Goal: Task Accomplishment & Management: Use online tool/utility

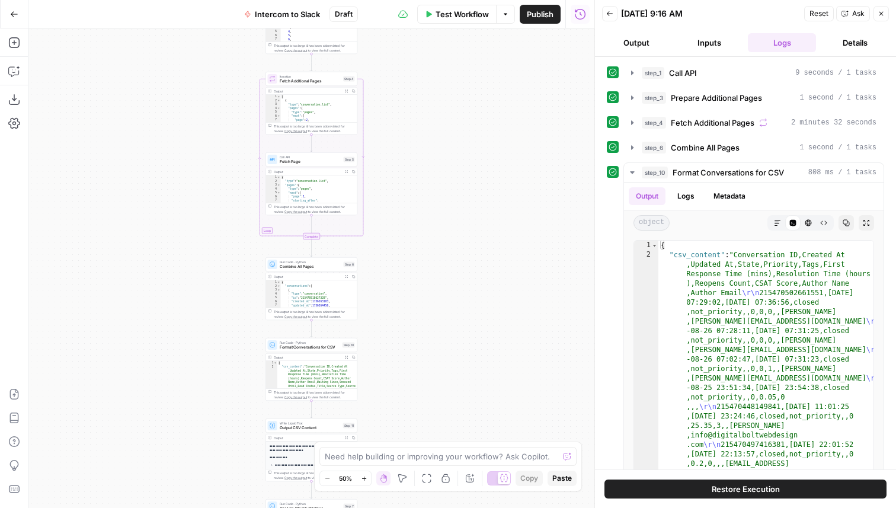
click at [759, 14] on div "08/26/25 at 9:16 AM" at bounding box center [711, 14] width 180 height 12
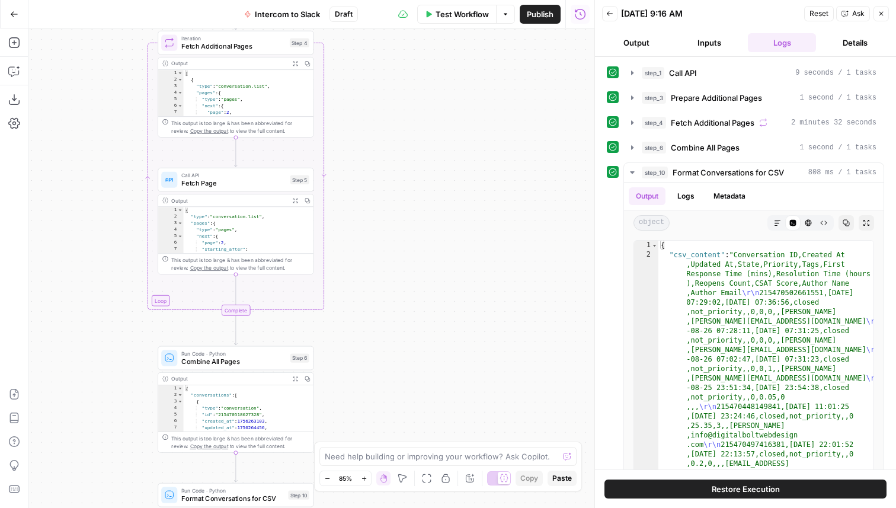
drag, startPoint x: 352, startPoint y: 198, endPoint x: 440, endPoint y: 198, distance: 88.9
click at [437, 198] on div "Workflow Set Inputs Inputs Call API Call API Step 1 Output Expand Output Copy 1…" at bounding box center [311, 268] width 566 height 480
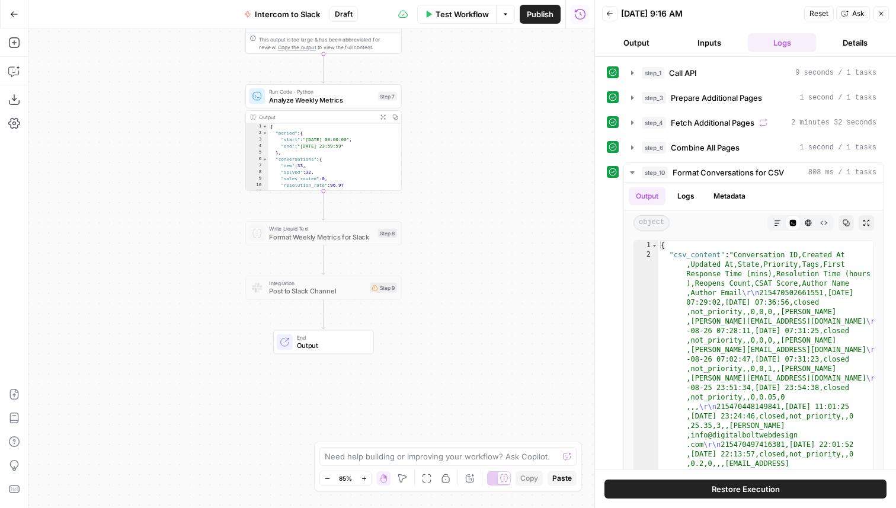
click at [340, 94] on span "Run Code · Python" at bounding box center [321, 92] width 105 height 8
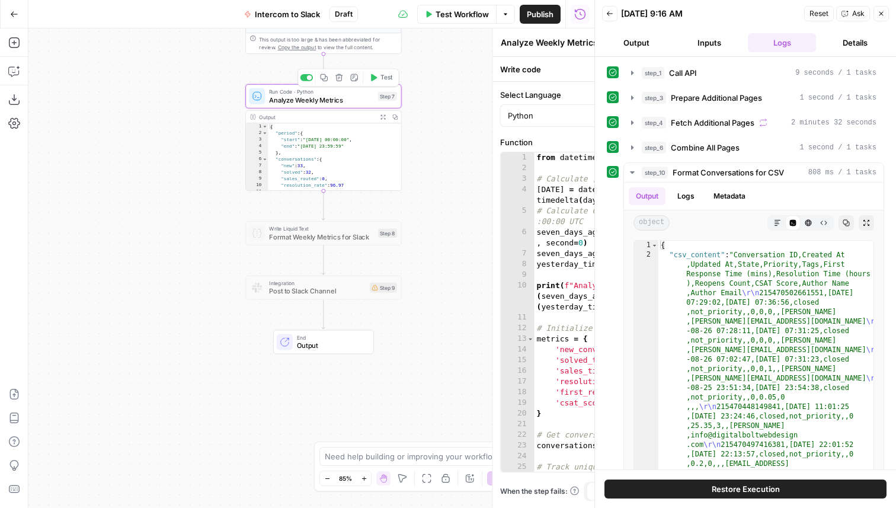
click at [500, 101] on div "Select Language Python" at bounding box center [689, 108] width 378 height 38
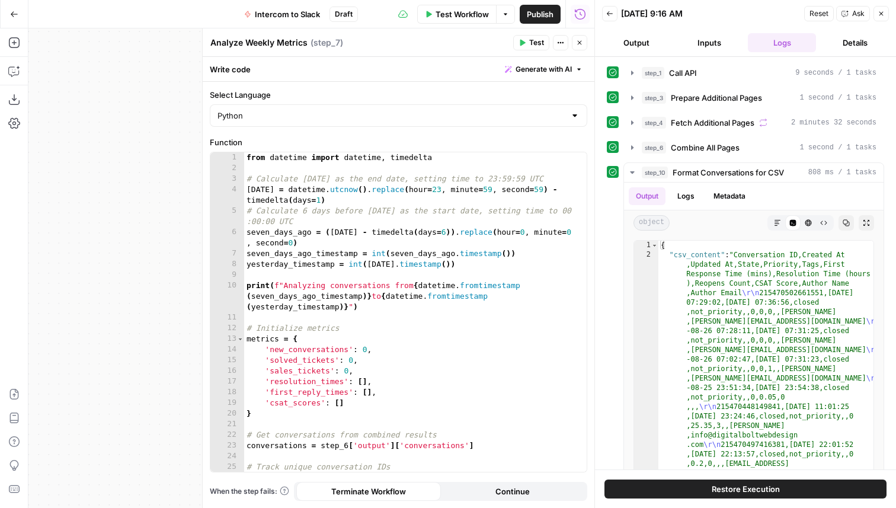
click at [417, 296] on div "from datetime import datetime , timedelta # Calculate yesterday as the end date…" at bounding box center [415, 322] width 343 height 341
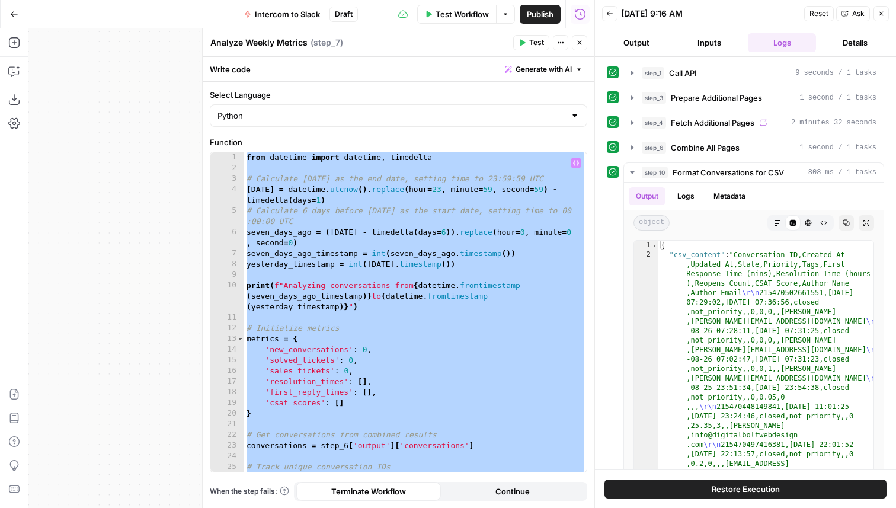
click at [327, 330] on div "from datetime import datetime , timedelta # Calculate yesterday as the end date…" at bounding box center [415, 322] width 343 height 341
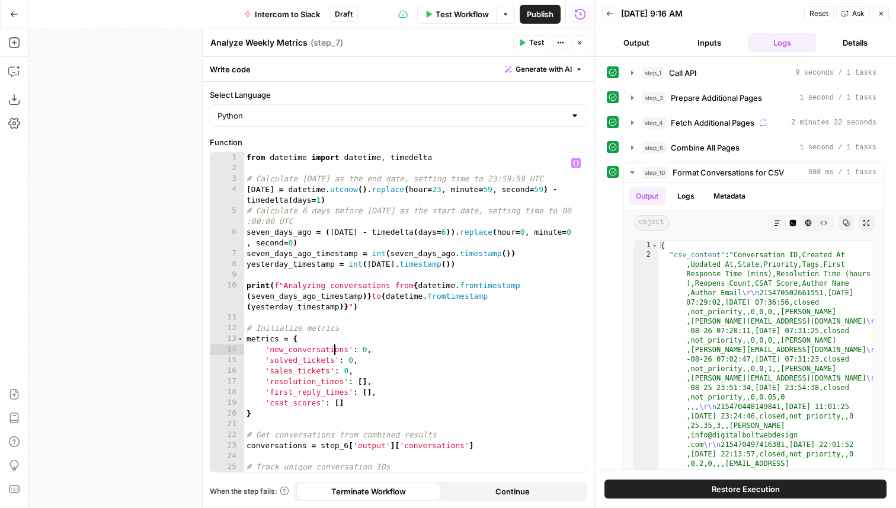
click at [337, 349] on div "from datetime import datetime , timedelta # Calculate yesterday as the end date…" at bounding box center [415, 322] width 343 height 341
type textarea "**********"
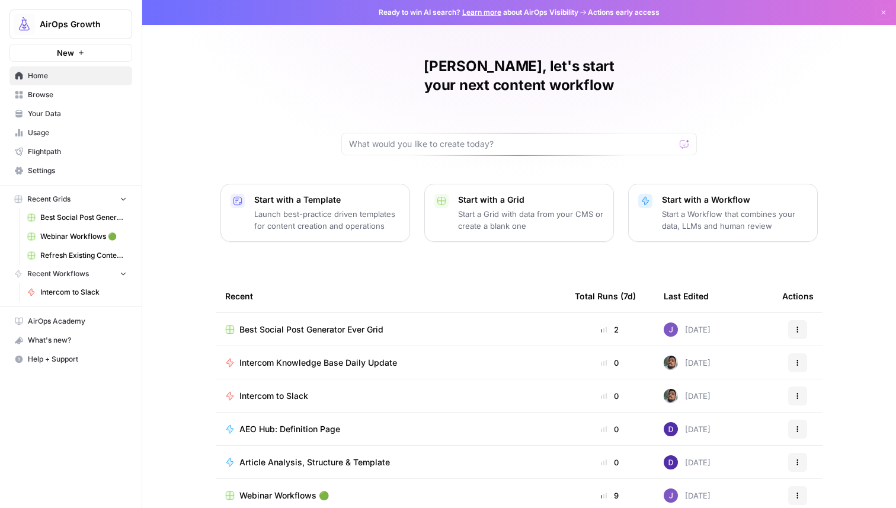
click at [111, 20] on div "AirOps Growth" at bounding box center [84, 24] width 88 height 12
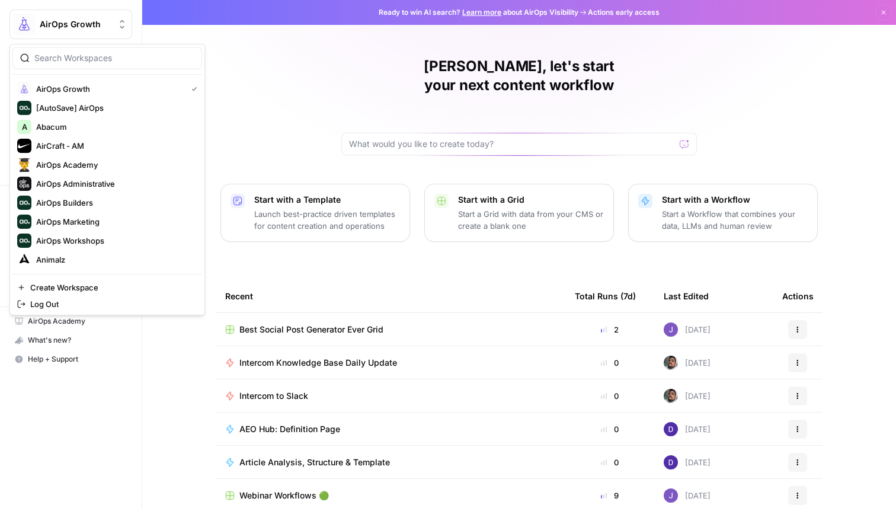
click at [93, 59] on input "search" at bounding box center [114, 58] width 160 height 12
type input "cohort"
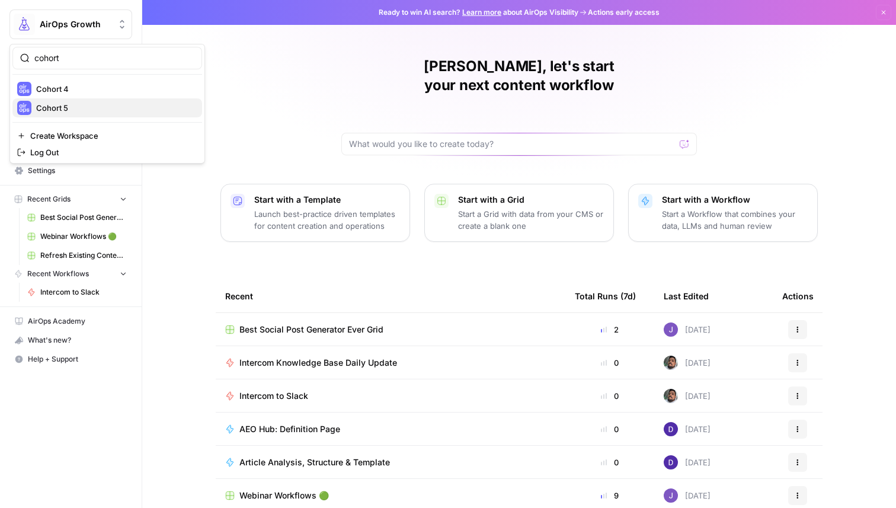
click at [95, 104] on span "Cohort 5" at bounding box center [114, 108] width 156 height 12
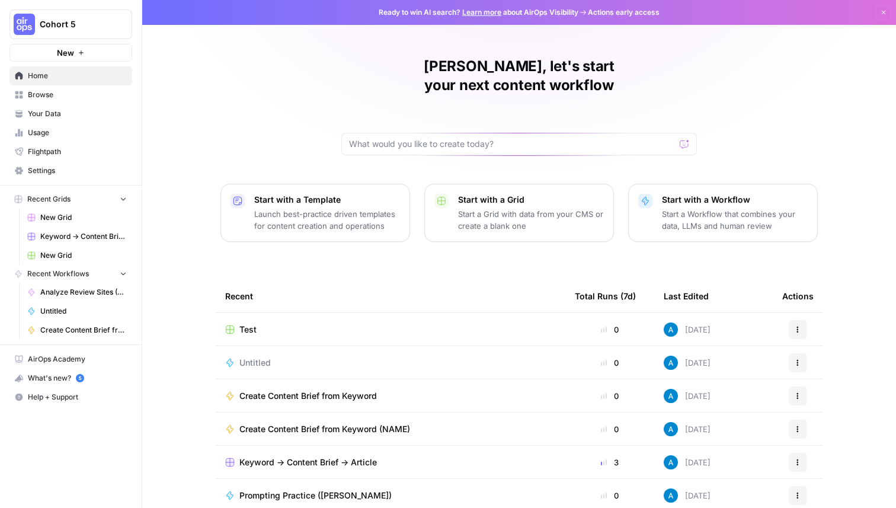
click at [256, 107] on div "Andrea, let's start your next content workflow Start with a Template Launch bes…" at bounding box center [519, 282] width 754 height 564
click at [84, 235] on span "Keyword -> Content Brief -> Article" at bounding box center [83, 236] width 87 height 11
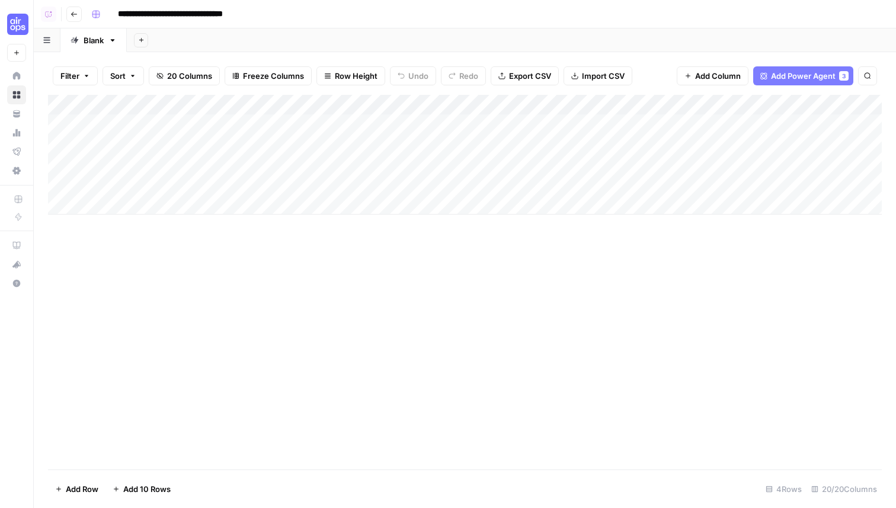
click at [434, 108] on div "Add Column" at bounding box center [465, 155] width 834 height 120
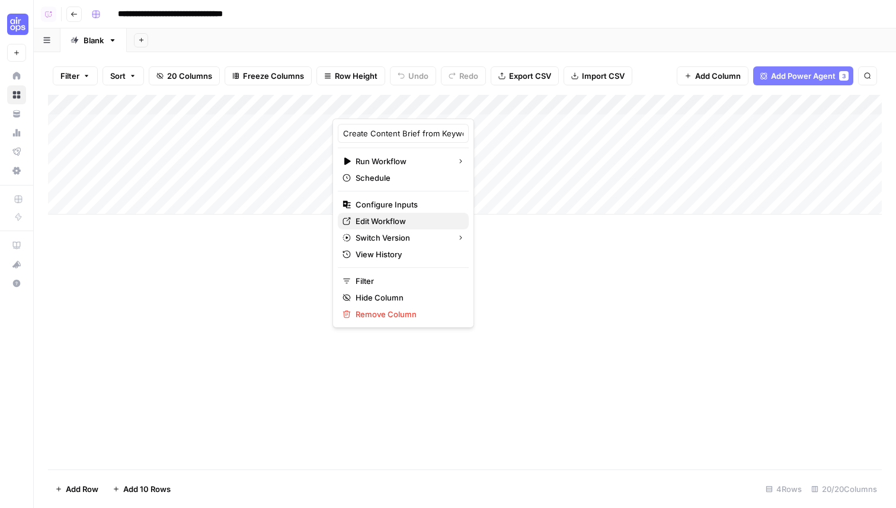
click at [398, 224] on span "Edit Workflow" at bounding box center [408, 221] width 104 height 12
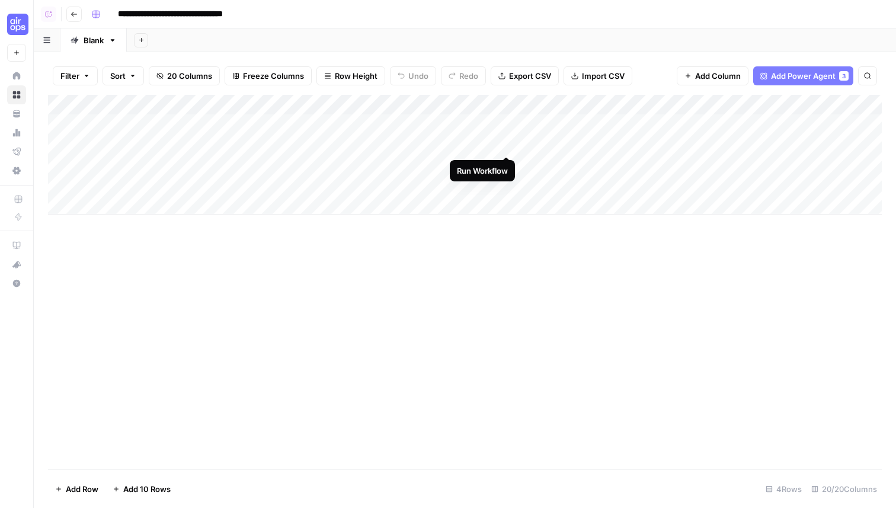
click at [507, 144] on div "Add Column" at bounding box center [465, 155] width 834 height 120
click at [507, 123] on div "Add Column" at bounding box center [465, 155] width 834 height 120
click at [501, 120] on div "Add Column" at bounding box center [465, 155] width 834 height 120
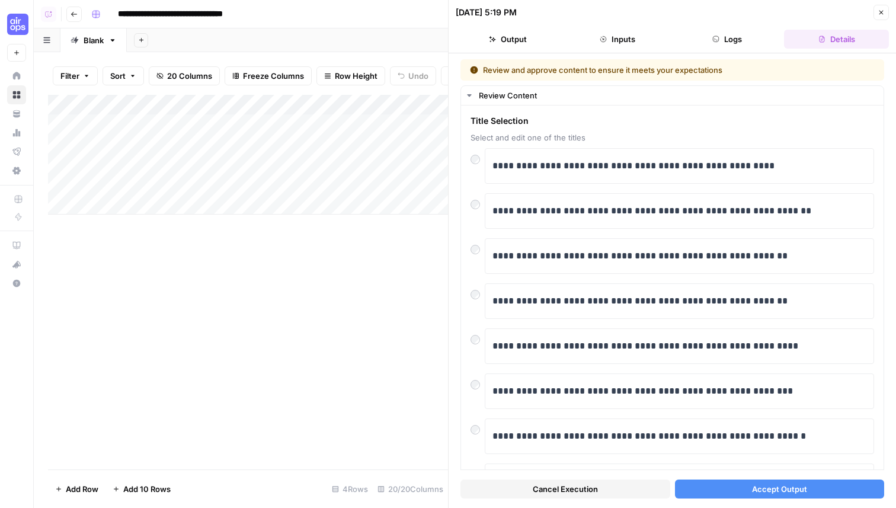
click at [696, 489] on button "Accept Output" at bounding box center [780, 489] width 210 height 19
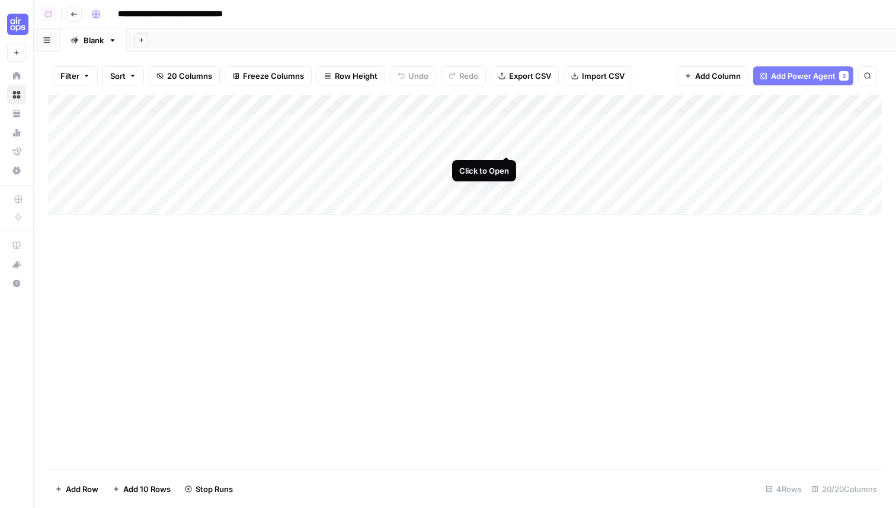
click at [508, 144] on div "Add Column" at bounding box center [465, 155] width 834 height 120
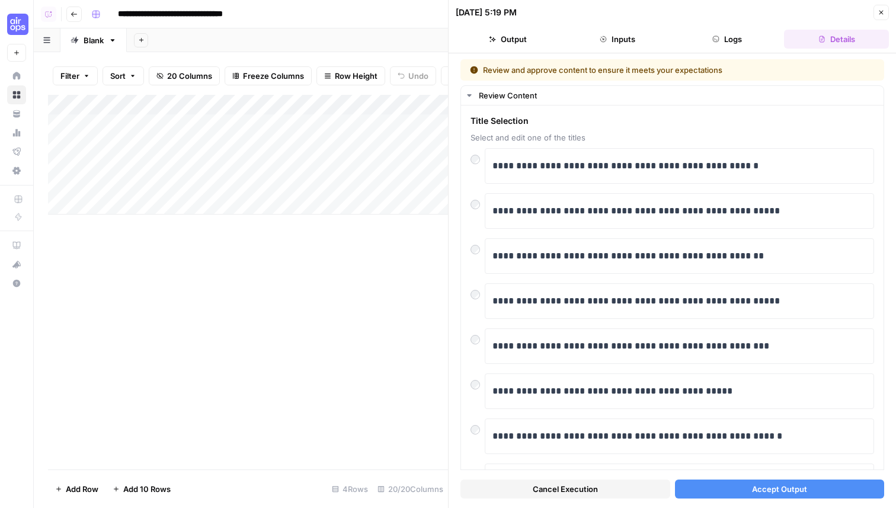
click at [697, 485] on button "Accept Output" at bounding box center [780, 489] width 210 height 19
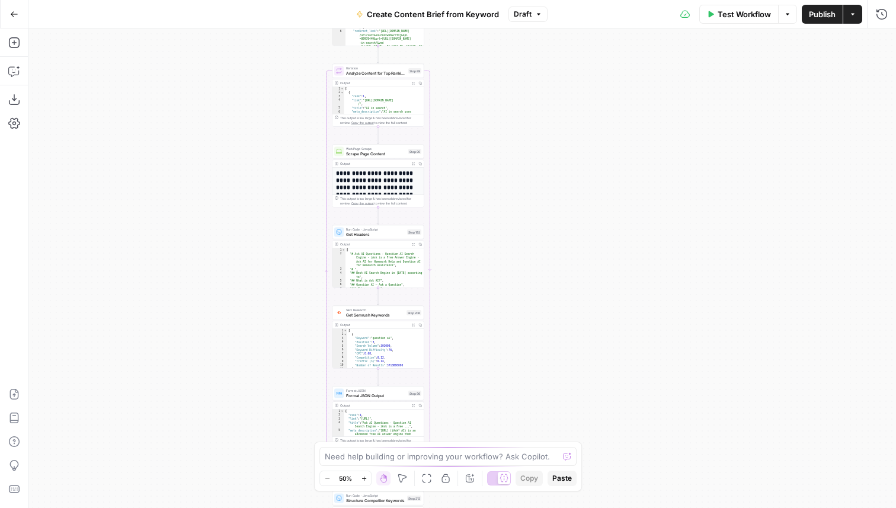
drag, startPoint x: 548, startPoint y: 148, endPoint x: 501, endPoint y: 357, distance: 214.6
click at [500, 357] on div "Workflow Set Inputs Inputs Google Search Perform Google Search Step 51 Output E…" at bounding box center [462, 268] width 868 height 480
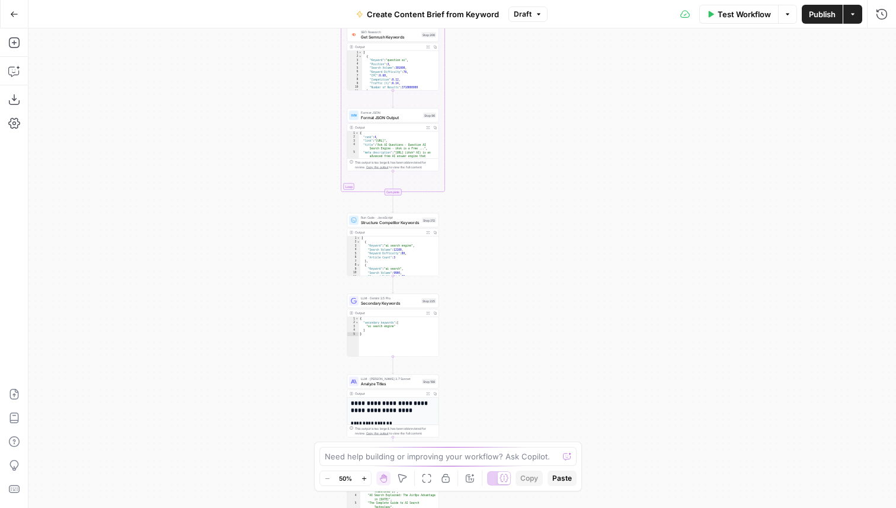
drag, startPoint x: 482, startPoint y: 402, endPoint x: 482, endPoint y: 110, distance: 292.2
click at [482, 110] on div "Workflow Set Inputs Inputs Google Search Perform Google Search Step 51 Output E…" at bounding box center [462, 268] width 868 height 480
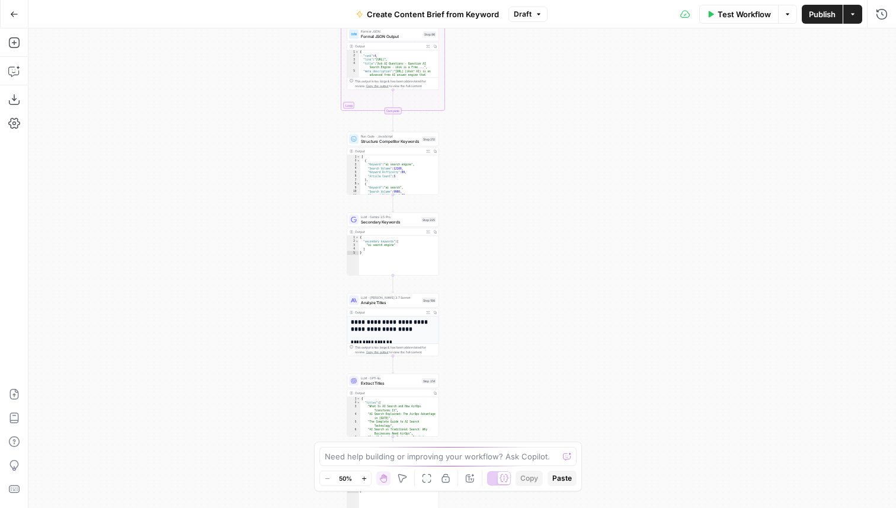
drag, startPoint x: 482, startPoint y: 250, endPoint x: 483, endPoint y: 94, distance: 155.9
click at [483, 97] on div "Workflow Set Inputs Inputs Google Search Perform Google Search Step 51 Output E…" at bounding box center [462, 268] width 868 height 480
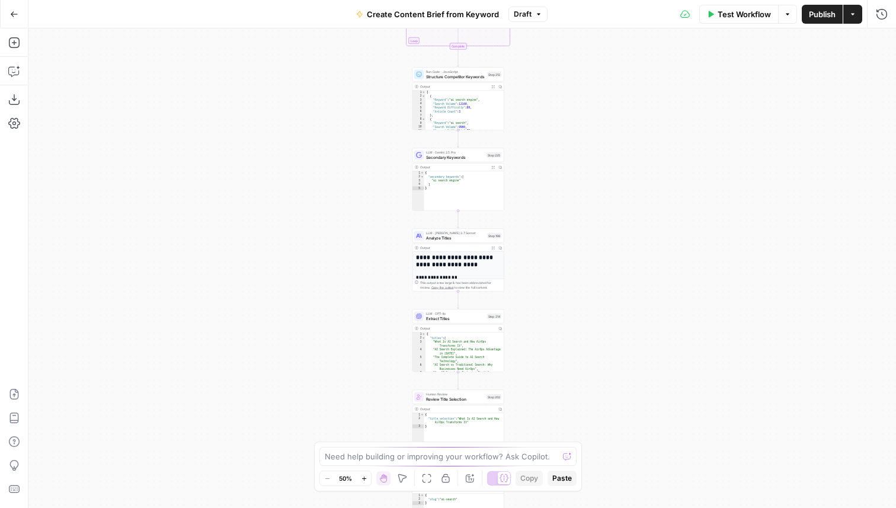
drag, startPoint x: 487, startPoint y: 271, endPoint x: 550, endPoint y: 279, distance: 63.4
click at [551, 279] on div "Workflow Set Inputs Inputs Google Search Perform Google Search Step 51 Output E…" at bounding box center [462, 268] width 868 height 480
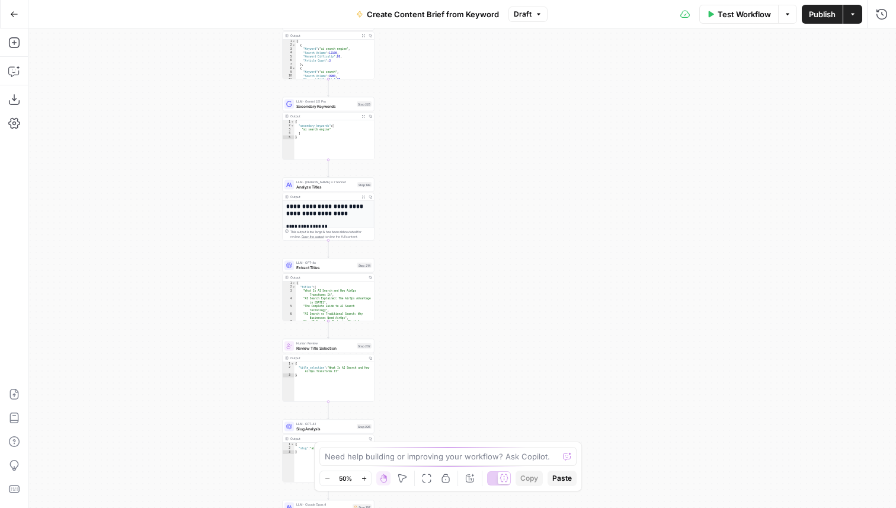
drag, startPoint x: 573, startPoint y: 283, endPoint x: 443, endPoint y: 231, distance: 139.9
click at [444, 231] on div "Workflow Set Inputs Inputs Google Search Perform Google Search Step 51 Output E…" at bounding box center [462, 268] width 868 height 480
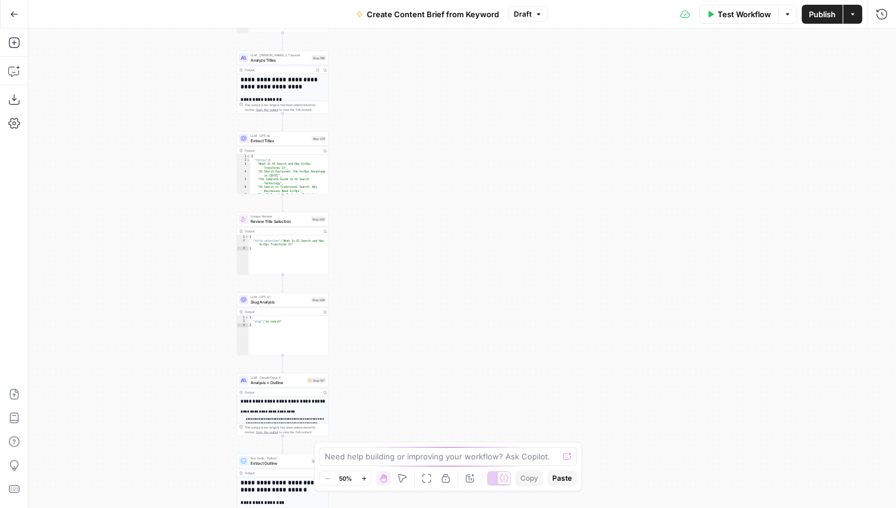
drag, startPoint x: 256, startPoint y: 365, endPoint x: 189, endPoint y: 191, distance: 186.7
click at [189, 191] on div "Workflow Set Inputs Inputs Google Search Perform Google Search Step 51 Output E…" at bounding box center [462, 268] width 868 height 480
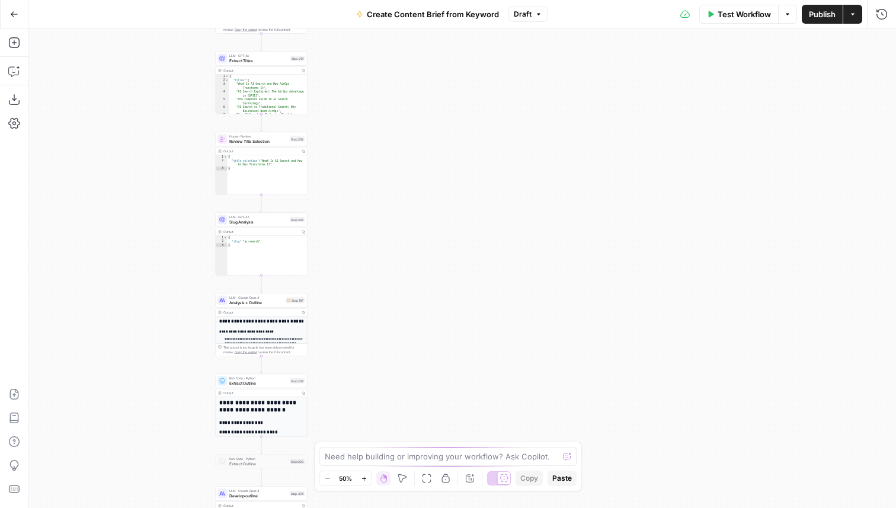
drag, startPoint x: 203, startPoint y: 306, endPoint x: 203, endPoint y: 124, distance: 182.0
click at [203, 124] on div "Workflow Set Inputs Inputs Google Search Perform Google Search Step 51 Output E…" at bounding box center [462, 268] width 868 height 480
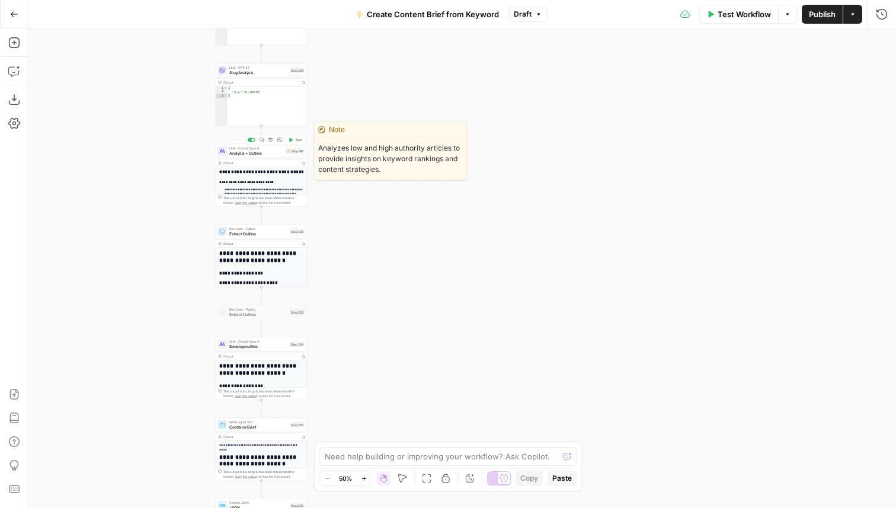
click at [276, 155] on span "Analysis + Outline" at bounding box center [256, 153] width 54 height 6
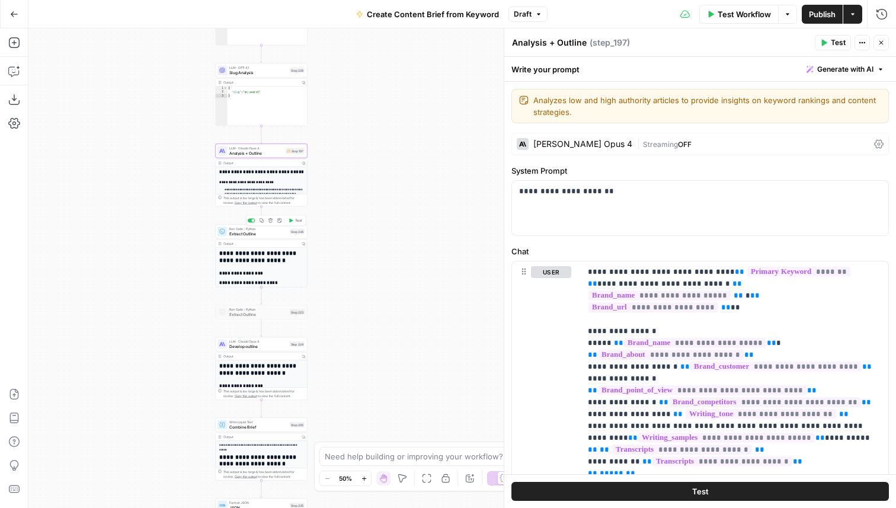
click at [262, 236] on span "Extract Outline" at bounding box center [258, 234] width 58 height 6
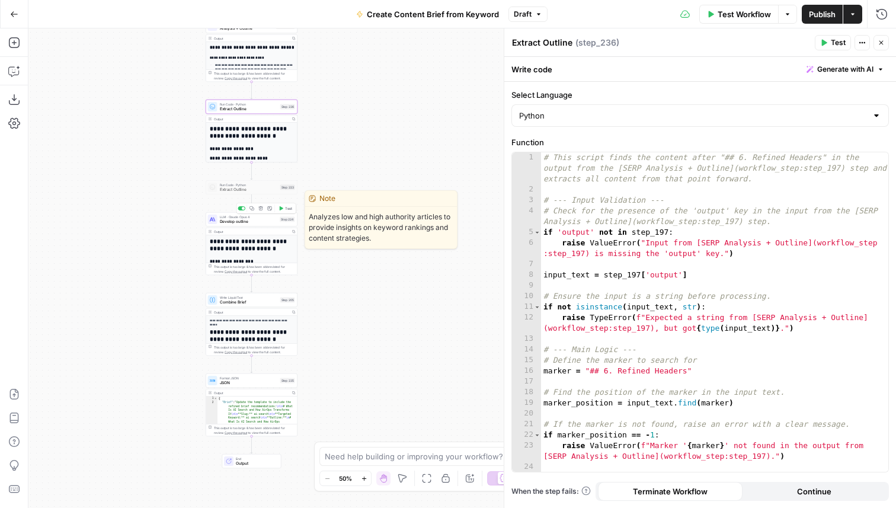
click at [277, 220] on div "LLM · Claude Opus 4 Develop outline Step 224 Copy step Delete step Edit Note Te…" at bounding box center [251, 220] width 87 height 10
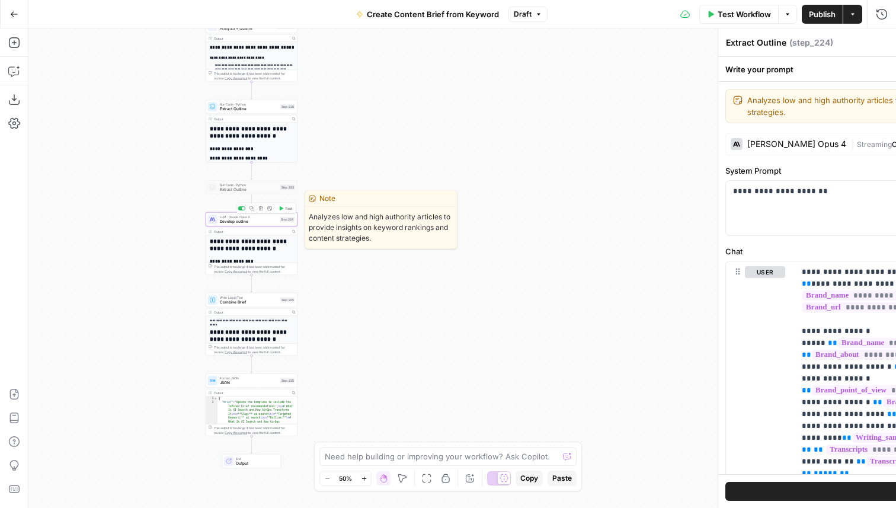
type textarea "Develop outline"
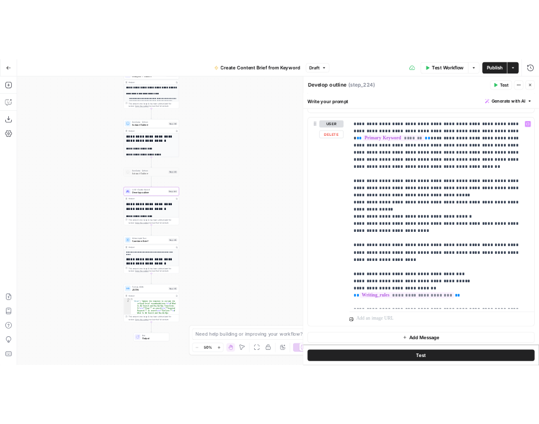
scroll to position [797, 0]
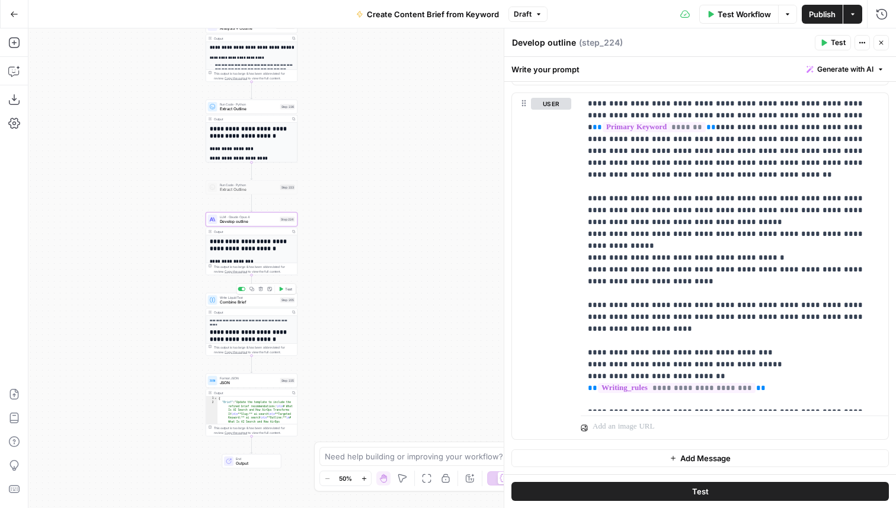
click at [258, 304] on span "Combine Brief" at bounding box center [249, 302] width 58 height 6
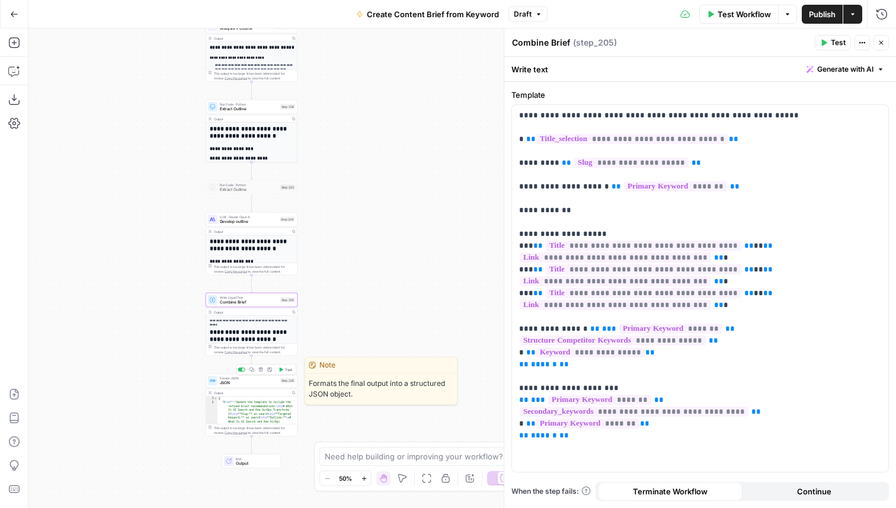
click at [254, 384] on span "JSON" at bounding box center [249, 383] width 58 height 6
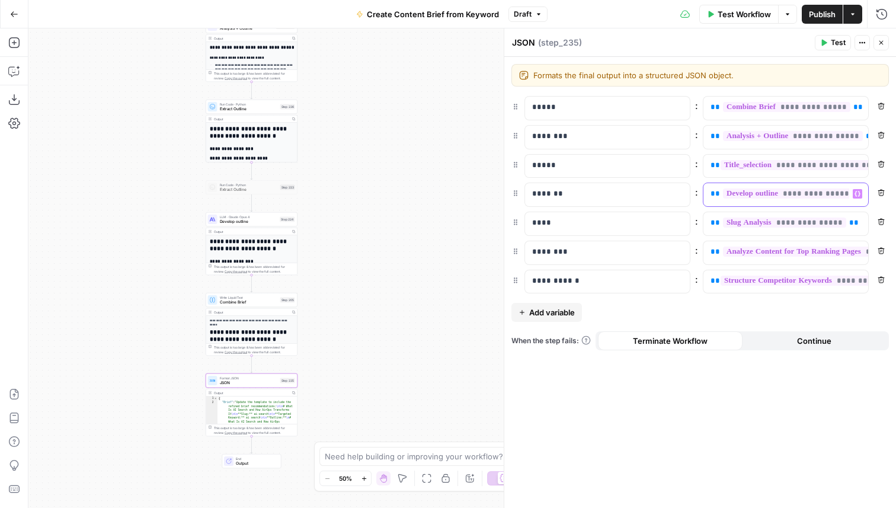
click at [710, 197] on div "**********" at bounding box center [777, 194] width 146 height 23
click at [713, 468] on div "**********" at bounding box center [700, 282] width 392 height 451
click at [879, 50] on header "JSON JSON ( step_235 ) Test Actions Close" at bounding box center [700, 42] width 392 height 28
click at [885, 40] on button "Close" at bounding box center [881, 42] width 15 height 15
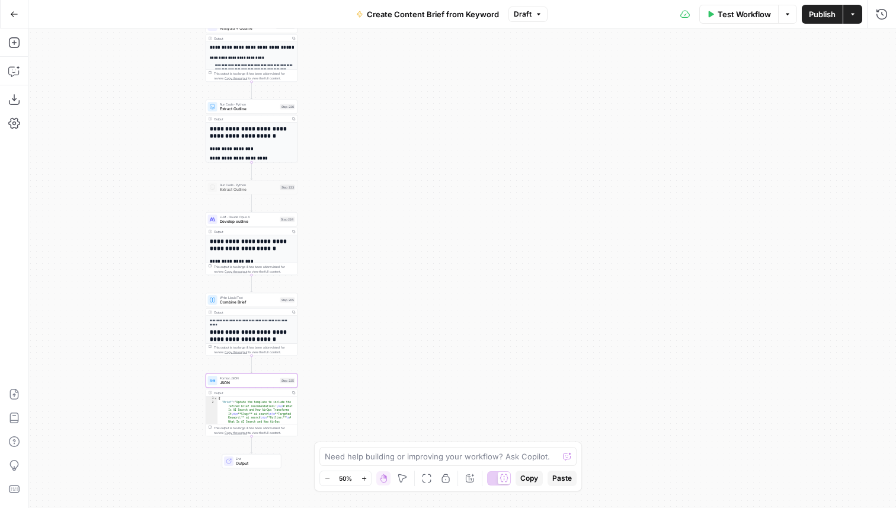
click at [825, 14] on span "Publish" at bounding box center [822, 14] width 27 height 12
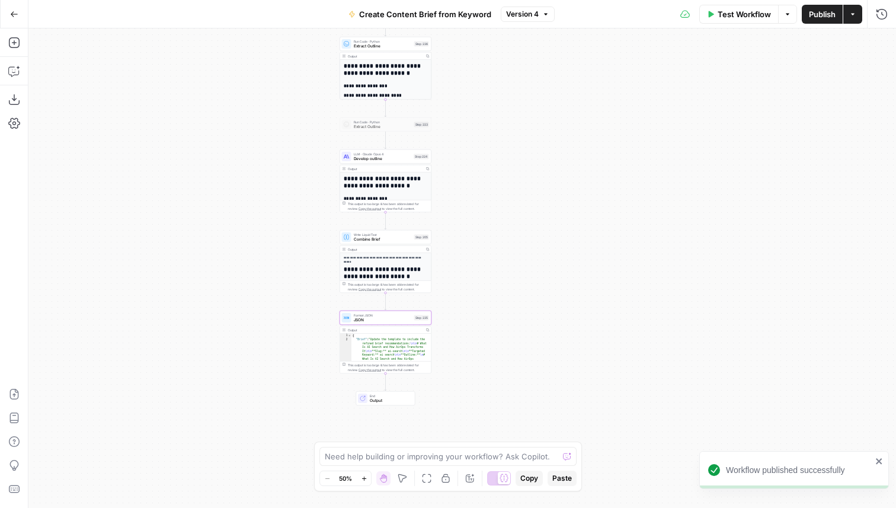
drag, startPoint x: 350, startPoint y: 216, endPoint x: 480, endPoint y: 139, distance: 150.7
click at [480, 139] on div "Workflow Set Inputs Inputs Google Search Perform Google Search Step 51 Output E…" at bounding box center [462, 268] width 868 height 480
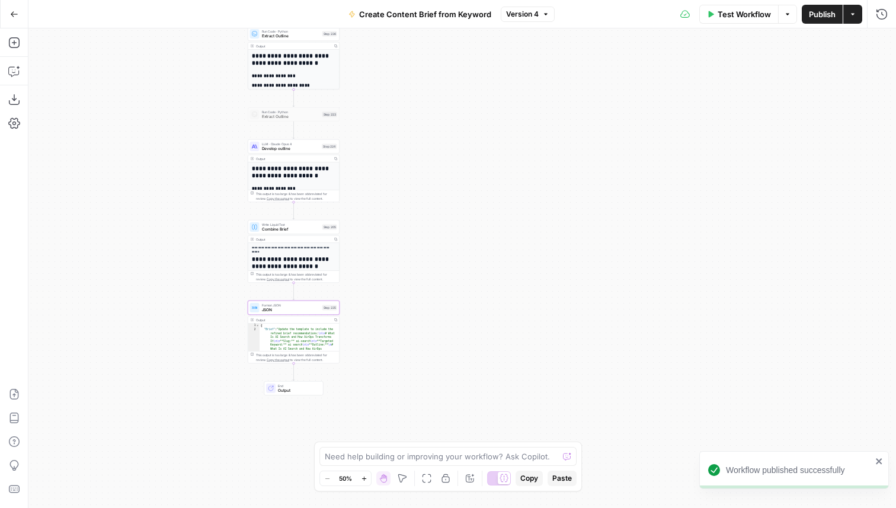
drag, startPoint x: 483, startPoint y: 139, endPoint x: 376, endPoint y: 142, distance: 106.1
click at [376, 142] on div "Workflow Set Inputs Inputs Google Search Perform Google Search Step 51 Output E…" at bounding box center [462, 268] width 868 height 480
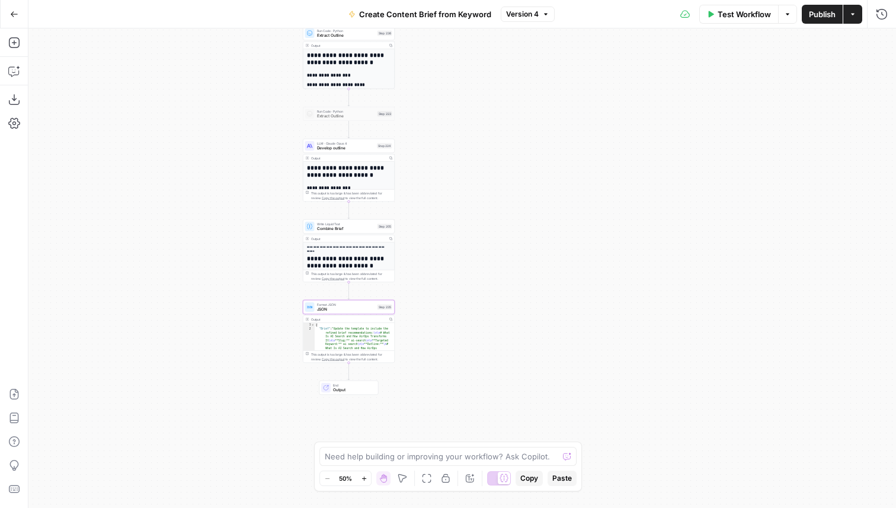
drag, startPoint x: 393, startPoint y: 133, endPoint x: 467, endPoint y: 133, distance: 74.1
click at [467, 133] on div "Workflow Set Inputs Inputs Google Search Perform Google Search Step 51 Output E…" at bounding box center [462, 268] width 868 height 480
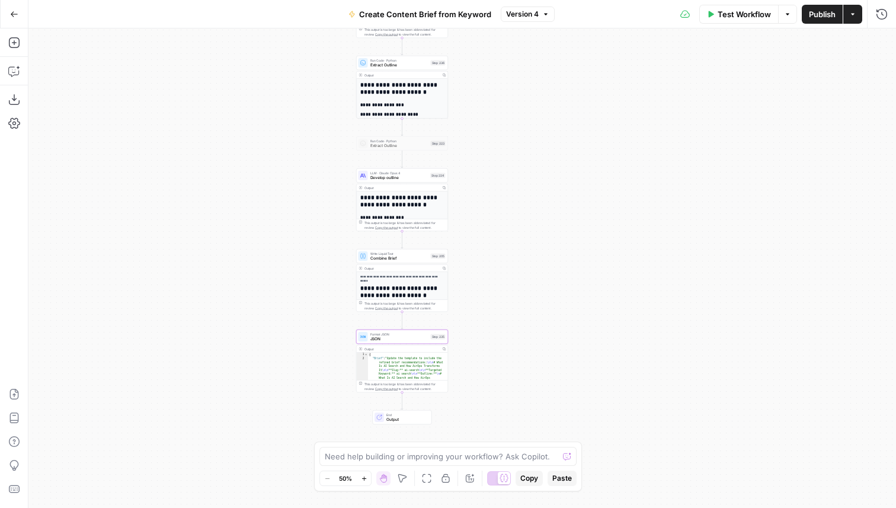
drag, startPoint x: 457, startPoint y: 129, endPoint x: 494, endPoint y: 158, distance: 47.7
click at [494, 158] on div "Workflow Set Inputs Inputs Google Search Perform Google Search Step 51 Output E…" at bounding box center [462, 268] width 868 height 480
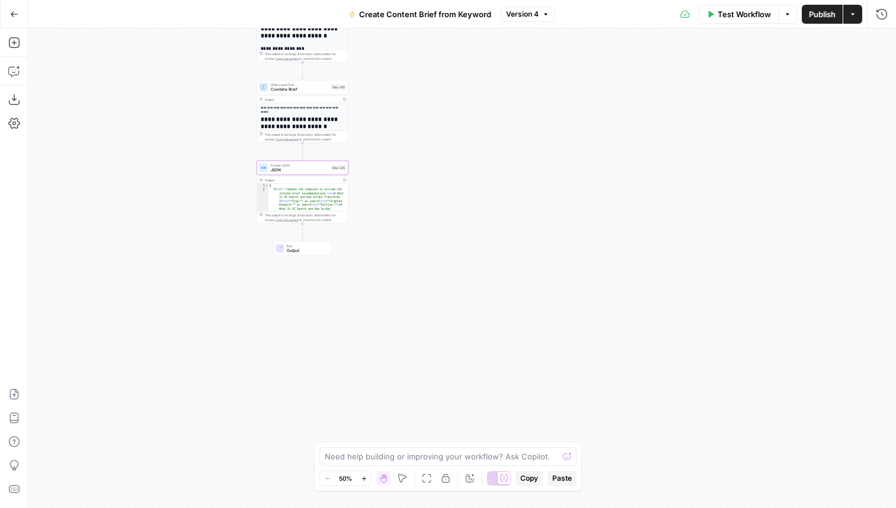
drag, startPoint x: 287, startPoint y: 322, endPoint x: 186, endPoint y: 159, distance: 192.0
click at [187, 159] on div "Workflow Set Inputs Inputs Google Search Perform Google Search Step 51 Output E…" at bounding box center [462, 268] width 868 height 480
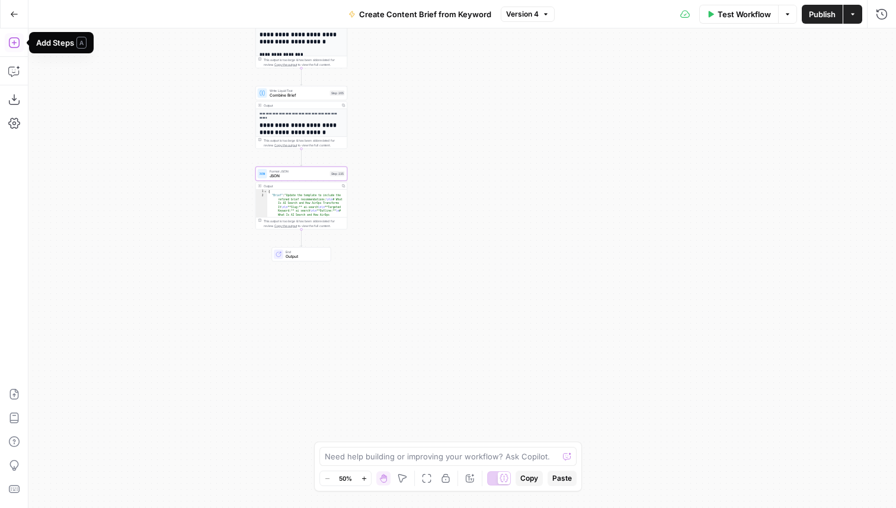
click at [16, 45] on icon "button" at bounding box center [14, 43] width 12 height 12
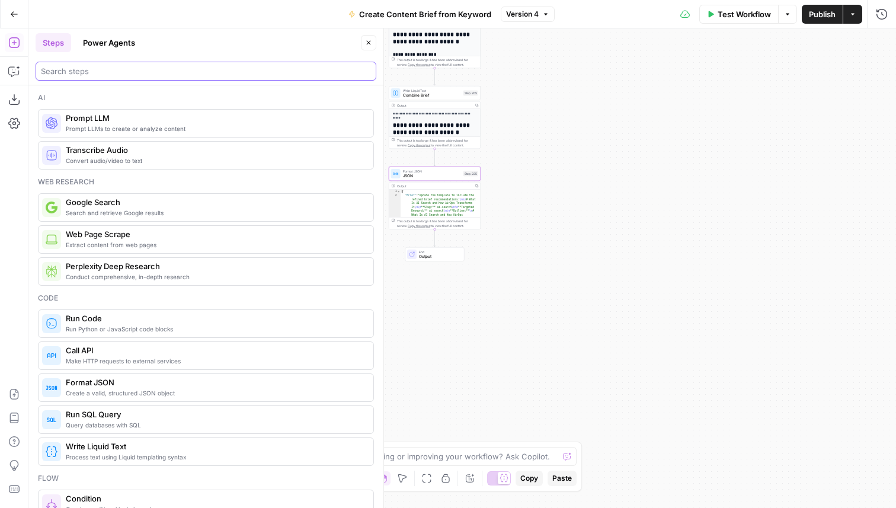
click at [91, 71] on input "search" at bounding box center [206, 71] width 330 height 12
click at [113, 45] on button "Power Agents" at bounding box center [109, 42] width 66 height 19
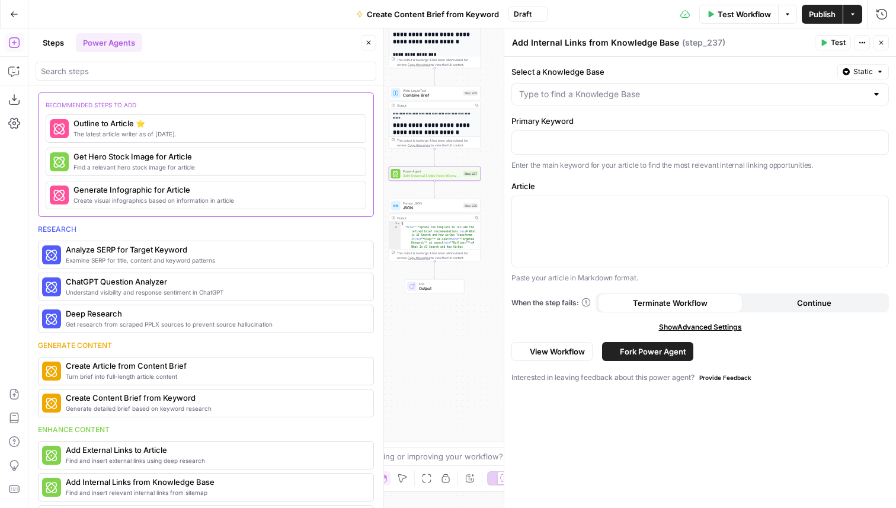
click at [367, 47] on button "Close" at bounding box center [368, 42] width 15 height 15
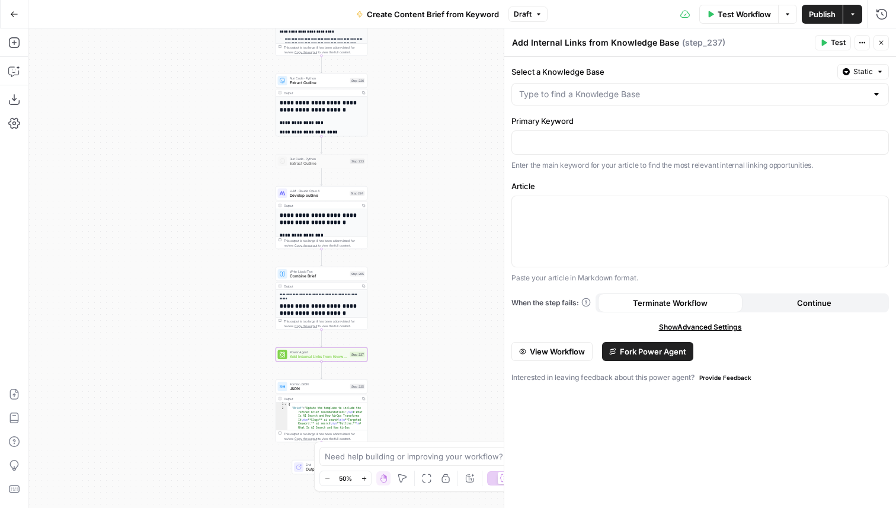
drag, startPoint x: 330, startPoint y: 127, endPoint x: 172, endPoint y: 315, distance: 245.3
click at [172, 316] on div "Workflow Set Inputs Inputs Google Search Perform Google Search Step 51 Output E…" at bounding box center [462, 268] width 868 height 480
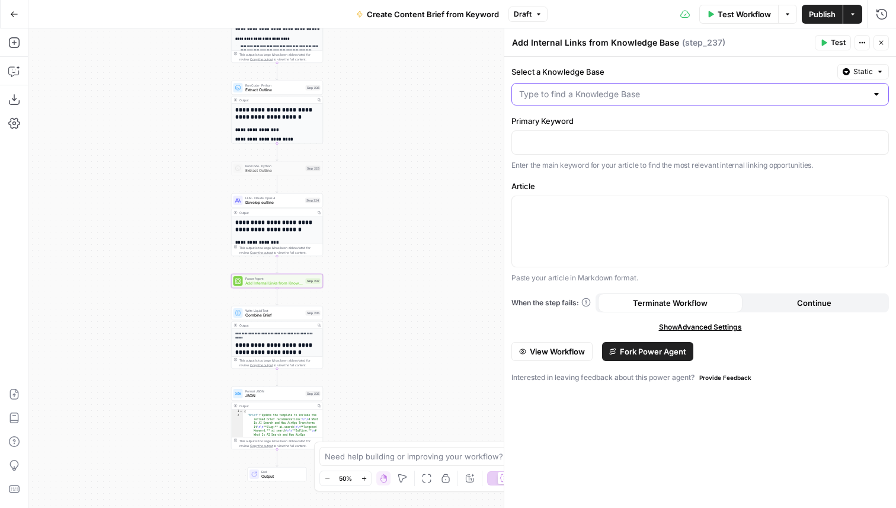
click at [617, 96] on input "Select a Knowledge Base" at bounding box center [693, 94] width 348 height 12
click at [783, 58] on div "Select a Knowledge Base Static Primary Keyword Enter the main keyword for your …" at bounding box center [700, 282] width 392 height 451
click at [646, 354] on span "Fork Power Agent" at bounding box center [653, 352] width 66 height 12
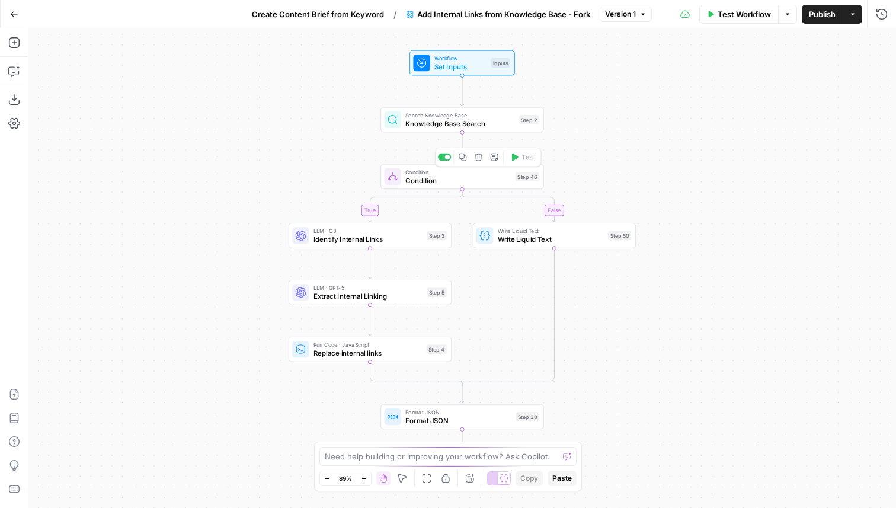
click at [477, 181] on span "Condition" at bounding box center [458, 180] width 106 height 11
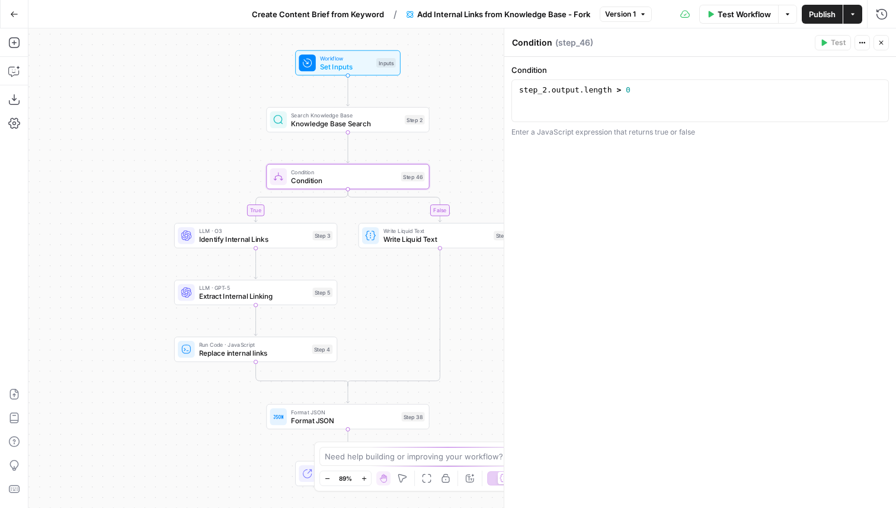
drag, startPoint x: 328, startPoint y: 161, endPoint x: 183, endPoint y: 156, distance: 145.3
click at [183, 156] on div "true false Workflow Set Inputs Inputs Search Knowledge Base Knowledge Base Sear…" at bounding box center [462, 268] width 868 height 480
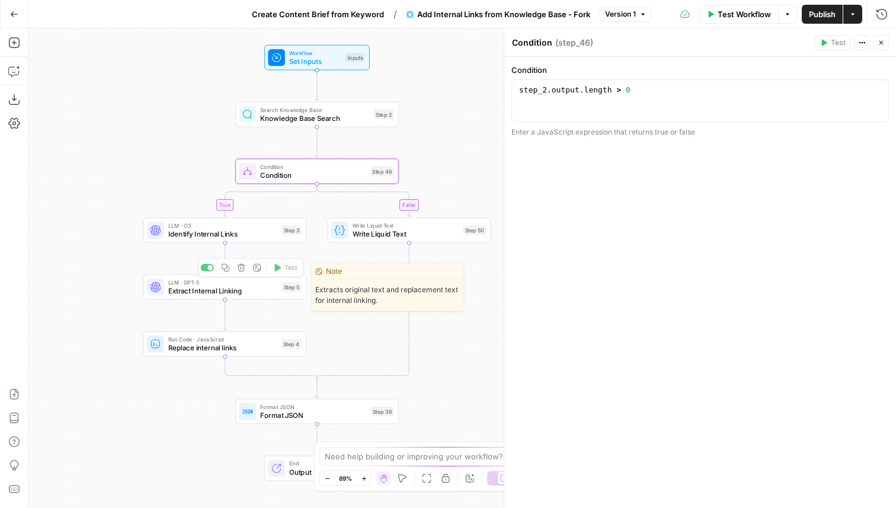
click at [271, 240] on div "LLM · O3 Identify Internal Links Step 3 Copy step Delete step Edit Note Test" at bounding box center [224, 230] width 163 height 25
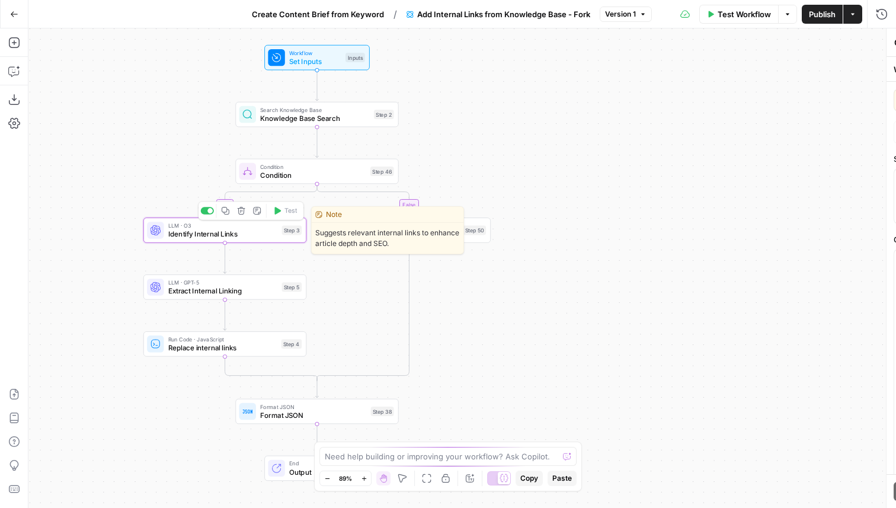
type textarea "Identify Internal Links"
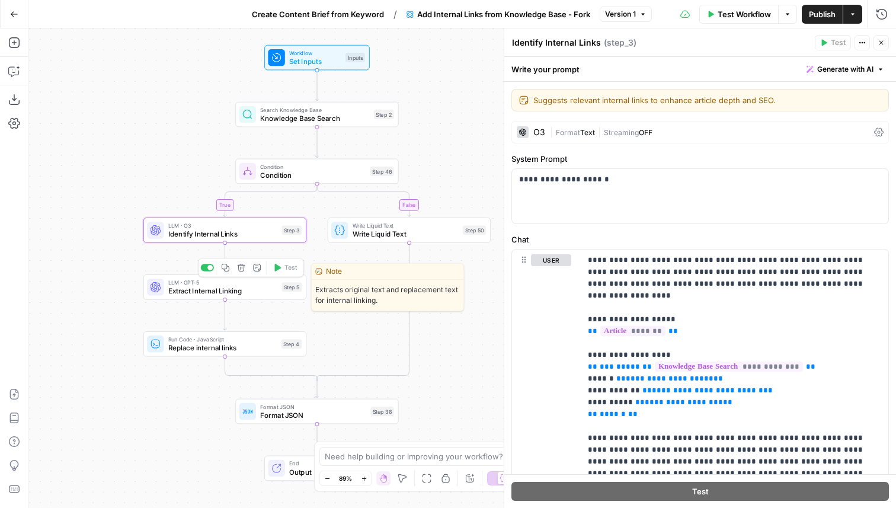
click at [255, 295] on span "Extract Internal Linking" at bounding box center [223, 291] width 110 height 11
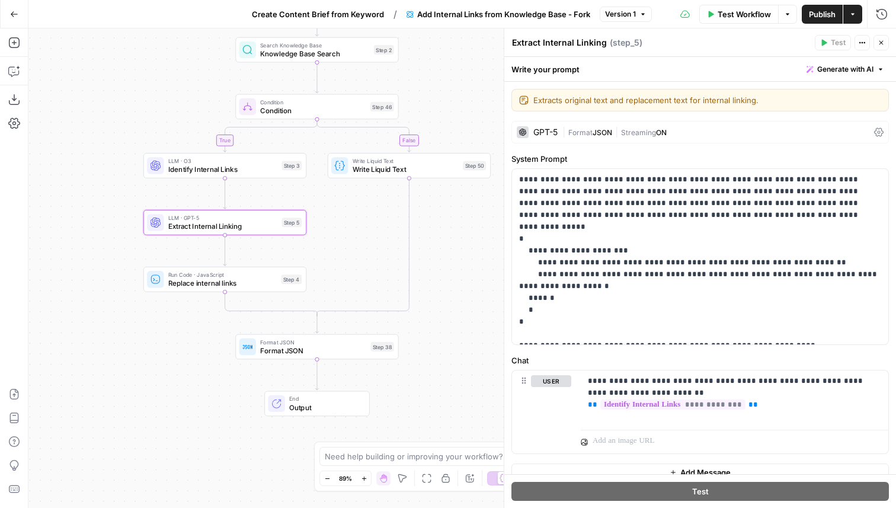
drag, startPoint x: 472, startPoint y: 337, endPoint x: 472, endPoint y: 181, distance: 155.3
click at [472, 181] on div "true false Workflow Set Inputs Inputs Search Knowledge Base Knowledge Base Sear…" at bounding box center [462, 268] width 868 height 480
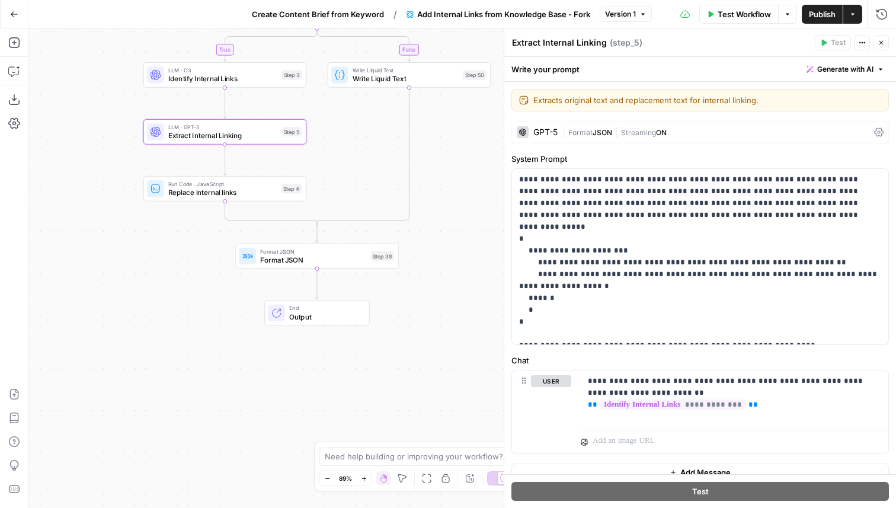
click at [367, 260] on div "Format JSON Format JSON Step 38 Copy step Delete step Add Note Test" at bounding box center [316, 256] width 155 height 18
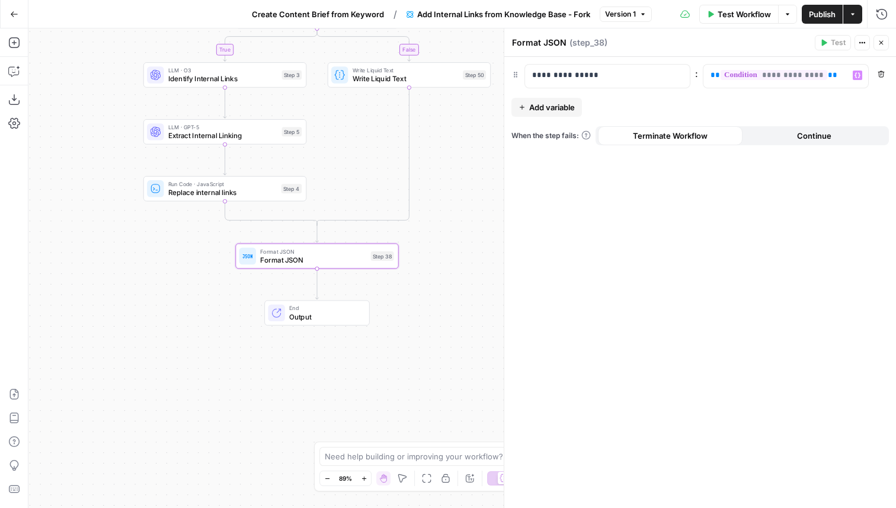
click at [878, 46] on icon "button" at bounding box center [881, 42] width 7 height 7
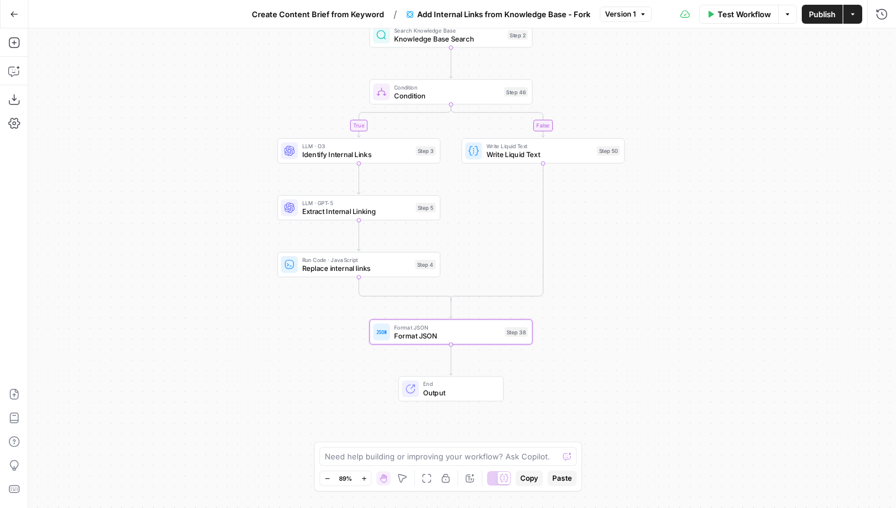
drag, startPoint x: 528, startPoint y: 174, endPoint x: 662, endPoint y: 250, distance: 154.0
click at [662, 250] on div "true false Workflow Set Inputs Inputs Search Knowledge Base Knowledge Base Sear…" at bounding box center [462, 268] width 868 height 480
click at [358, 7] on button "Create Content Brief from Keyword" at bounding box center [318, 14] width 146 height 19
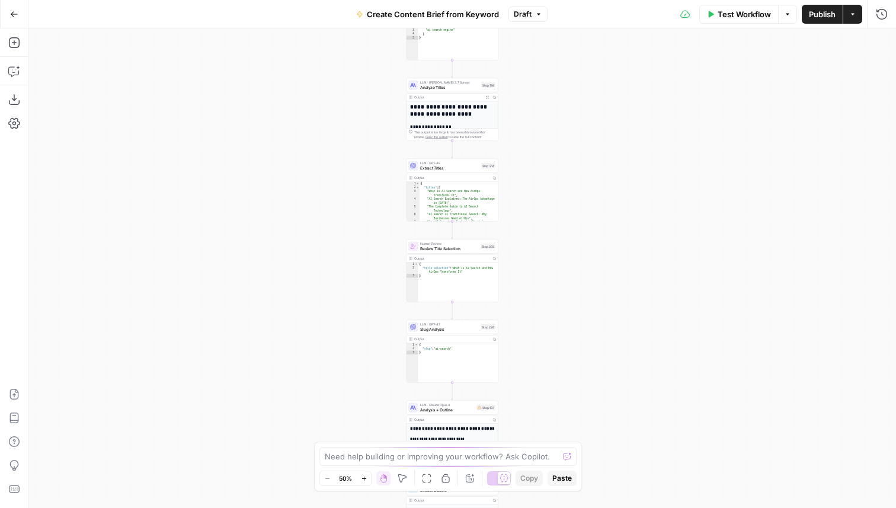
drag, startPoint x: 563, startPoint y: 341, endPoint x: 552, endPoint y: 24, distance: 317.3
click at [552, 24] on div "Go Back Create Content Brief from Keyword Draft Test Workflow Options Publish A…" at bounding box center [448, 254] width 896 height 508
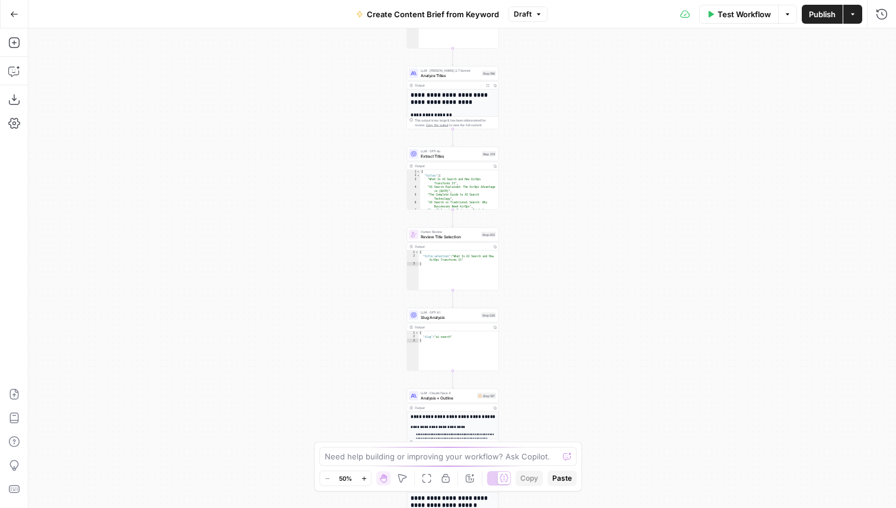
drag, startPoint x: 551, startPoint y: 289, endPoint x: 551, endPoint y: -5, distance: 294.0
click at [551, 0] on html "Cohort 5 New Home Browse Your Data Usage Flightpath Settings Recent Grids New G…" at bounding box center [448, 254] width 896 height 508
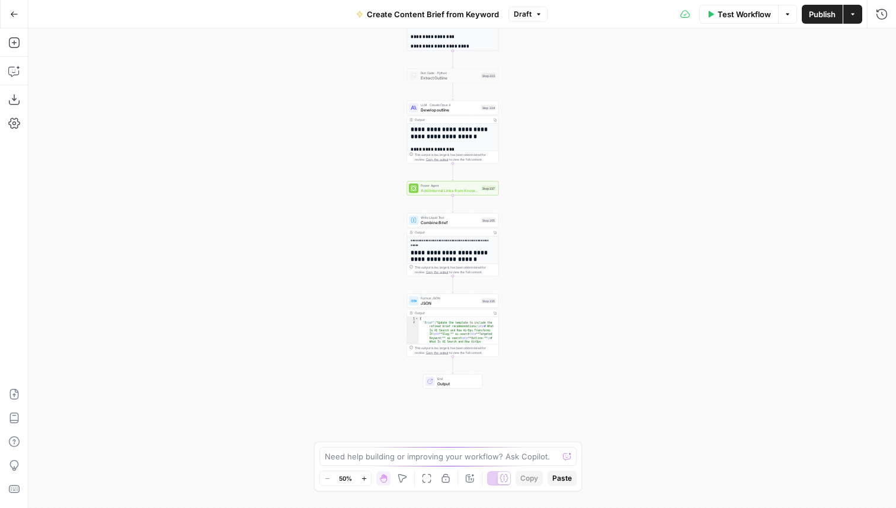
drag, startPoint x: 546, startPoint y: 273, endPoint x: 545, endPoint y: 43, distance: 230.0
click at [545, 43] on div "Workflow Set Inputs Inputs Google Search Perform Google Search Step 51 Output E…" at bounding box center [462, 268] width 868 height 480
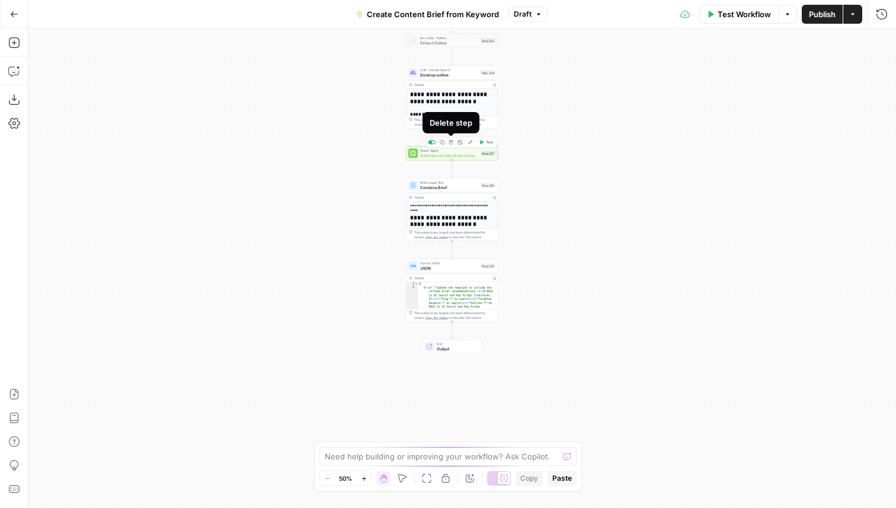
click at [451, 141] on icon "button" at bounding box center [451, 142] width 5 height 5
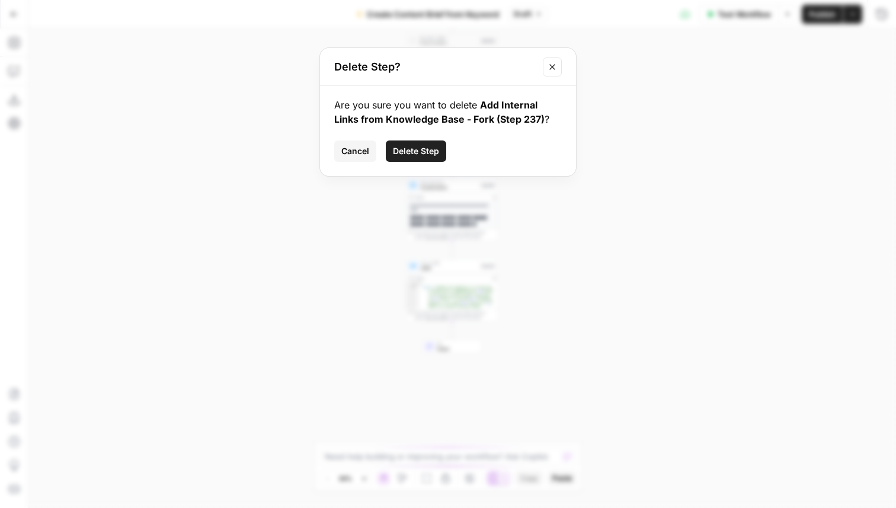
click at [427, 143] on button "Delete Step" at bounding box center [416, 150] width 60 height 21
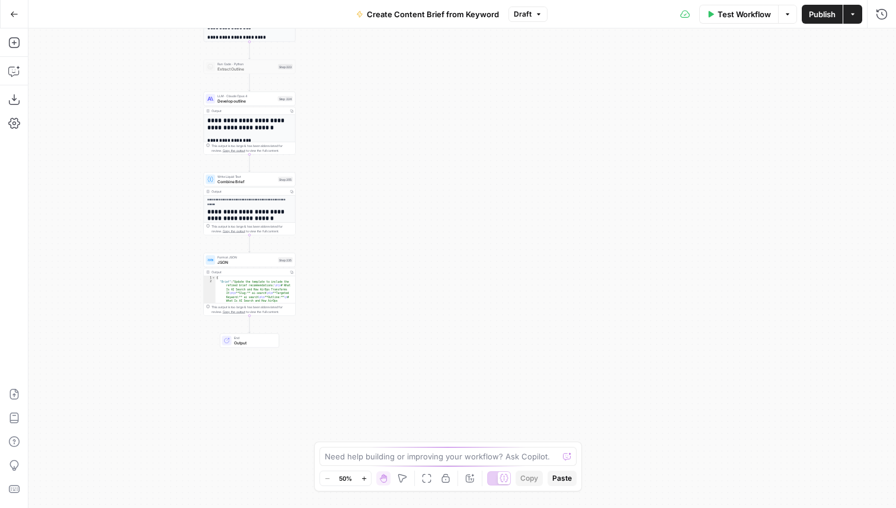
drag, startPoint x: 596, startPoint y: 160, endPoint x: 394, endPoint y: 186, distance: 204.4
click at [394, 186] on div "Workflow Set Inputs Inputs Google Search Perform Google Search Step 51 Output E…" at bounding box center [462, 268] width 868 height 480
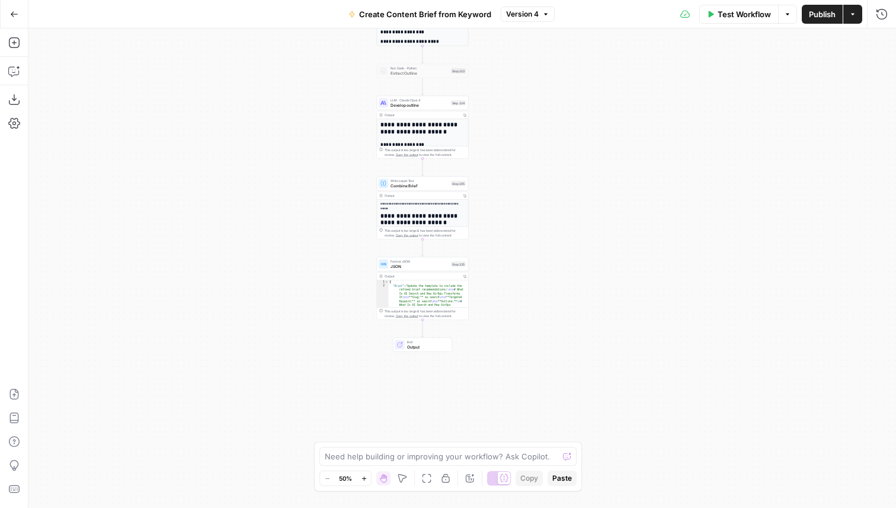
drag, startPoint x: 384, startPoint y: 152, endPoint x: 551, endPoint y: 155, distance: 167.2
click at [554, 155] on div "Workflow Set Inputs Inputs Google Search Perform Google Search Step 51 Output E…" at bounding box center [462, 268] width 868 height 480
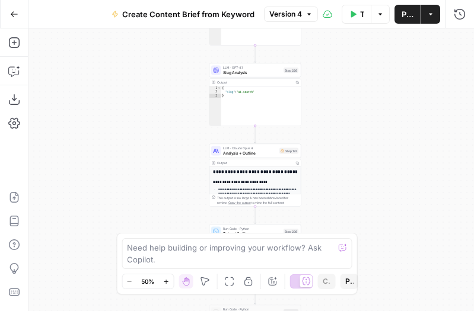
drag, startPoint x: 350, startPoint y: 138, endPoint x: 146, endPoint y: 135, distance: 204.5
click at [145, 135] on div "Workflow Set Inputs Inputs Google Search Perform Google Search Step 51 Output E…" at bounding box center [250, 169] width 445 height 283
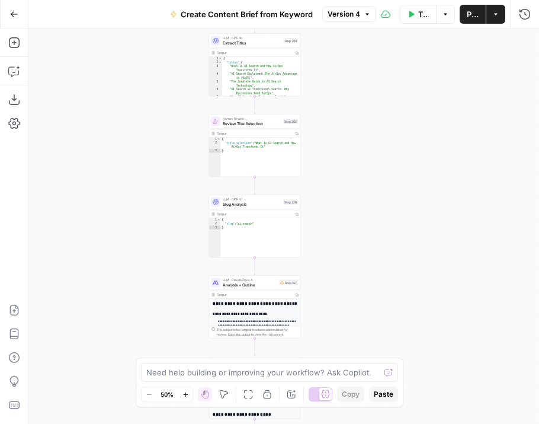
drag, startPoint x: 344, startPoint y: 106, endPoint x: 344, endPoint y: 200, distance: 94.8
click at [344, 200] on div "Workflow Set Inputs Inputs Google Search Perform Google Search Step 51 Output E…" at bounding box center [283, 225] width 511 height 395
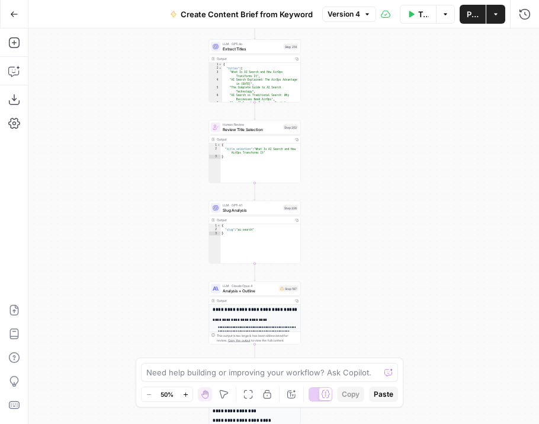
drag, startPoint x: 357, startPoint y: 136, endPoint x: 361, endPoint y: 212, distance: 75.4
click at [361, 212] on div "Workflow Set Inputs Inputs Google Search Perform Google Search Step 51 Output E…" at bounding box center [283, 225] width 511 height 395
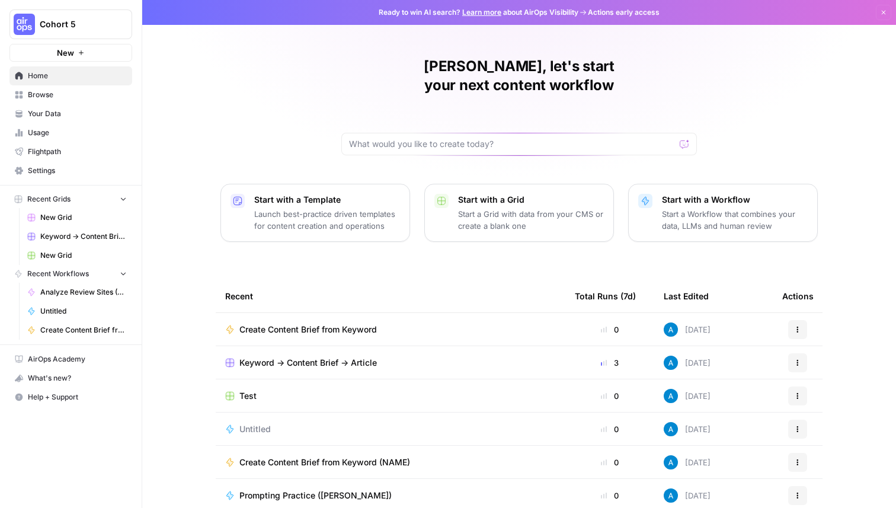
click at [63, 112] on span "Your Data" at bounding box center [77, 113] width 99 height 11
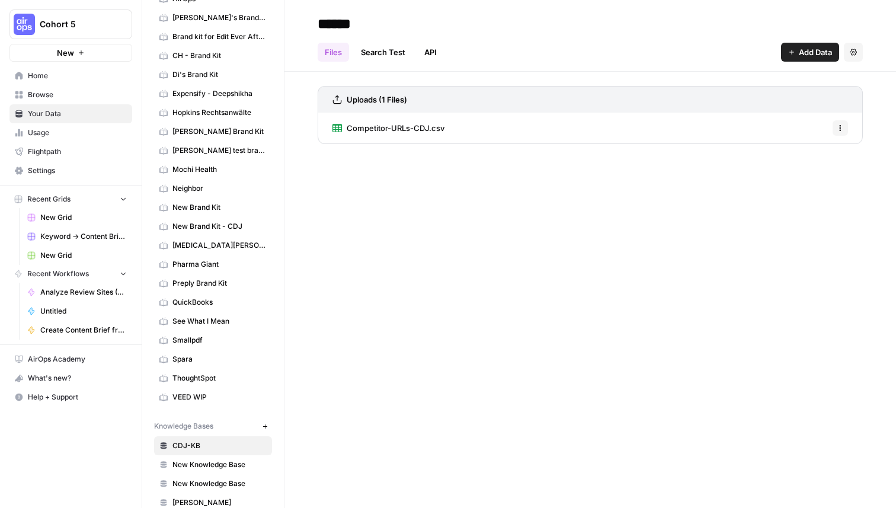
scroll to position [130, 0]
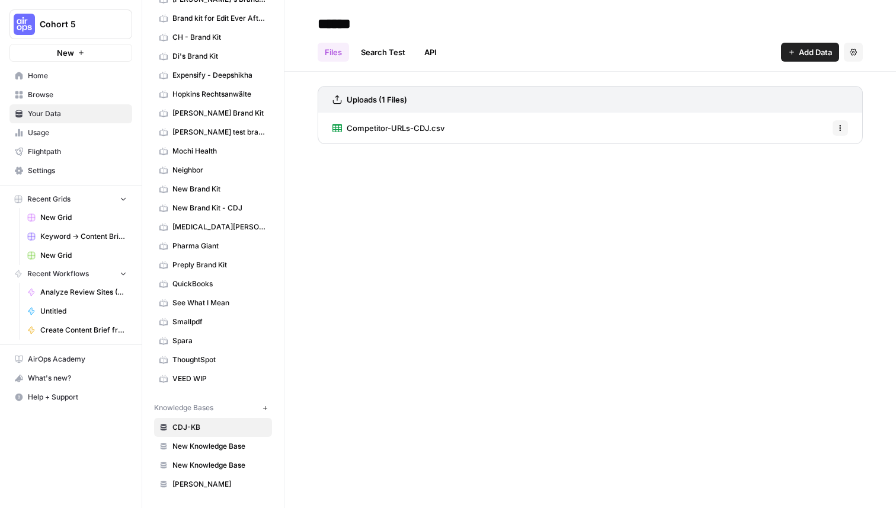
click at [262, 405] on icon "button" at bounding box center [265, 408] width 7 height 7
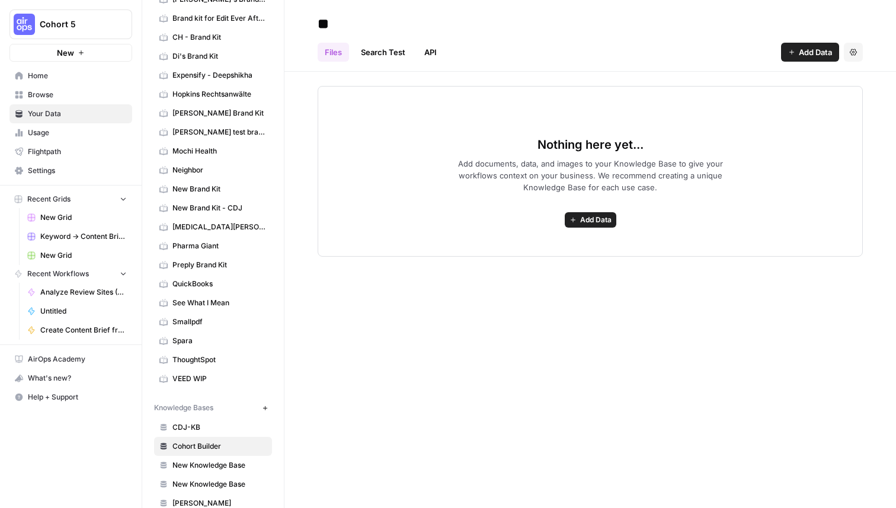
type input "*"
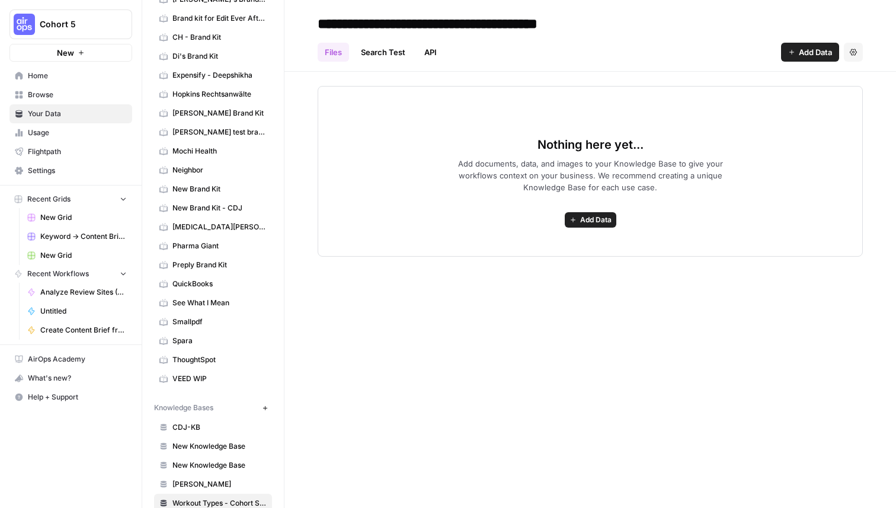
type input "**********"
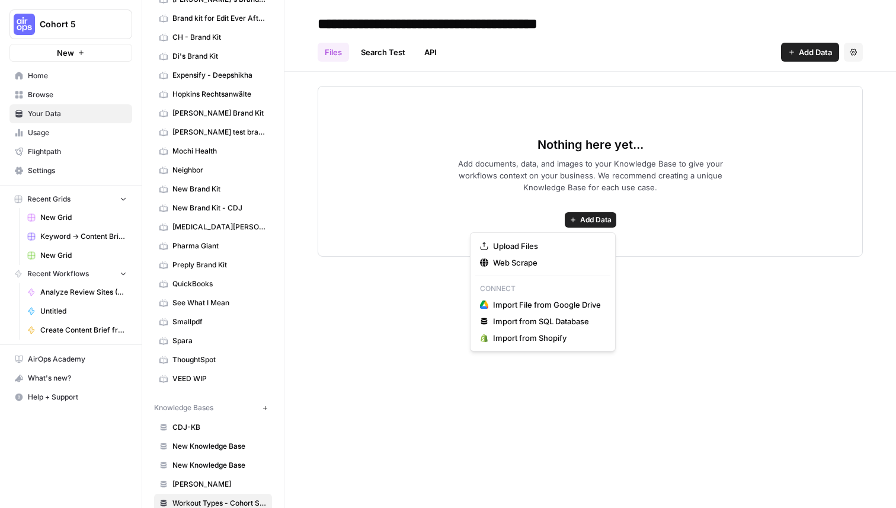
click at [597, 213] on button "Add Data" at bounding box center [591, 219] width 52 height 15
click at [520, 251] on span "Upload Files" at bounding box center [547, 246] width 108 height 12
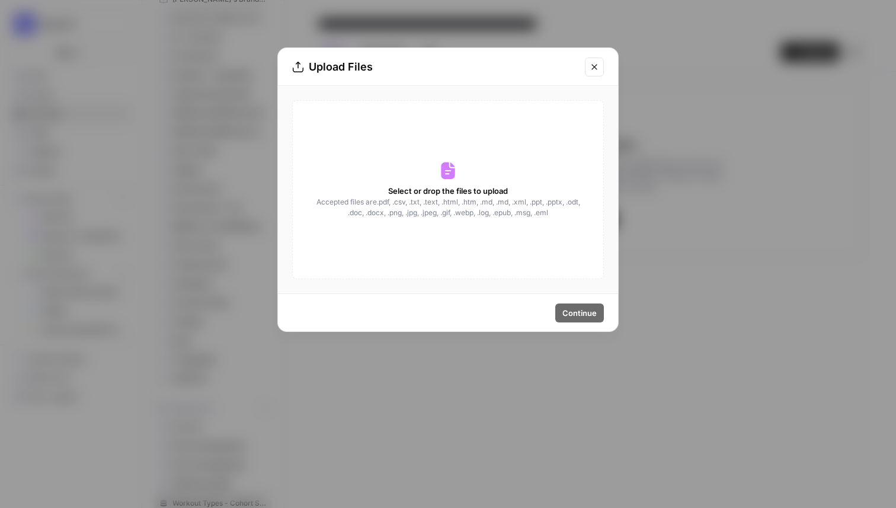
click at [448, 174] on icon at bounding box center [448, 170] width 14 height 17
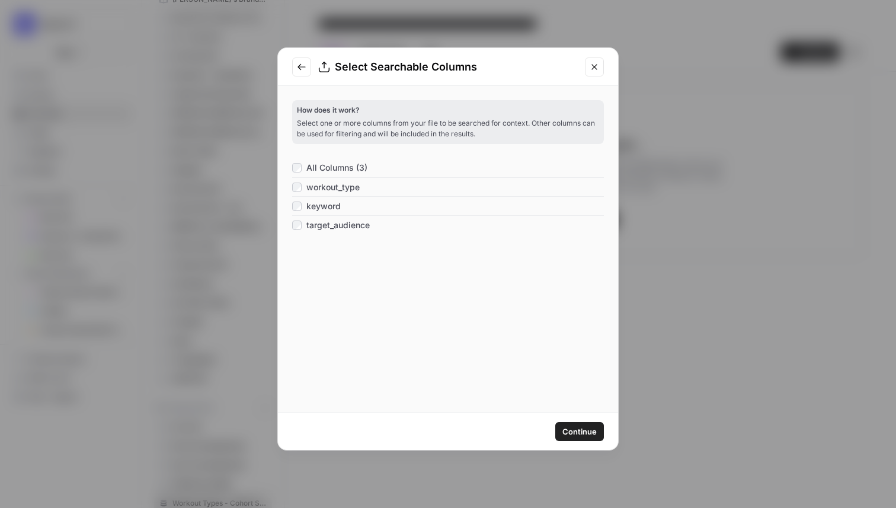
click at [575, 426] on span "Continue" at bounding box center [580, 432] width 34 height 12
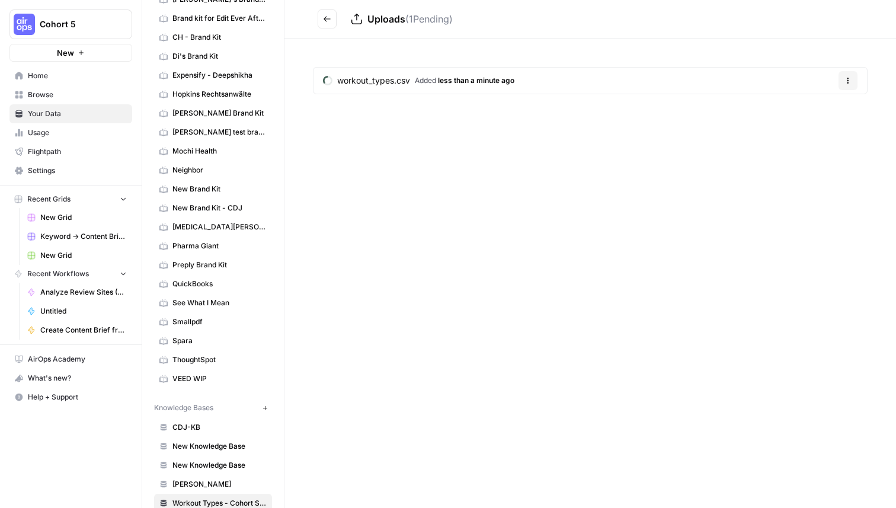
click at [500, 235] on div "Uploads ( 1 Pending) workout_types.csv Added less than a minute ago Options" at bounding box center [591, 254] width 612 height 508
click at [852, 78] on button "Options" at bounding box center [848, 80] width 19 height 19
click at [472, 74] on link "workout_types.csv Added less than a minute ago" at bounding box center [419, 81] width 210 height 26
click at [857, 22] on icon "button" at bounding box center [853, 18] width 7 height 7
click at [589, 27] on h2 "workout_types.csv View" at bounding box center [579, 18] width 522 height 19
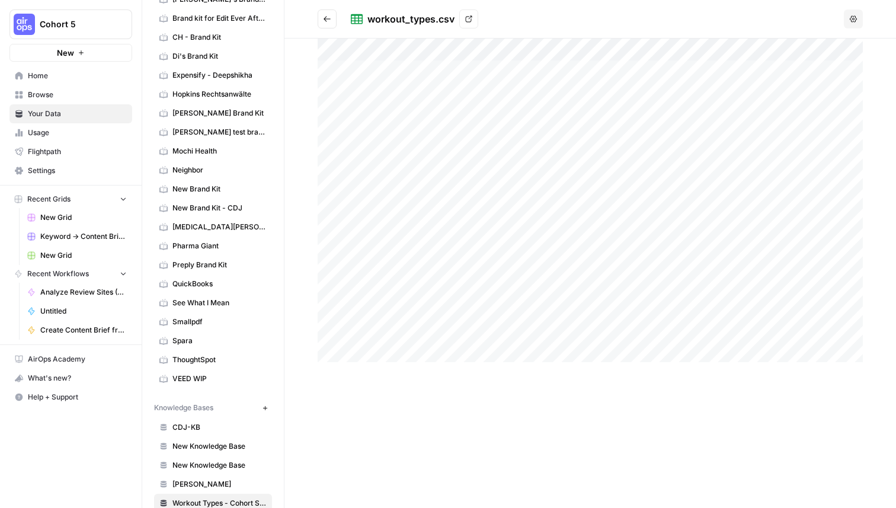
click at [464, 14] on link "View" at bounding box center [468, 18] width 19 height 19
click at [98, 91] on span "Browse" at bounding box center [77, 95] width 99 height 11
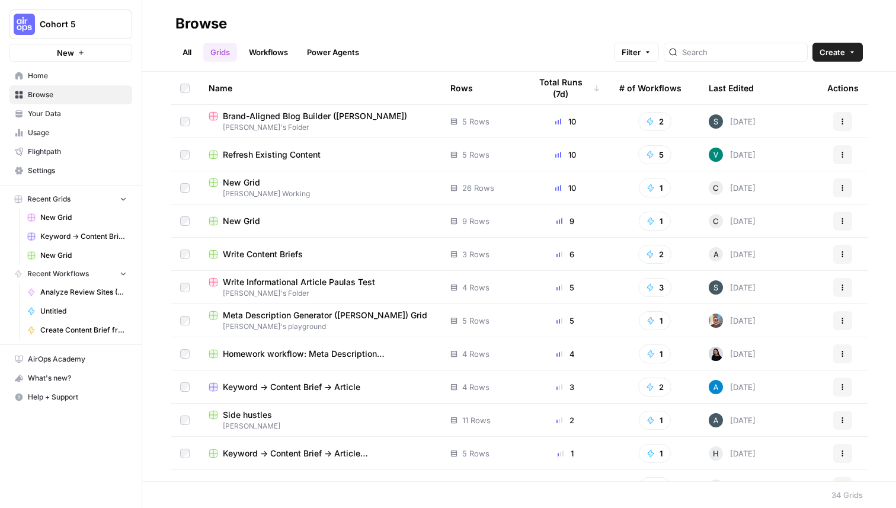
click at [839, 49] on span "Create" at bounding box center [832, 52] width 25 height 12
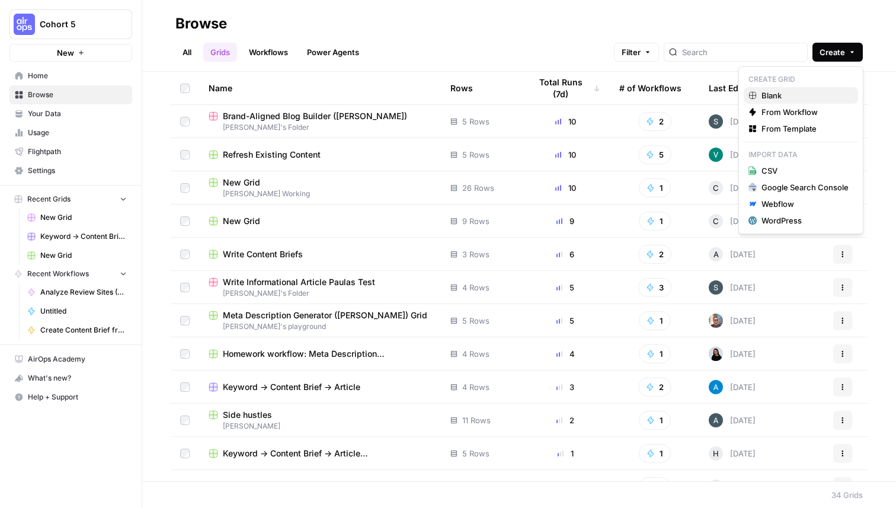
click at [794, 95] on span "Blank" at bounding box center [805, 96] width 87 height 12
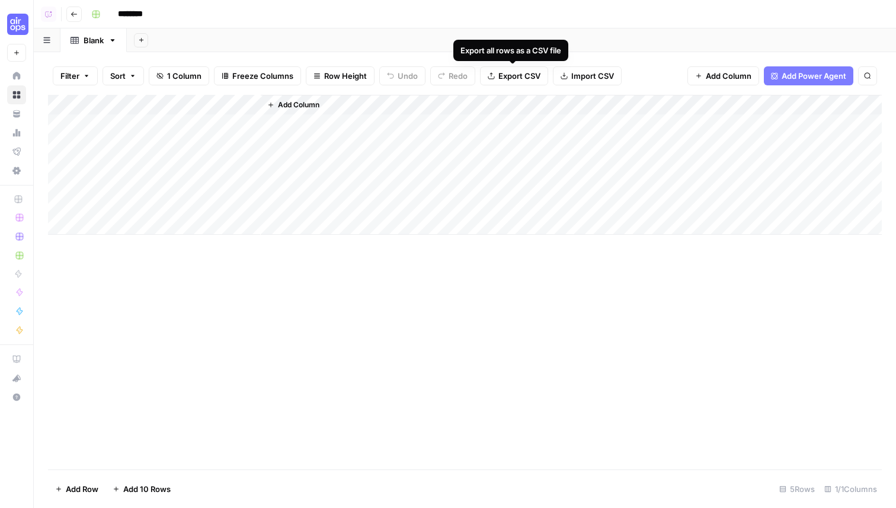
click at [604, 75] on span "Import CSV" at bounding box center [592, 76] width 43 height 12
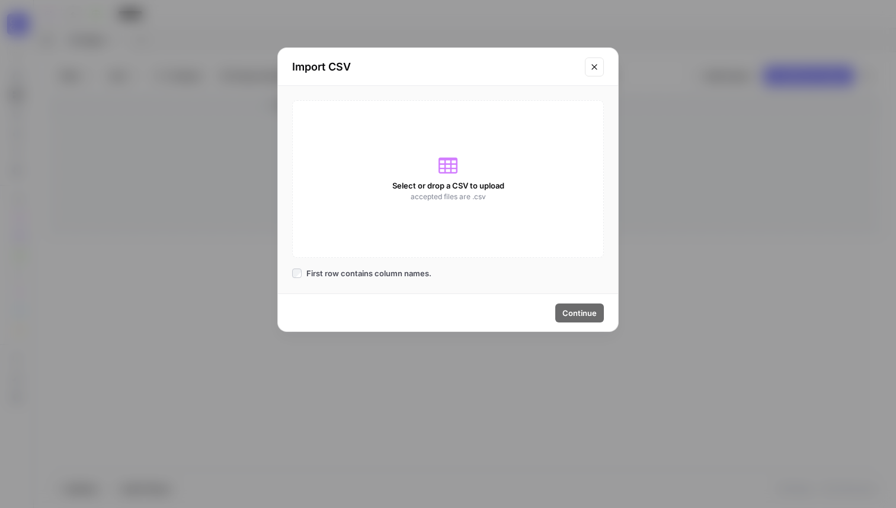
click at [440, 148] on div "Select or drop a CSV to upload accepted files are .csv" at bounding box center [448, 179] width 312 height 158
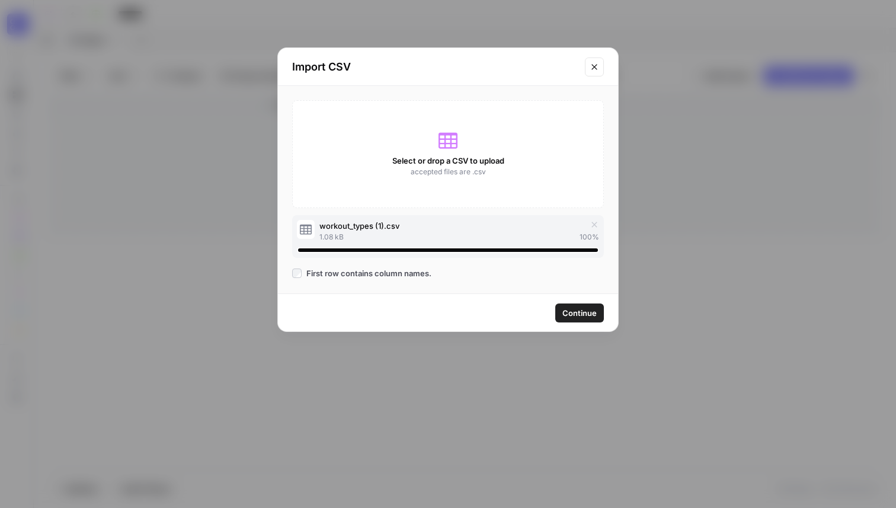
click at [580, 315] on span "Continue" at bounding box center [580, 313] width 34 height 12
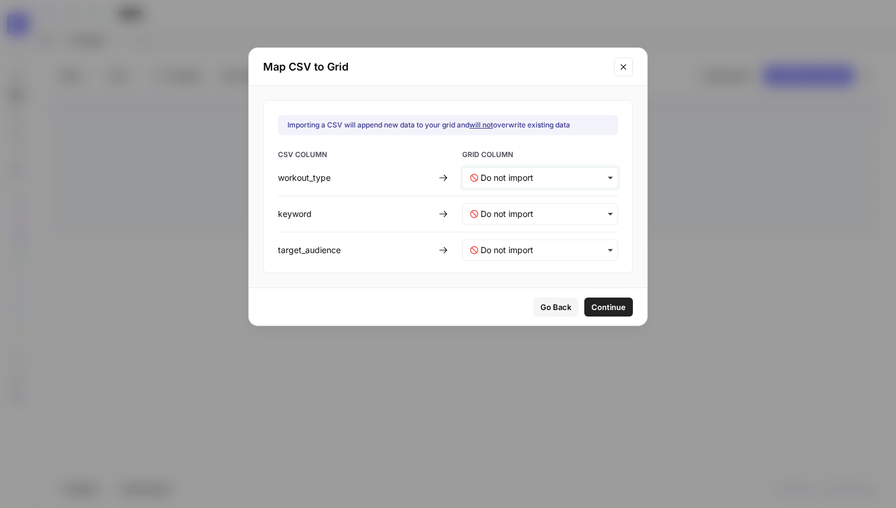
click at [563, 180] on input "text" at bounding box center [546, 178] width 130 height 12
click at [544, 227] on span "Create new column" at bounding box center [513, 230] width 66 height 11
click at [551, 220] on div "button" at bounding box center [540, 213] width 156 height 21
click at [527, 263] on span "Create new column" at bounding box center [513, 266] width 66 height 11
click at [535, 245] on input "text" at bounding box center [546, 250] width 130 height 12
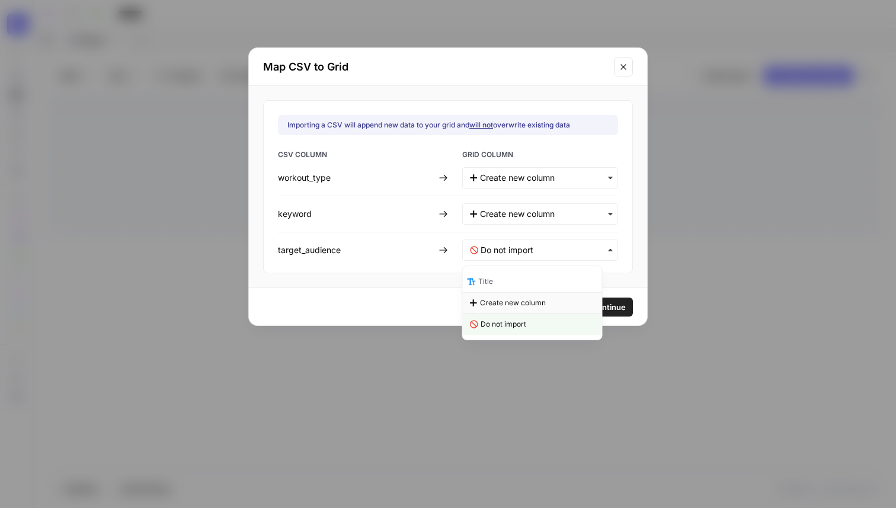
click at [521, 307] on span "Create new column" at bounding box center [513, 303] width 66 height 11
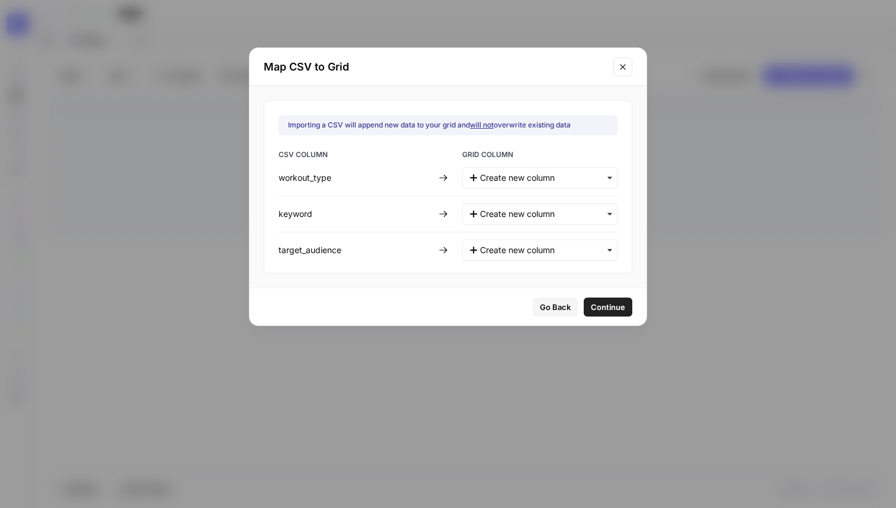
click at [608, 307] on span "Continue" at bounding box center [608, 307] width 34 height 12
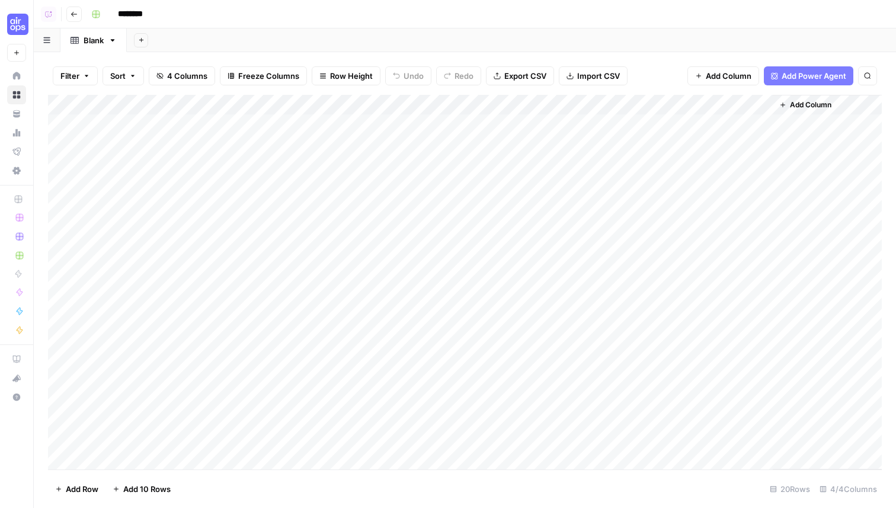
click at [149, 14] on input "********" at bounding box center [146, 14] width 66 height 19
click at [167, 18] on input "**********" at bounding box center [194, 14] width 162 height 19
click at [273, 14] on input "**********" at bounding box center [194, 14] width 162 height 19
type input "**********"
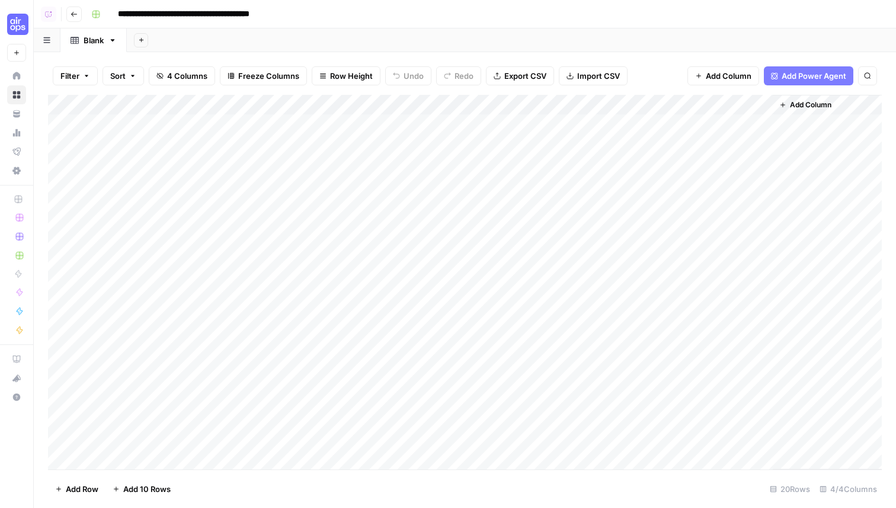
click at [97, 11] on rect "button" at bounding box center [95, 14] width 7 height 7
click at [129, 91] on span "Teal" at bounding box center [152, 92] width 85 height 12
click at [401, 33] on div "Add Sheet" at bounding box center [511, 40] width 769 height 24
click at [69, 206] on div "Add Column" at bounding box center [465, 282] width 834 height 375
click at [69, 189] on div "Add Column" at bounding box center [465, 282] width 834 height 375
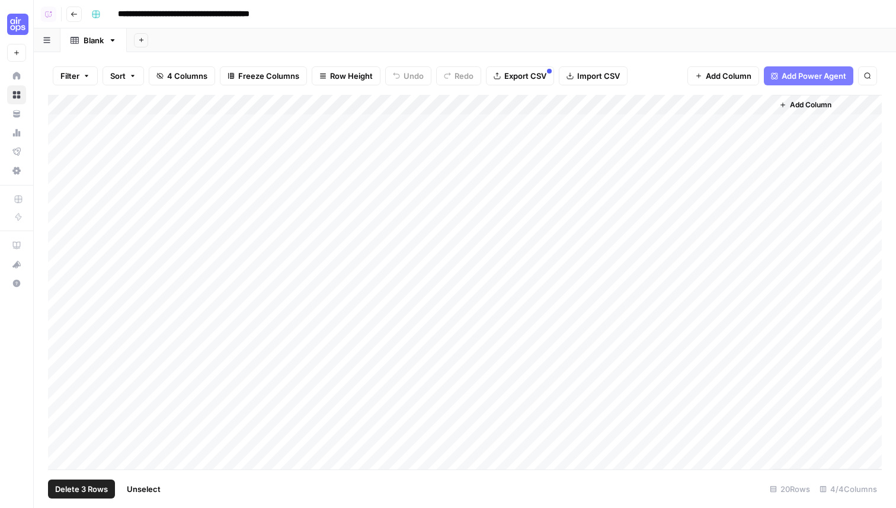
click at [69, 168] on div "Add Column" at bounding box center [465, 282] width 834 height 375
click at [69, 150] on div "Add Column" at bounding box center [465, 282] width 834 height 375
click at [76, 117] on div "Add Column" at bounding box center [465, 282] width 834 height 375
click at [74, 120] on div "Add Column" at bounding box center [465, 282] width 834 height 375
click at [100, 492] on span "Delete 5 Rows" at bounding box center [81, 489] width 53 height 12
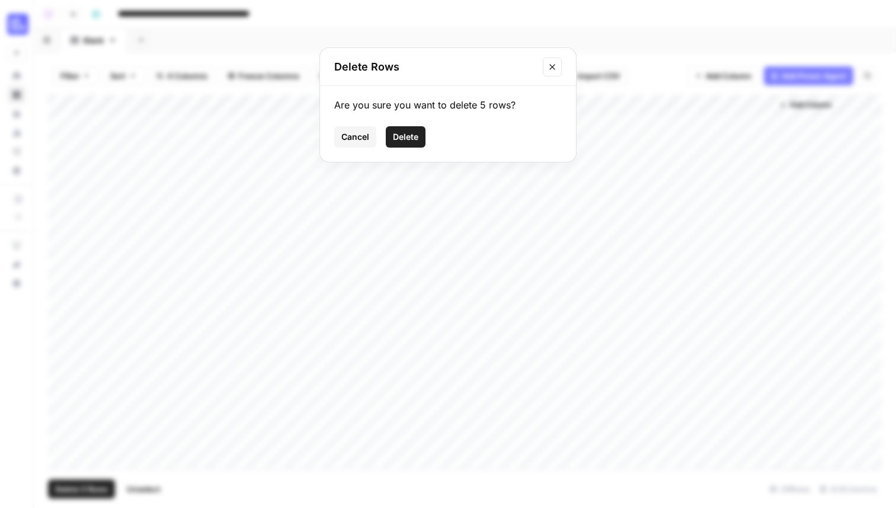
click at [411, 137] on span "Delete" at bounding box center [405, 137] width 25 height 12
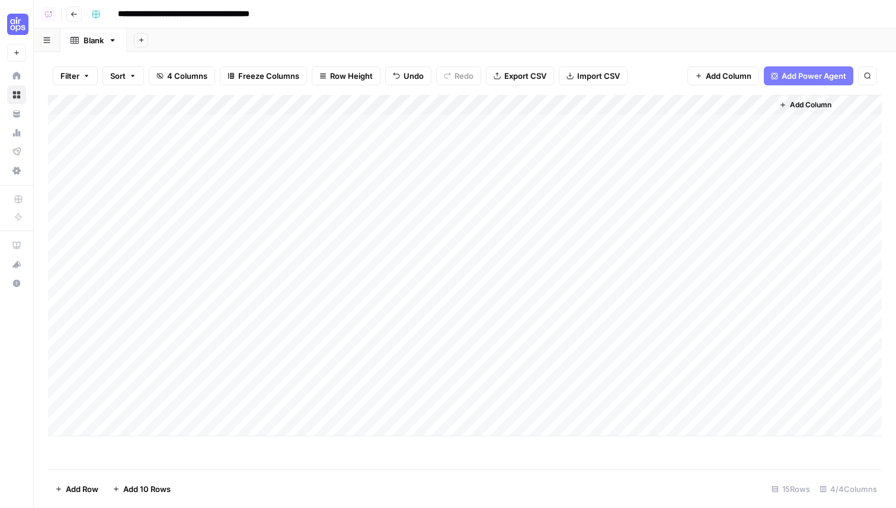
click at [221, 101] on div "Add Column" at bounding box center [465, 265] width 834 height 341
click at [170, 266] on span "Remove Column" at bounding box center [165, 264] width 104 height 12
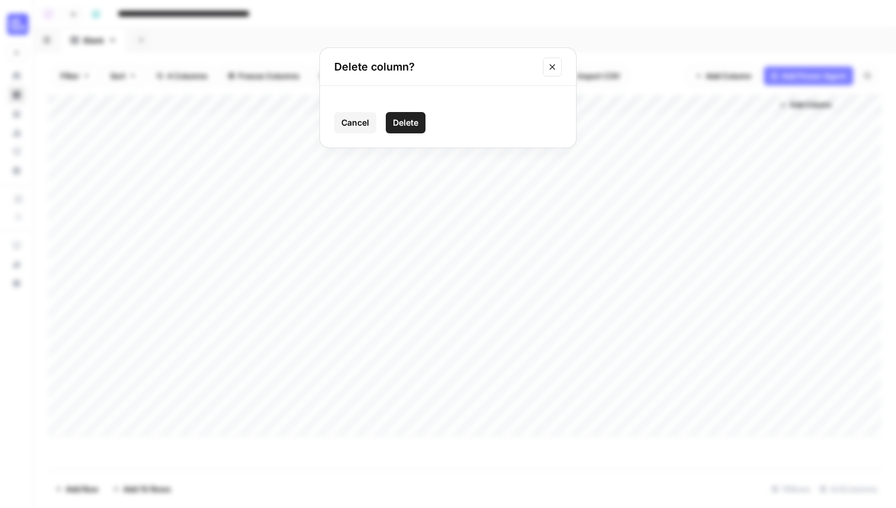
click at [411, 123] on span "Delete" at bounding box center [405, 123] width 25 height 12
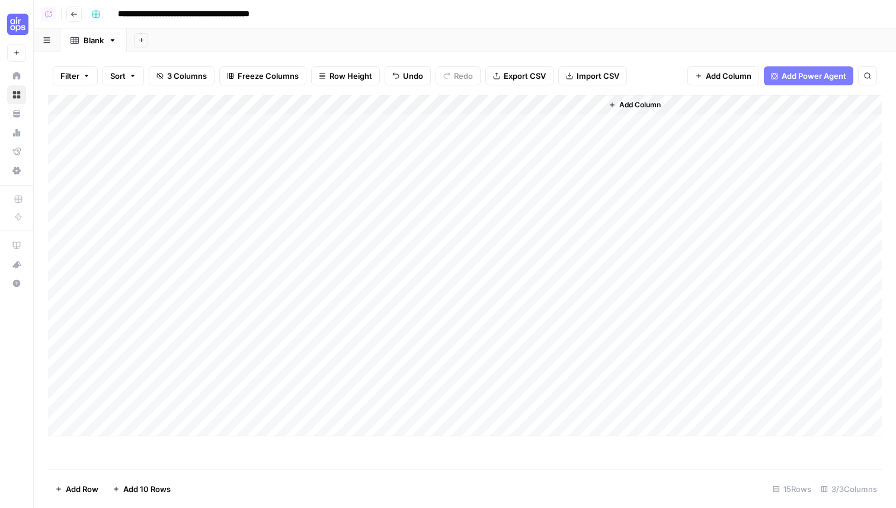
click at [646, 106] on span "Add Column" at bounding box center [639, 105] width 41 height 11
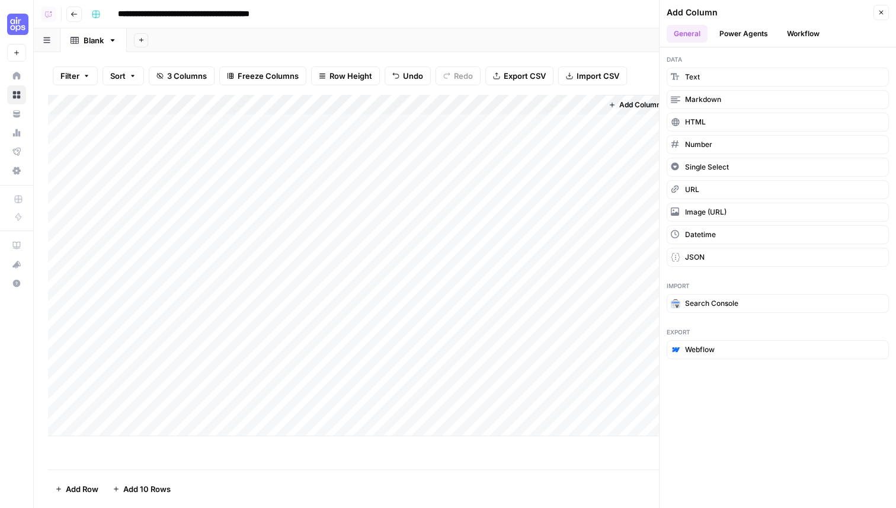
click at [804, 36] on button "Workflow" at bounding box center [803, 34] width 47 height 18
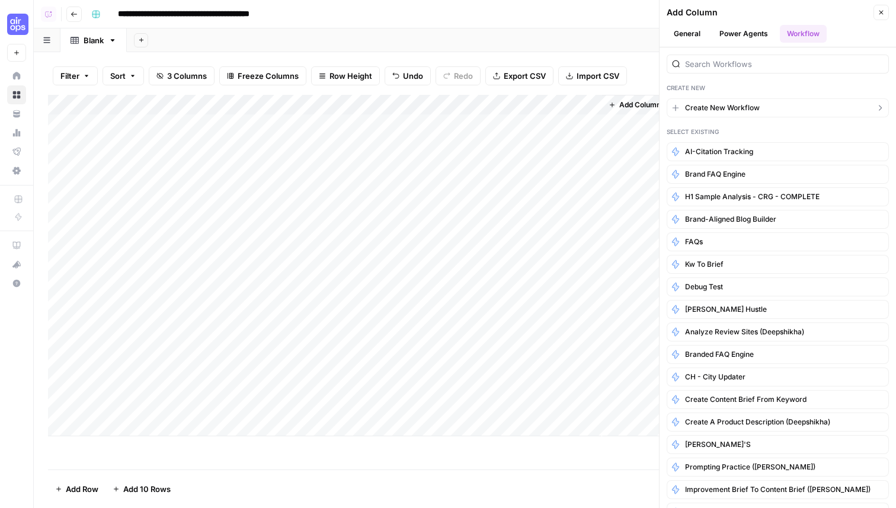
click at [730, 110] on span "Create New Workflow" at bounding box center [722, 108] width 75 height 11
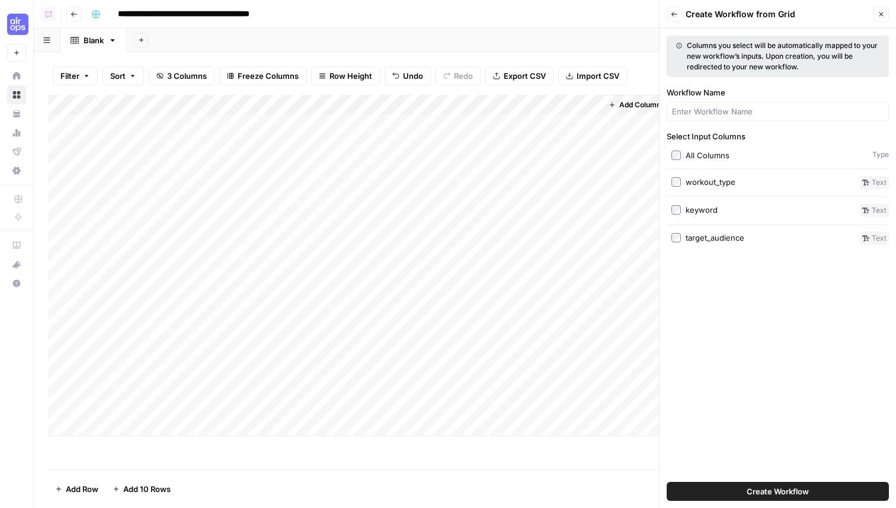
click at [723, 103] on div at bounding box center [778, 111] width 222 height 19
type input "Fitness Caption Generator"
click at [761, 493] on span "Create Workflow" at bounding box center [778, 491] width 62 height 12
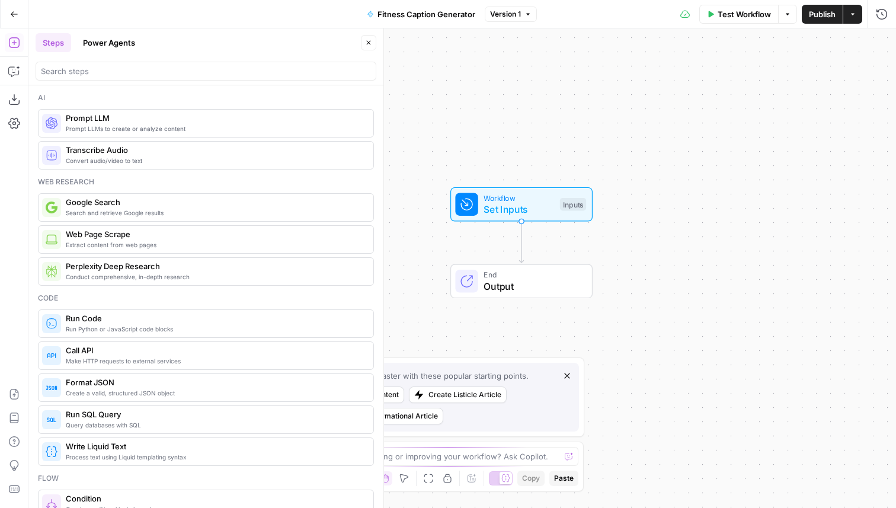
drag, startPoint x: 429, startPoint y: 135, endPoint x: 458, endPoint y: 119, distance: 32.6
click at [487, 100] on div "Workflow Set Inputs Inputs End Output" at bounding box center [462, 268] width 868 height 480
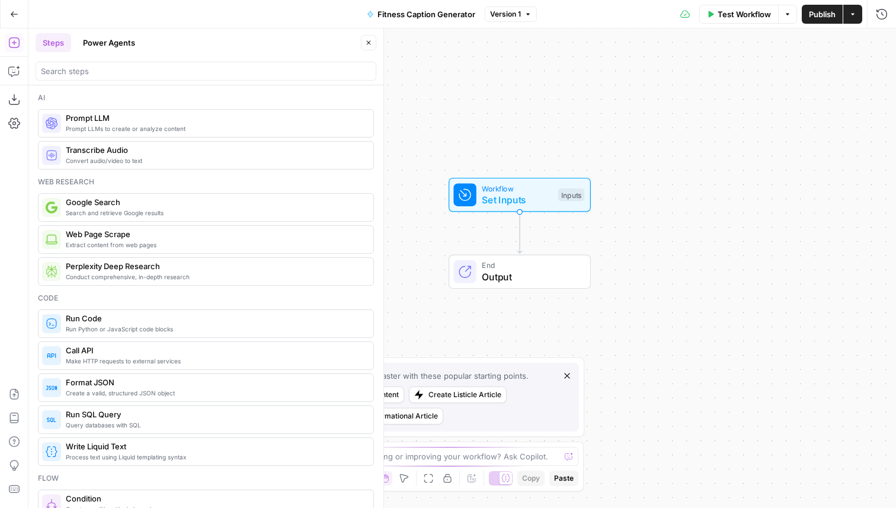
click at [12, 63] on button "Copilot" at bounding box center [14, 71] width 19 height 19
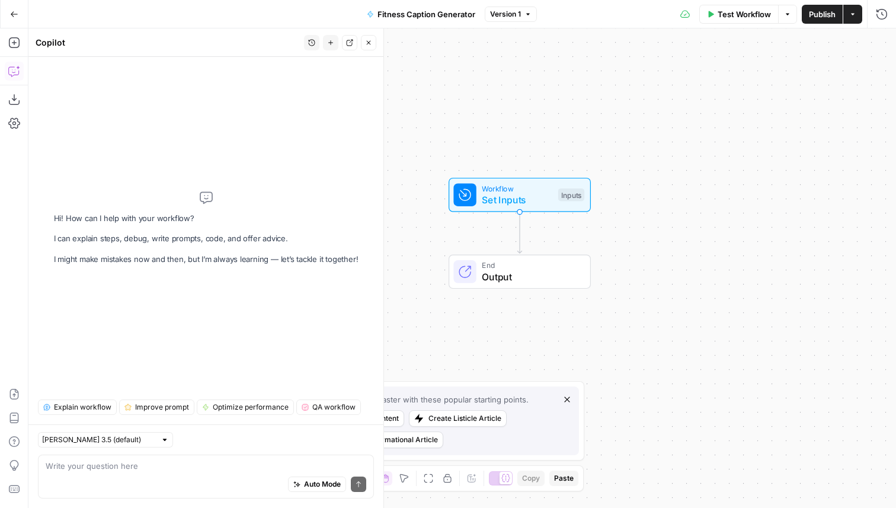
click at [130, 471] on textarea at bounding box center [206, 466] width 321 height 12
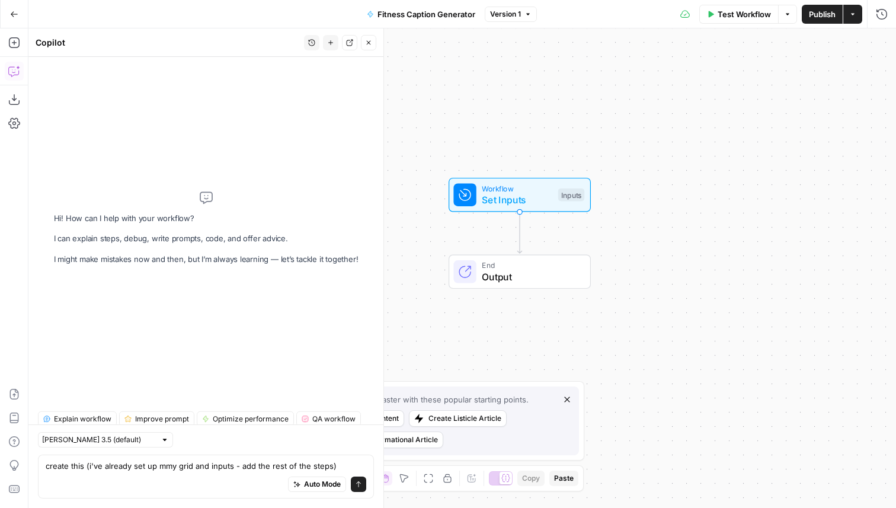
type textarea "create this (i've already set up mmy grid and inputs - add the rest of the step…"
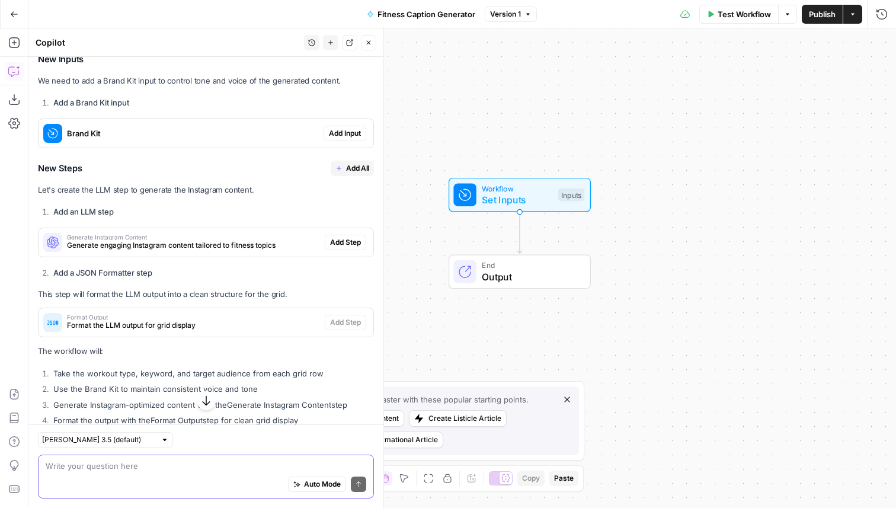
scroll to position [402, 0]
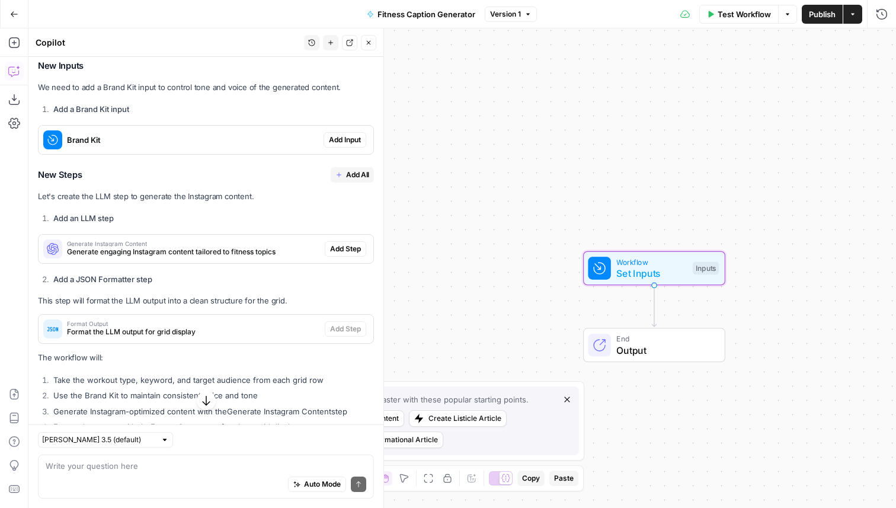
click at [343, 135] on span "Add Input" at bounding box center [345, 140] width 32 height 11
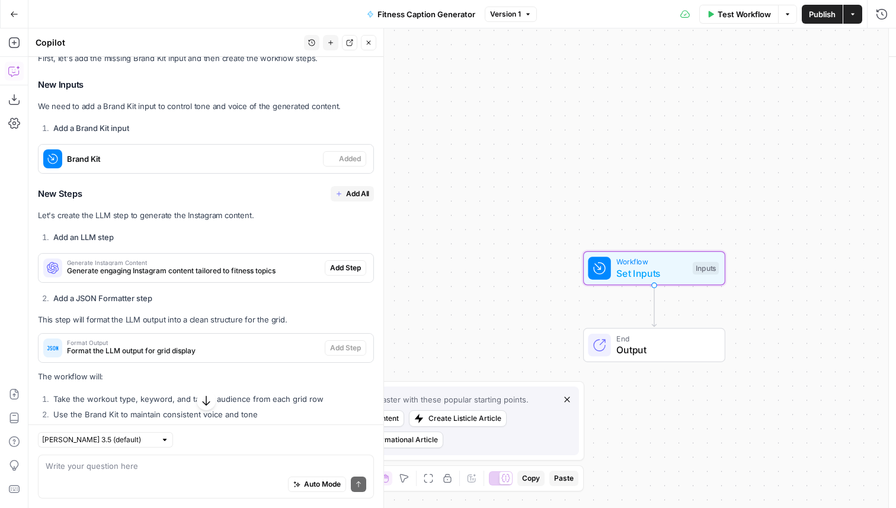
scroll to position [421, 0]
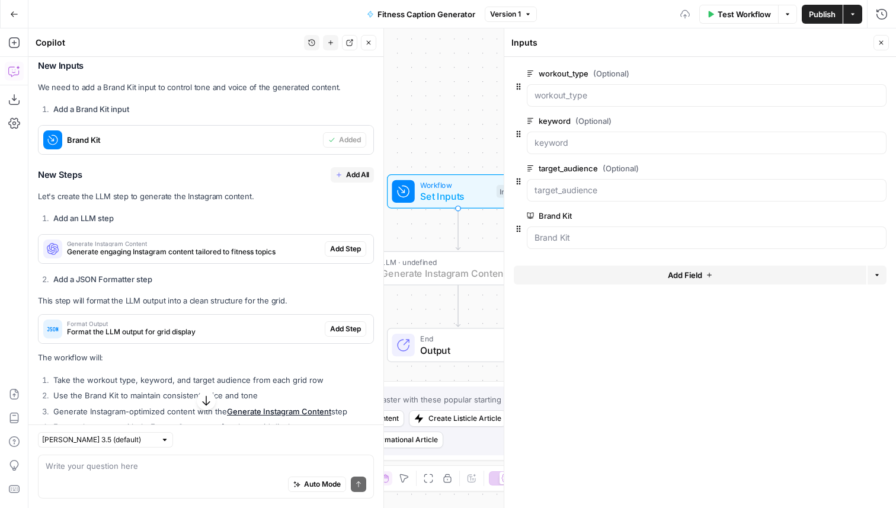
click at [346, 244] on span "Add Step" at bounding box center [345, 249] width 31 height 11
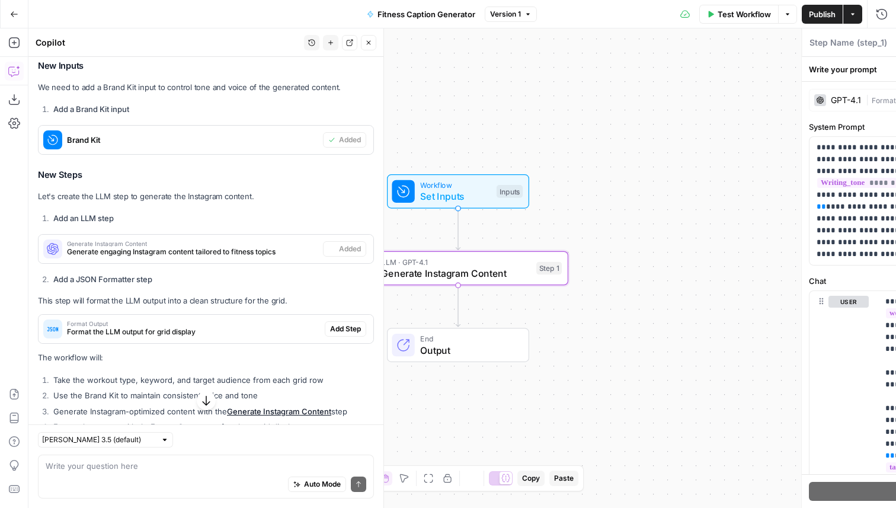
type textarea "Generate Instagram Content"
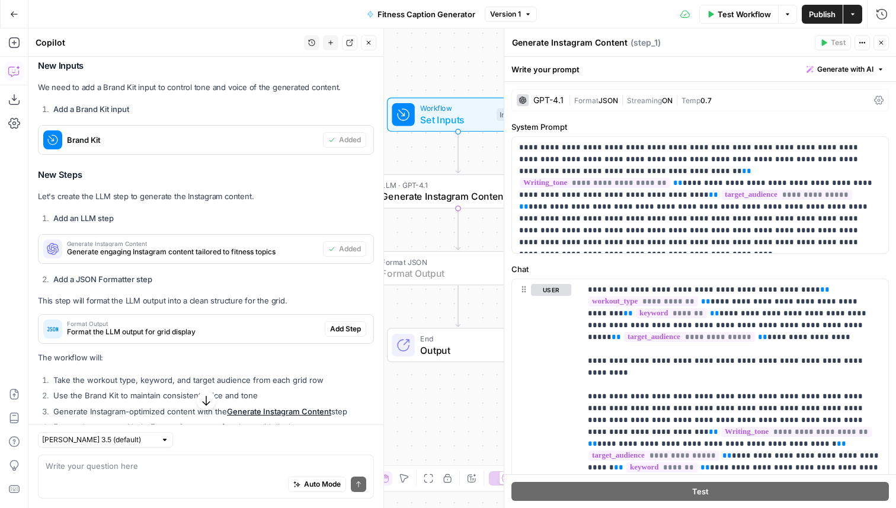
click at [346, 324] on span "Add Step" at bounding box center [345, 329] width 31 height 11
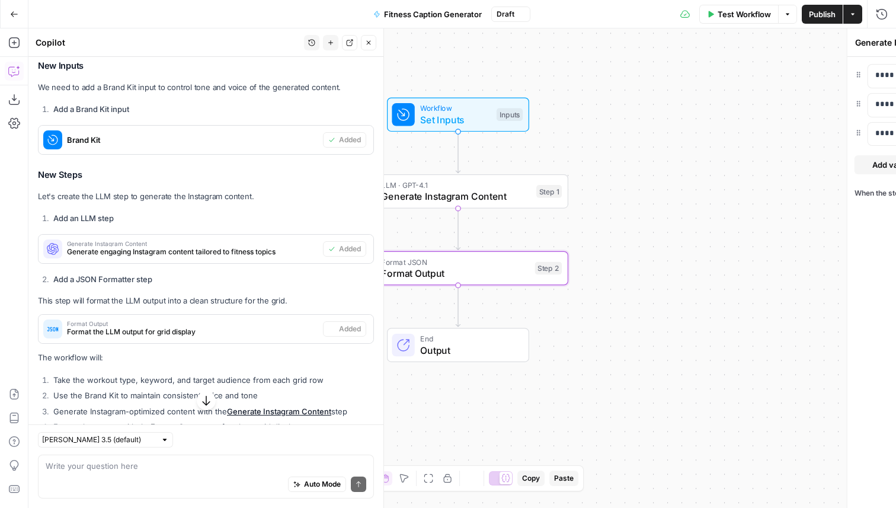
type textarea "Format Output"
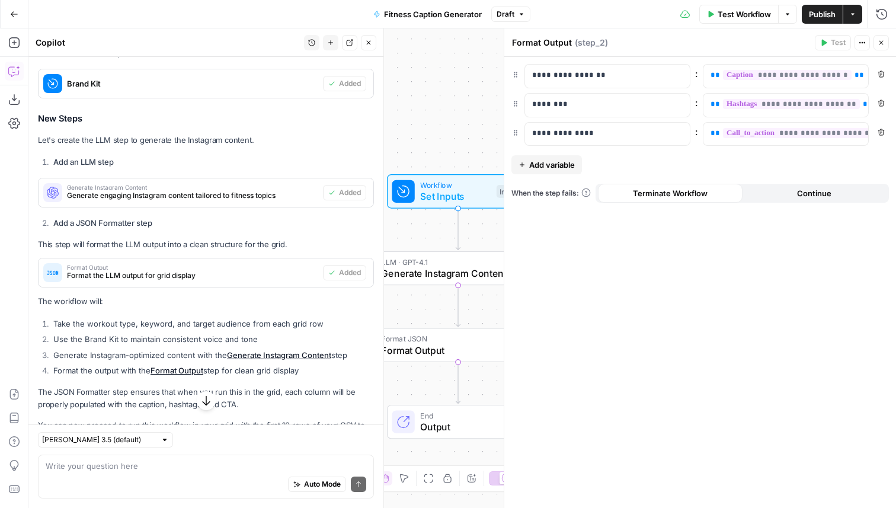
scroll to position [501, 0]
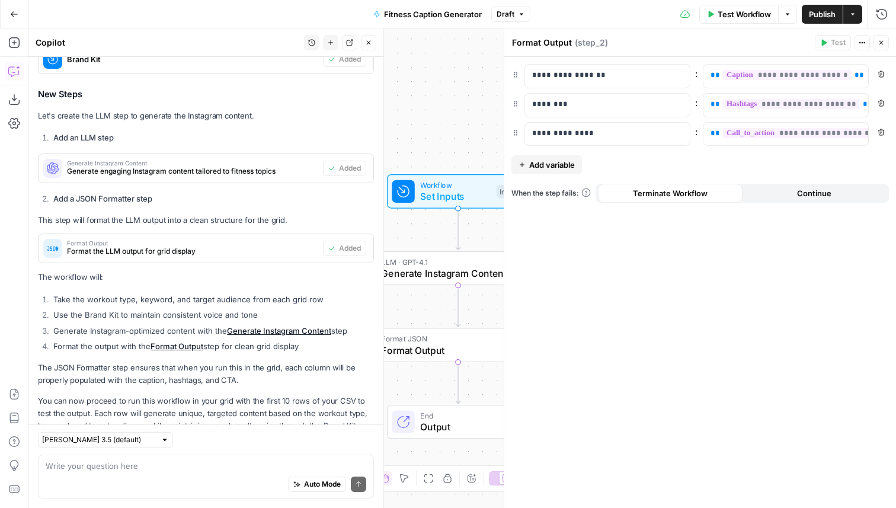
click at [370, 43] on icon "button" at bounding box center [368, 42] width 7 height 7
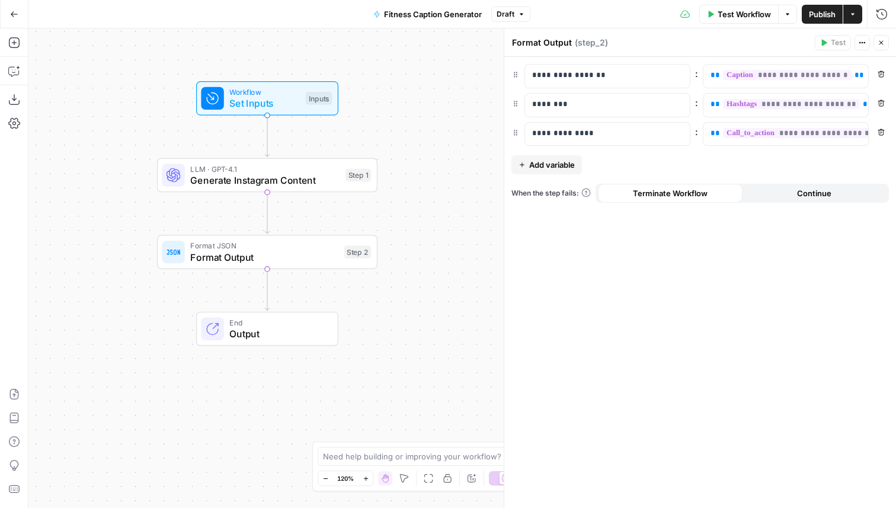
drag, startPoint x: 387, startPoint y: 101, endPoint x: 242, endPoint y: -1, distance: 177.4
click at [242, 0] on html "Cohort 5 New Home Browse Your Data Usage Flightpath Settings Recent Grids New G…" at bounding box center [448, 254] width 896 height 508
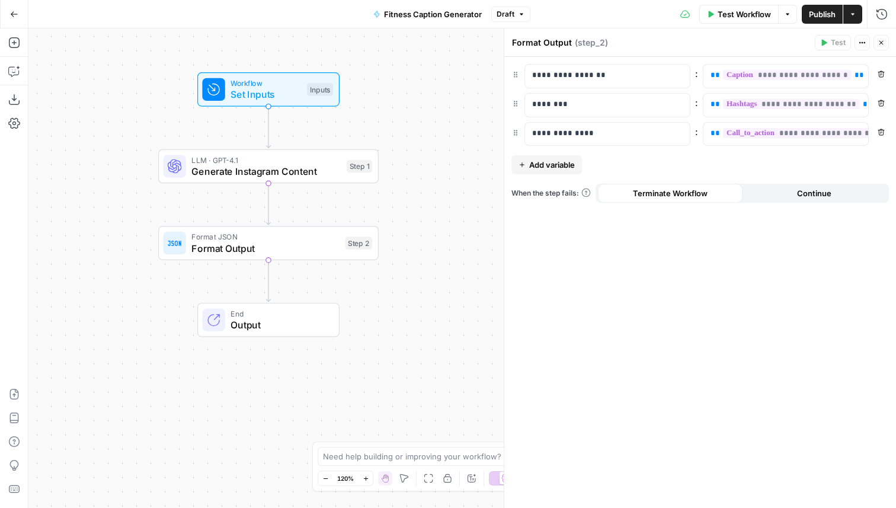
click at [878, 40] on icon "button" at bounding box center [881, 42] width 7 height 7
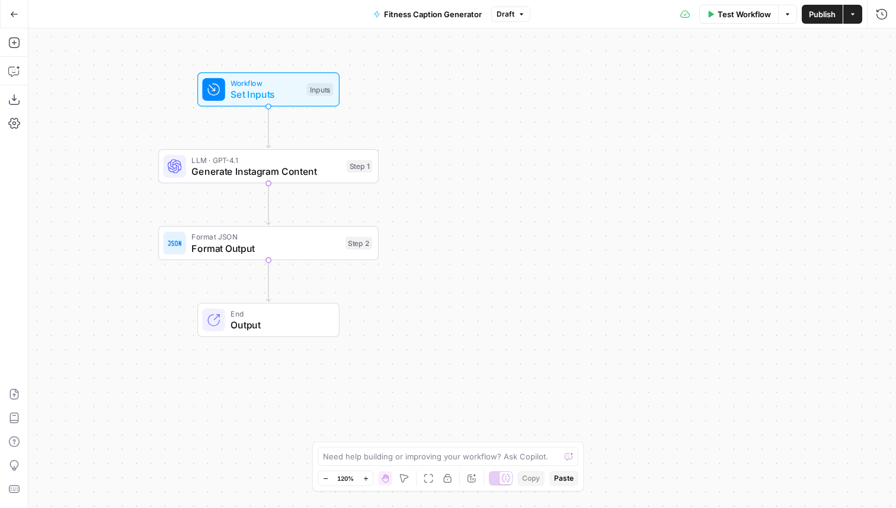
click at [287, 82] on span "Workflow" at bounding box center [266, 83] width 71 height 11
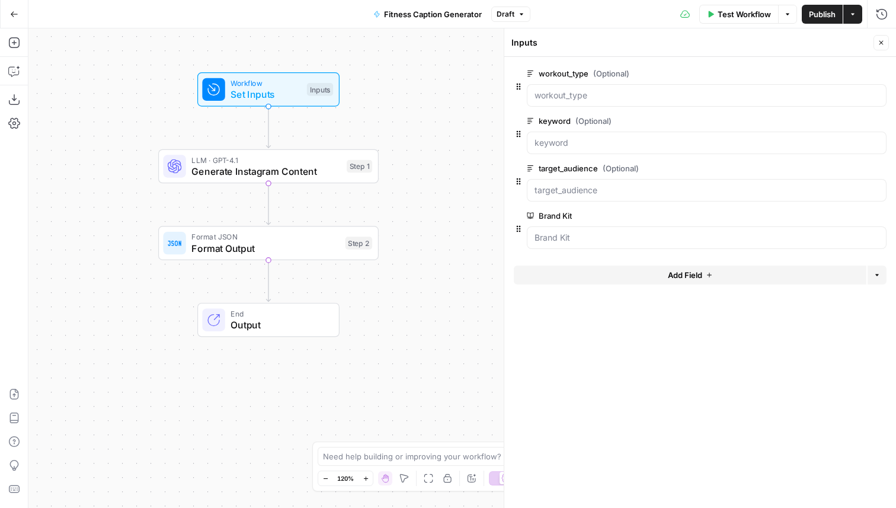
click at [325, 180] on div "LLM · GPT-4.1 Generate Instagram Content Step 1 Copy step Delete step Add Note …" at bounding box center [268, 166] width 221 height 34
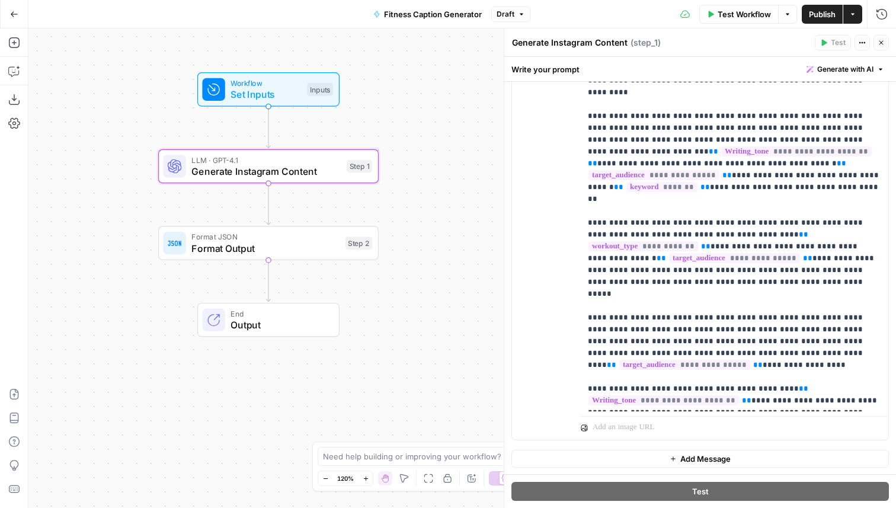
scroll to position [281, 0]
click at [603, 298] on p "**********" at bounding box center [734, 204] width 293 height 403
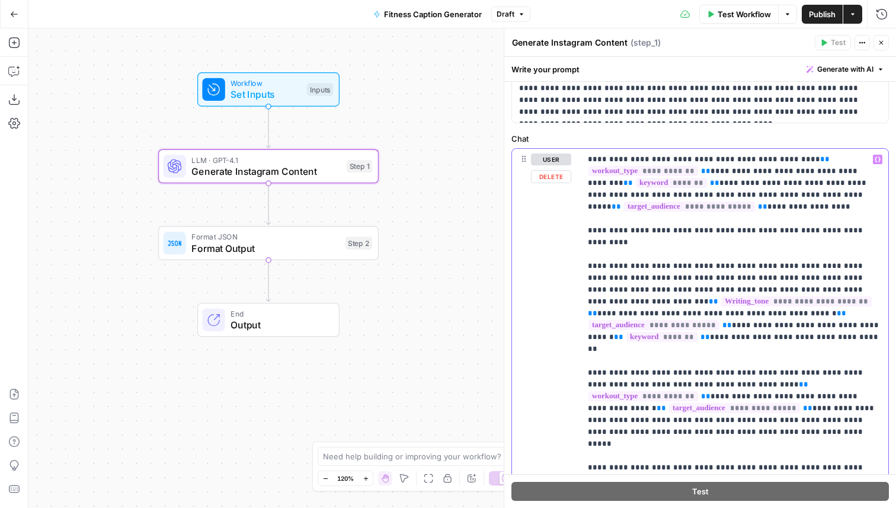
scroll to position [0, 0]
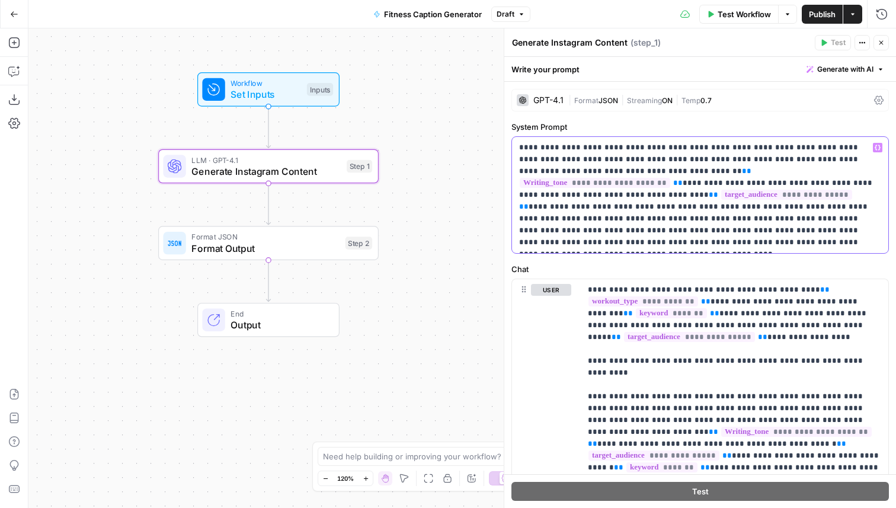
drag, startPoint x: 789, startPoint y: 208, endPoint x: 788, endPoint y: 254, distance: 45.7
click at [788, 254] on div "**********" at bounding box center [700, 418] width 392 height 673
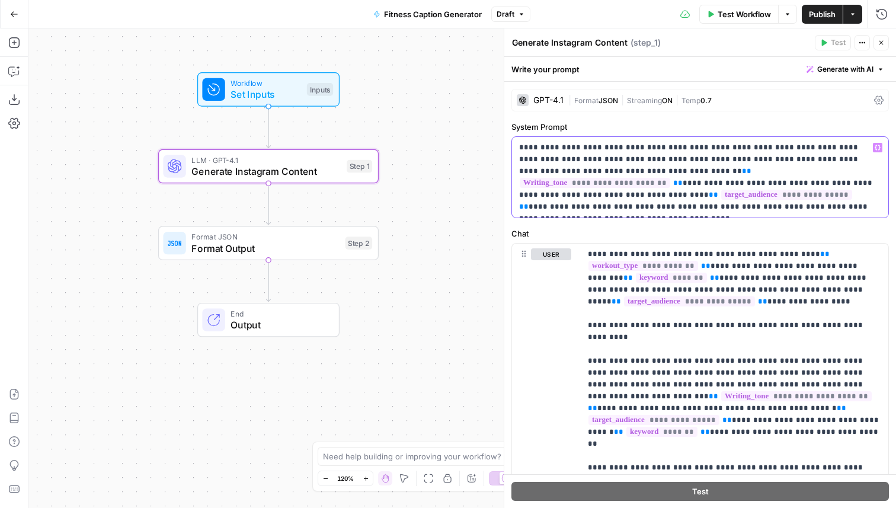
drag, startPoint x: 621, startPoint y: 171, endPoint x: 566, endPoint y: 175, distance: 54.7
click at [566, 175] on p "**********" at bounding box center [700, 177] width 362 height 71
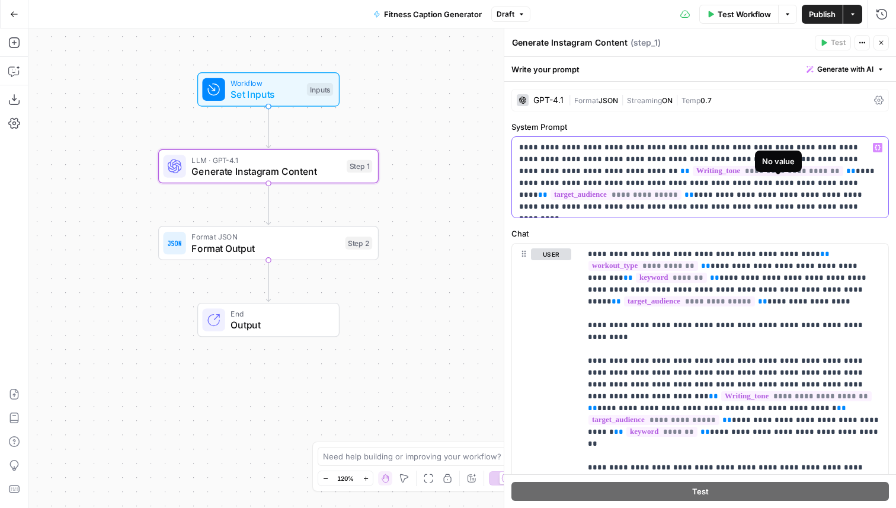
drag, startPoint x: 781, startPoint y: 172, endPoint x: 726, endPoint y: 172, distance: 55.7
click at [726, 172] on p "**********" at bounding box center [700, 177] width 362 height 71
drag, startPoint x: 675, startPoint y: 185, endPoint x: 608, endPoint y: 185, distance: 67.0
click at [608, 185] on p "**********" at bounding box center [700, 177] width 362 height 71
drag, startPoint x: 592, startPoint y: 197, endPoint x: 712, endPoint y: 182, distance: 121.2
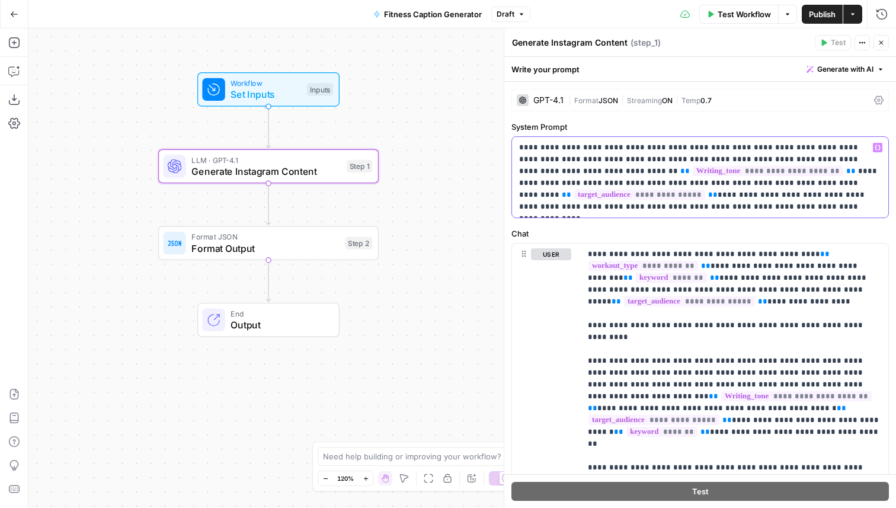
click at [712, 182] on p "**********" at bounding box center [700, 177] width 362 height 71
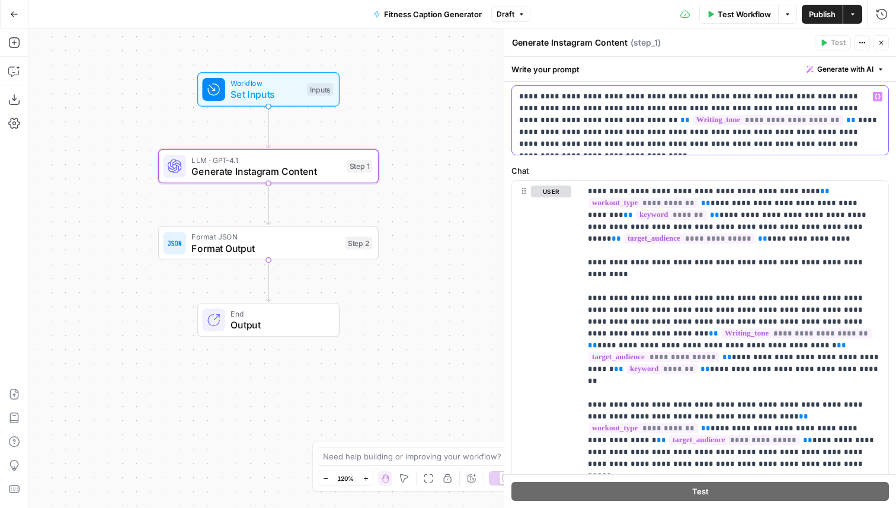
scroll to position [68, 0]
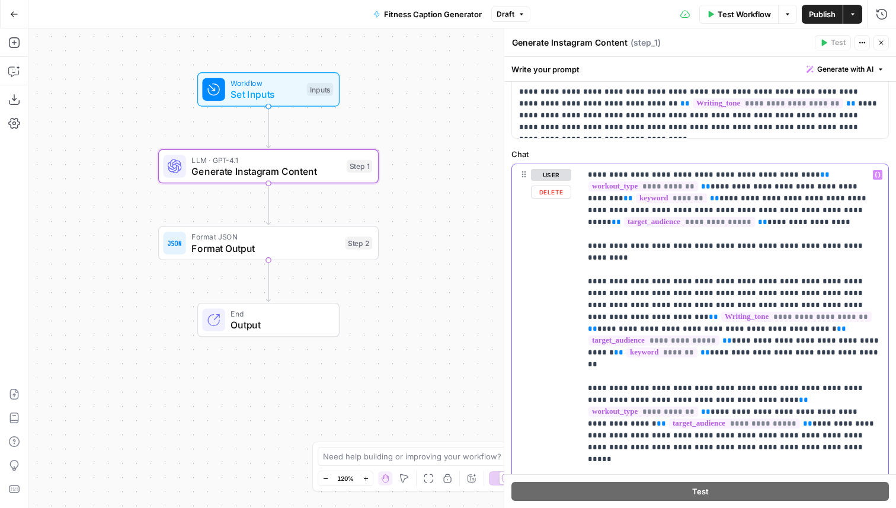
drag, startPoint x: 742, startPoint y: 175, endPoint x: 800, endPoint y: 177, distance: 58.7
click at [800, 177] on p "**********" at bounding box center [734, 370] width 293 height 403
drag, startPoint x: 772, startPoint y: 187, endPoint x: 711, endPoint y: 187, distance: 61.6
click at [711, 187] on p "**********" at bounding box center [734, 370] width 293 height 403
drag, startPoint x: 819, startPoint y: 188, endPoint x: 781, endPoint y: 188, distance: 37.9
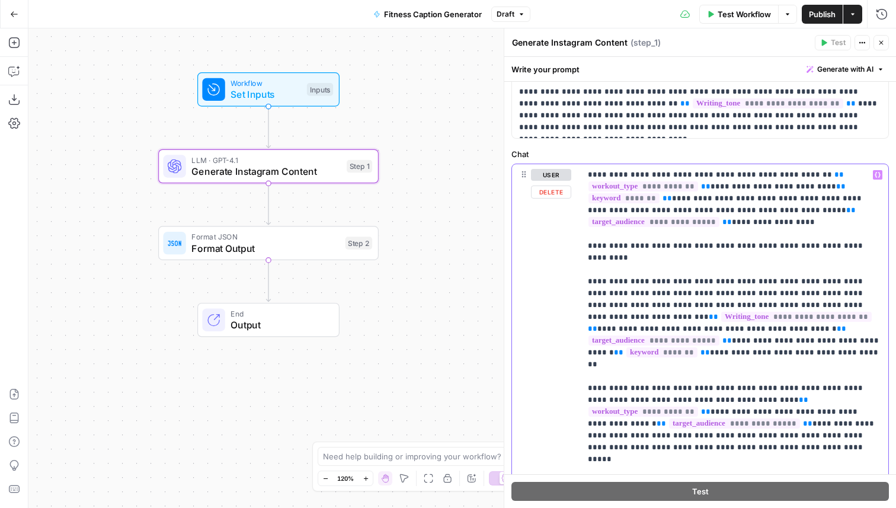
click at [781, 188] on p "**********" at bounding box center [734, 370] width 293 height 403
drag, startPoint x: 633, startPoint y: 199, endPoint x: 573, endPoint y: 196, distance: 59.9
click at [573, 198] on div "**********" at bounding box center [700, 384] width 376 height 441
drag, startPoint x: 656, startPoint y: 212, endPoint x: 555, endPoint y: 211, distance: 100.8
click at [555, 211] on div "**********" at bounding box center [700, 378] width 376 height 429
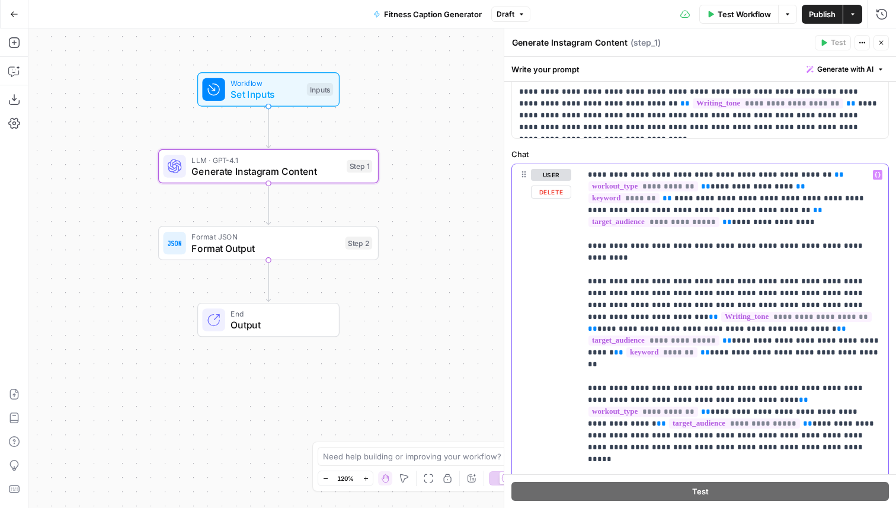
drag, startPoint x: 870, startPoint y: 212, endPoint x: 799, endPoint y: 213, distance: 70.5
click at [799, 213] on p "**********" at bounding box center [734, 364] width 293 height 391
click at [672, 235] on p "**********" at bounding box center [734, 364] width 293 height 391
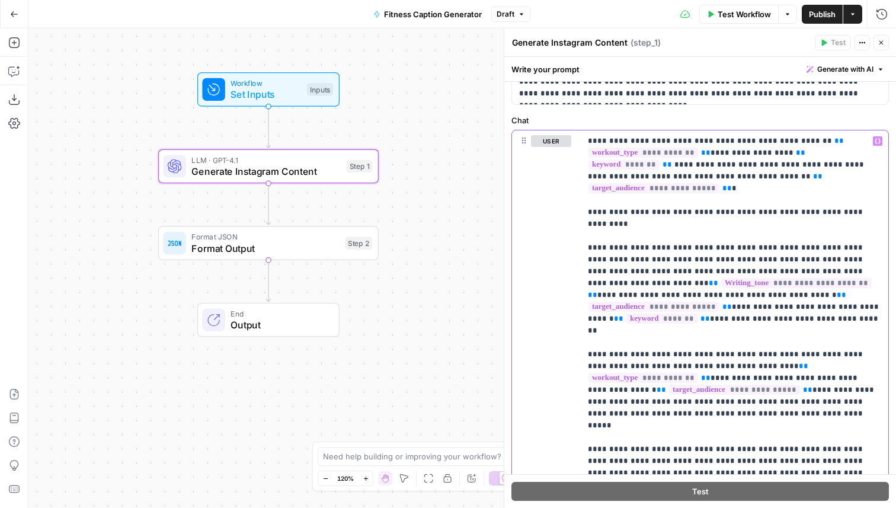
scroll to position [132, 0]
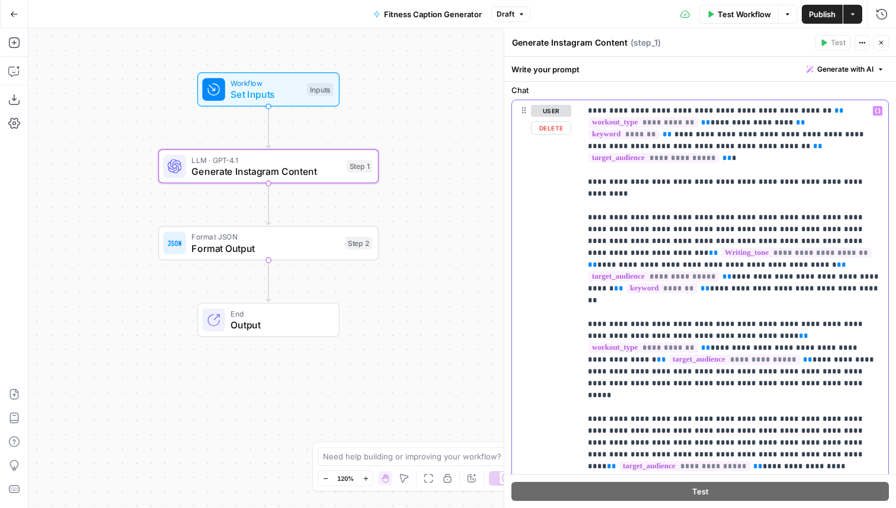
click at [612, 195] on p "**********" at bounding box center [734, 300] width 293 height 391
click at [836, 148] on p "**********" at bounding box center [734, 300] width 293 height 391
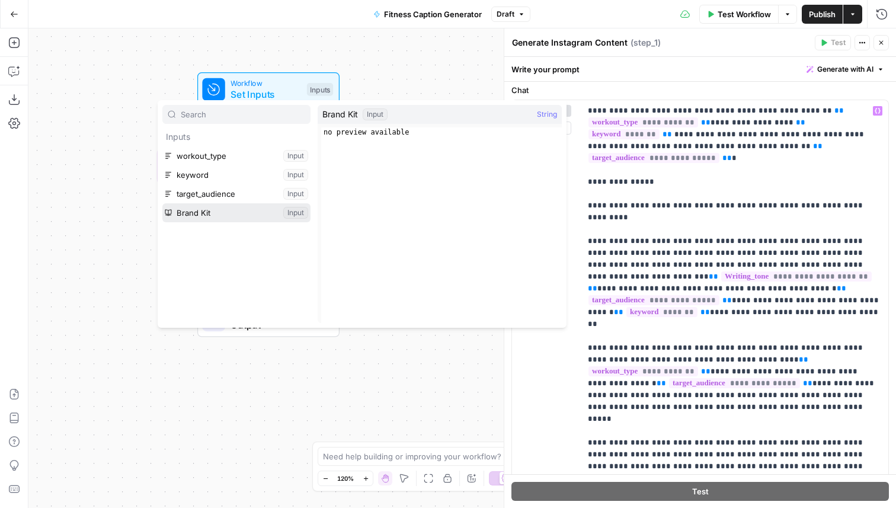
click at [232, 210] on button "Select variable Brand Kit" at bounding box center [236, 212] width 148 height 19
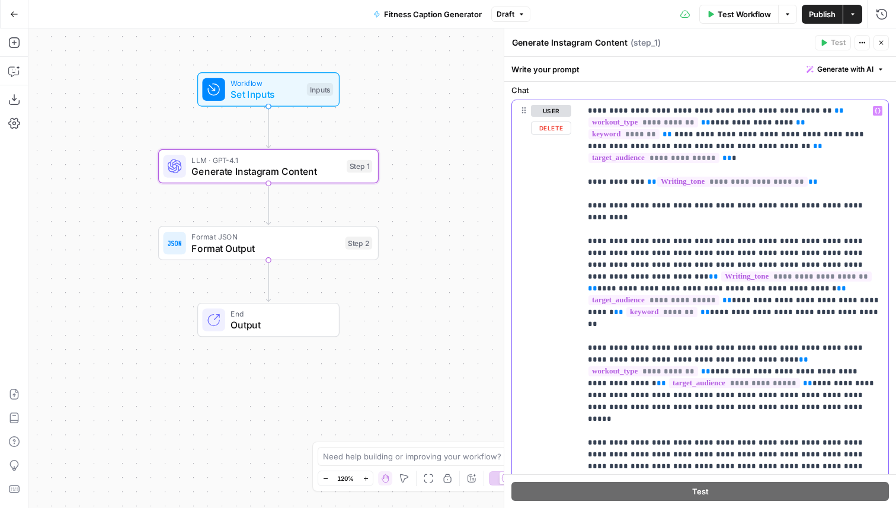
drag, startPoint x: 798, startPoint y: 253, endPoint x: 777, endPoint y: 244, distance: 23.4
click at [777, 244] on p "**********" at bounding box center [734, 312] width 293 height 415
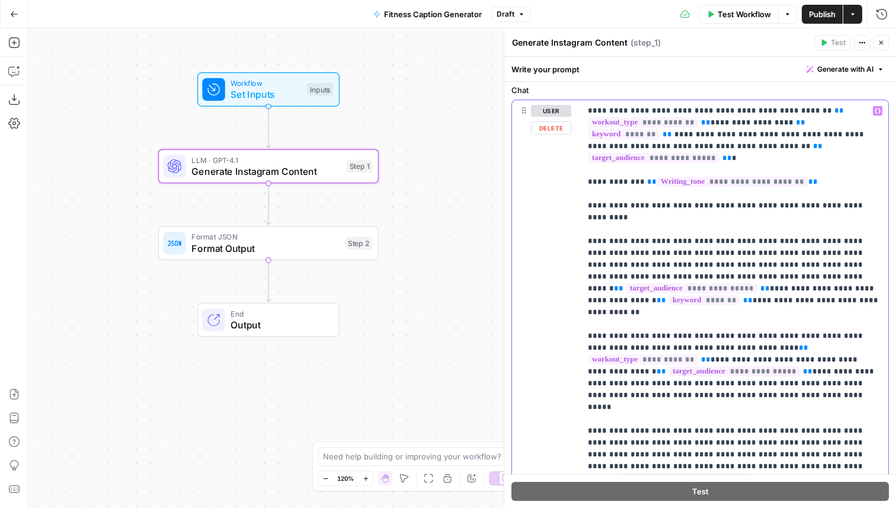
drag, startPoint x: 694, startPoint y: 254, endPoint x: 627, endPoint y: 254, distance: 67.6
click at [627, 254] on p "**********" at bounding box center [734, 306] width 293 height 403
drag, startPoint x: 667, startPoint y: 266, endPoint x: 506, endPoint y: 265, distance: 161.8
click at [506, 265] on div "**********" at bounding box center [700, 268] width 392 height 480
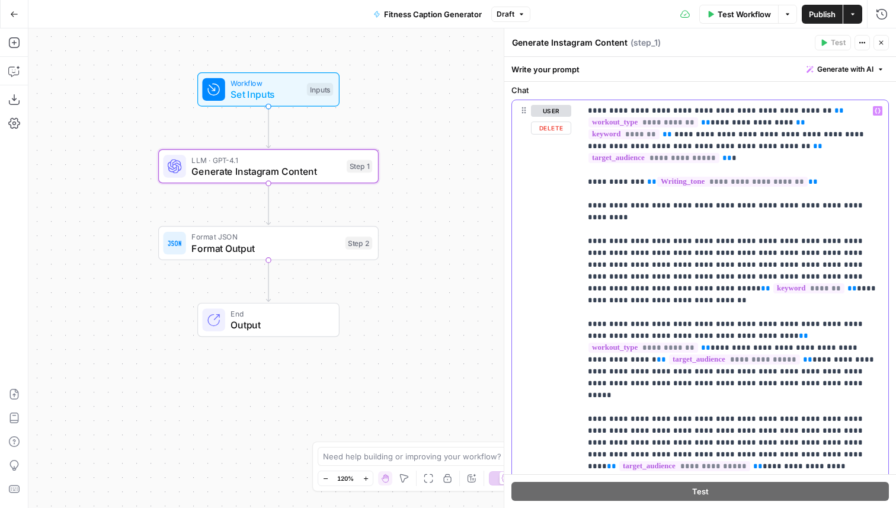
click at [780, 253] on p "**********" at bounding box center [734, 300] width 293 height 391
click at [797, 254] on p "**********" at bounding box center [734, 300] width 293 height 391
click at [782, 285] on span "**" at bounding box center [777, 289] width 9 height 8
drag, startPoint x: 718, startPoint y: 268, endPoint x: 671, endPoint y: 268, distance: 47.4
click at [671, 268] on p "**********" at bounding box center [734, 300] width 293 height 391
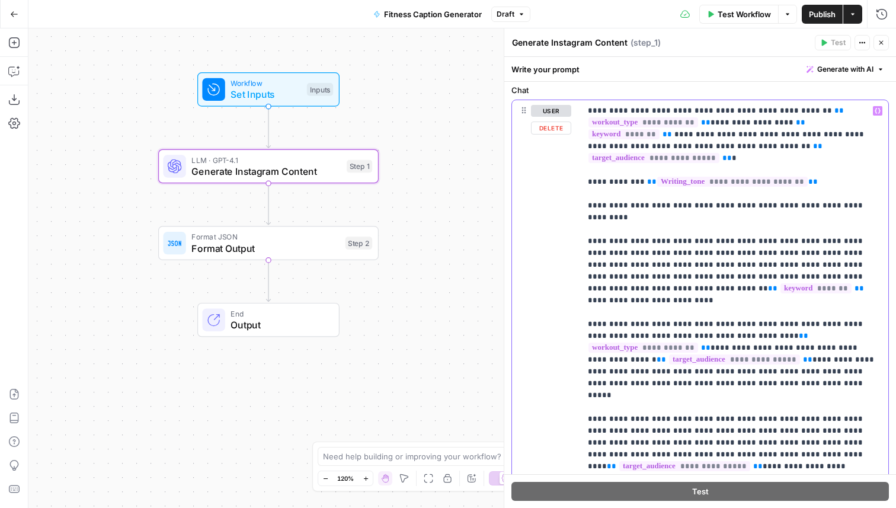
click at [778, 285] on span "**" at bounding box center [772, 289] width 9 height 8
click at [672, 264] on p "**********" at bounding box center [734, 300] width 293 height 391
click at [608, 289] on p "**********" at bounding box center [734, 300] width 293 height 391
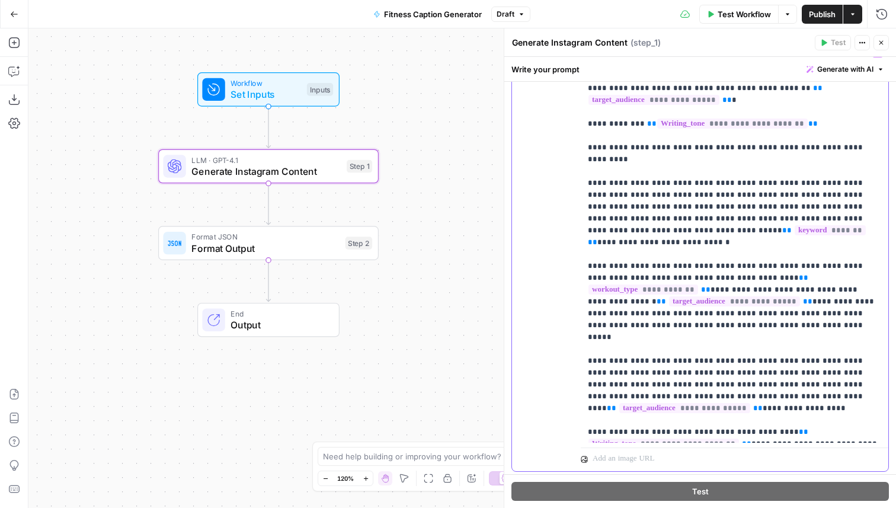
scroll to position [222, 0]
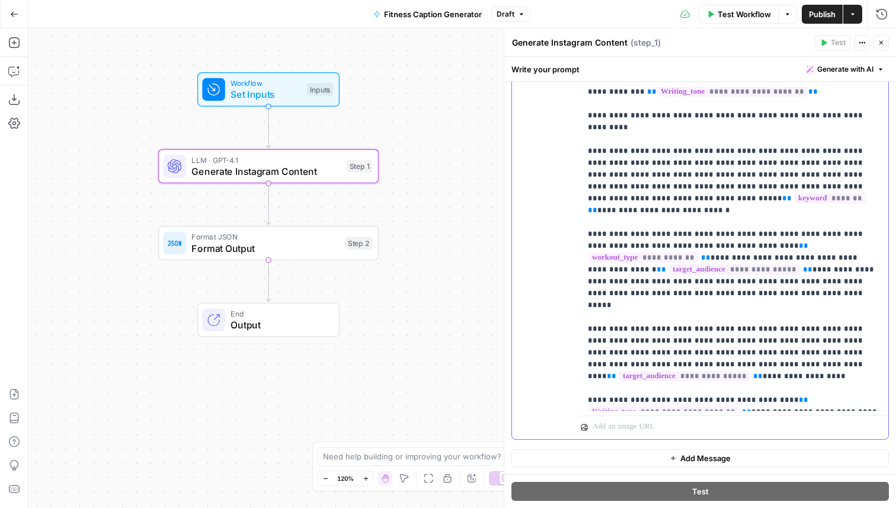
click at [640, 408] on div "**********" at bounding box center [735, 210] width 308 height 401
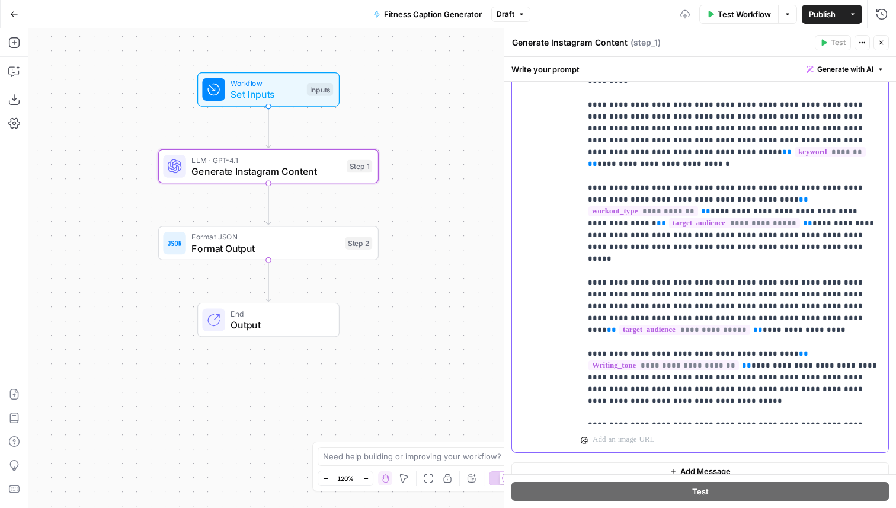
scroll to position [281, 0]
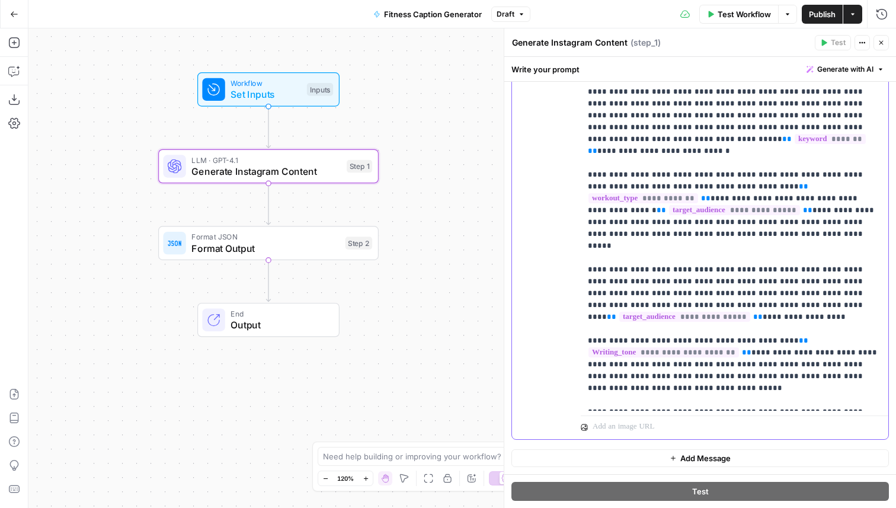
drag, startPoint x: 797, startPoint y: 306, endPoint x: 713, endPoint y: 294, distance: 84.4
click at [713, 294] on p "**********" at bounding box center [734, 181] width 293 height 450
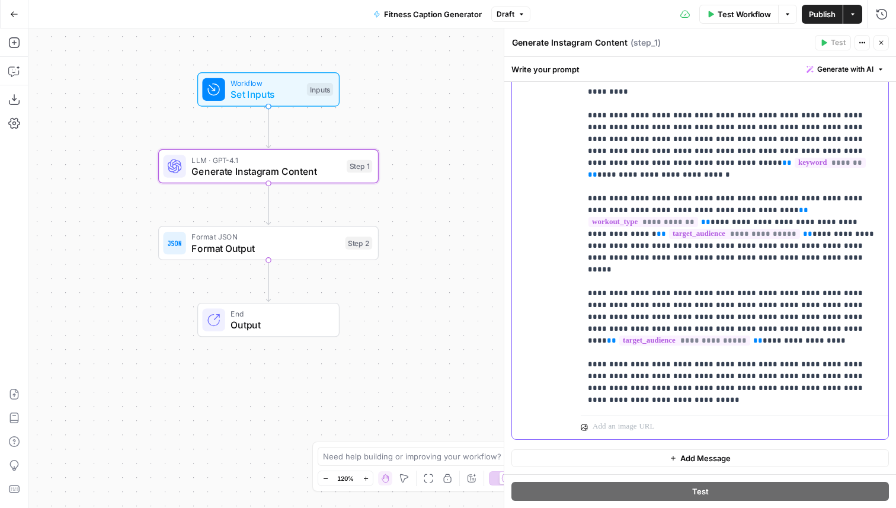
scroll to position [269, 0]
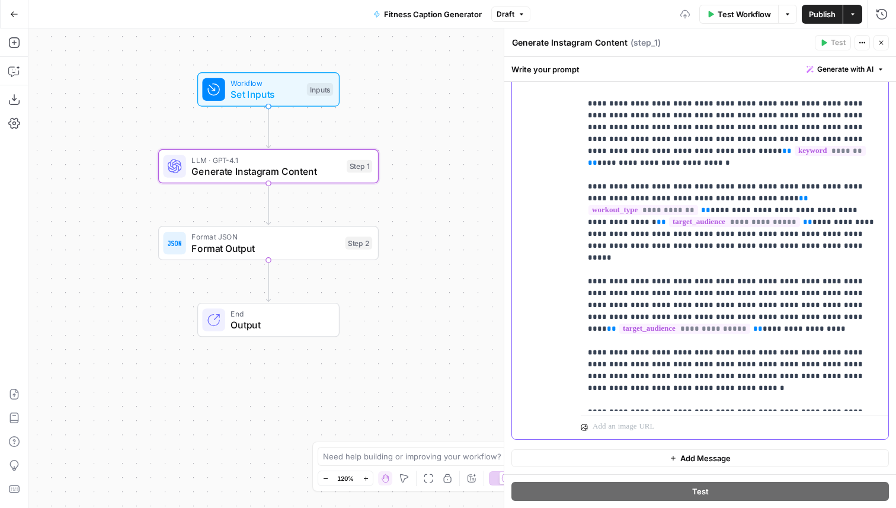
click at [639, 367] on p "**********" at bounding box center [734, 186] width 293 height 439
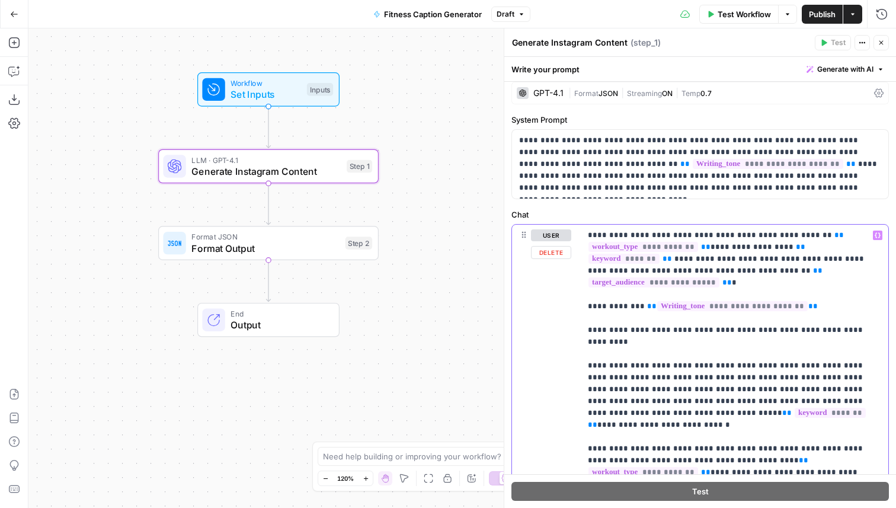
scroll to position [0, 0]
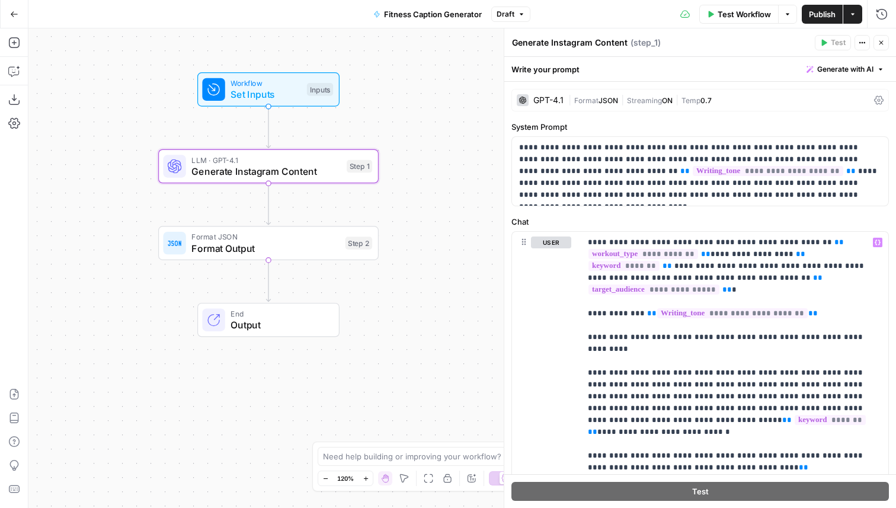
click at [884, 44] on icon "button" at bounding box center [881, 42] width 7 height 7
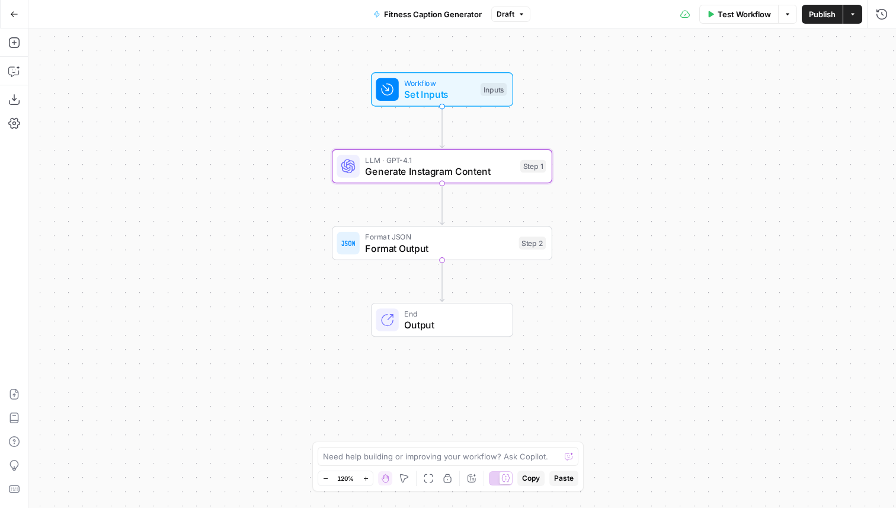
drag, startPoint x: 464, startPoint y: 95, endPoint x: 637, endPoint y: 95, distance: 173.7
click at [637, 95] on div "Workflow Set Inputs Inputs LLM · GPT-4.1 Generate Instagram Content Step 1 Form…" at bounding box center [462, 268] width 868 height 480
click at [515, 247] on div "Format JSON Format Output Step 2 Copy step Delete step Add Note Test" at bounding box center [441, 243] width 209 height 24
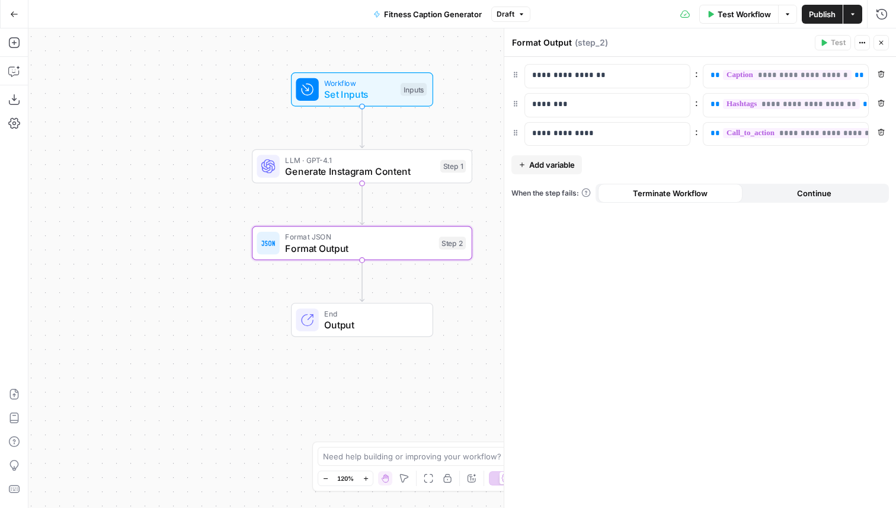
drag, startPoint x: 287, startPoint y: 312, endPoint x: 212, endPoint y: 309, distance: 75.9
click at [207, 312] on div "Workflow Set Inputs Inputs LLM · GPT-4.1 Generate Instagram Content Step 1 Form…" at bounding box center [462, 268] width 868 height 480
click at [883, 40] on icon "button" at bounding box center [881, 42] width 7 height 7
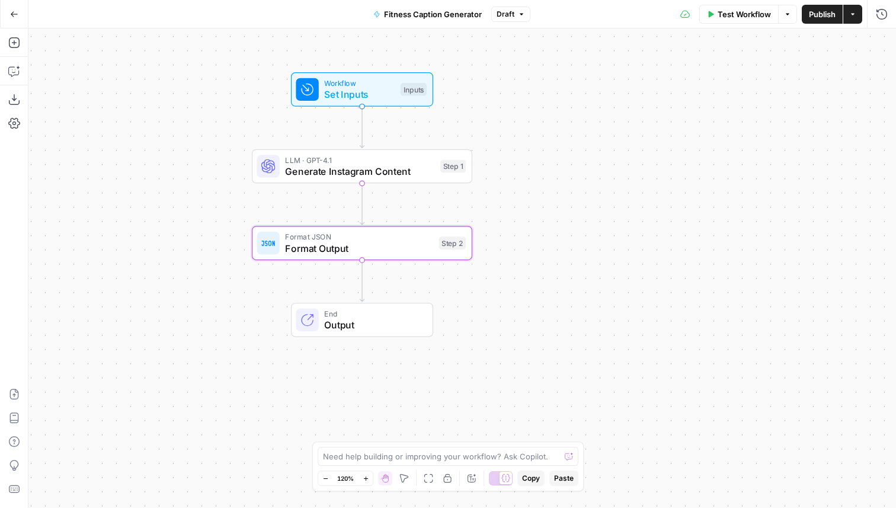
click at [822, 19] on span "Publish" at bounding box center [822, 14] width 27 height 12
click at [736, 15] on span "Test Workflow" at bounding box center [744, 14] width 53 height 12
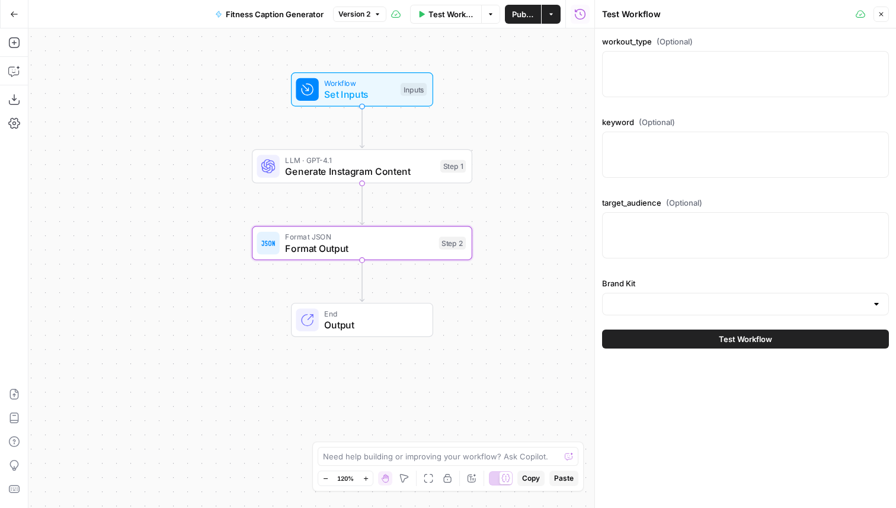
click at [696, 69] on div at bounding box center [745, 74] width 287 height 46
click at [883, 11] on icon "button" at bounding box center [881, 14] width 7 height 7
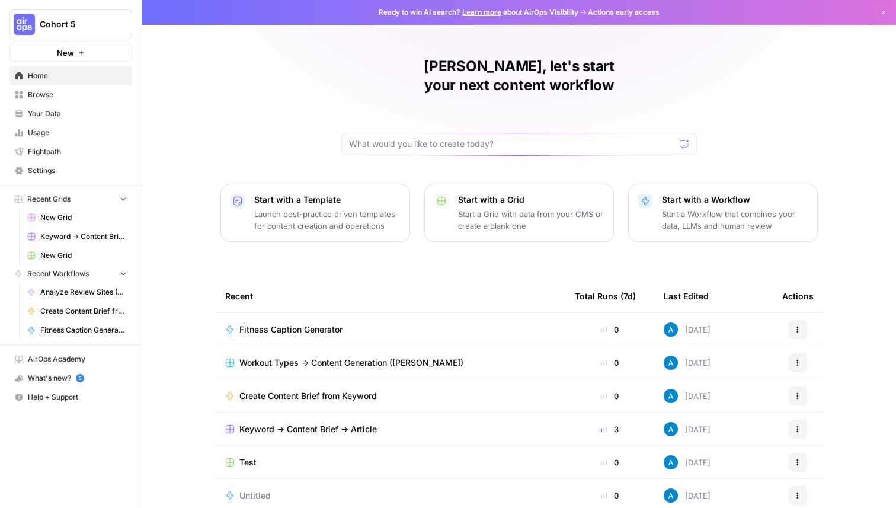
click at [335, 357] on span "Workout Types -> Content Generation ([PERSON_NAME])" at bounding box center [351, 363] width 224 height 12
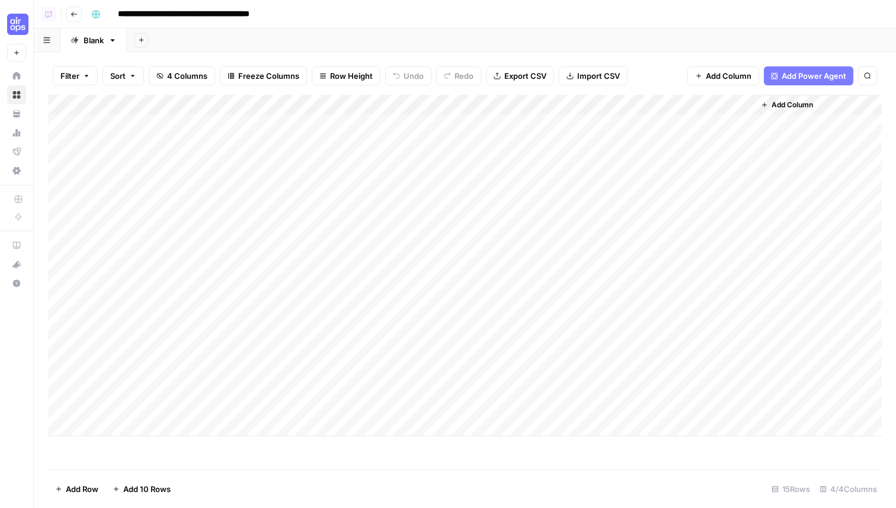
click at [118, 15] on input "**********" at bounding box center [213, 14] width 200 height 19
type input "**********"
click at [113, 41] on icon "button" at bounding box center [112, 40] width 8 height 8
click at [135, 59] on span "Rename Sheet" at bounding box center [160, 63] width 57 height 12
type input "**********"
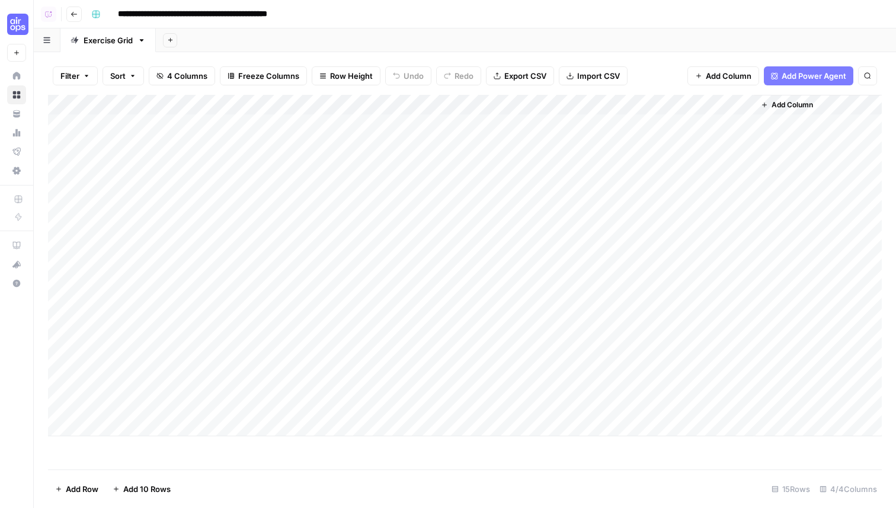
click at [672, 104] on div "Add Column" at bounding box center [465, 265] width 834 height 341
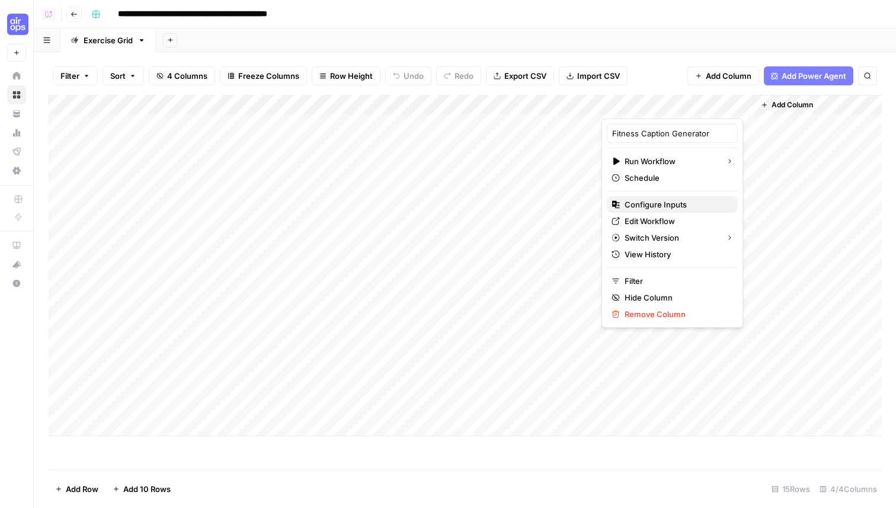
click at [648, 208] on span "Configure Inputs" at bounding box center [677, 205] width 104 height 12
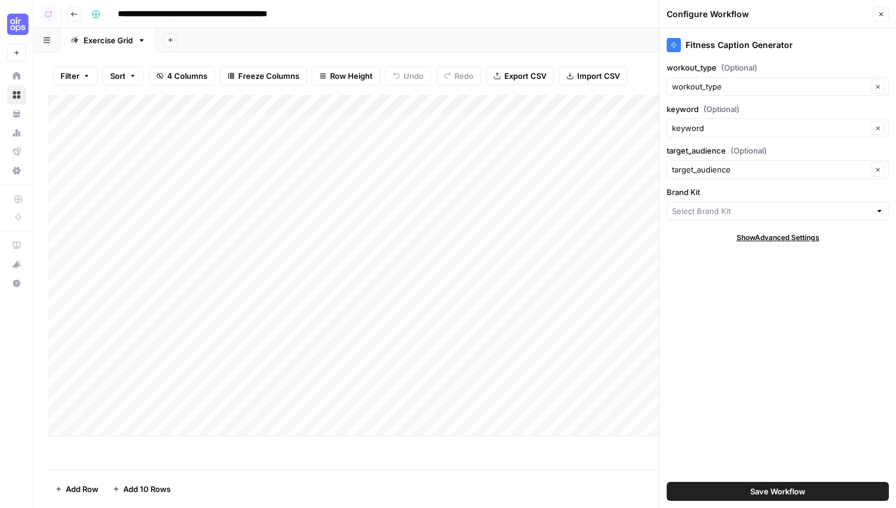
click at [711, 218] on div at bounding box center [778, 211] width 222 height 19
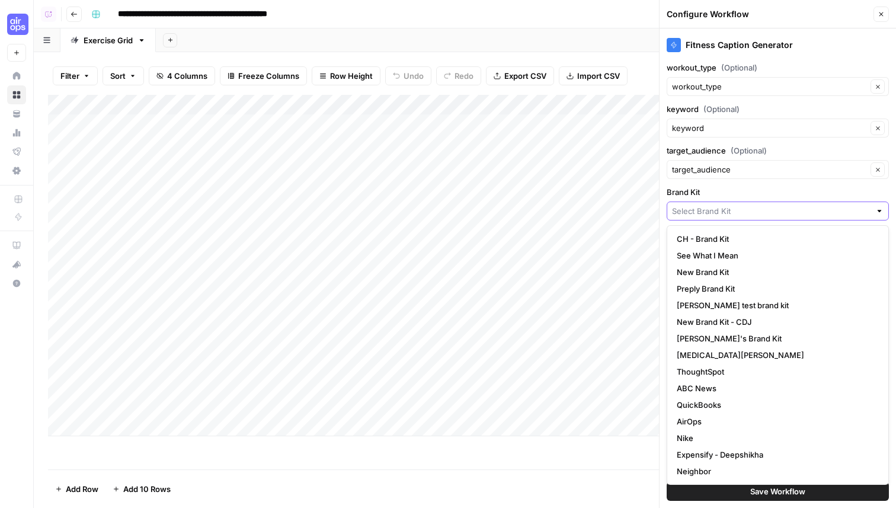
click at [726, 213] on input "Brand Kit" at bounding box center [771, 211] width 199 height 12
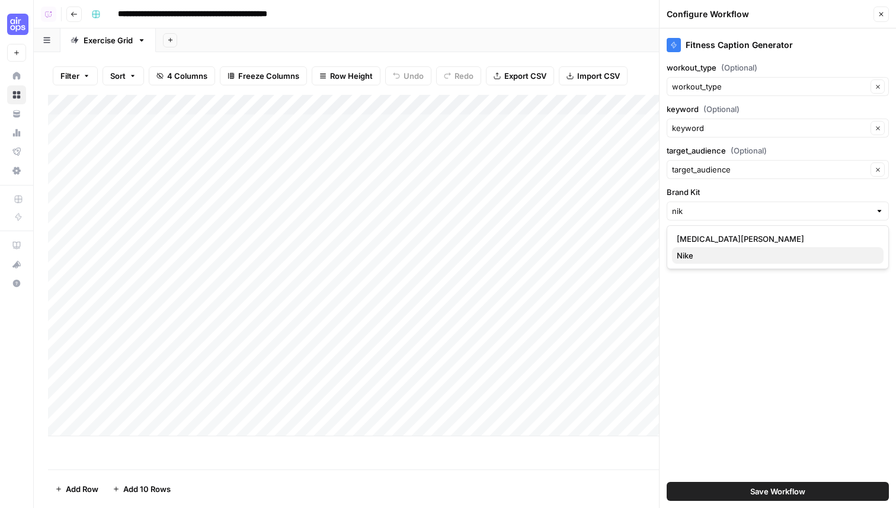
click at [729, 261] on button "Nike" at bounding box center [778, 255] width 212 height 17
type input "Nike"
click at [759, 491] on span "Save Workflow" at bounding box center [777, 491] width 55 height 12
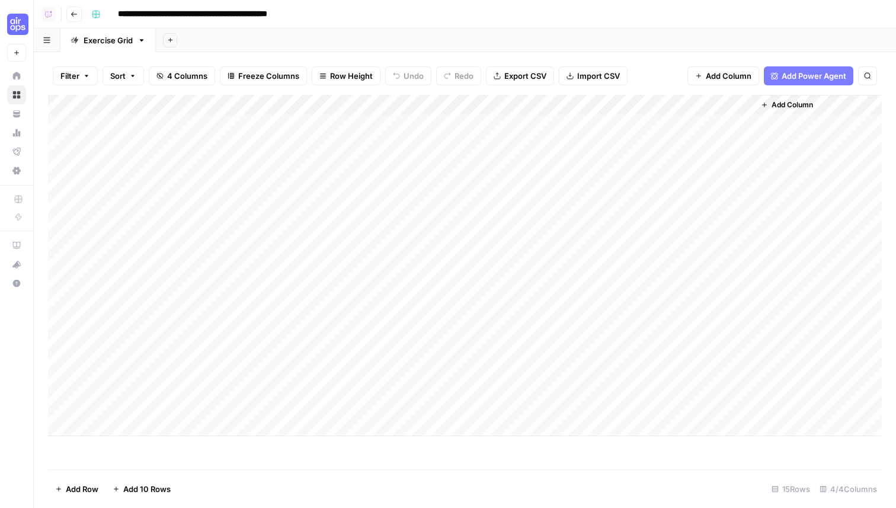
click at [678, 126] on div "Add Column" at bounding box center [465, 265] width 834 height 341
click at [675, 144] on div "Add Column" at bounding box center [465, 265] width 834 height 341
click at [667, 104] on div "Add Column" at bounding box center [465, 265] width 834 height 341
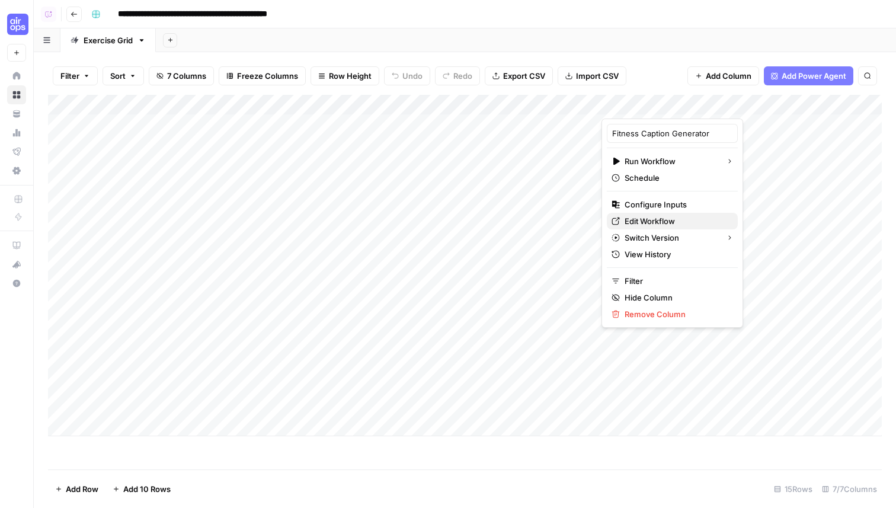
click at [653, 221] on span "Edit Workflow" at bounding box center [677, 221] width 104 height 12
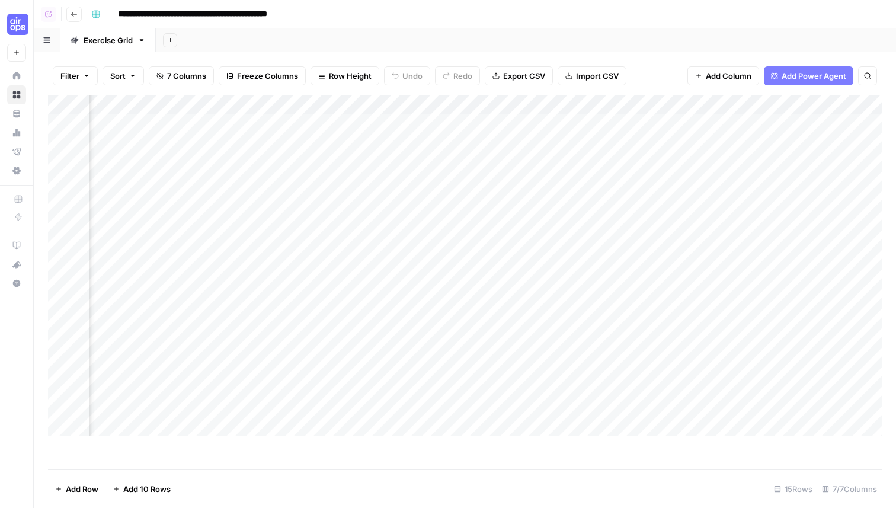
scroll to position [0, 258]
click at [693, 127] on div "Add Column" at bounding box center [465, 265] width 834 height 341
click at [670, 108] on div "Add Column" at bounding box center [465, 265] width 834 height 341
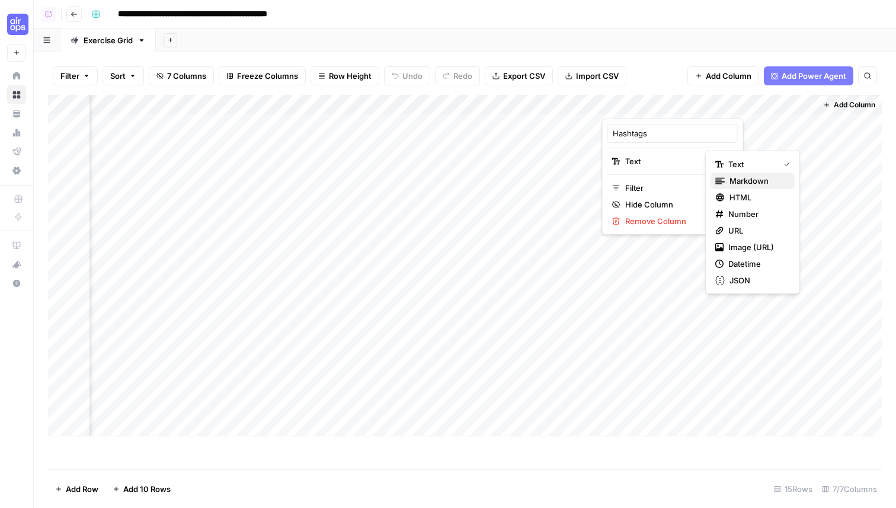
click at [740, 181] on span "Markdown" at bounding box center [758, 181] width 56 height 12
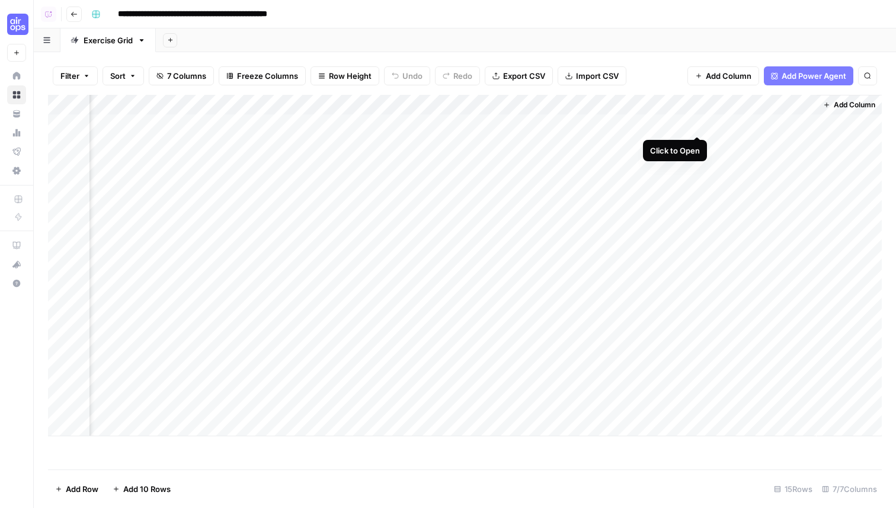
click at [698, 126] on div "Add Column" at bounding box center [465, 265] width 834 height 341
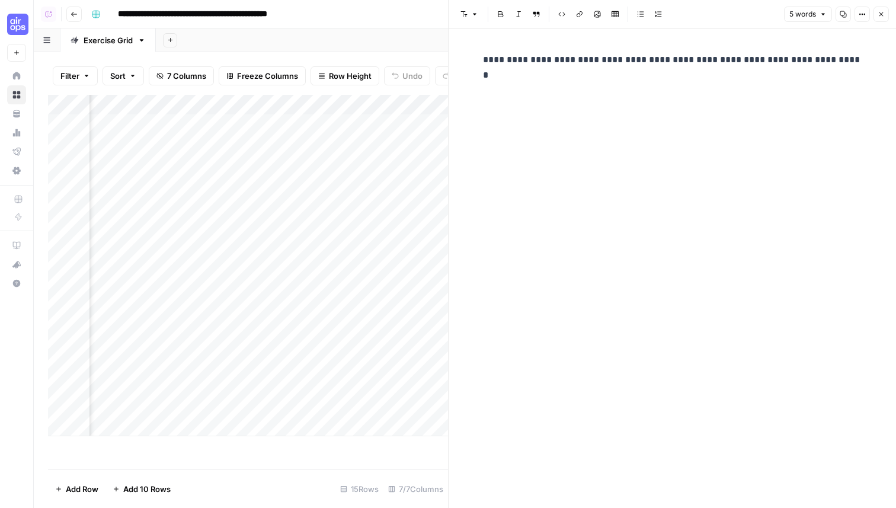
click at [876, 17] on button "Close" at bounding box center [881, 14] width 15 height 15
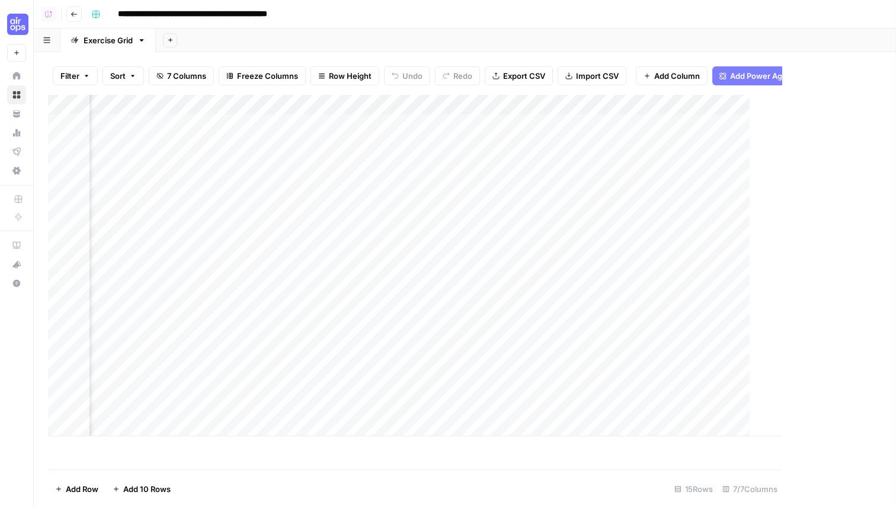
scroll to position [0, 244]
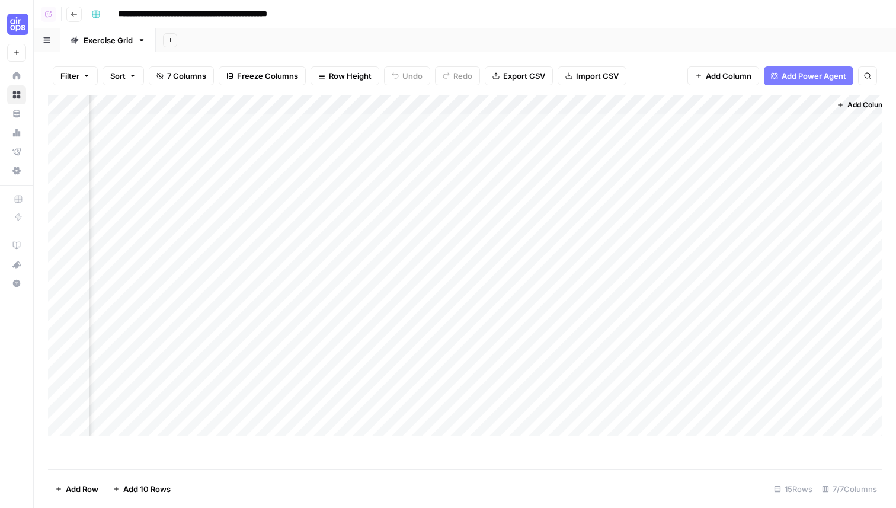
click at [784, 121] on div "Add Column" at bounding box center [465, 265] width 834 height 341
click at [784, 123] on div "Add Column" at bounding box center [465, 265] width 834 height 341
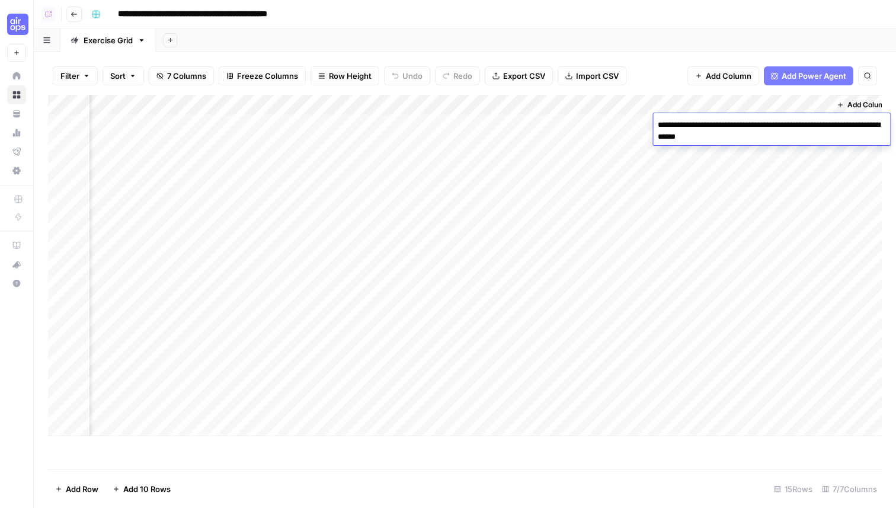
click at [724, 52] on div "Add Sheet" at bounding box center [526, 40] width 740 height 24
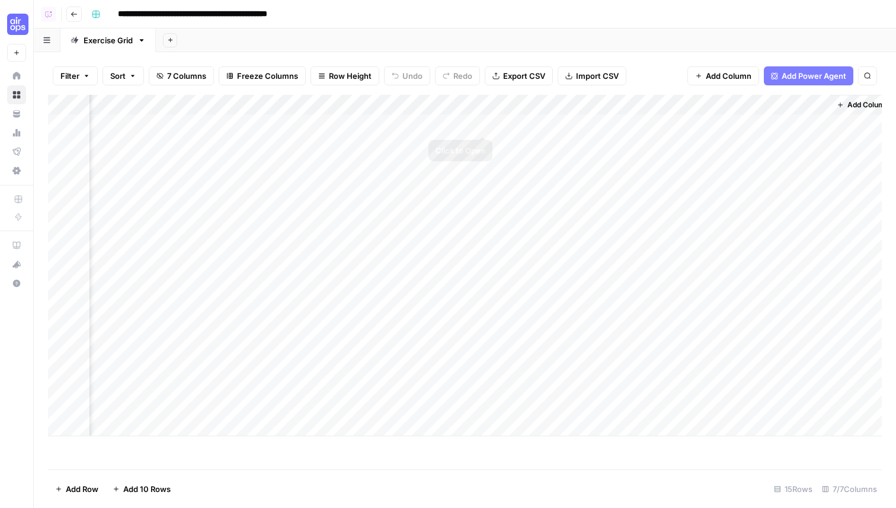
click at [486, 127] on div "Add Column" at bounding box center [465, 265] width 834 height 341
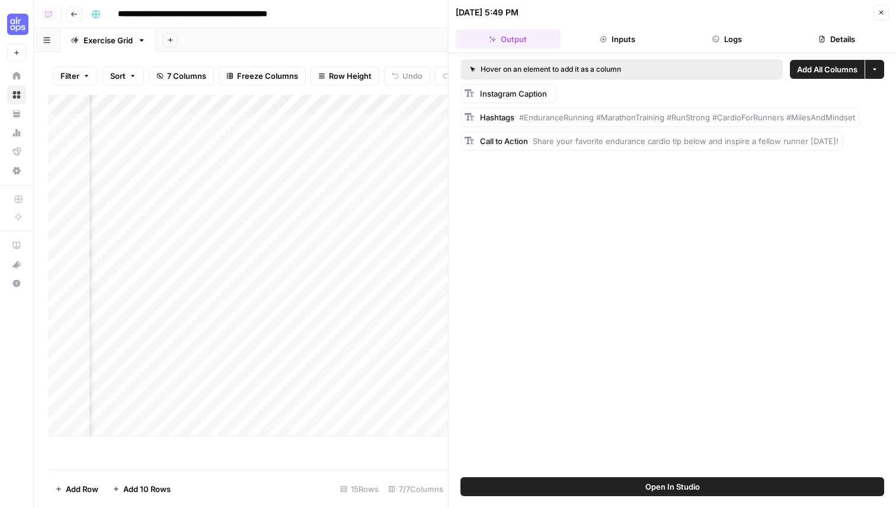
click at [888, 14] on button "Close" at bounding box center [881, 12] width 15 height 15
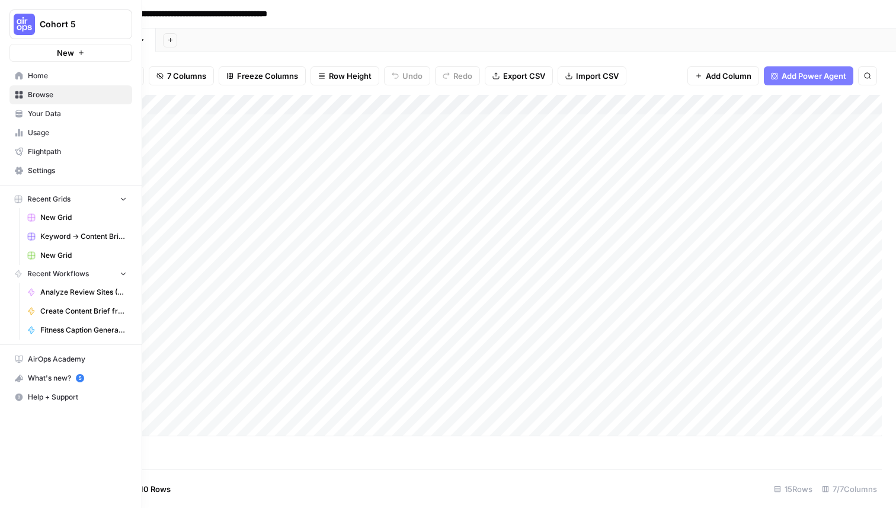
click at [31, 108] on span "Your Data" at bounding box center [77, 113] width 99 height 11
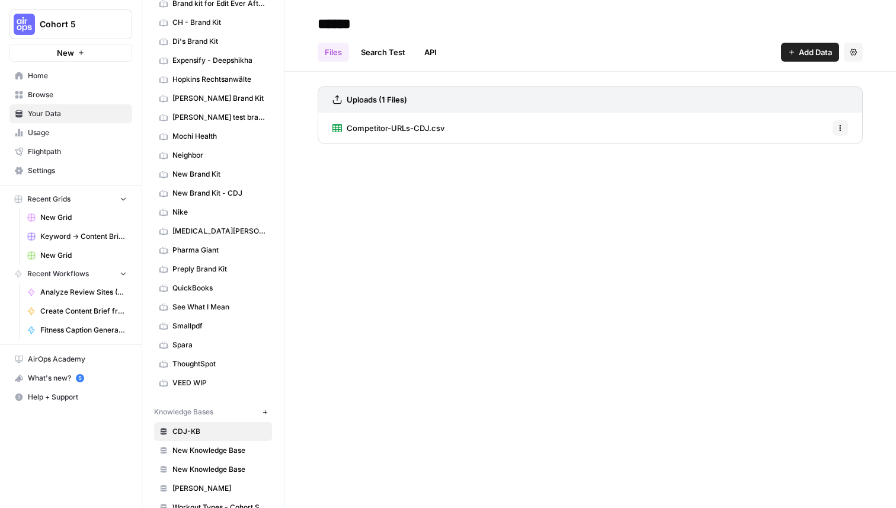
scroll to position [168, 0]
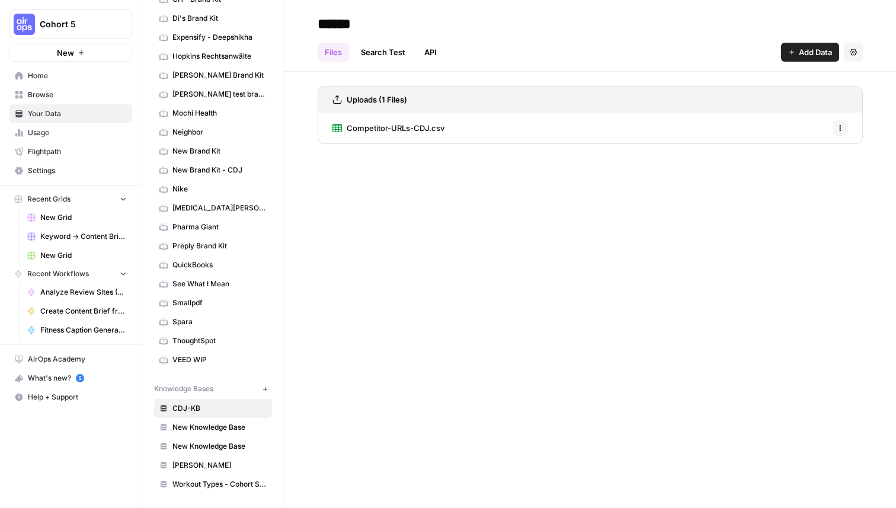
click at [229, 484] on span "Workout Types - Cohort Session 5 ([DATE])" at bounding box center [219, 484] width 94 height 11
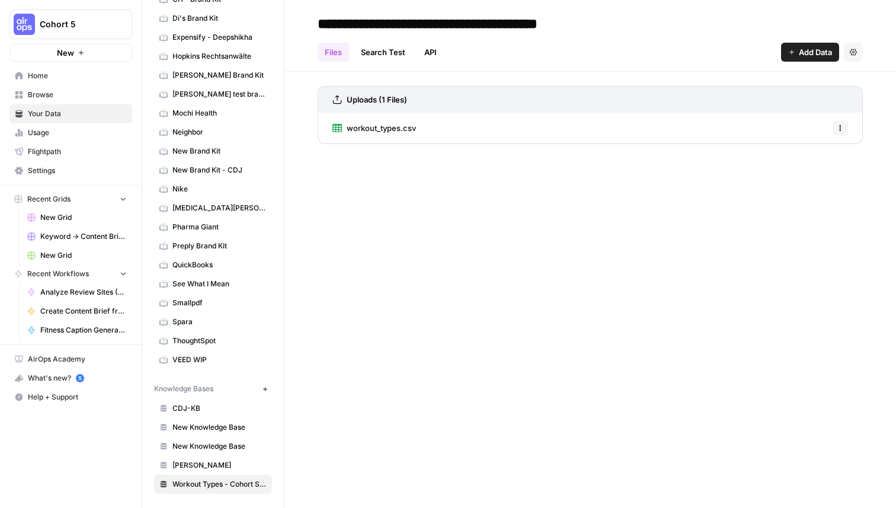
click at [485, 279] on div "**********" at bounding box center [591, 254] width 612 height 508
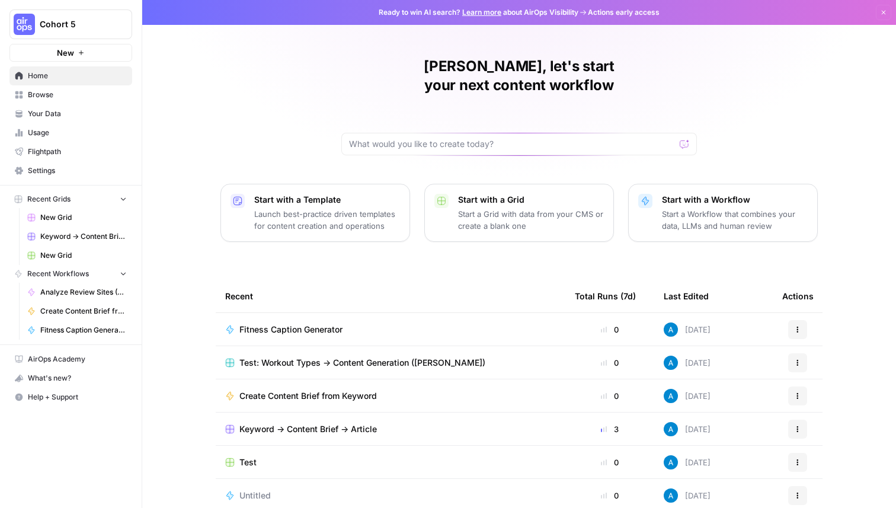
click at [82, 113] on span "Your Data" at bounding box center [77, 113] width 99 height 11
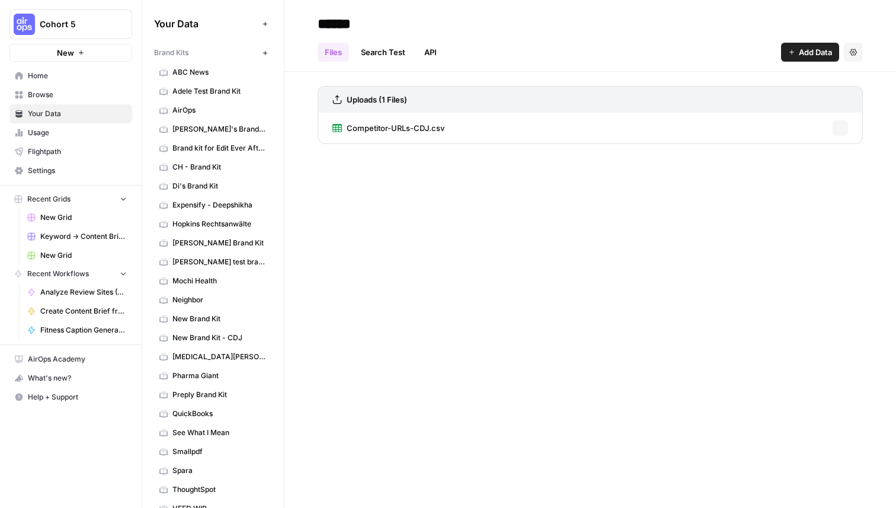
click at [266, 54] on icon "button" at bounding box center [265, 53] width 7 height 7
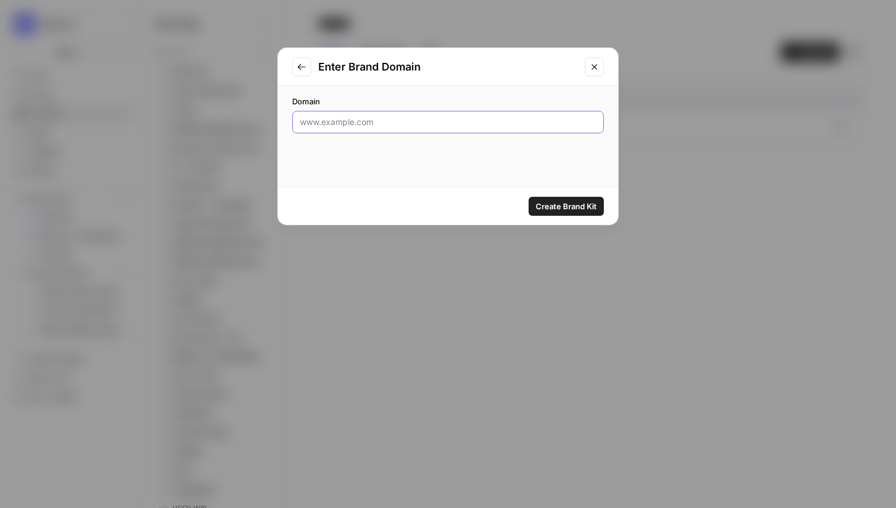
click at [371, 120] on input "Domain" at bounding box center [448, 122] width 296 height 12
type input "[DOMAIN_NAME]"
click at [560, 205] on span "Create Brand Kit" at bounding box center [566, 206] width 61 height 12
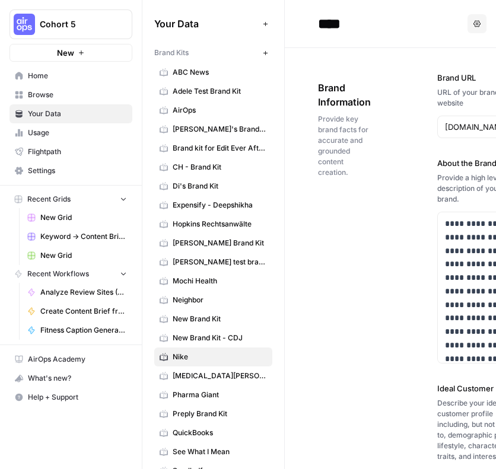
click at [99, 69] on link "Home" at bounding box center [70, 75] width 123 height 19
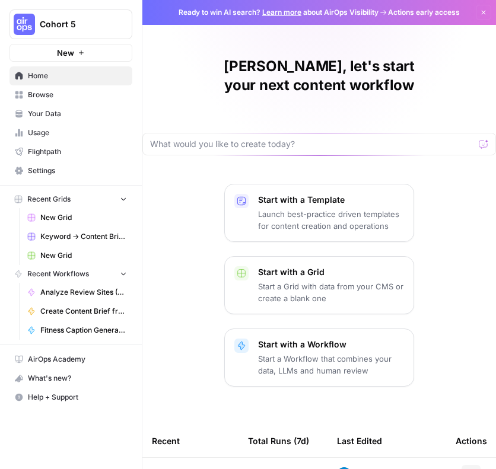
click at [66, 90] on span "Browse" at bounding box center [77, 95] width 99 height 11
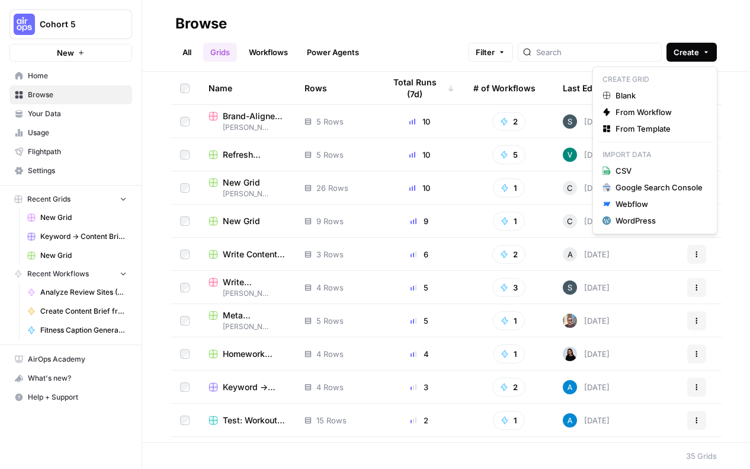
click at [705, 52] on icon "button" at bounding box center [707, 53] width 4 height 2
click at [480, 28] on h2 "Browse" at bounding box center [446, 23] width 542 height 19
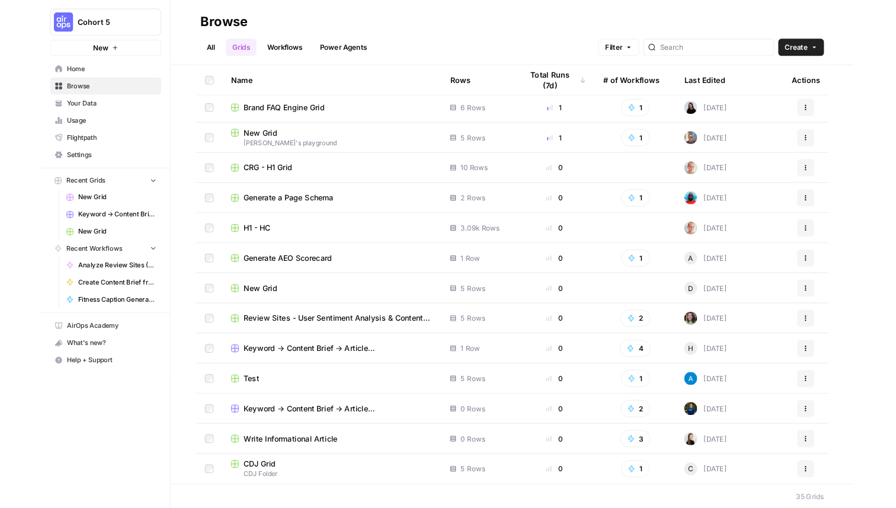
scroll to position [785, 0]
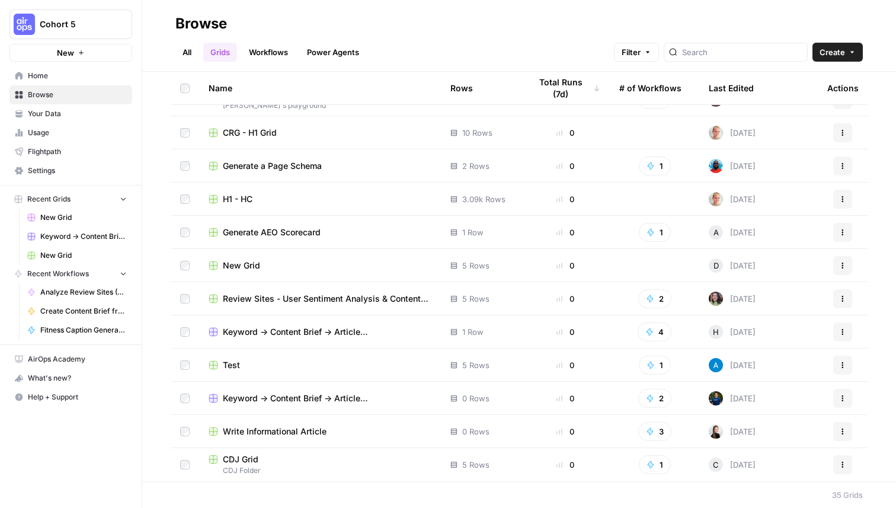
click at [190, 50] on link "All" at bounding box center [186, 52] width 23 height 19
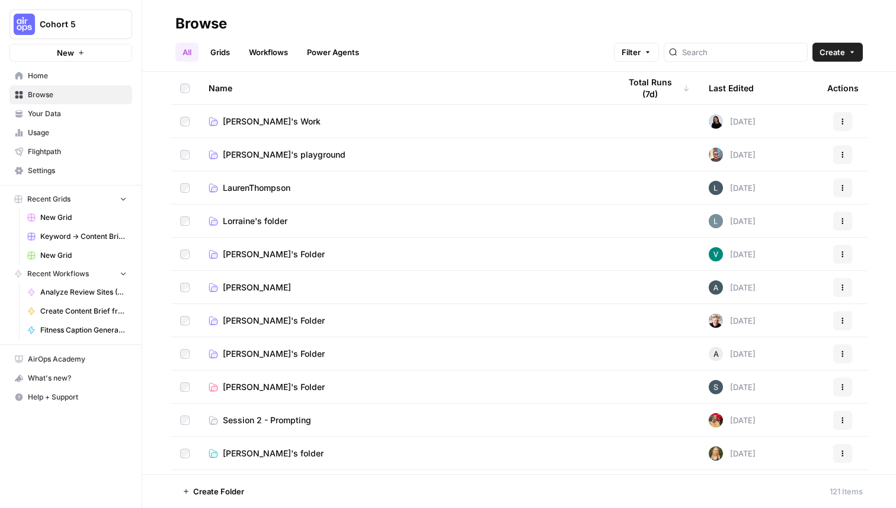
click at [231, 492] on span "Create Folder" at bounding box center [218, 491] width 51 height 12
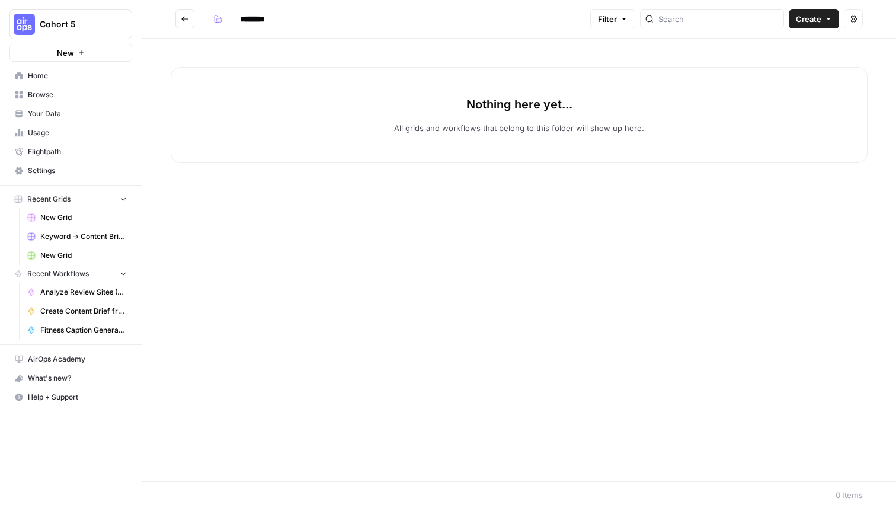
click at [263, 19] on input "********" at bounding box center [268, 18] width 66 height 19
type input "**********"
click at [222, 17] on icon "button" at bounding box center [218, 19] width 8 height 8
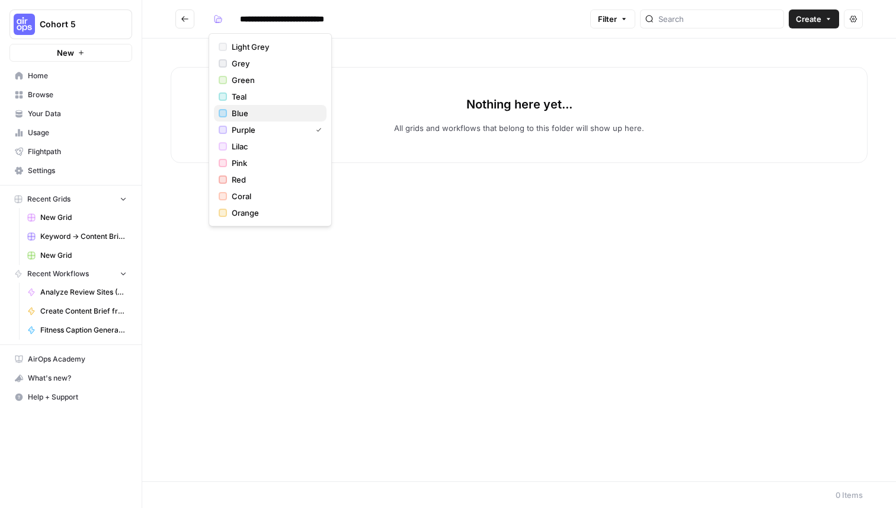
click at [237, 110] on span "Blue" at bounding box center [274, 113] width 85 height 12
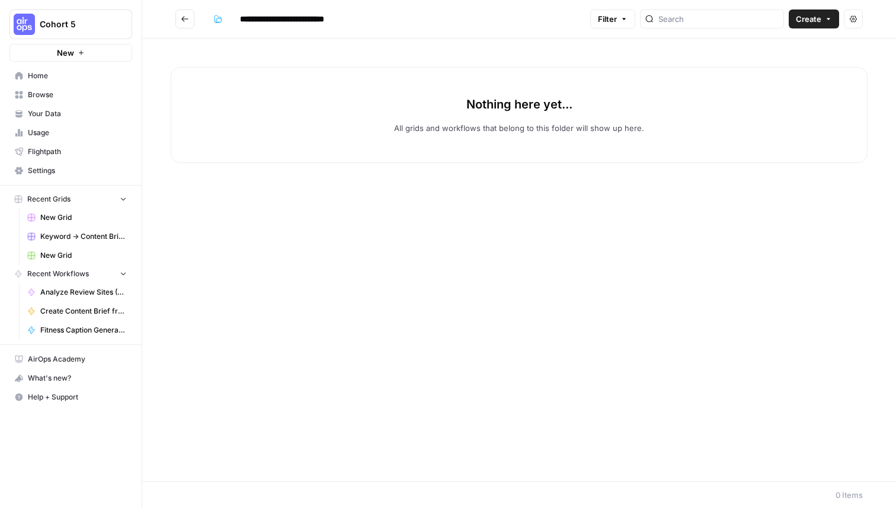
click at [452, 30] on header "**********" at bounding box center [519, 19] width 754 height 39
click at [183, 21] on icon "Go back" at bounding box center [185, 19] width 8 height 8
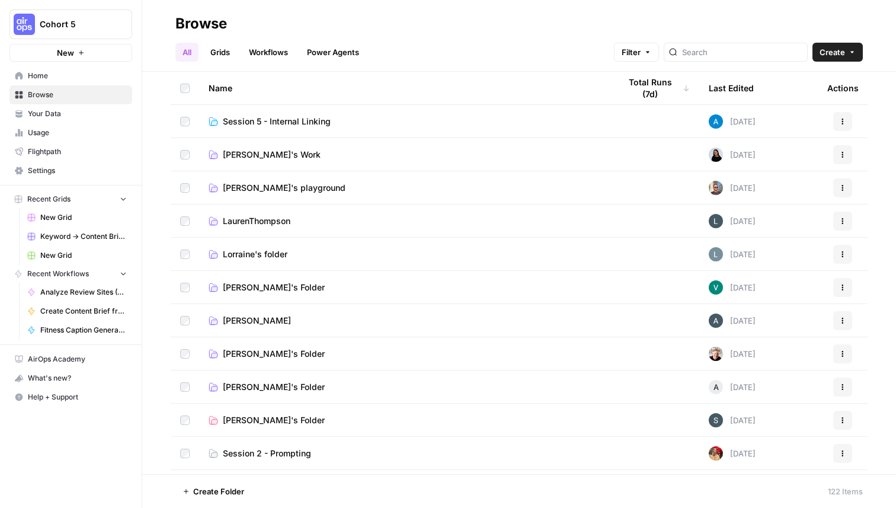
click at [296, 124] on span "Session 5 - Internal Linking" at bounding box center [277, 122] width 108 height 12
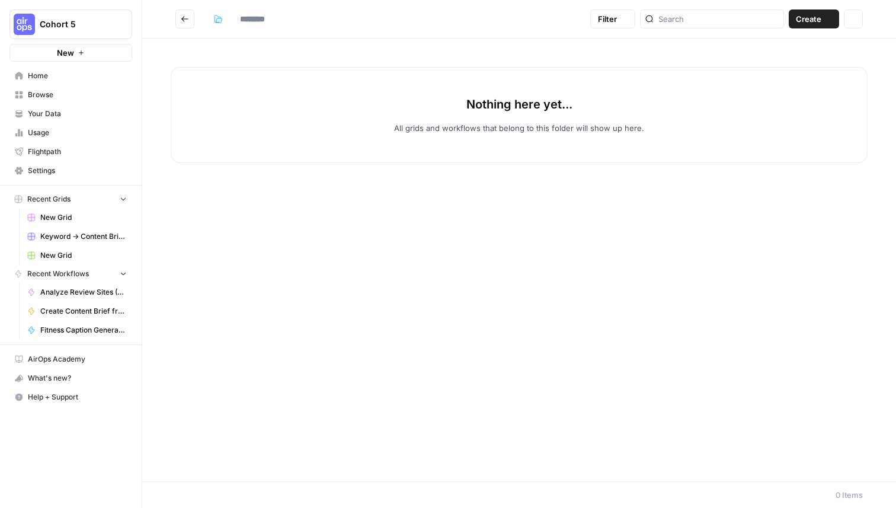
type input "**********"
click at [821, 14] on span "Create" at bounding box center [808, 19] width 25 height 12
click at [808, 60] on span "Workflow" at bounding box center [791, 63] width 66 height 12
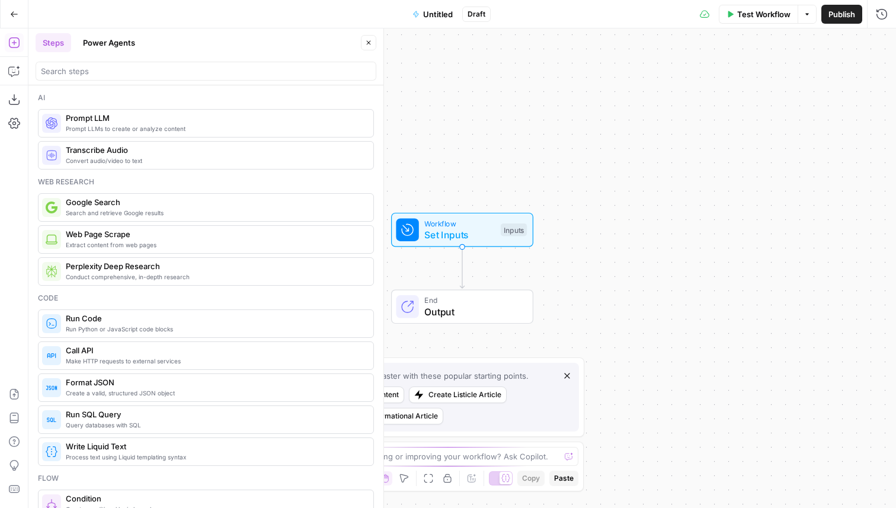
click at [119, 41] on button "Power Agents" at bounding box center [109, 42] width 66 height 19
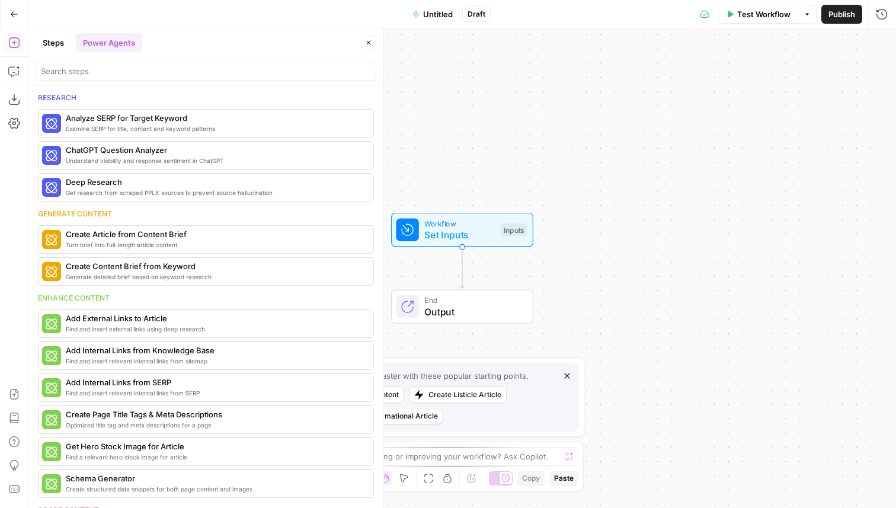
click at [552, 89] on div "Workflow Set Inputs Inputs End Output" at bounding box center [462, 268] width 868 height 480
click at [13, 14] on icon "button" at bounding box center [14, 14] width 8 height 8
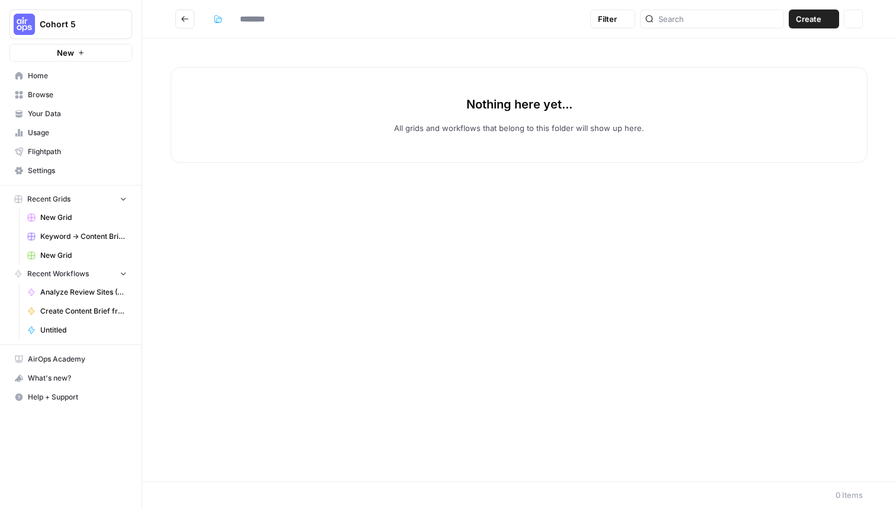
type input "**********"
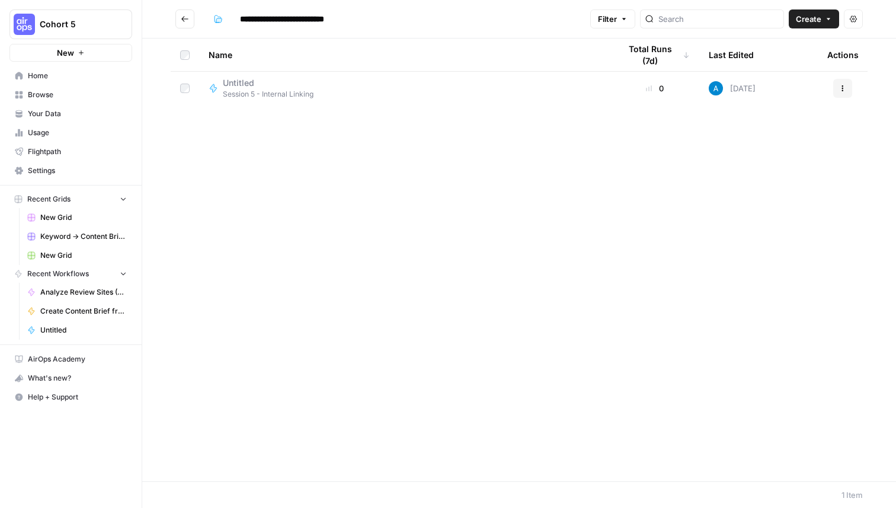
click at [846, 89] on icon "button" at bounding box center [842, 88] width 7 height 7
click at [781, 177] on div "Edit in Studio Create Folder Move To [GEOGRAPHIC_DATA]" at bounding box center [786, 151] width 133 height 97
click at [777, 180] on button "Delete" at bounding box center [786, 186] width 122 height 17
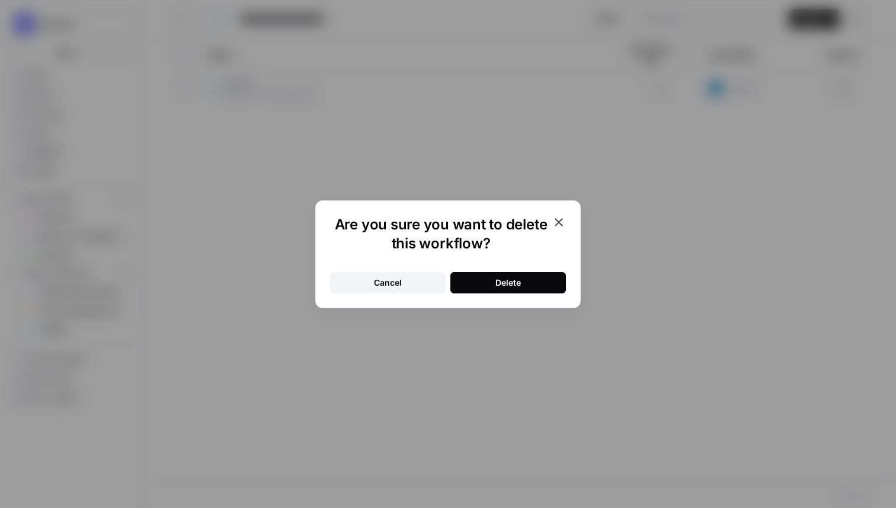
click at [556, 281] on button "Delete" at bounding box center [508, 282] width 116 height 21
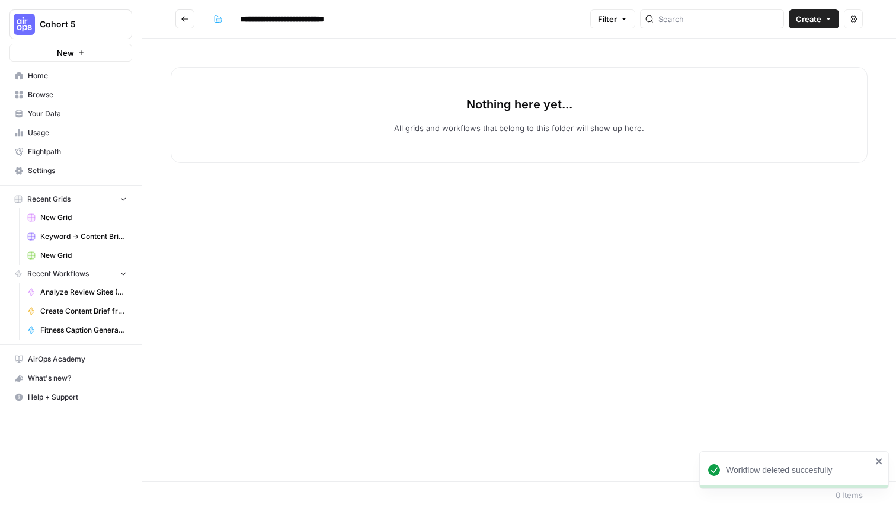
click at [822, 8] on header "**********" at bounding box center [519, 19] width 754 height 39
click at [820, 18] on span "Create" at bounding box center [808, 19] width 25 height 12
click at [517, 82] on div "Nothing here yet... All grids and workflows that belong to this folder will sho…" at bounding box center [519, 115] width 697 height 96
click at [811, 18] on span "Create" at bounding box center [808, 19] width 25 height 12
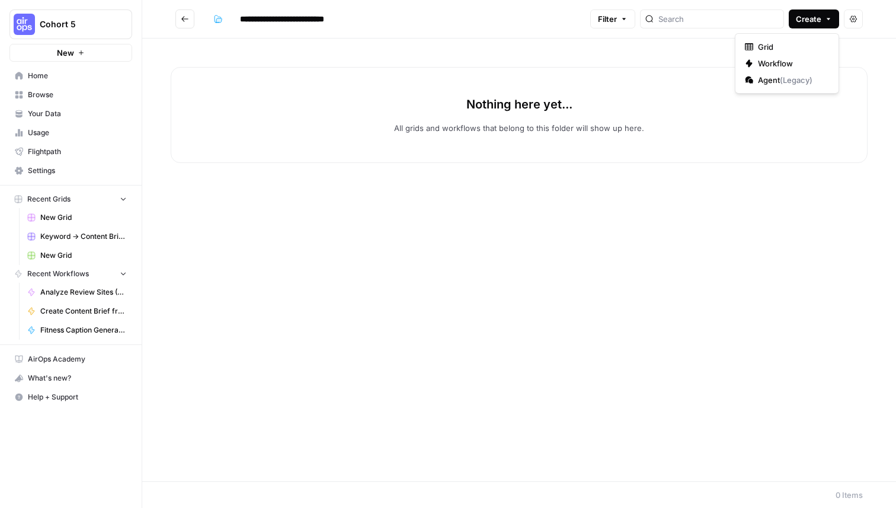
click at [308, 68] on div "Nothing here yet... All grids and workflows that belong to this folder will sho…" at bounding box center [519, 115] width 697 height 96
click at [183, 21] on icon "Go back" at bounding box center [185, 19] width 8 height 8
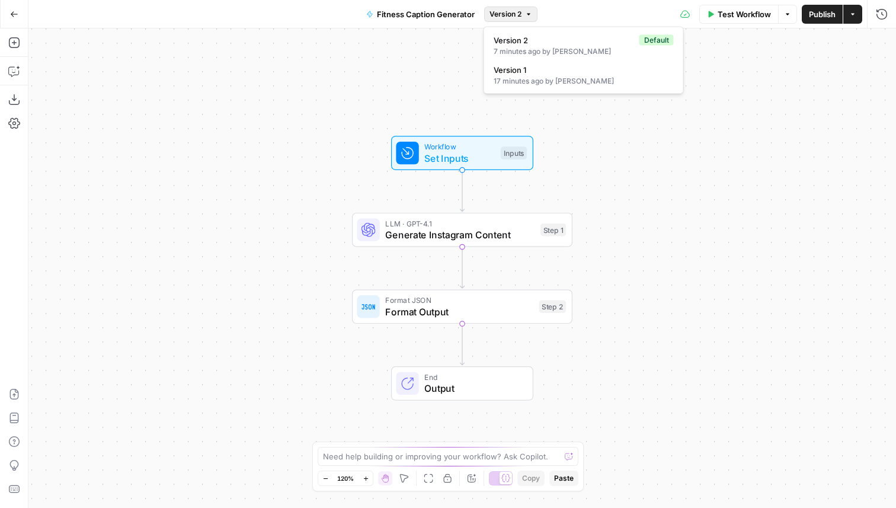
click at [527, 15] on icon "button" at bounding box center [528, 14] width 7 height 7
click at [524, 78] on div "17 minutes ago by [PERSON_NAME]" at bounding box center [584, 81] width 180 height 11
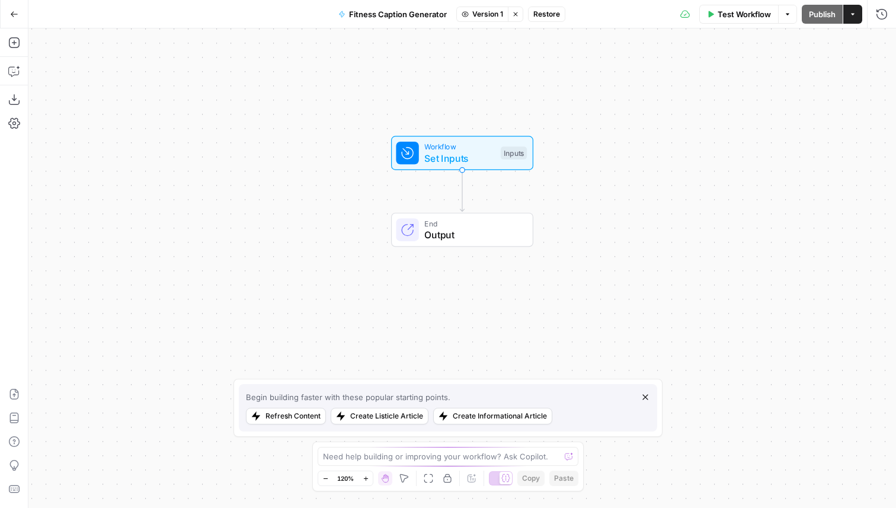
click at [515, 12] on icon "button" at bounding box center [515, 14] width 4 height 4
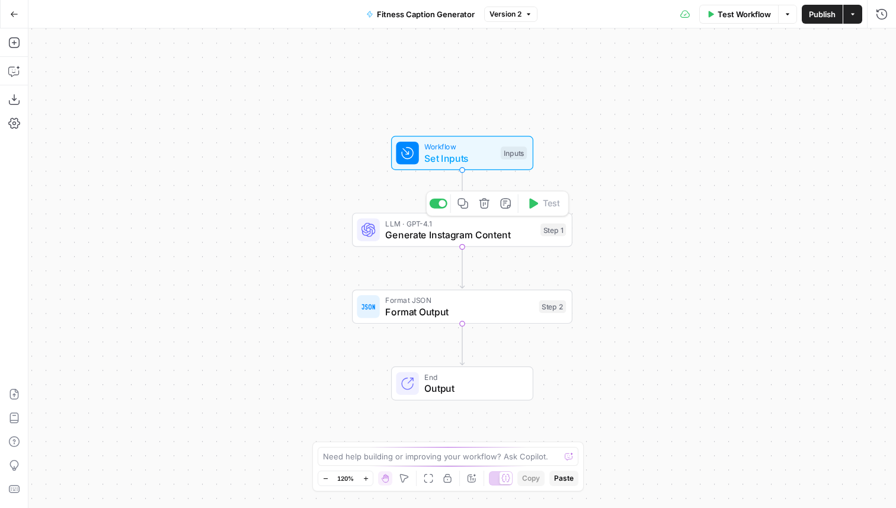
click at [505, 241] on span "Generate Instagram Content" at bounding box center [459, 235] width 149 height 14
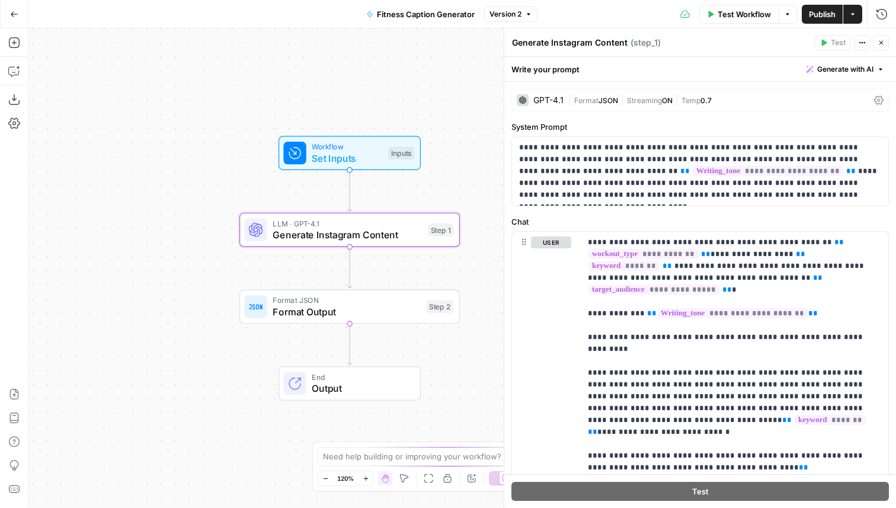
drag, startPoint x: 275, startPoint y: 337, endPoint x: 158, endPoint y: 336, distance: 116.8
click at [158, 336] on div "Workflow Set Inputs Inputs LLM · GPT-4.1 Generate Instagram Content Step 1 Form…" at bounding box center [462, 268] width 868 height 480
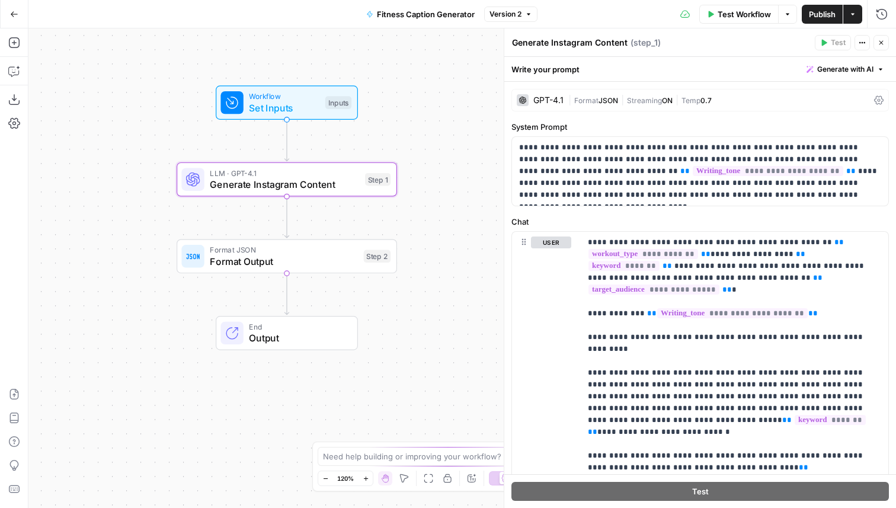
drag, startPoint x: 490, startPoint y: 313, endPoint x: 432, endPoint y: 264, distance: 76.6
click at [432, 264] on div "Workflow Set Inputs Inputs LLM · GPT-4.1 Generate Instagram Content Step 1 Form…" at bounding box center [462, 268] width 868 height 480
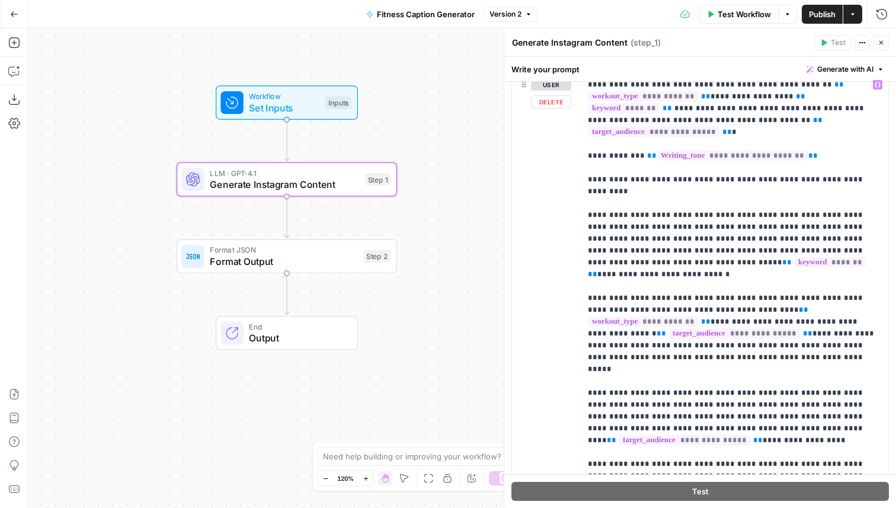
scroll to position [163, 0]
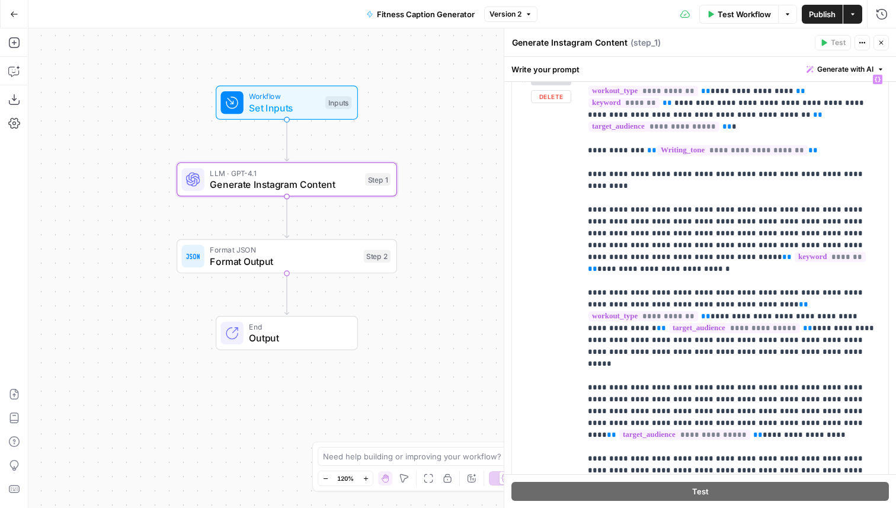
click at [884, 43] on icon "button" at bounding box center [881, 42] width 7 height 7
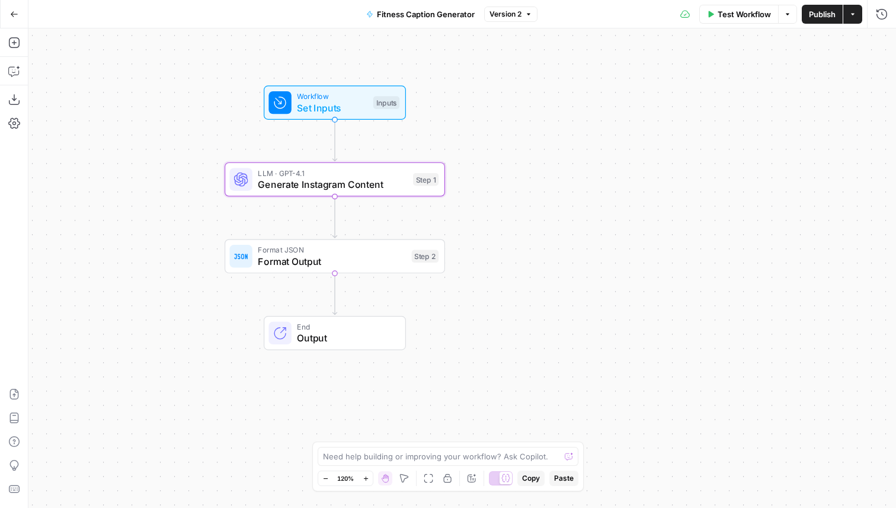
drag, startPoint x: 392, startPoint y: 143, endPoint x: 554, endPoint y: 143, distance: 161.2
click at [554, 143] on div "Workflow Set Inputs Inputs LLM · GPT-4.1 Generate Instagram Content Step 1 Form…" at bounding box center [462, 268] width 868 height 480
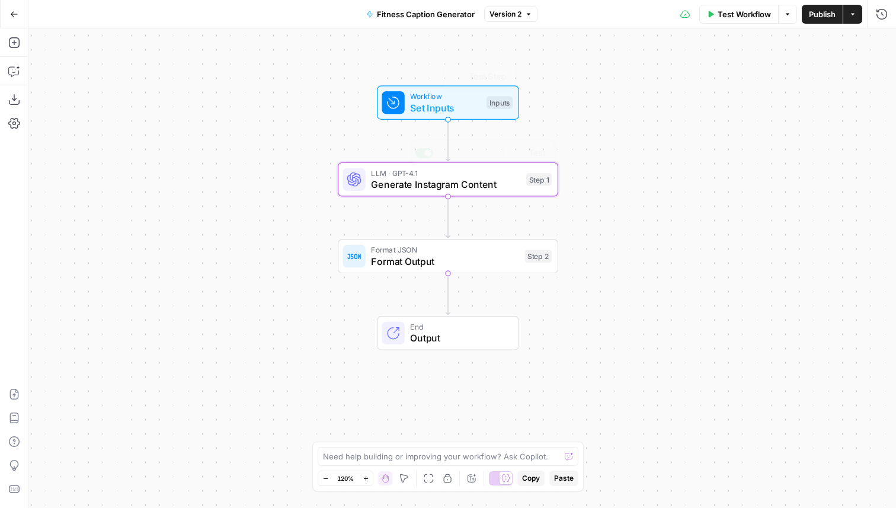
click at [503, 184] on span "Generate Instagram Content" at bounding box center [445, 184] width 149 height 14
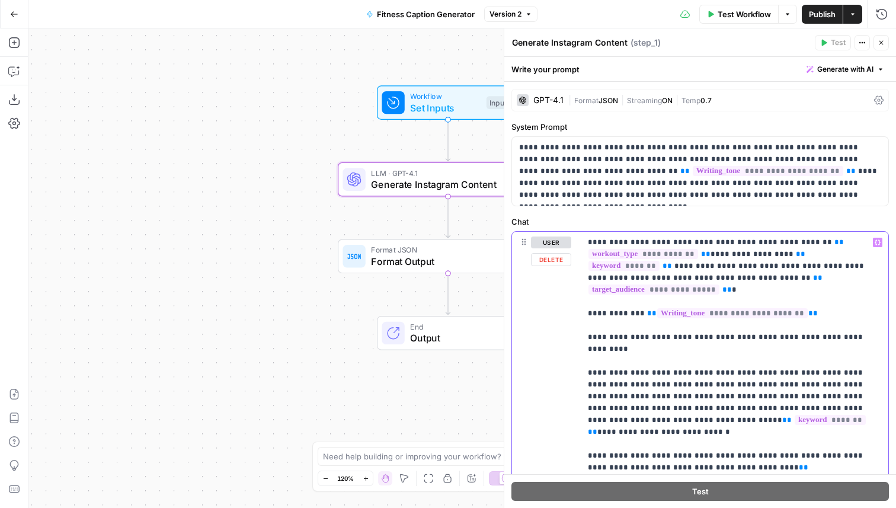
click at [611, 336] on p "**********" at bounding box center [734, 456] width 293 height 439
click at [656, 352] on p "**********" at bounding box center [734, 456] width 293 height 439
click at [9, 68] on icon "button" at bounding box center [14, 71] width 12 height 12
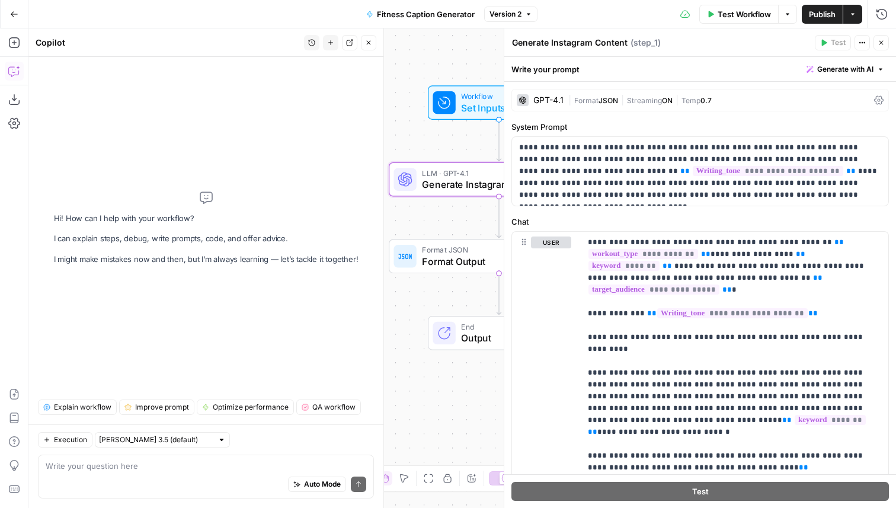
click at [369, 41] on icon "button" at bounding box center [369, 43] width 4 height 4
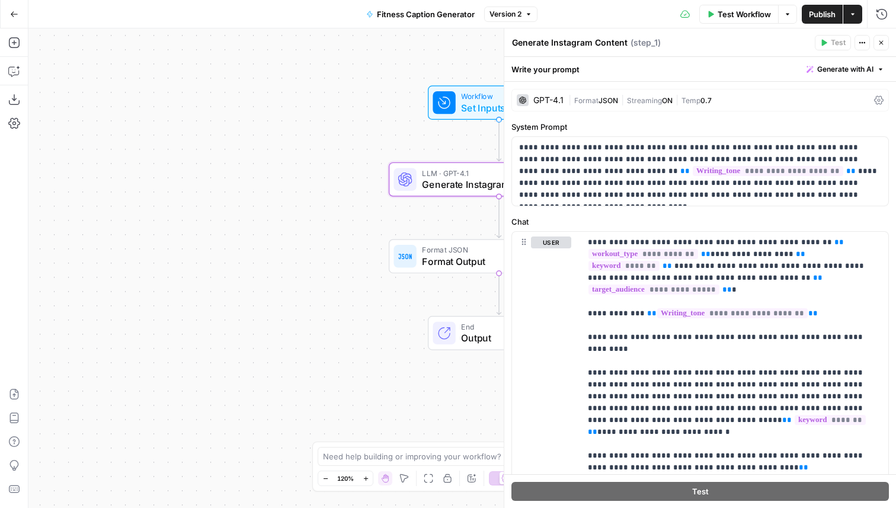
drag, startPoint x: 220, startPoint y: 303, endPoint x: 45, endPoint y: 303, distance: 174.9
click at [45, 303] on div "Workflow Set Inputs Inputs LLM · GPT-4.1 Generate Instagram Content Step 1 Form…" at bounding box center [462, 268] width 868 height 480
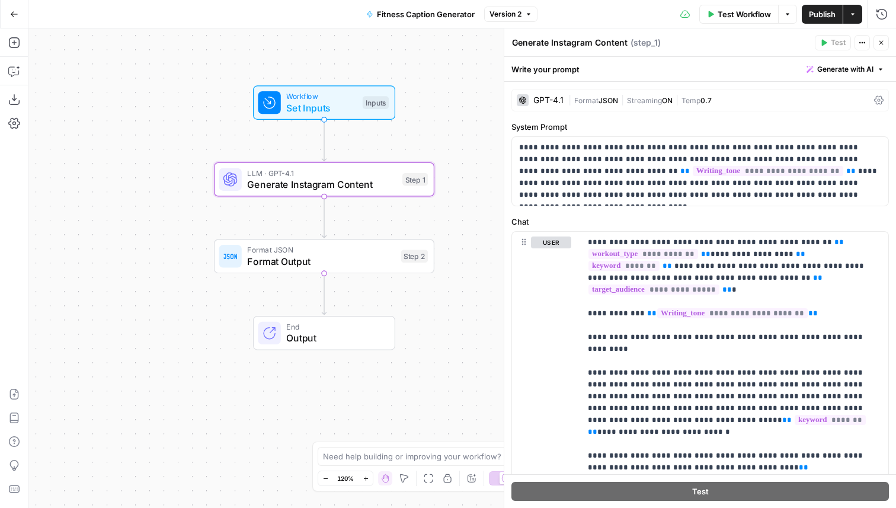
click at [883, 41] on icon "button" at bounding box center [881, 42] width 7 height 7
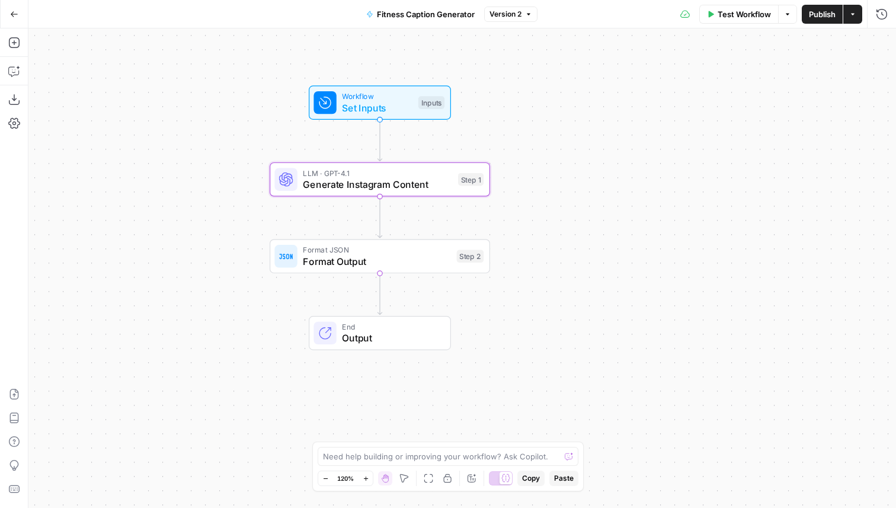
drag, startPoint x: 469, startPoint y: 69, endPoint x: 570, endPoint y: 68, distance: 101.4
click at [571, 69] on div "Workflow Set Inputs Inputs LLM · GPT-4.1 Generate Instagram Content Step 1 Form…" at bounding box center [462, 268] width 868 height 480
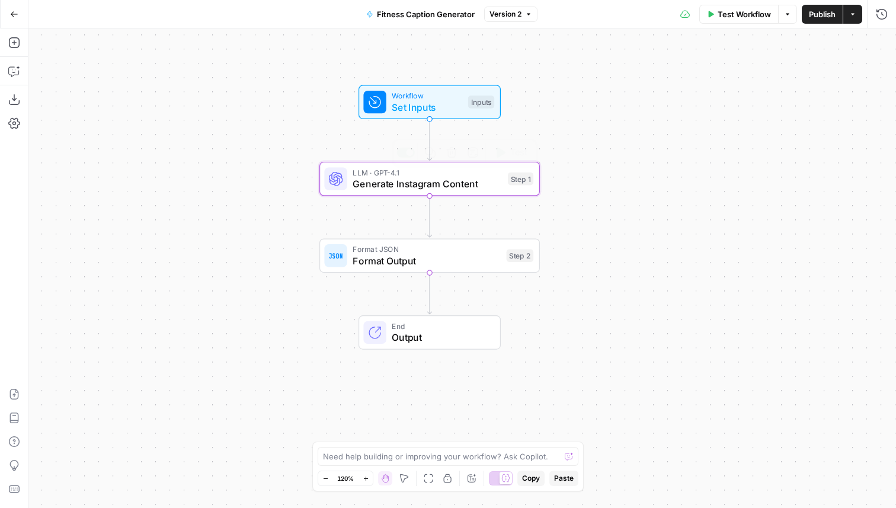
click at [485, 180] on span "Generate Instagram Content" at bounding box center [427, 184] width 149 height 14
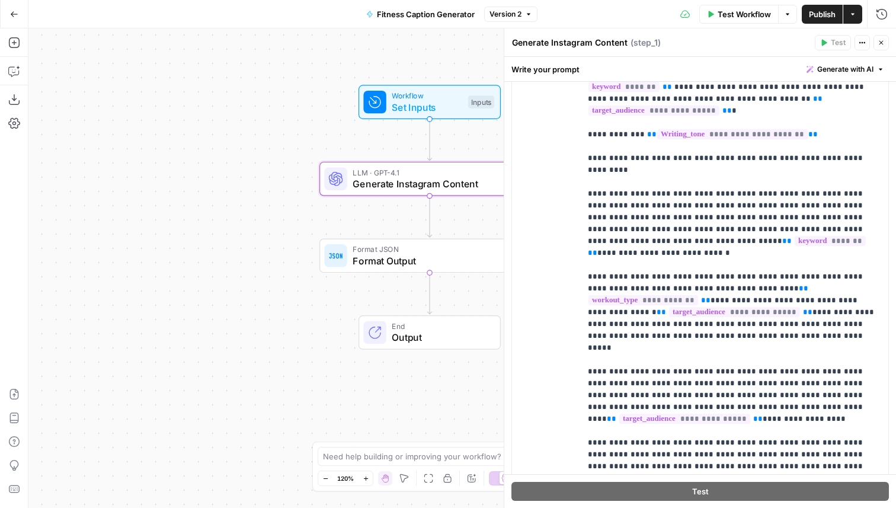
scroll to position [0, 0]
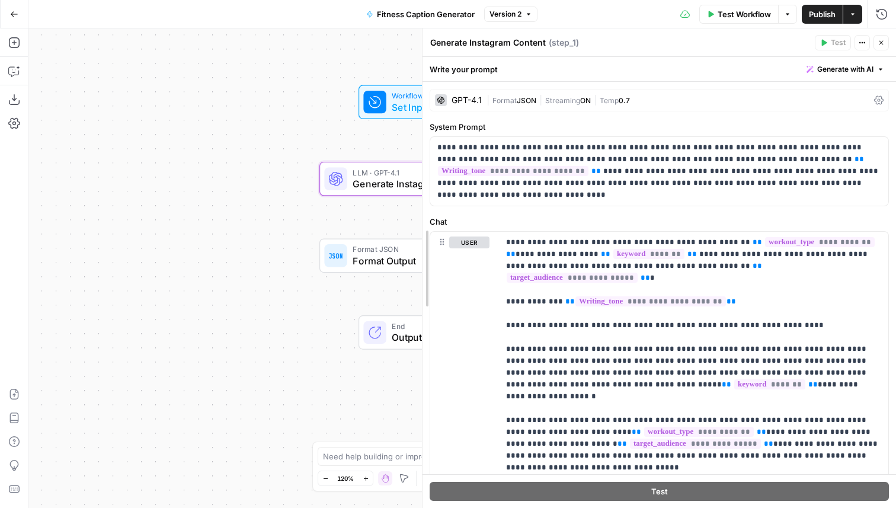
drag, startPoint x: 506, startPoint y: 213, endPoint x: 312, endPoint y: 205, distance: 193.4
click at [312, 205] on body "Cohort 5 New Home Browse Your Data Usage Flightpath Settings Recent Grids New G…" at bounding box center [448, 254] width 896 height 508
click at [646, 194] on p "**********" at bounding box center [659, 171] width 444 height 59
click at [638, 353] on p "**********" at bounding box center [693, 421] width 375 height 368
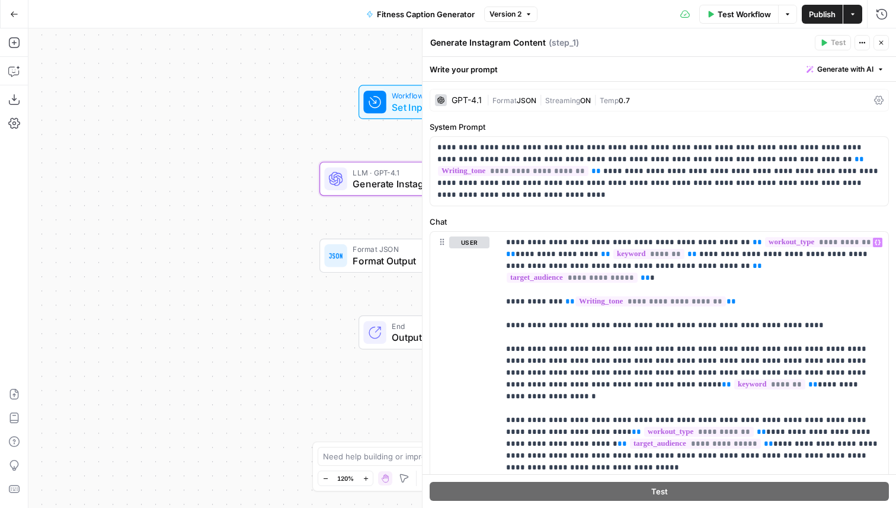
click at [881, 42] on icon "button" at bounding box center [882, 43] width 4 height 4
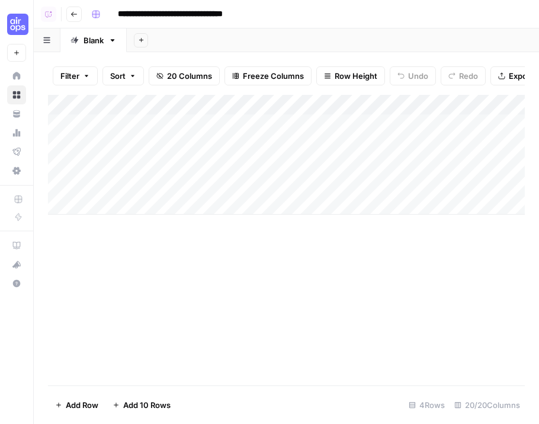
click at [249, 37] on div "Add Sheet" at bounding box center [333, 40] width 413 height 24
click at [190, 106] on div "Add Column" at bounding box center [286, 155] width 477 height 120
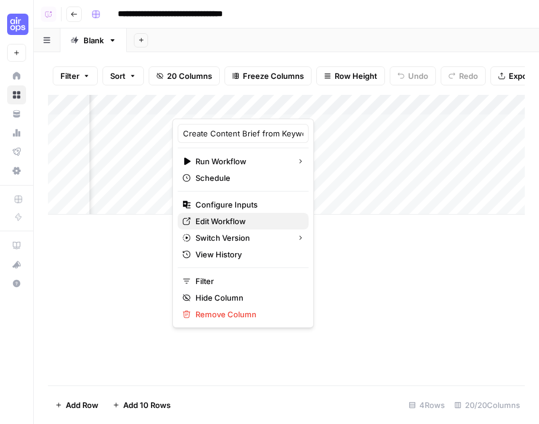
click at [229, 214] on link "Edit Workflow" at bounding box center [243, 221] width 131 height 17
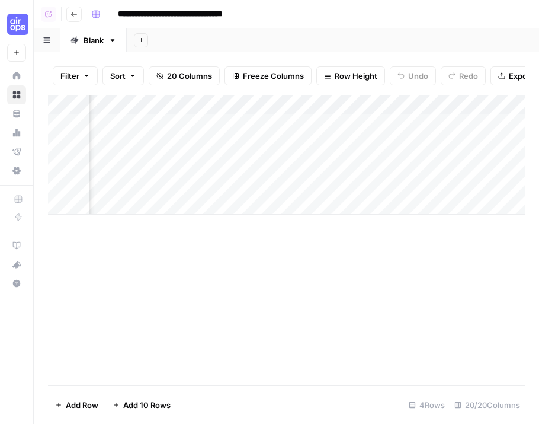
scroll to position [0, 178]
click at [328, 164] on div "Add Column" at bounding box center [286, 155] width 477 height 120
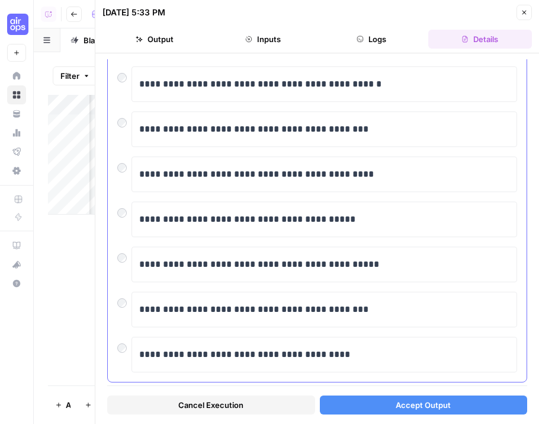
scroll to position [239, 0]
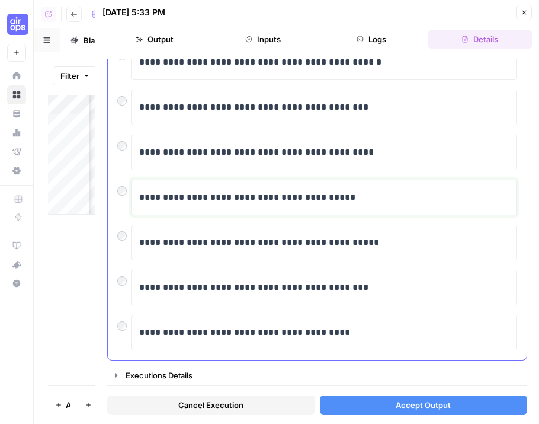
click at [404, 199] on p "**********" at bounding box center [324, 197] width 370 height 15
click at [368, 199] on p "**********" at bounding box center [324, 197] width 370 height 15
click at [364, 196] on p "**********" at bounding box center [324, 197] width 370 height 15
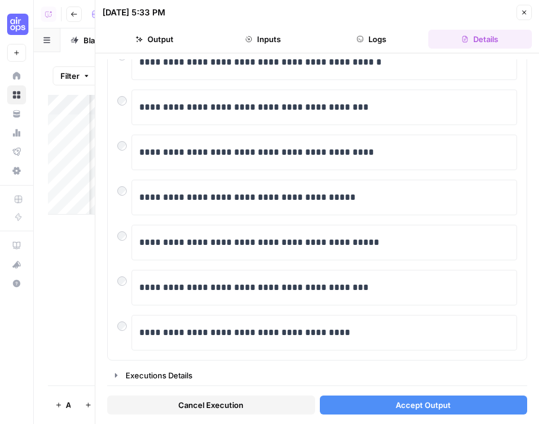
click at [390, 406] on button "Accept Output" at bounding box center [424, 404] width 208 height 19
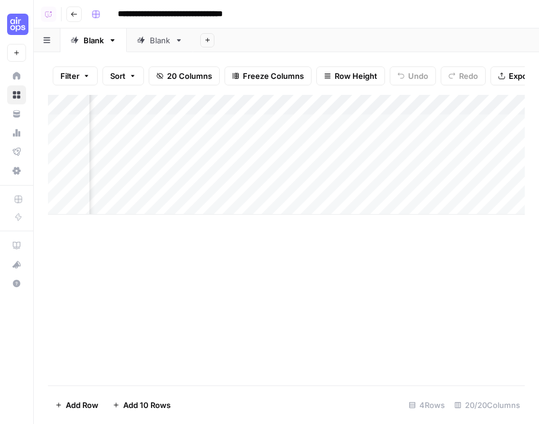
scroll to position [0, 442]
click at [279, 126] on div "Add Column" at bounding box center [286, 155] width 477 height 120
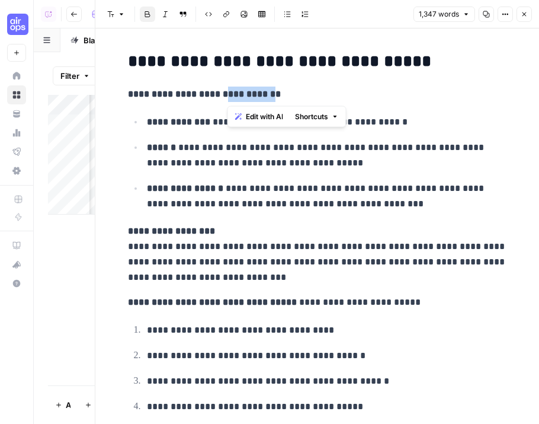
drag, startPoint x: 264, startPoint y: 96, endPoint x: 222, endPoint y: 98, distance: 42.2
click at [222, 98] on strong "**********" at bounding box center [204, 94] width 153 height 9
click at [251, 92] on strong "**********" at bounding box center [204, 94] width 153 height 9
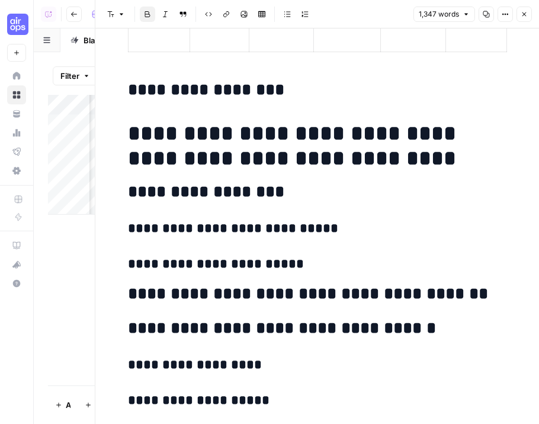
scroll to position [4123, 0]
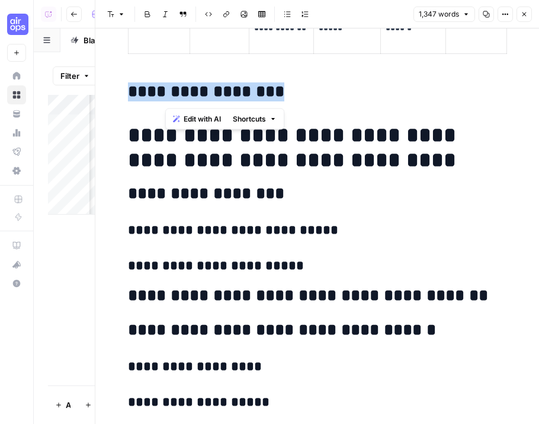
drag, startPoint x: 302, startPoint y: 95, endPoint x: 104, endPoint y: 95, distance: 198.0
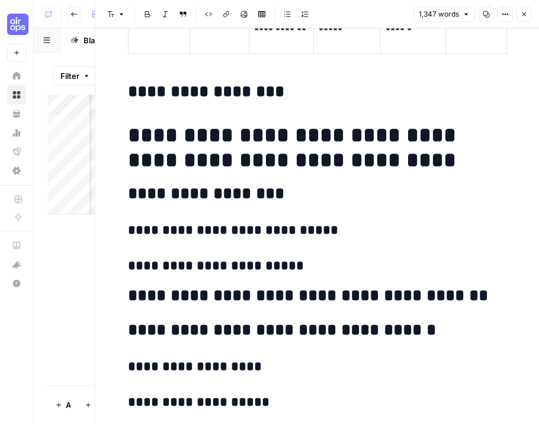
click at [216, 197] on h2 "**********" at bounding box center [317, 193] width 379 height 19
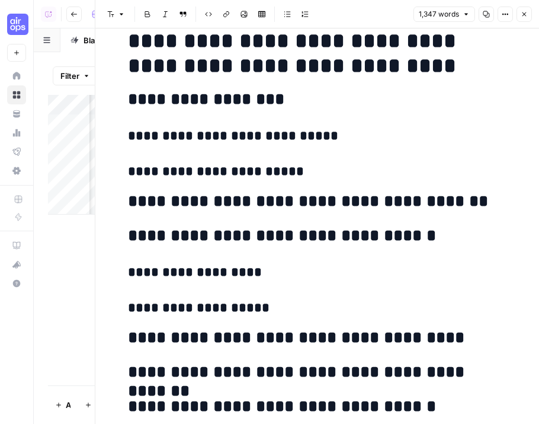
scroll to position [4219, 0]
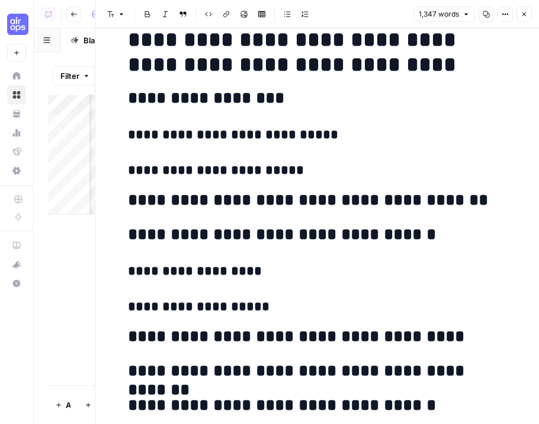
click at [526, 18] on button "Close" at bounding box center [524, 14] width 15 height 15
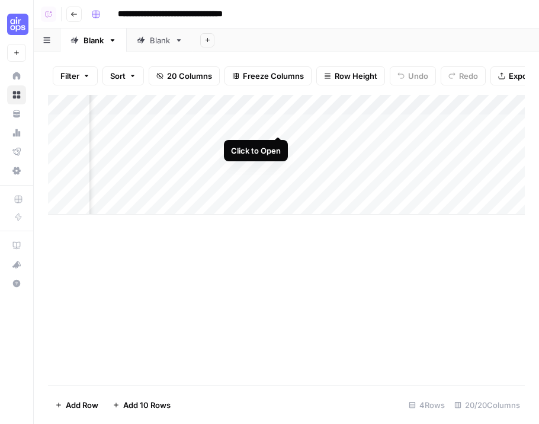
click at [277, 126] on div "Add Column" at bounding box center [286, 155] width 477 height 120
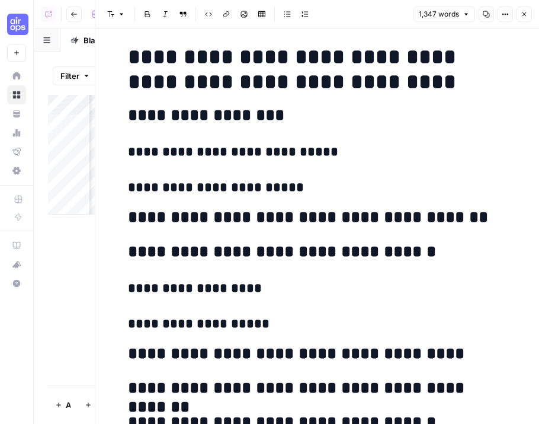
scroll to position [4200, 0]
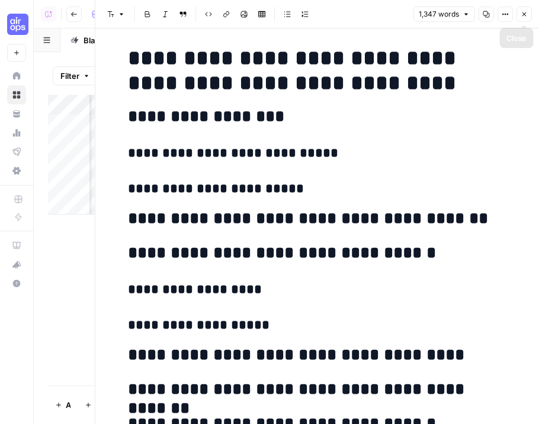
click at [526, 15] on icon "button" at bounding box center [524, 14] width 7 height 7
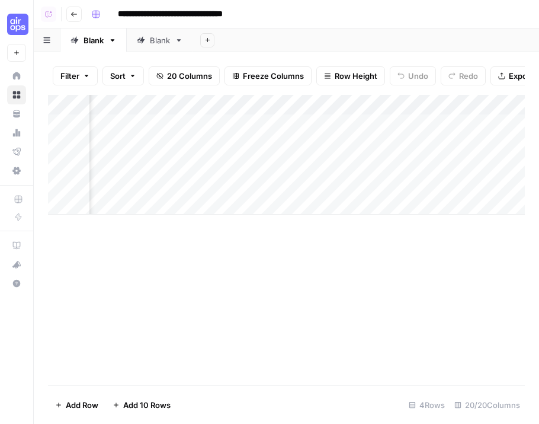
click at [489, 164] on div "Add Column" at bounding box center [286, 155] width 477 height 120
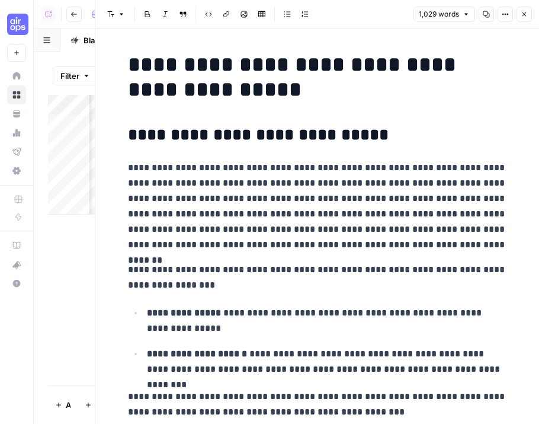
click at [523, 12] on icon "button" at bounding box center [524, 14] width 7 height 7
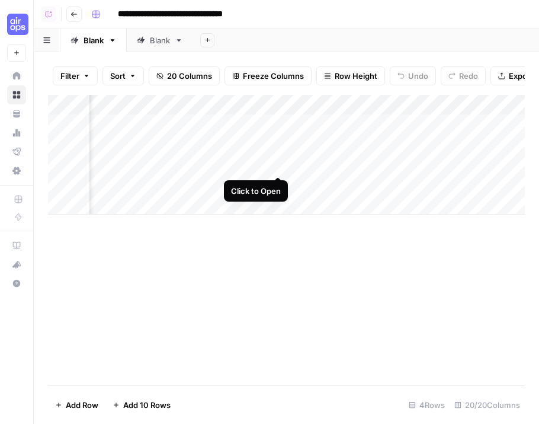
click at [276, 164] on div "Add Column" at bounding box center [286, 155] width 477 height 120
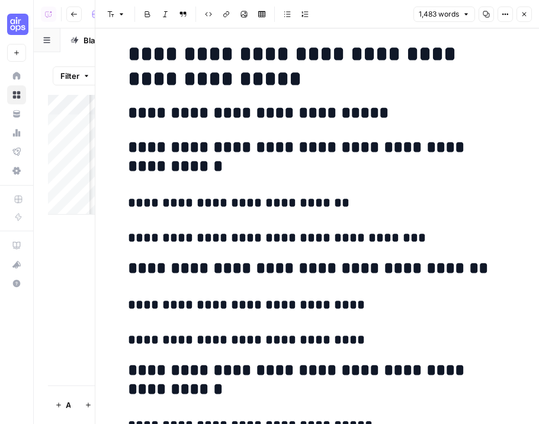
scroll to position [5302, 0]
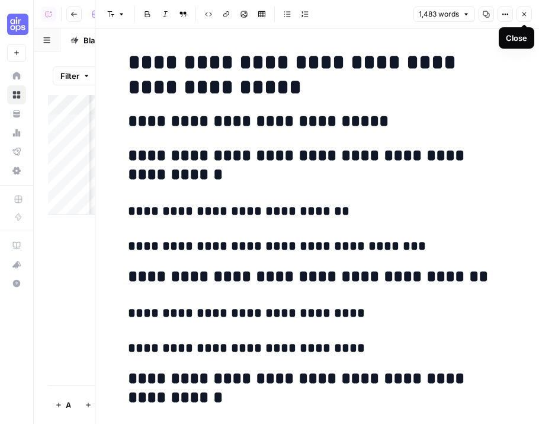
click at [524, 14] on icon "button" at bounding box center [525, 14] width 4 height 4
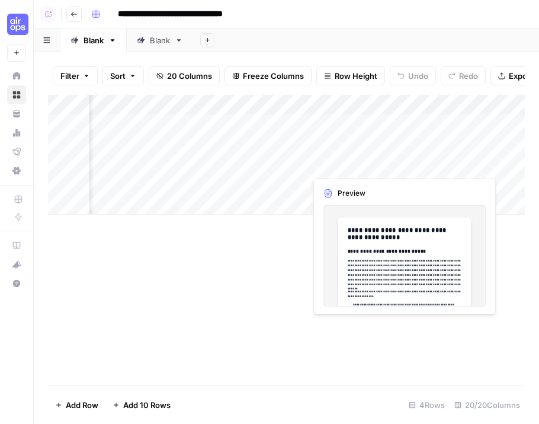
click at [490, 165] on div "Add Column" at bounding box center [286, 155] width 477 height 120
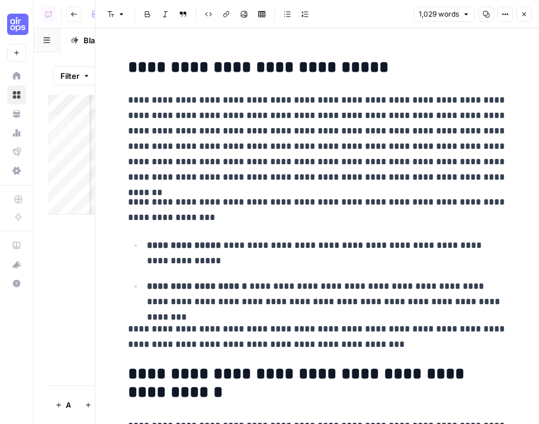
scroll to position [63, 0]
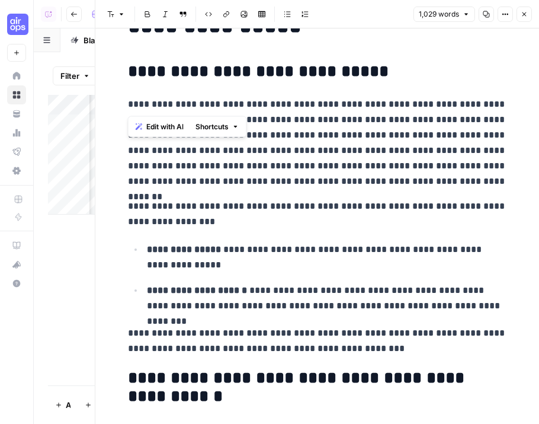
drag, startPoint x: 183, startPoint y: 107, endPoint x: 120, endPoint y: 106, distance: 62.3
click at [311, 100] on p "**********" at bounding box center [317, 143] width 379 height 92
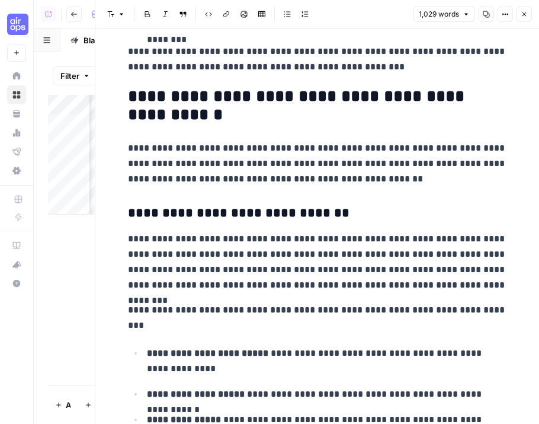
scroll to position [350, 0]
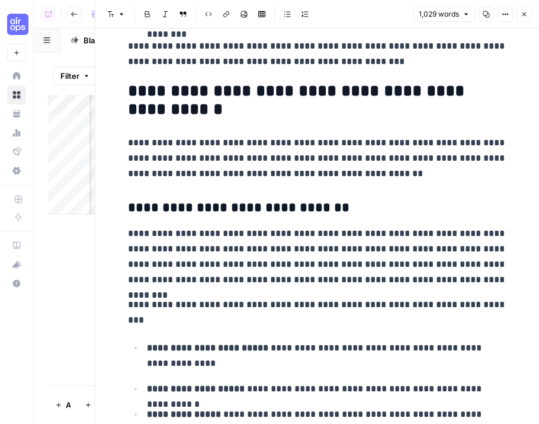
click at [143, 146] on p "**********" at bounding box center [317, 158] width 379 height 46
click at [252, 152] on p "**********" at bounding box center [317, 158] width 379 height 46
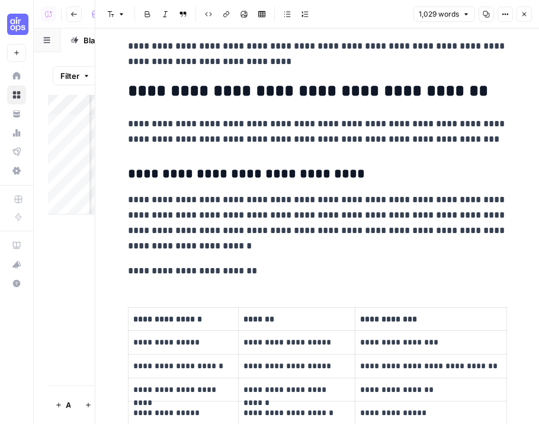
scroll to position [896, 0]
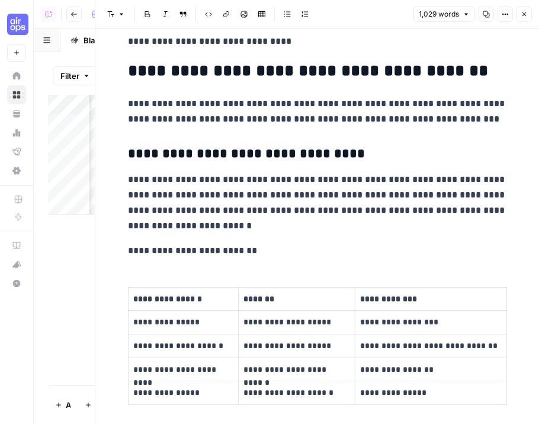
click at [202, 231] on p "**********" at bounding box center [317, 203] width 379 height 62
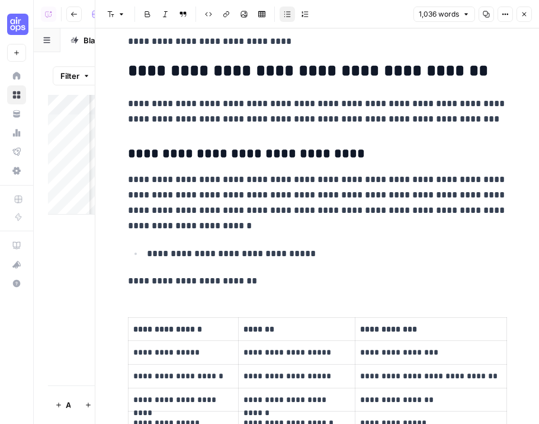
click at [336, 206] on p "**********" at bounding box center [317, 203] width 379 height 62
click at [216, 224] on p "**********" at bounding box center [317, 203] width 379 height 62
click at [528, 15] on icon "button" at bounding box center [524, 14] width 7 height 7
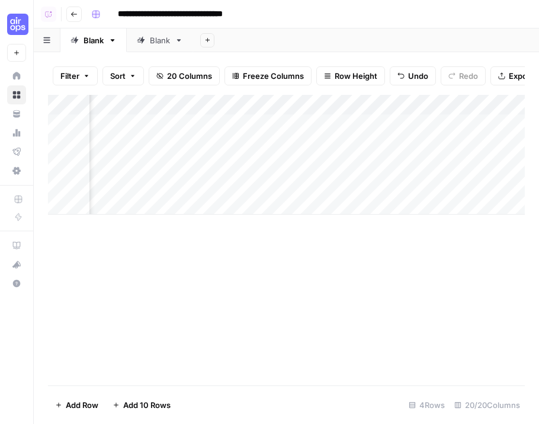
scroll to position [0, 413]
click at [179, 104] on div "Add Column" at bounding box center [286, 155] width 477 height 120
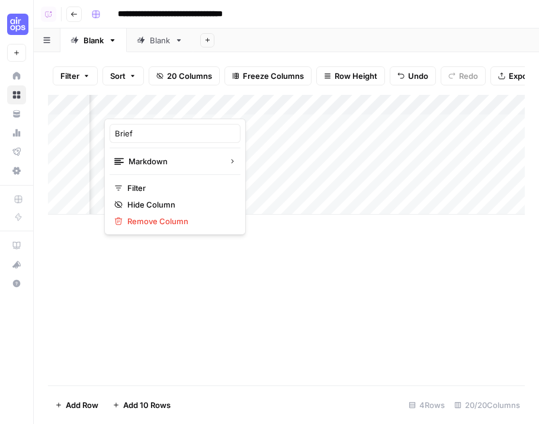
click at [307, 53] on div "Filter Sort 20 Columns Freeze Columns Row Height Undo Redo Export CSV Import CS…" at bounding box center [287, 238] width 506 height 372
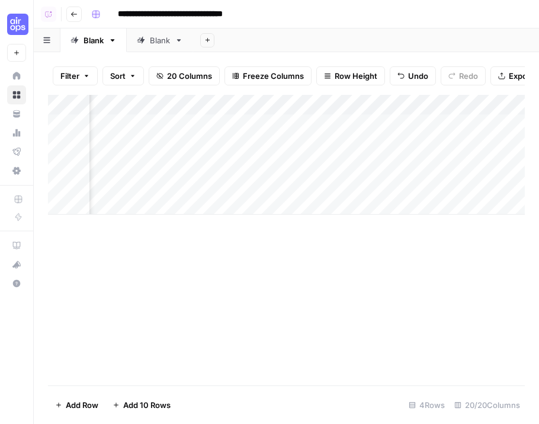
scroll to position [0, 356]
click at [435, 124] on div "Add Column" at bounding box center [286, 155] width 477 height 120
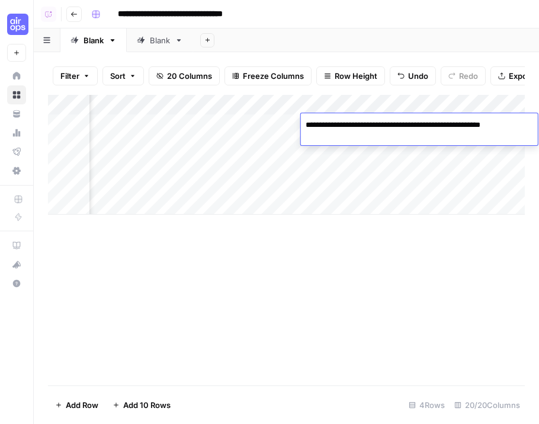
click at [379, 254] on div "Add Column" at bounding box center [286, 240] width 477 height 290
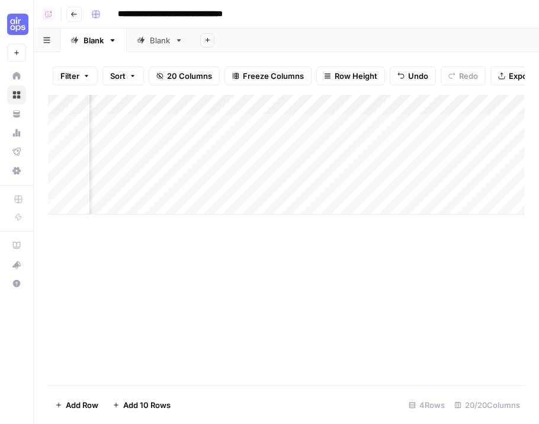
scroll to position [0, 648]
click at [366, 124] on div "Add Column" at bounding box center [286, 155] width 477 height 120
click at [374, 229] on div "Add Column" at bounding box center [286, 240] width 477 height 290
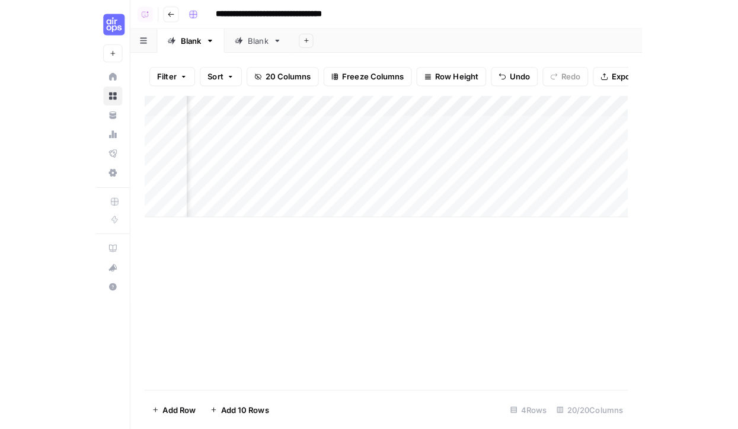
scroll to position [0, 538]
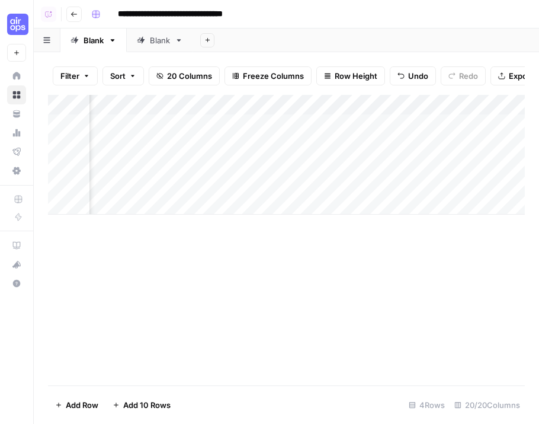
click at [302, 270] on div "Add Column" at bounding box center [286, 240] width 477 height 290
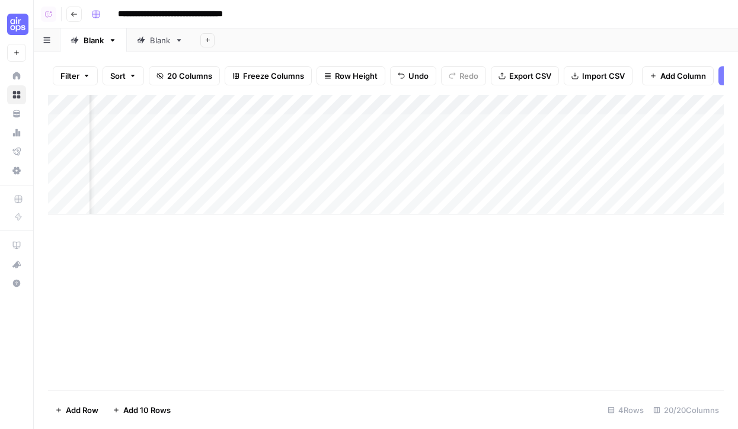
click at [346, 133] on div "Add Column" at bounding box center [386, 155] width 676 height 120
click at [278, 123] on div "Add Column" at bounding box center [386, 155] width 676 height 120
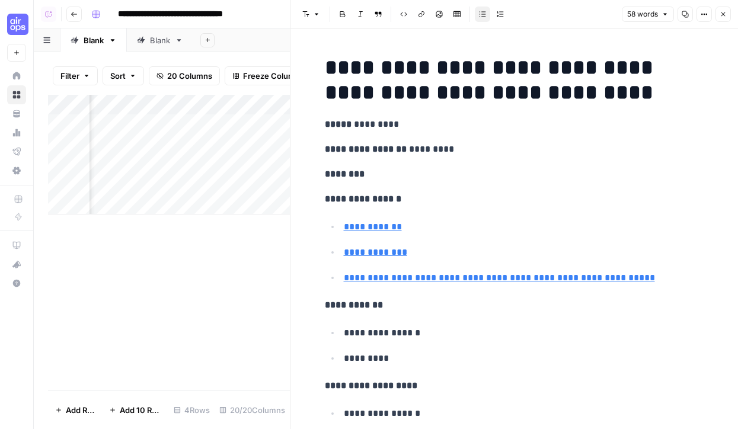
scroll to position [33, 0]
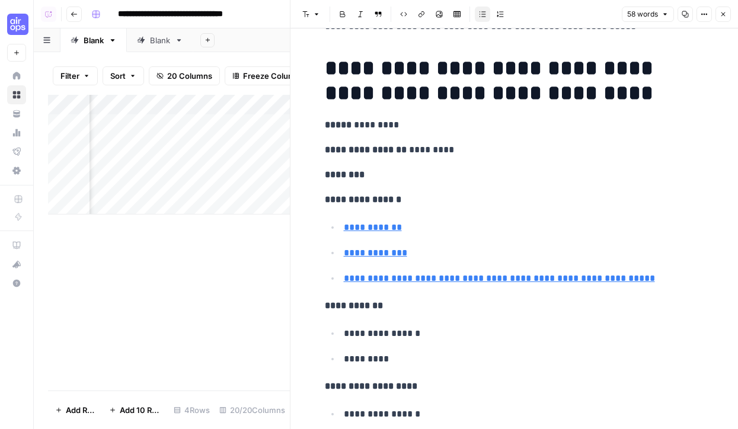
click at [376, 170] on p "********" at bounding box center [514, 174] width 379 height 15
click at [369, 175] on strong "**********" at bounding box center [354, 174] width 58 height 9
click at [539, 15] on icon "button" at bounding box center [723, 14] width 4 height 4
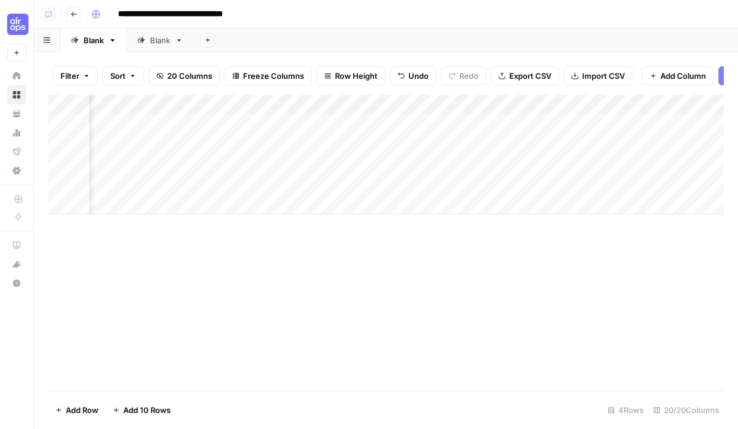
click at [278, 161] on div "Add Column" at bounding box center [386, 155] width 676 height 120
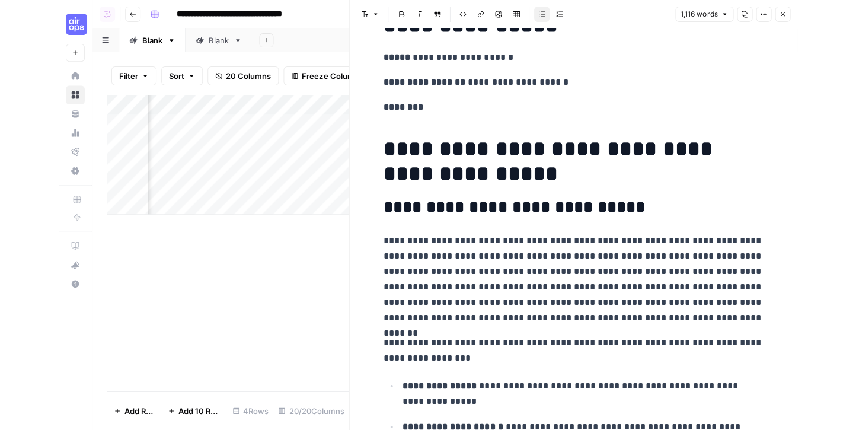
scroll to position [129, 0]
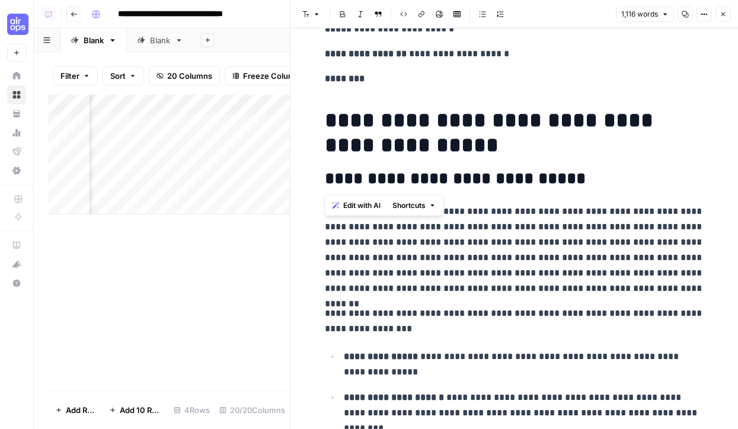
drag, startPoint x: 326, startPoint y: 118, endPoint x: 542, endPoint y: 180, distance: 224.6
click at [539, 182] on h2 "**********" at bounding box center [514, 179] width 379 height 19
click at [539, 16] on button "Close" at bounding box center [722, 14] width 15 height 15
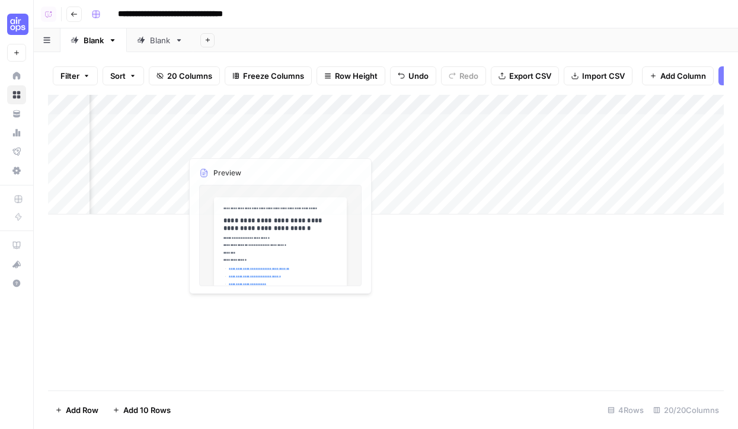
click at [262, 125] on div "Add Column" at bounding box center [386, 155] width 676 height 120
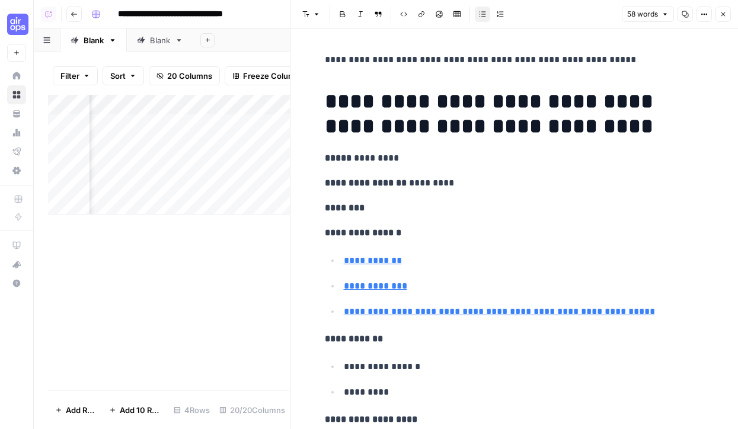
click at [382, 210] on p "********" at bounding box center [514, 207] width 379 height 15
click at [539, 14] on icon "button" at bounding box center [723, 14] width 7 height 7
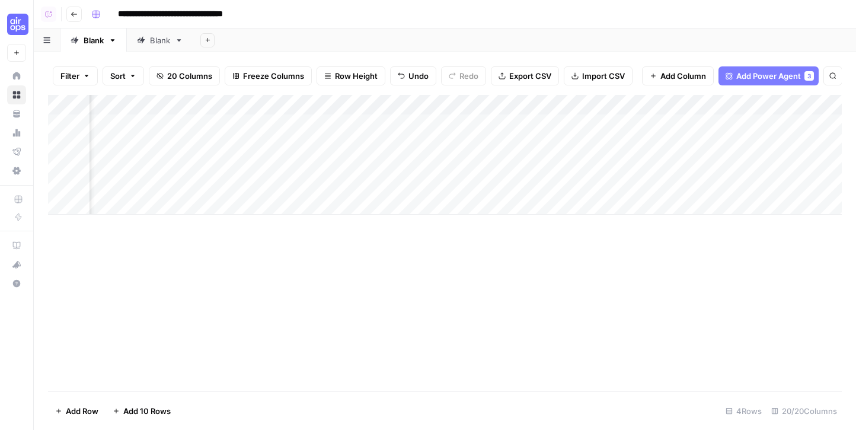
click at [539, 127] on div "Add Column" at bounding box center [445, 155] width 794 height 120
drag, startPoint x: 644, startPoint y: 126, endPoint x: 610, endPoint y: 124, distance: 34.4
click at [539, 124] on textarea "**********" at bounding box center [703, 125] width 190 height 17
click at [539, 117] on textarea "**********" at bounding box center [703, 125] width 190 height 17
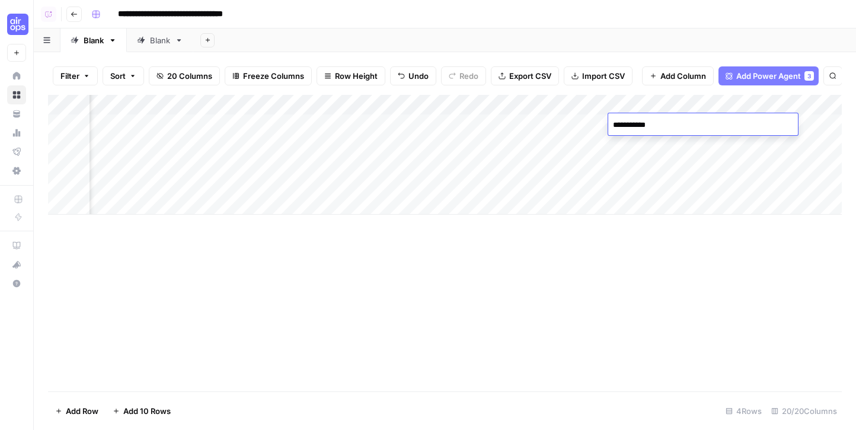
click at [539, 124] on textarea "**********" at bounding box center [703, 125] width 190 height 17
type textarea "*********"
click at [539, 299] on div "Add Column" at bounding box center [445, 243] width 794 height 296
click at [539, 129] on div "Add Column" at bounding box center [445, 155] width 794 height 120
click at [539, 127] on textarea "*********" at bounding box center [703, 125] width 190 height 17
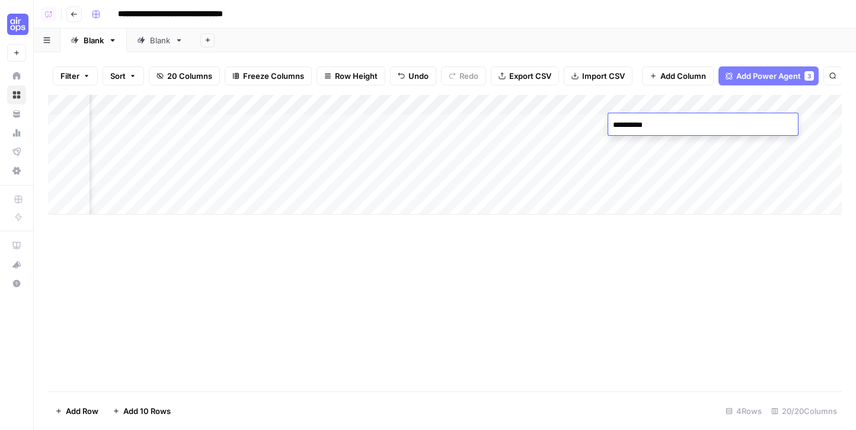
type textarea "*********"
click at [539, 264] on div "Add Column" at bounding box center [445, 243] width 794 height 296
click at [471, 107] on div "Add Column" at bounding box center [445, 155] width 794 height 120
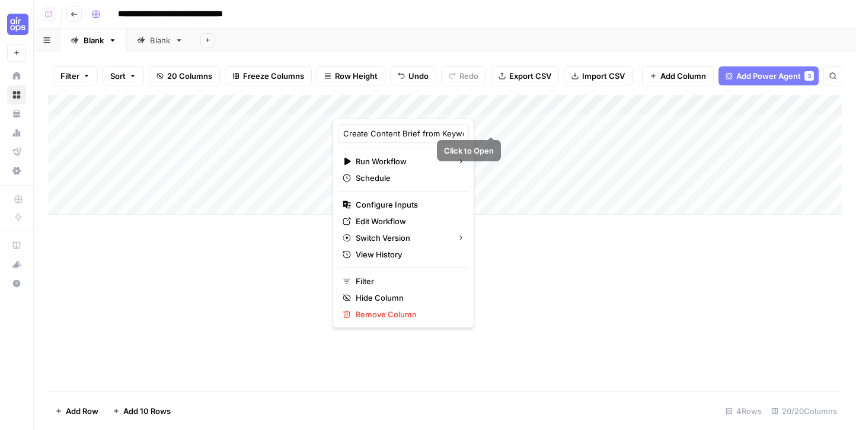
click at [539, 37] on div "Add Sheet" at bounding box center [524, 40] width 663 height 24
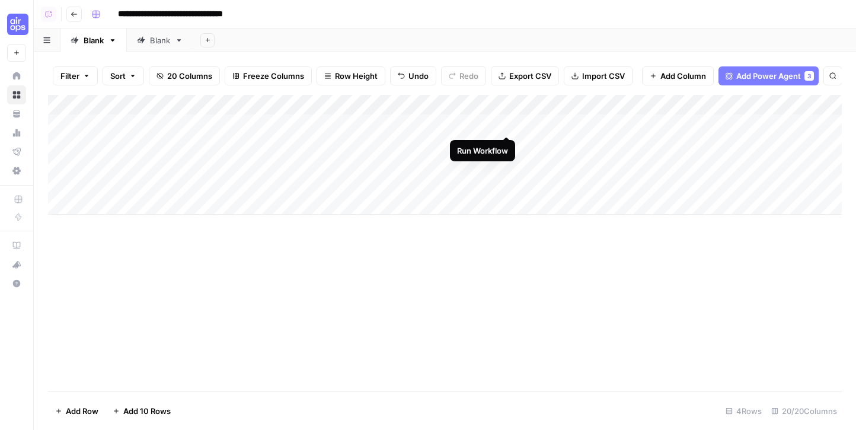
click at [506, 126] on div "Add Column" at bounding box center [445, 155] width 794 height 120
click at [484, 40] on div "Add Sheet" at bounding box center [524, 40] width 663 height 24
click at [444, 23] on header "**********" at bounding box center [445, 14] width 822 height 28
click at [539, 144] on div "Add Column" at bounding box center [445, 155] width 794 height 120
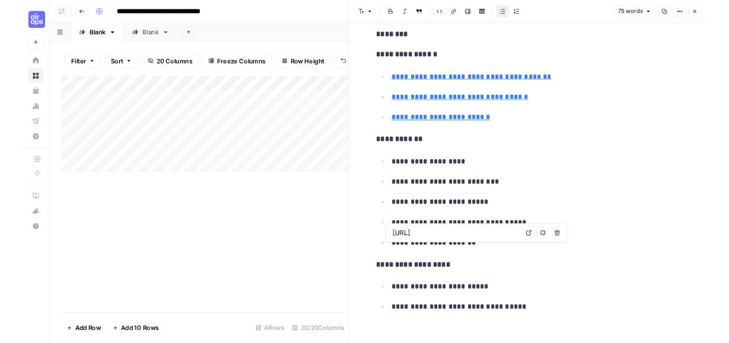
scroll to position [175, 0]
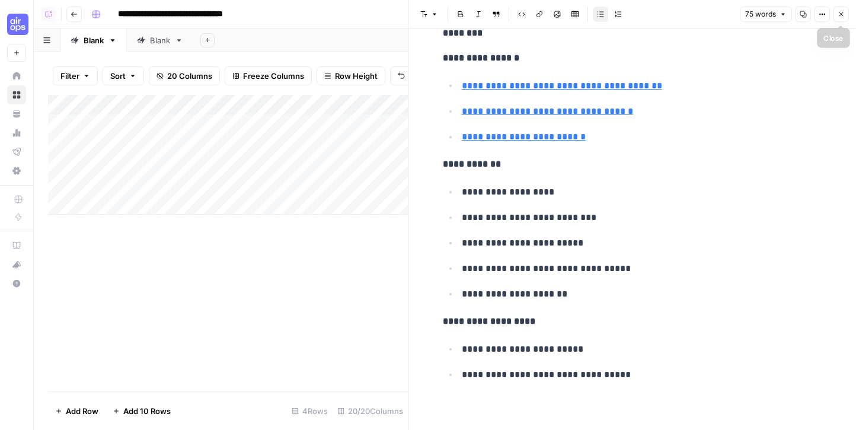
click at [539, 17] on button "Close" at bounding box center [840, 14] width 15 height 15
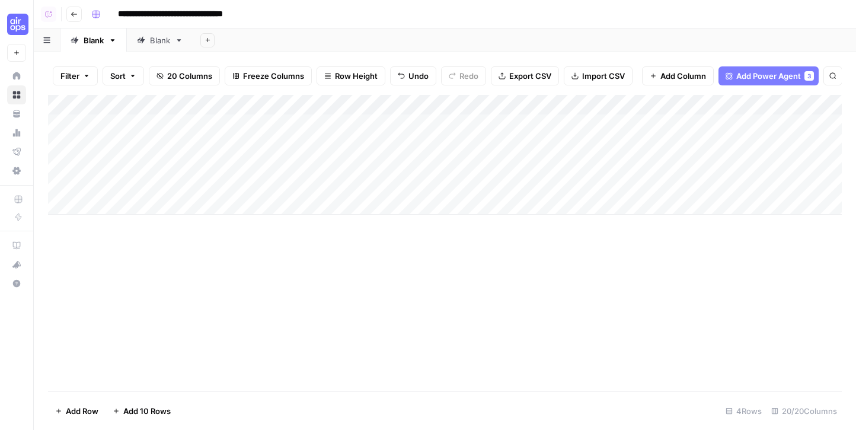
click at [539, 258] on div "Add Column" at bounding box center [445, 243] width 794 height 296
click at [506, 27] on header "**********" at bounding box center [445, 14] width 822 height 28
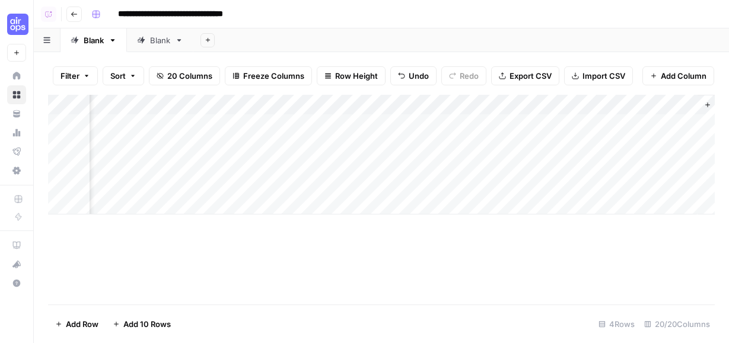
scroll to position [0, 1679]
click at [539, 76] on span "Add Column" at bounding box center [683, 76] width 46 height 12
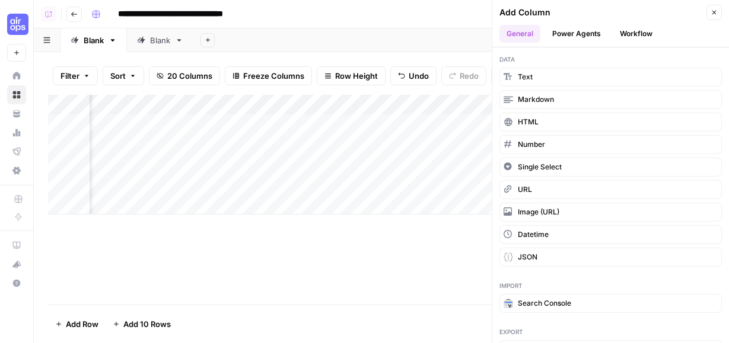
click at [539, 35] on button "Power Agents" at bounding box center [576, 34] width 63 height 18
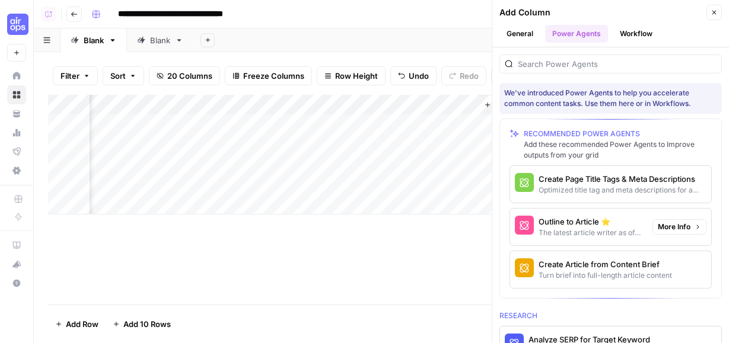
scroll to position [0, 1851]
click at [539, 11] on icon "button" at bounding box center [713, 12] width 7 height 7
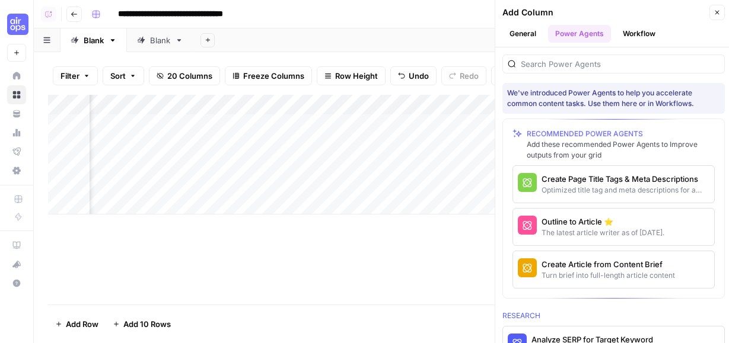
scroll to position [0, 1679]
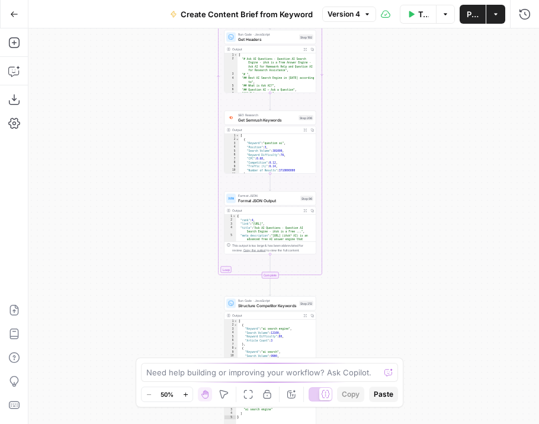
drag, startPoint x: 385, startPoint y: 150, endPoint x: 340, endPoint y: 290, distance: 147.5
click at [340, 290] on div "Workflow Set Inputs Inputs Google Search Perform Google Search Step 51 Output E…" at bounding box center [283, 225] width 511 height 395
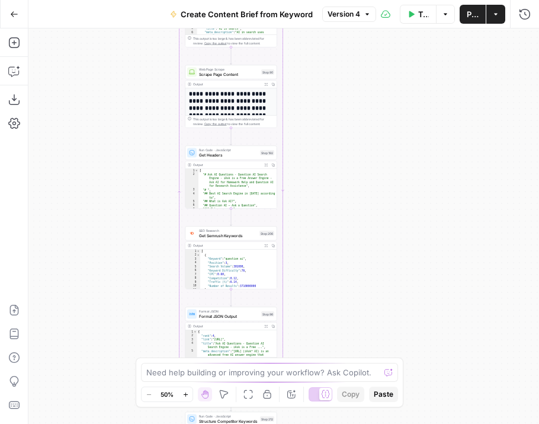
drag, startPoint x: 324, startPoint y: 103, endPoint x: 324, endPoint y: 314, distance: 211.6
click at [324, 309] on div "Workflow Set Inputs Inputs Google Search Perform Google Search Step 51 Output E…" at bounding box center [283, 225] width 511 height 395
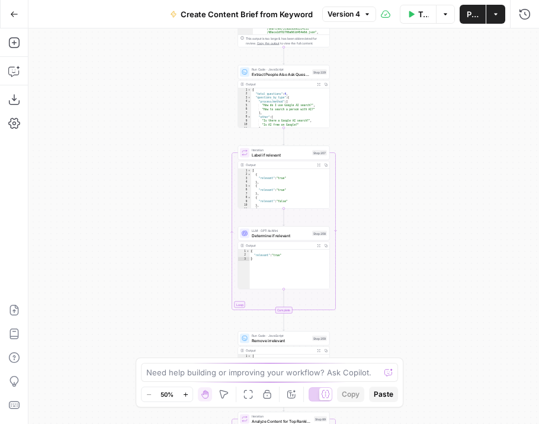
drag, startPoint x: 307, startPoint y: 38, endPoint x: 360, endPoint y: 259, distance: 227.4
click at [360, 259] on div "Workflow Set Inputs Inputs Google Search Perform Google Search Step 51 Output E…" at bounding box center [283, 225] width 511 height 395
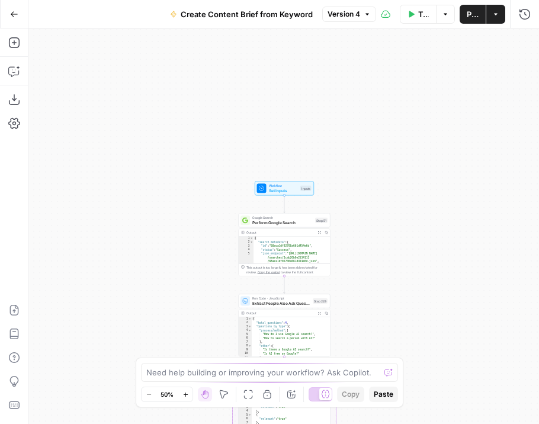
drag, startPoint x: 353, startPoint y: 88, endPoint x: 353, endPoint y: 321, distance: 233.5
click at [353, 321] on div "Workflow Set Inputs Inputs Google Search Perform Google Search Step 51 Output E…" at bounding box center [283, 225] width 511 height 395
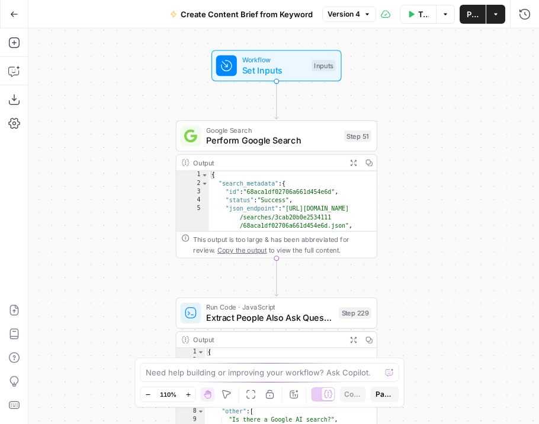
drag, startPoint x: 310, startPoint y: 255, endPoint x: 361, endPoint y: 75, distance: 187.8
click at [361, 75] on div "Workflow Set Inputs Inputs" at bounding box center [277, 65] width 202 height 31
click at [299, 65] on span "Set Inputs" at bounding box center [274, 69] width 65 height 13
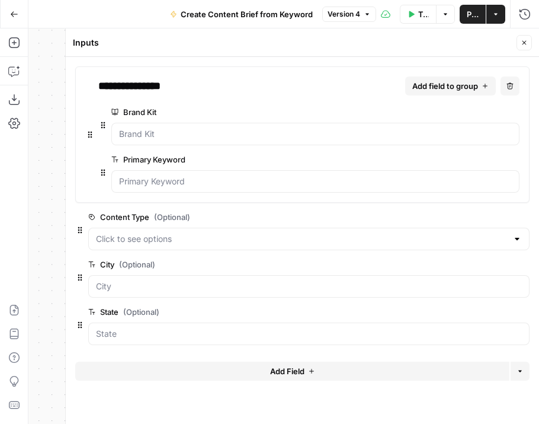
click at [529, 40] on button "Close" at bounding box center [524, 42] width 15 height 15
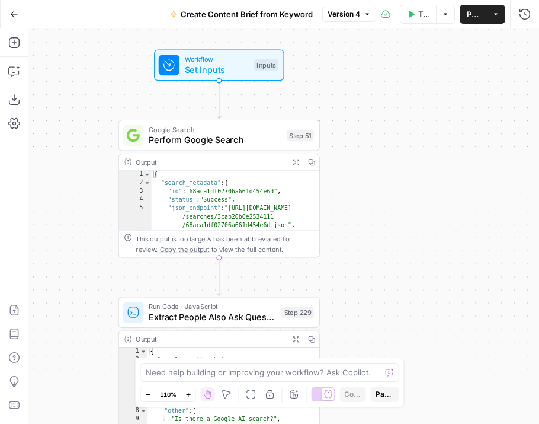
drag, startPoint x: 430, startPoint y: 195, endPoint x: 373, endPoint y: 194, distance: 57.5
click at [373, 194] on div "Workflow Set Inputs Inputs Google Search Perform Google Search Step 51 Output E…" at bounding box center [283, 225] width 511 height 395
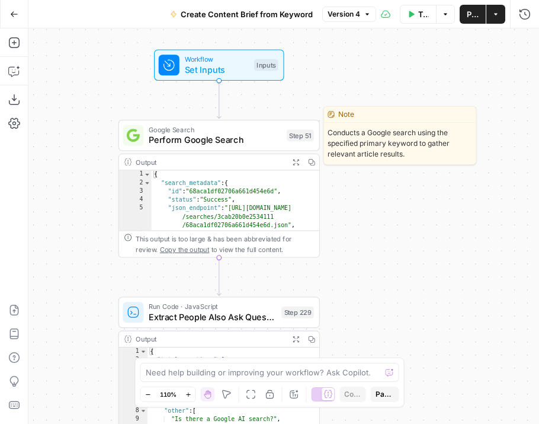
click at [258, 138] on span "Perform Google Search" at bounding box center [215, 139] width 133 height 13
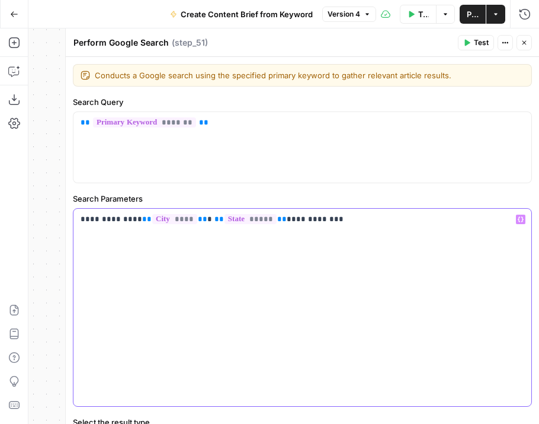
click at [293, 219] on p "**********" at bounding box center [303, 219] width 444 height 12
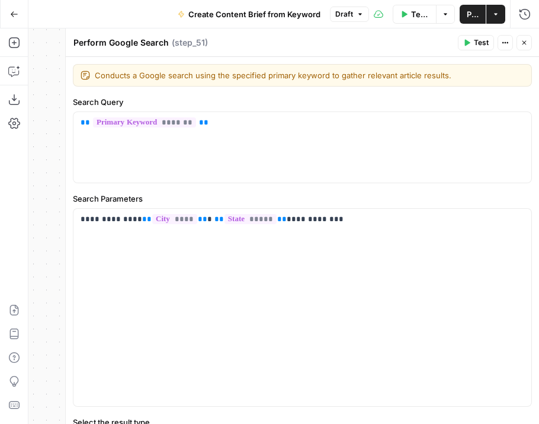
click at [337, 200] on label "Search Parameters" at bounding box center [302, 199] width 459 height 12
click at [519, 40] on button "Close" at bounding box center [524, 42] width 15 height 15
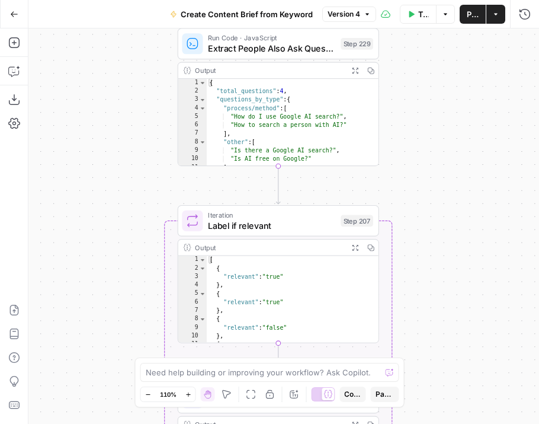
drag, startPoint x: 349, startPoint y: 288, endPoint x: 408, endPoint y: 20, distance: 275.0
click at [408, 20] on div "Go Back Create Content Brief from Keyword Version 4 Test Workflow Options Publi…" at bounding box center [269, 212] width 539 height 424
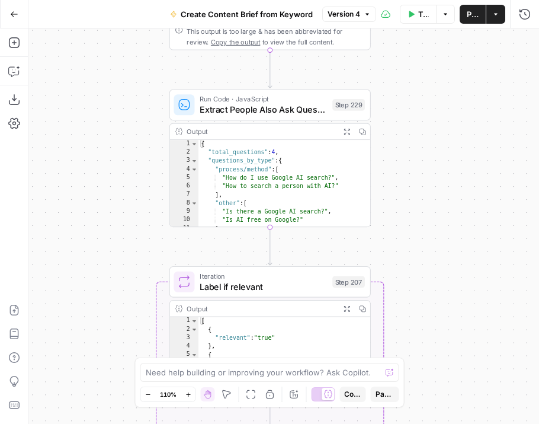
drag, startPoint x: 408, startPoint y: 120, endPoint x: 397, endPoint y: 195, distance: 76.1
click at [397, 195] on div "Workflow Set Inputs Inputs Google Search Perform Google Search Step 51 Output E…" at bounding box center [283, 225] width 511 height 395
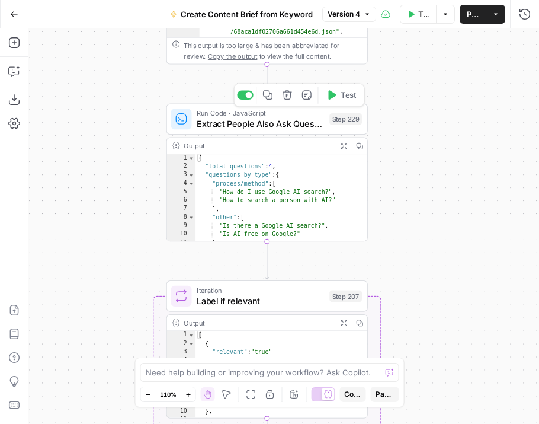
click at [238, 119] on span "Extract People Also Ask Questions" at bounding box center [260, 123] width 127 height 13
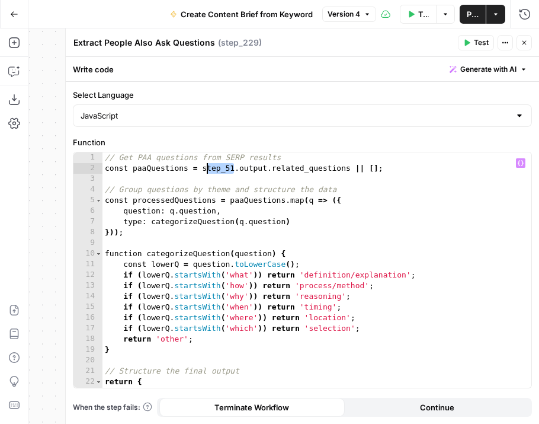
drag, startPoint x: 234, startPoint y: 170, endPoint x: 202, endPoint y: 174, distance: 32.2
click at [202, 174] on div "// Get PAA questions from SERP results const paaQuestions = step_51 . output . …" at bounding box center [317, 280] width 429 height 257
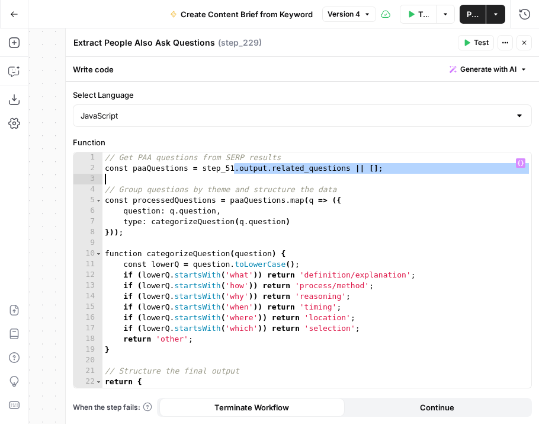
click at [292, 171] on div "// Get PAA questions from SERP results const paaQuestions = step_51 . output . …" at bounding box center [317, 280] width 429 height 257
type textarea "**********"
click at [292, 171] on div "// Get PAA questions from SERP results const paaQuestions = step_51 . output . …" at bounding box center [317, 280] width 429 height 257
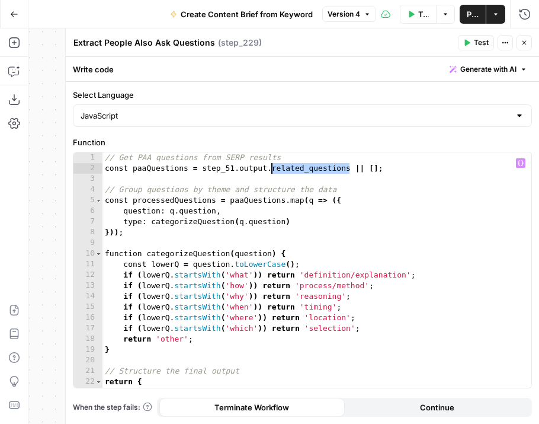
click at [323, 171] on div "// Get PAA questions from SERP results const paaQuestions = step_51 . output . …" at bounding box center [317, 280] width 429 height 257
click at [523, 46] on button "Close" at bounding box center [524, 42] width 15 height 15
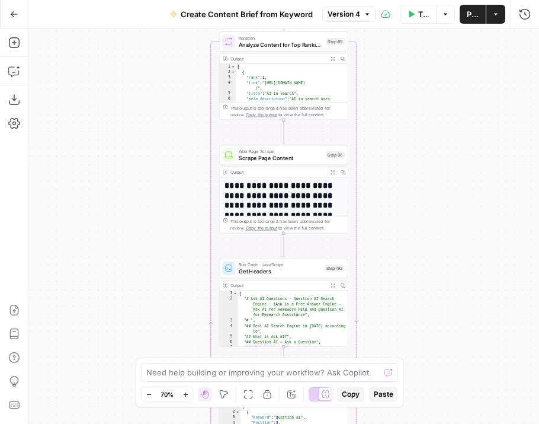
drag, startPoint x: 467, startPoint y: 213, endPoint x: 407, endPoint y: 134, distance: 98.6
click at [407, 134] on div "Workflow Set Inputs Inputs Google Search Perform Google Search Step 51 Output E…" at bounding box center [283, 225] width 511 height 395
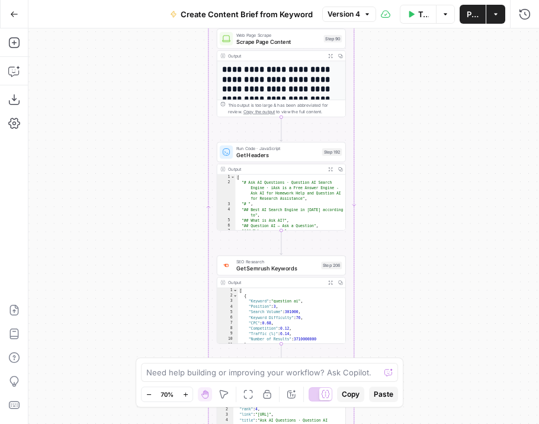
drag, startPoint x: 190, startPoint y: 288, endPoint x: 184, endPoint y: 111, distance: 177.3
click at [184, 111] on div "Workflow Set Inputs Inputs Google Search Perform Google Search Step 51 Output E…" at bounding box center [283, 225] width 511 height 395
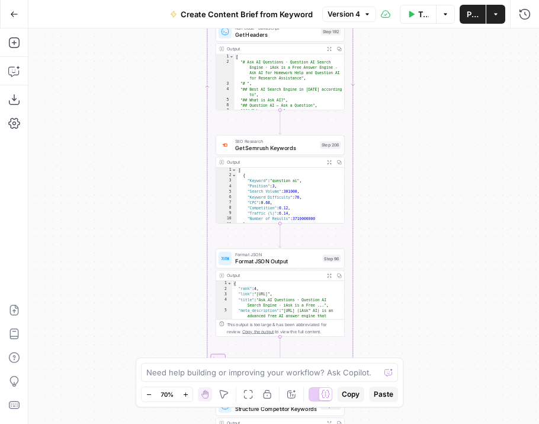
drag, startPoint x: 161, startPoint y: 235, endPoint x: 164, endPoint y: 174, distance: 60.5
click at [164, 174] on div "Workflow Set Inputs Inputs Google Search Perform Google Search Step 51 Output E…" at bounding box center [283, 225] width 511 height 395
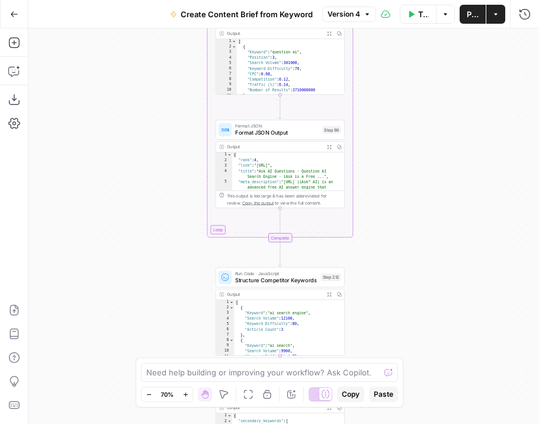
drag, startPoint x: 168, startPoint y: 279, endPoint x: 168, endPoint y: 135, distance: 144.6
click at [168, 135] on div "Workflow Set Inputs Inputs Google Search Perform Google Search Step 51 Output E…" at bounding box center [283, 225] width 511 height 395
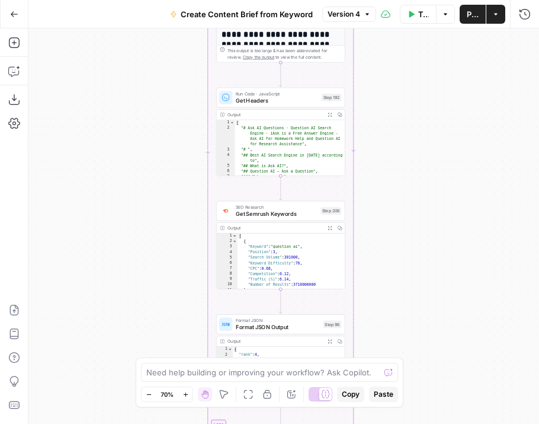
drag, startPoint x: 177, startPoint y: 97, endPoint x: 177, endPoint y: 341, distance: 244.2
click at [177, 341] on div "Workflow Set Inputs Inputs Google Search Perform Google Search Step 51 Output E…" at bounding box center [283, 225] width 511 height 395
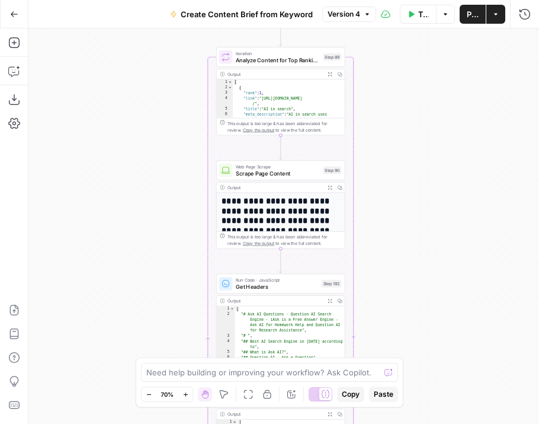
drag, startPoint x: 188, startPoint y: 137, endPoint x: 188, endPoint y: 290, distance: 153.5
click at [188, 290] on div "Workflow Set Inputs Inputs Google Search Perform Google Search Step 51 Output E…" at bounding box center [283, 225] width 511 height 395
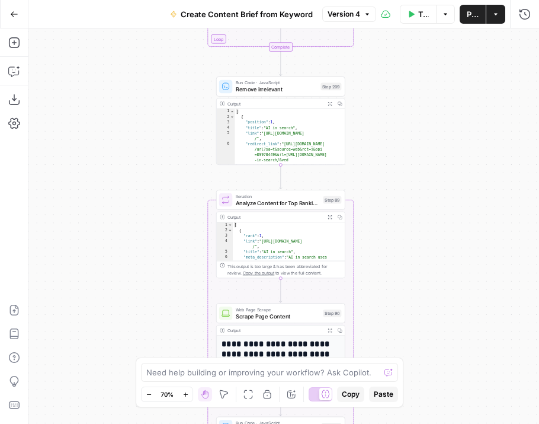
drag, startPoint x: 186, startPoint y: 169, endPoint x: 186, endPoint y: 277, distance: 108.5
click at [186, 277] on div "Workflow Set Inputs Inputs Google Search Perform Google Search Step 51 Output E…" at bounding box center [283, 225] width 511 height 395
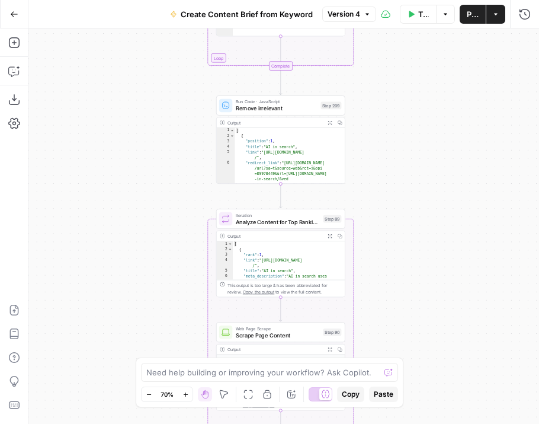
drag, startPoint x: 184, startPoint y: 145, endPoint x: 184, endPoint y: 315, distance: 170.7
click at [184, 315] on div "Workflow Set Inputs Inputs Google Search Perform Google Search Step 51 Output E…" at bounding box center [283, 225] width 511 height 395
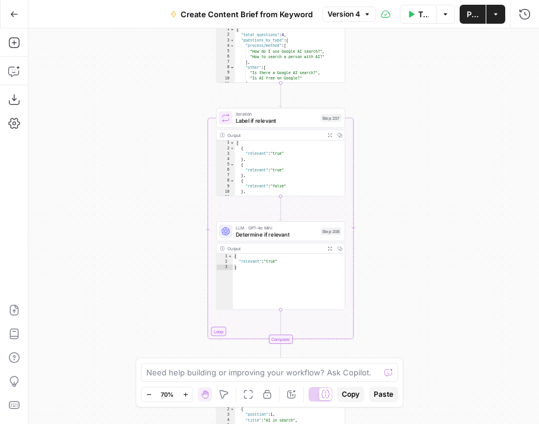
drag, startPoint x: 161, startPoint y: 148, endPoint x: 161, endPoint y: 256, distance: 107.9
click at [161, 256] on div "Workflow Set Inputs Inputs Google Search Perform Google Search Step 51 Output E…" at bounding box center [283, 225] width 511 height 395
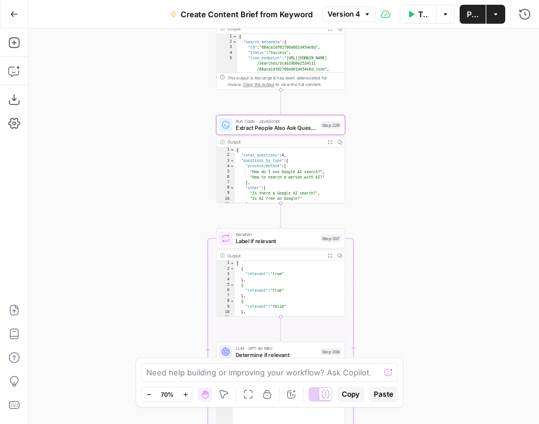
drag, startPoint x: 162, startPoint y: 76, endPoint x: 162, endPoint y: 204, distance: 128.0
click at [162, 204] on div "Workflow Set Inputs Inputs Google Search Perform Google Search Step 51 Output E…" at bounding box center [283, 225] width 511 height 395
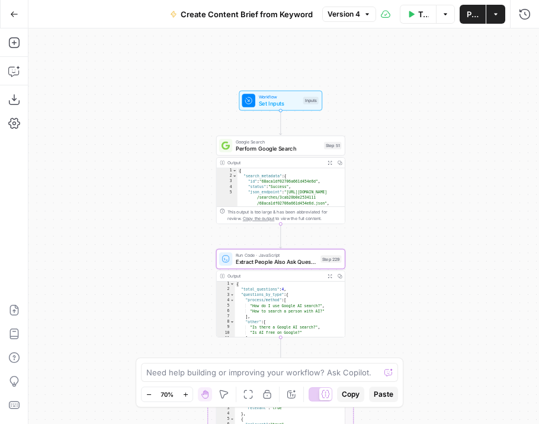
drag, startPoint x: 164, startPoint y: 160, endPoint x: 164, endPoint y: 303, distance: 142.9
click at [164, 303] on div "Workflow Set Inputs Inputs Google Search Perform Google Search Step 51 Output E…" at bounding box center [283, 225] width 511 height 395
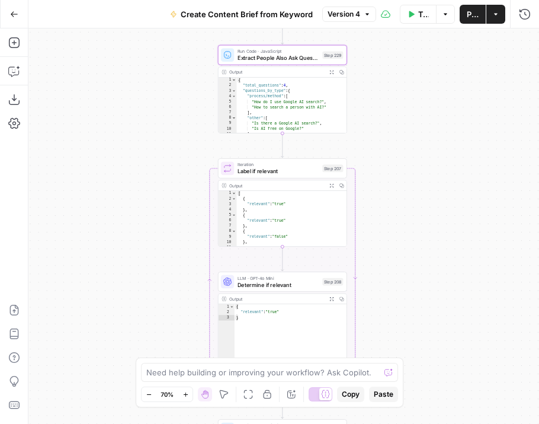
drag, startPoint x: 389, startPoint y: 283, endPoint x: 391, endPoint y: 55, distance: 228.2
click at [391, 55] on div "Workflow Set Inputs Inputs Google Search Perform Google Search Step 51 Output E…" at bounding box center [283, 225] width 511 height 395
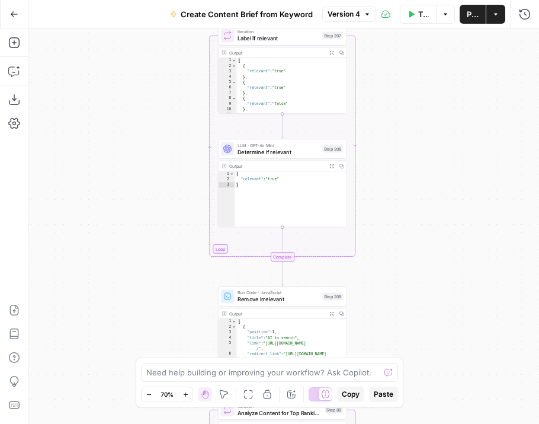
drag, startPoint x: 375, startPoint y: 250, endPoint x: 375, endPoint y: 122, distance: 128.0
click at [375, 122] on div "Workflow Set Inputs Inputs Google Search Perform Google Search Step 51 Output E…" at bounding box center [283, 225] width 511 height 395
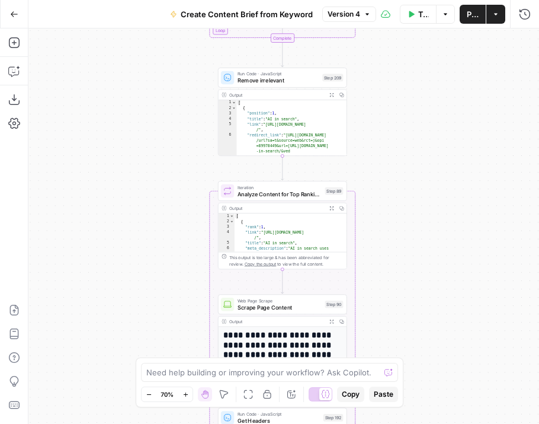
drag, startPoint x: 389, startPoint y: 297, endPoint x: 391, endPoint y: 65, distance: 231.8
click at [391, 65] on div "Workflow Set Inputs Inputs Google Search Perform Google Search Step 51 Output E…" at bounding box center [283, 225] width 511 height 395
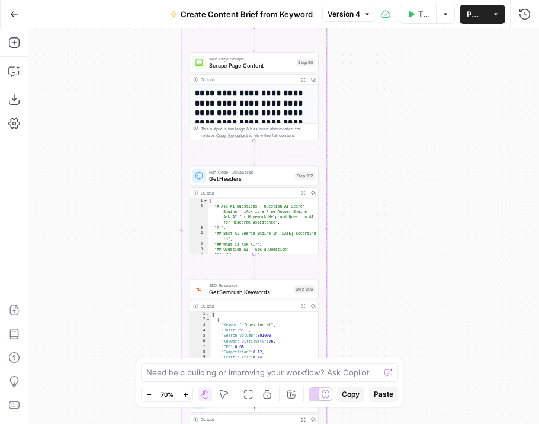
drag, startPoint x: 399, startPoint y: 293, endPoint x: 356, endPoint y: 12, distance: 283.6
click at [356, 12] on div "Go Back Create Content Brief from Keyword Version 4 Test Workflow Options Publi…" at bounding box center [269, 212] width 539 height 424
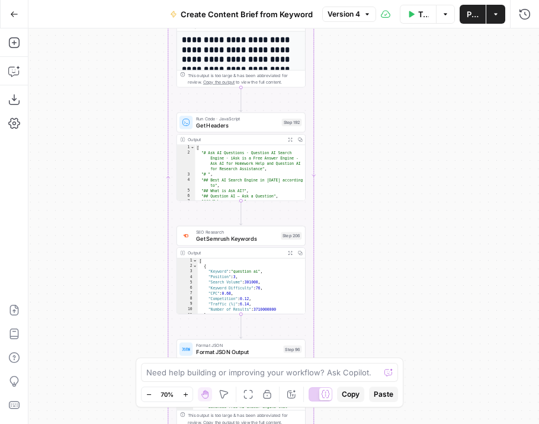
drag, startPoint x: 339, startPoint y: 87, endPoint x: 339, endPoint y: 172, distance: 85.4
click at [339, 172] on div "Workflow Set Inputs Inputs Google Search Perform Google Search Step 51 Output E…" at bounding box center [283, 225] width 511 height 395
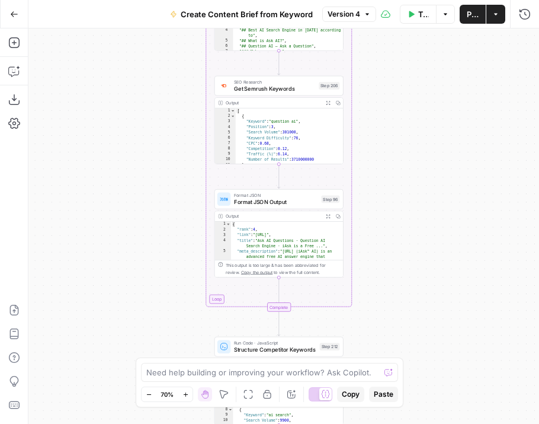
drag, startPoint x: 348, startPoint y: 281, endPoint x: 386, endPoint y: 43, distance: 241.3
click at [386, 43] on div "Workflow Set Inputs Inputs Google Search Perform Google Search Step 51 Output E…" at bounding box center [283, 225] width 511 height 395
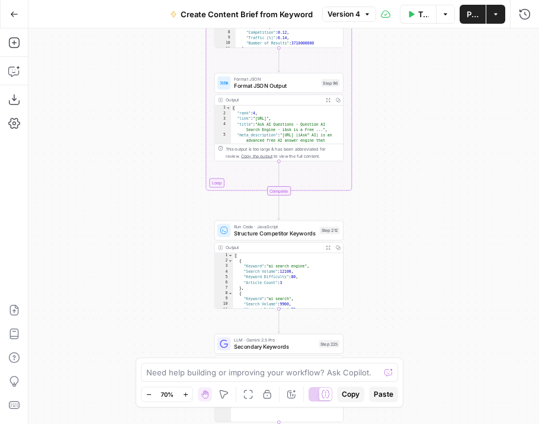
drag, startPoint x: 118, startPoint y: 204, endPoint x: 118, endPoint y: 28, distance: 175.5
click at [118, 28] on div "Workflow Set Inputs Inputs Google Search Perform Google Search Step 51 Output E…" at bounding box center [283, 225] width 511 height 395
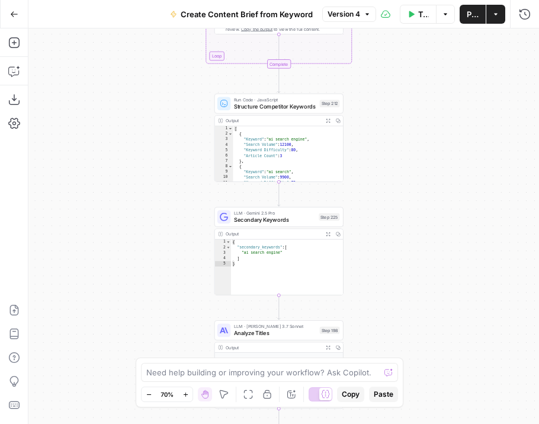
drag, startPoint x: 156, startPoint y: 286, endPoint x: 131, endPoint y: 68, distance: 220.2
click at [131, 68] on div "Workflow Set Inputs Inputs Google Search Perform Google Search Step 51 Output E…" at bounding box center [283, 225] width 511 height 395
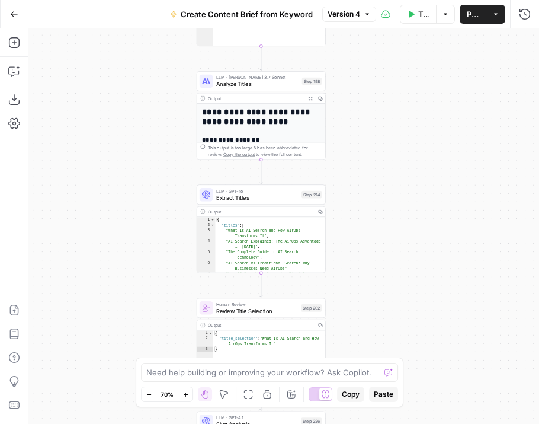
drag, startPoint x: 129, startPoint y: 238, endPoint x: 146, endPoint y: 143, distance: 96.3
click at [146, 143] on div "Workflow Set Inputs Inputs Google Search Perform Google Search Step 51 Output E…" at bounding box center [283, 225] width 511 height 395
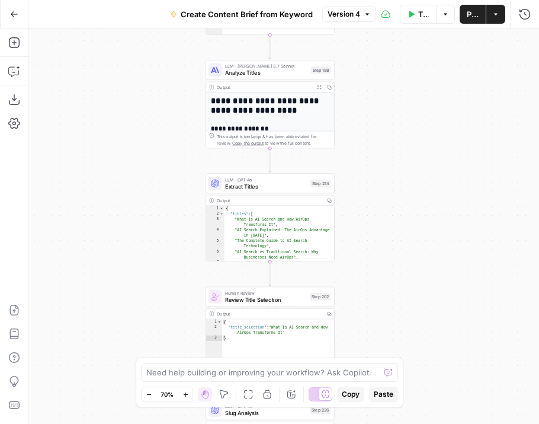
click at [231, 75] on span "Analyze Titles" at bounding box center [266, 73] width 82 height 8
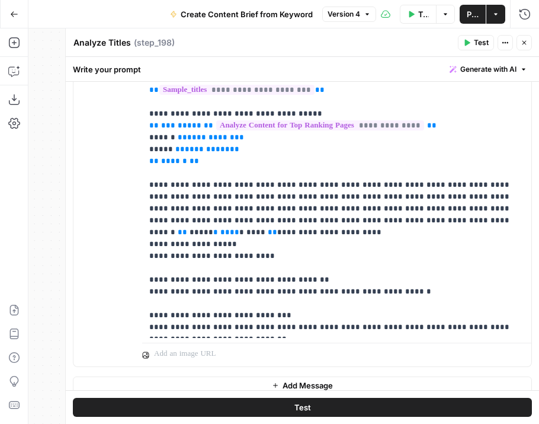
scroll to position [229, 0]
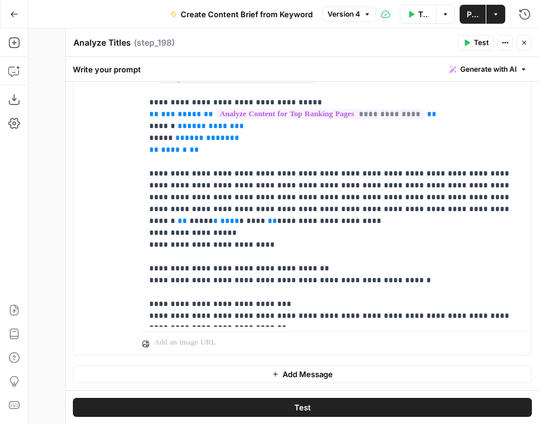
click at [528, 44] on icon "button" at bounding box center [524, 42] width 7 height 7
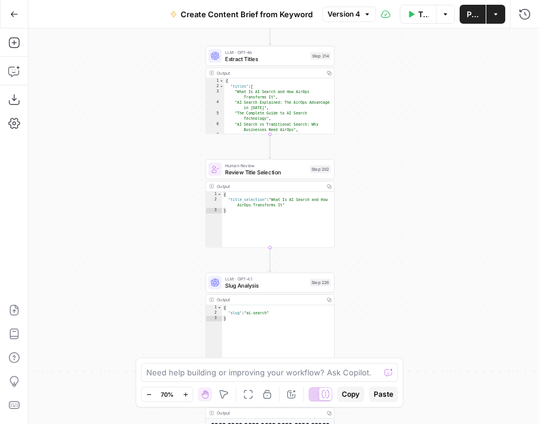
drag, startPoint x: 399, startPoint y: 251, endPoint x: 401, endPoint y: 104, distance: 147.6
click at [400, 105] on div "Workflow Set Inputs Inputs Google Search Perform Google Search Step 51 Output E…" at bounding box center [283, 225] width 511 height 395
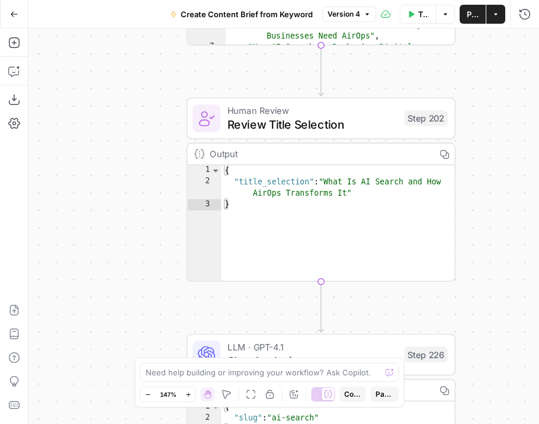
drag, startPoint x: 342, startPoint y: 177, endPoint x: 479, endPoint y: 177, distance: 136.9
click at [479, 177] on div "Workflow Set Inputs Inputs Google Search Perform Google Search Step 51 Output E…" at bounding box center [283, 225] width 511 height 395
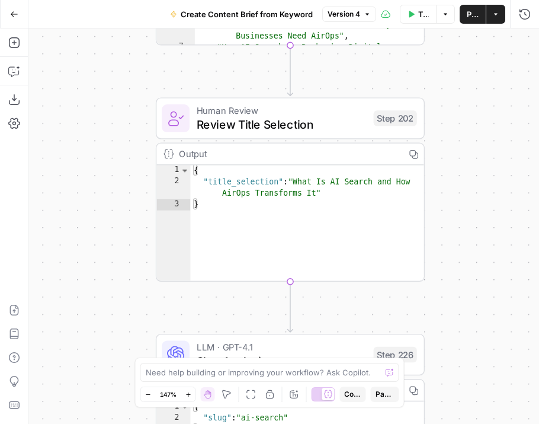
drag, startPoint x: 484, startPoint y: 254, endPoint x: 455, endPoint y: 254, distance: 29.0
click at [455, 254] on div "Workflow Set Inputs Inputs Google Search Perform Google Search Step 51 Output E…" at bounding box center [283, 225] width 511 height 395
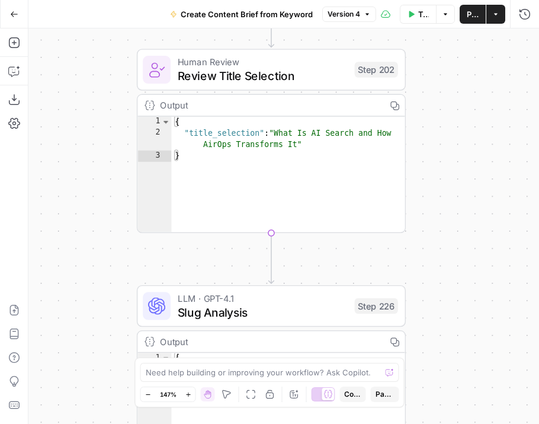
drag, startPoint x: 515, startPoint y: 220, endPoint x: 496, endPoint y: 171, distance: 52.2
click at [496, 171] on div "Workflow Set Inputs Inputs Google Search Perform Google Search Step 51 Output E…" at bounding box center [283, 225] width 511 height 395
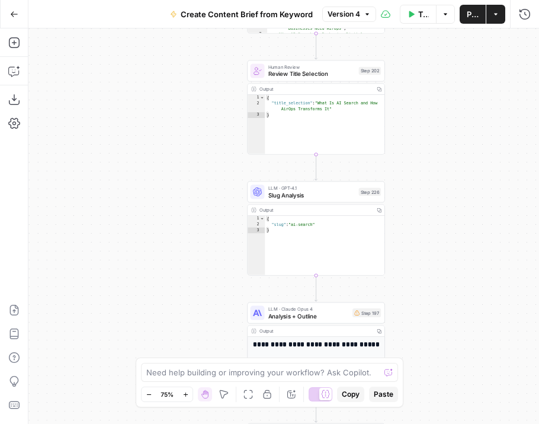
drag, startPoint x: 439, startPoint y: 159, endPoint x: 404, endPoint y: 117, distance: 55.1
click at [404, 117] on div "Workflow Set Inputs Inputs Google Search Perform Google Search Step 51 Output E…" at bounding box center [283, 225] width 511 height 395
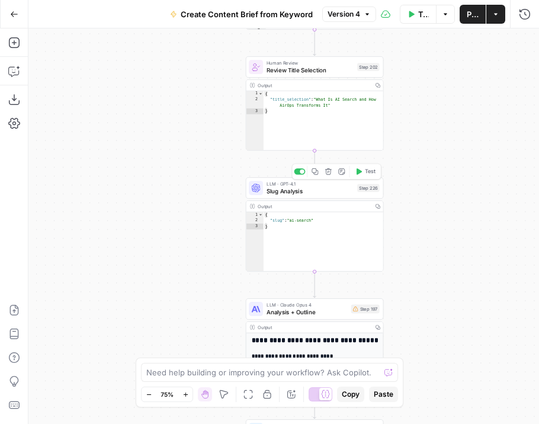
click at [322, 191] on span "Slug Analysis" at bounding box center [310, 191] width 87 height 9
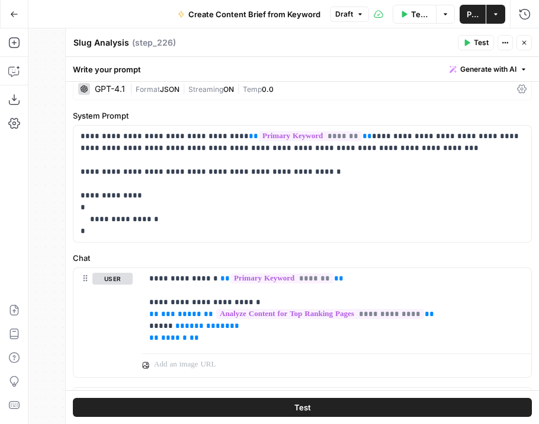
scroll to position [33, 0]
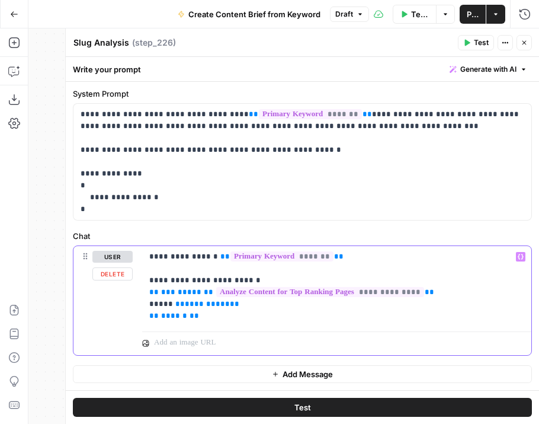
click at [222, 306] on p "**********" at bounding box center [336, 286] width 375 height 71
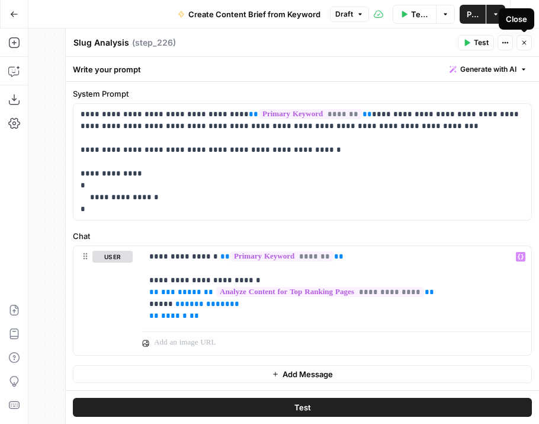
click at [530, 45] on button "Close" at bounding box center [524, 42] width 15 height 15
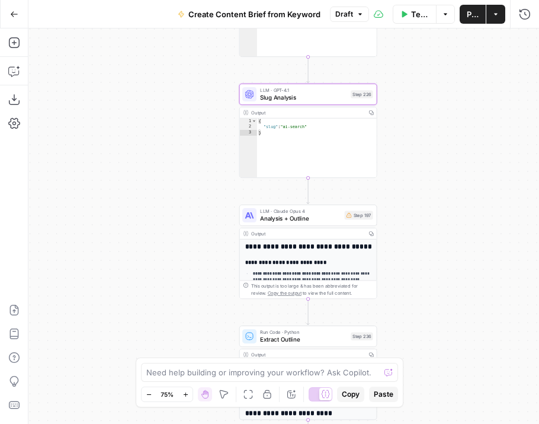
drag, startPoint x: 420, startPoint y: 285, endPoint x: 413, endPoint y: 188, distance: 96.9
click at [413, 188] on div "Workflow Set Inputs Inputs Google Search Perform Google Search Step 51 Output E…" at bounding box center [283, 225] width 511 height 395
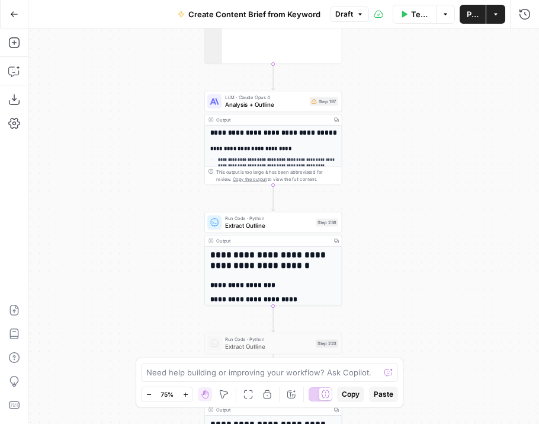
drag, startPoint x: 404, startPoint y: 219, endPoint x: 375, endPoint y: 108, distance: 115.2
click at [370, 108] on div "Workflow Set Inputs Inputs Google Search Perform Google Search Step 51 Output E…" at bounding box center [283, 225] width 511 height 395
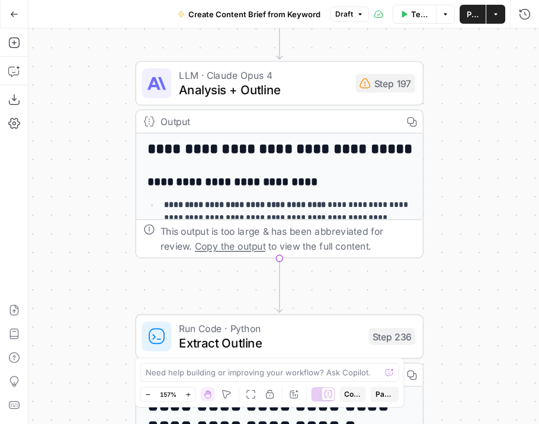
drag, startPoint x: 336, startPoint y: 128, endPoint x: 453, endPoint y: 130, distance: 117.4
click at [453, 130] on div "Workflow Set Inputs Inputs Google Search Perform Google Search Step 51 Output E…" at bounding box center [283, 225] width 511 height 395
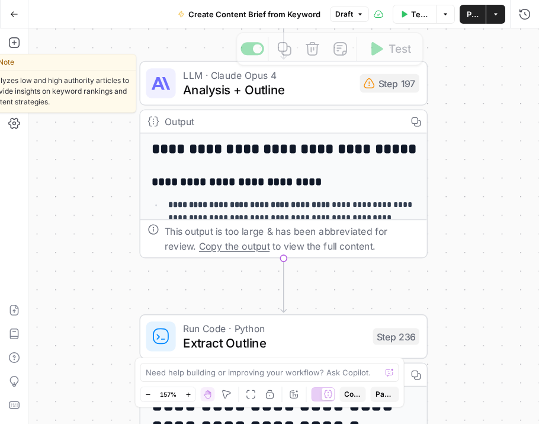
click at [322, 92] on span "Analysis + Outline" at bounding box center [268, 90] width 170 height 18
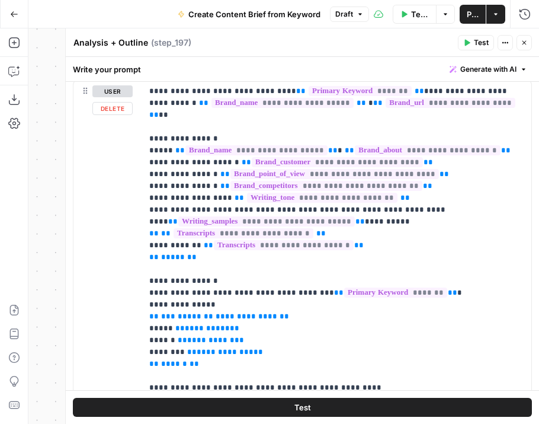
scroll to position [168, 0]
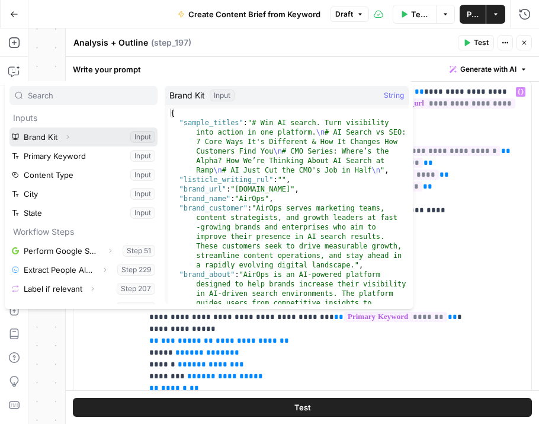
click at [90, 139] on button "Select variable Brand Kit" at bounding box center [83, 136] width 148 height 19
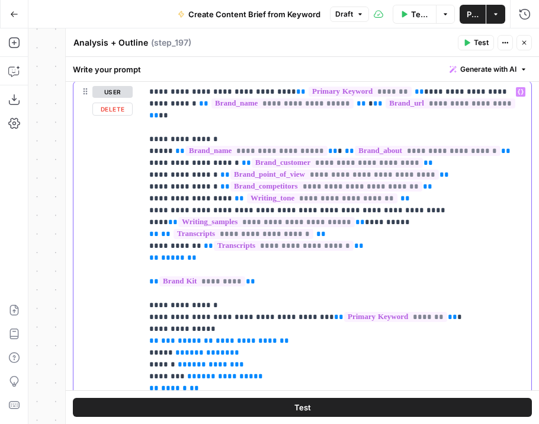
drag, startPoint x: 258, startPoint y: 271, endPoint x: 139, endPoint y: 266, distance: 118.6
click at [139, 266] on div "**********" at bounding box center [303, 336] width 458 height 511
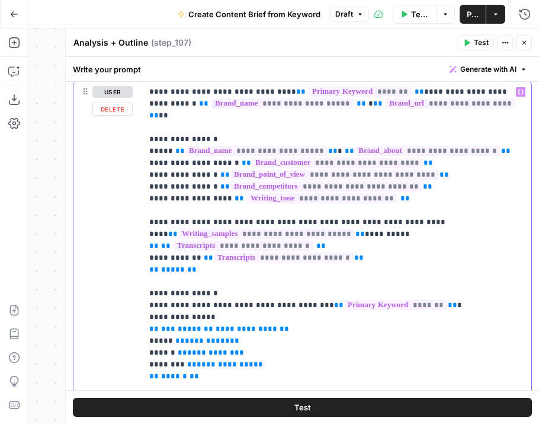
drag, startPoint x: 198, startPoint y: 257, endPoint x: 140, endPoint y: 236, distance: 61.1
click at [140, 236] on div "**********" at bounding box center [303, 336] width 458 height 511
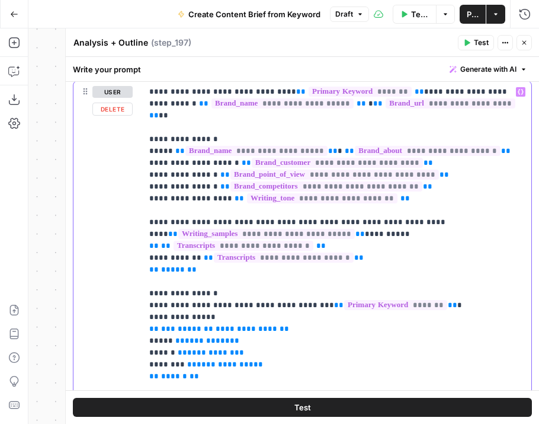
click at [305, 253] on span "**********" at bounding box center [284, 258] width 140 height 10
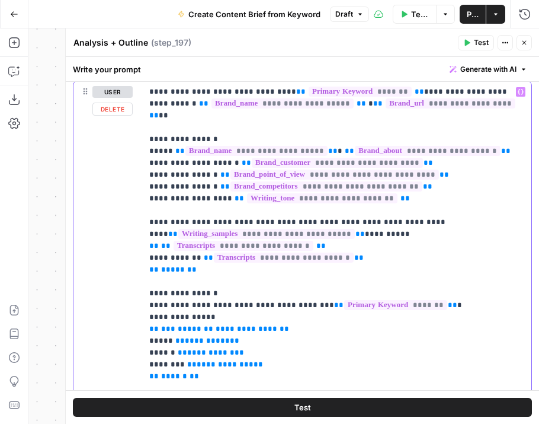
drag, startPoint x: 168, startPoint y: 235, endPoint x: 161, endPoint y: 235, distance: 7.1
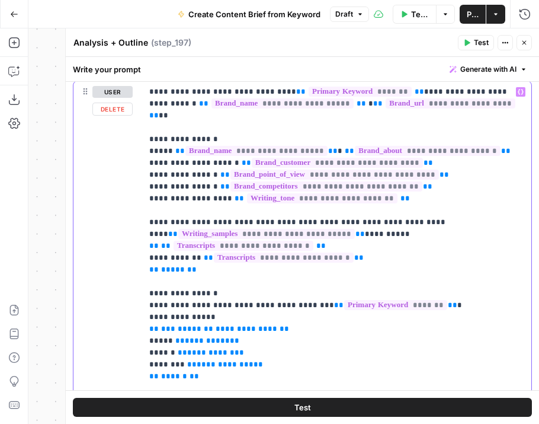
drag, startPoint x: 346, startPoint y: 248, endPoint x: 142, endPoint y: 251, distance: 203.9
click at [142, 251] on div "**********" at bounding box center [336, 322] width 389 height 483
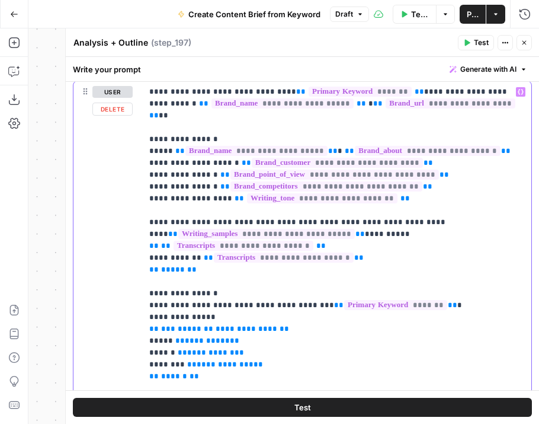
drag, startPoint x: 202, startPoint y: 259, endPoint x: 146, endPoint y: 259, distance: 55.7
click at [146, 259] on div "**********" at bounding box center [336, 322] width 389 height 483
click at [148, 235] on div "**********" at bounding box center [336, 322] width 389 height 483
click at [148, 247] on div "**********" at bounding box center [336, 322] width 389 height 483
click at [150, 266] on span "**" at bounding box center [153, 270] width 9 height 8
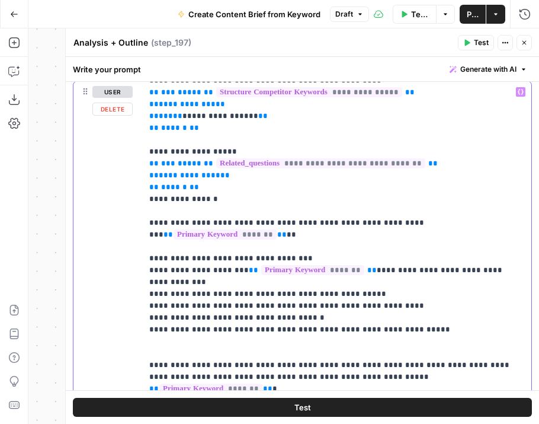
scroll to position [324, 0]
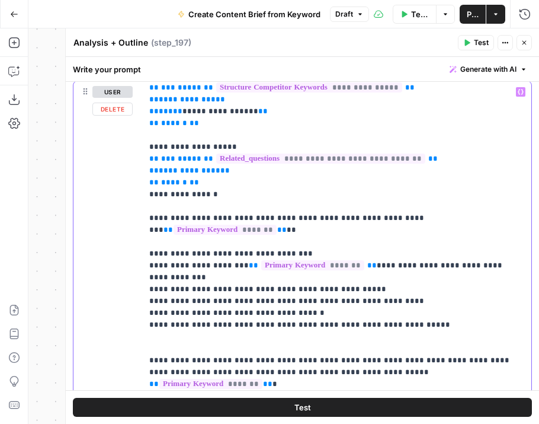
drag, startPoint x: 238, startPoint y: 136, endPoint x: 117, endPoint y: 135, distance: 120.3
click at [117, 136] on div "**********" at bounding box center [303, 336] width 458 height 511
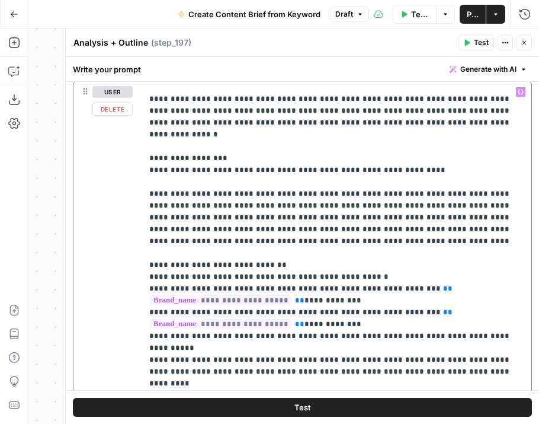
scroll to position [940, 0]
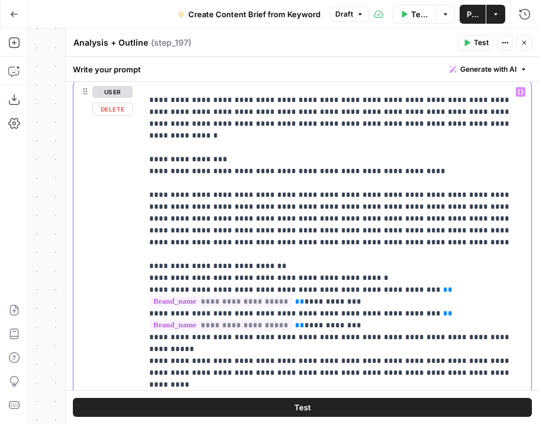
drag, startPoint x: 223, startPoint y: 87, endPoint x: 152, endPoint y: 90, distance: 71.8
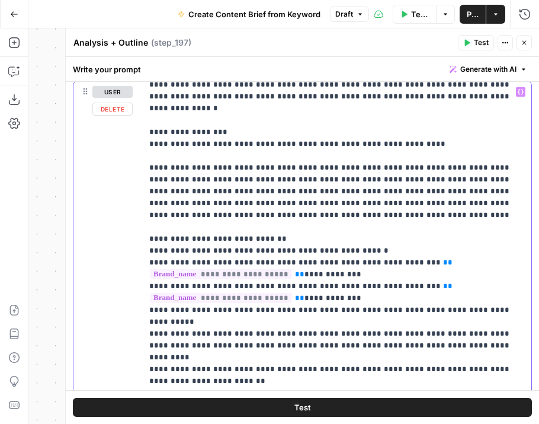
scroll to position [981, 0]
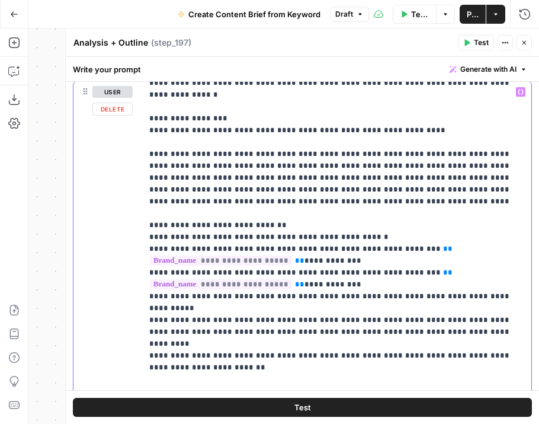
drag, startPoint x: 279, startPoint y: 157, endPoint x: 124, endPoint y: 156, distance: 154.7
click at [124, 156] on div "**********" at bounding box center [303, 336] width 458 height 511
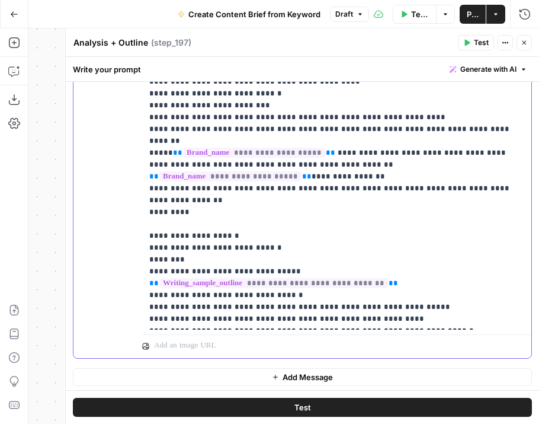
scroll to position [405, 0]
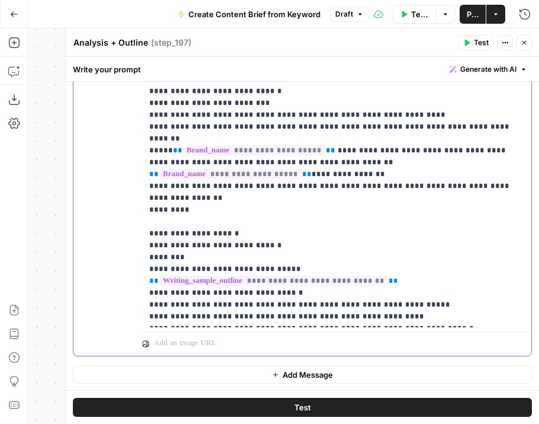
drag, startPoint x: 263, startPoint y: 124, endPoint x: 147, endPoint y: 132, distance: 116.4
click at [147, 132] on div "**********" at bounding box center [336, 85] width 389 height 483
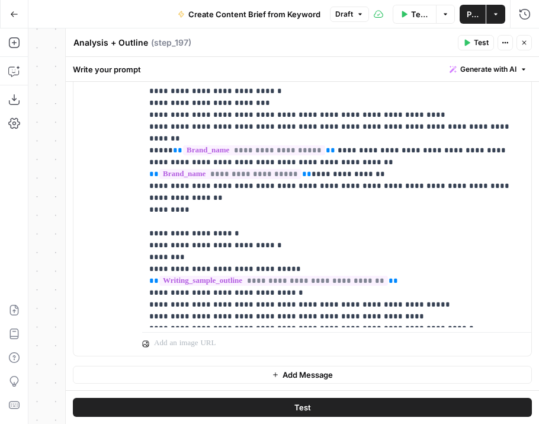
click at [524, 43] on icon "button" at bounding box center [525, 43] width 4 height 4
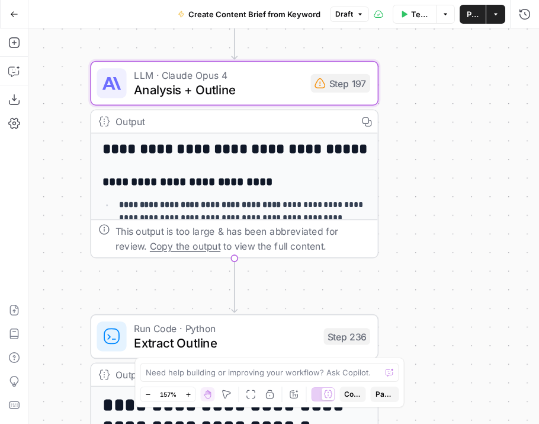
drag, startPoint x: 462, startPoint y: 140, endPoint x: 404, endPoint y: 139, distance: 58.1
click at [404, 139] on div "Workflow Set Inputs Inputs Google Search Perform Google Search Step 51 Output E…" at bounding box center [283, 225] width 511 height 395
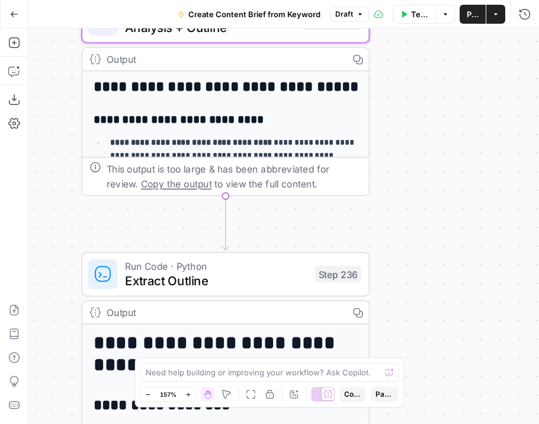
drag, startPoint x: 411, startPoint y: 188, endPoint x: 411, endPoint y: 23, distance: 164.8
click at [411, 23] on div "Go Back Create Content Brief from Keyword Draft Test Workflow Options Publish A…" at bounding box center [269, 212] width 539 height 424
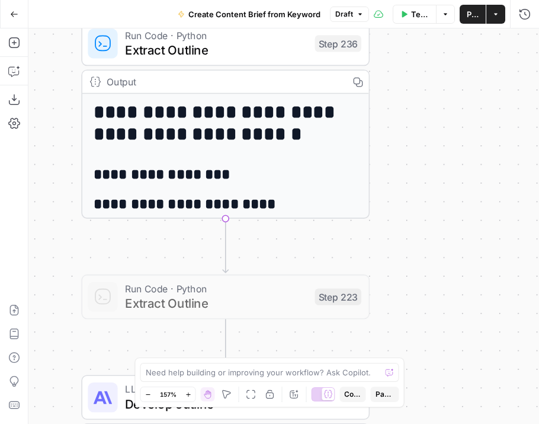
drag, startPoint x: 401, startPoint y: 257, endPoint x: 401, endPoint y: 191, distance: 65.8
click at [401, 191] on div "Workflow Set Inputs Inputs Google Search Perform Google Search Step 51 Output E…" at bounding box center [283, 225] width 511 height 395
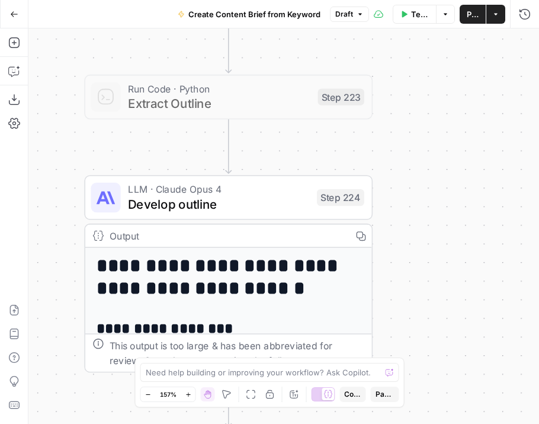
drag, startPoint x: 425, startPoint y: 326, endPoint x: 433, endPoint y: 50, distance: 275.8
click at [433, 50] on div "Workflow Set Inputs Inputs Google Search Perform Google Search Step 51 Output E…" at bounding box center [283, 225] width 511 height 395
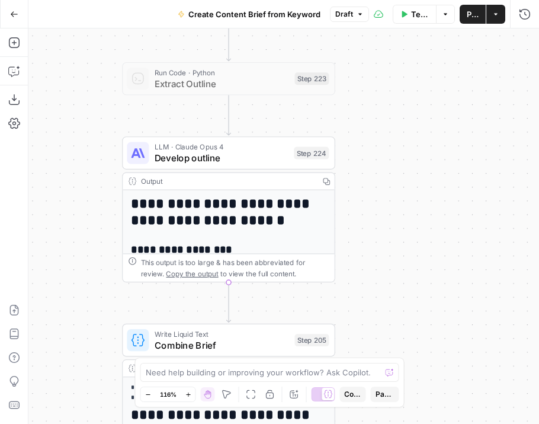
drag, startPoint x: 483, startPoint y: 198, endPoint x: 375, endPoint y: 180, distance: 109.9
click at [375, 180] on div "Workflow Set Inputs Inputs Google Search Perform Google Search Step 51 Output E…" at bounding box center [283, 225] width 511 height 395
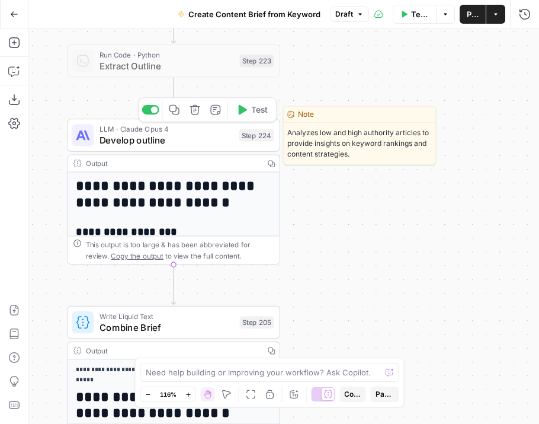
click at [170, 140] on span "Develop outline" at bounding box center [167, 140] width 134 height 14
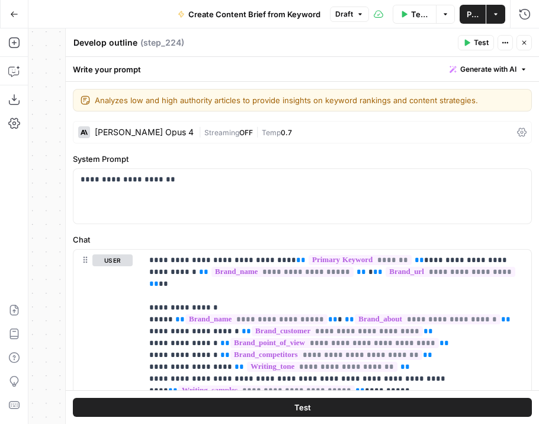
click at [526, 45] on icon "button" at bounding box center [524, 42] width 7 height 7
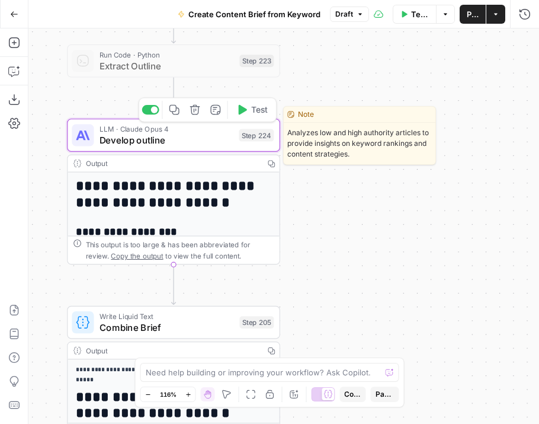
click at [126, 143] on span "Develop outline" at bounding box center [167, 140] width 134 height 14
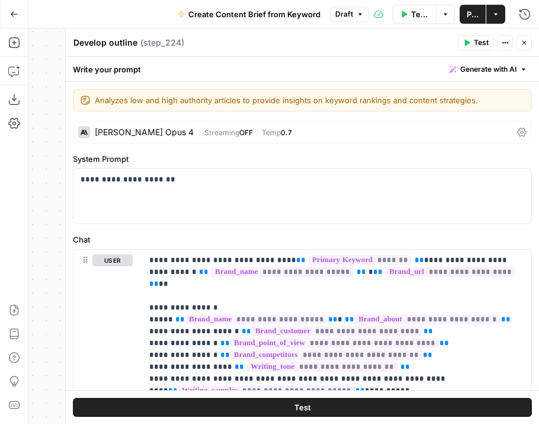
click at [122, 135] on div "Claude Opus 4" at bounding box center [144, 132] width 99 height 8
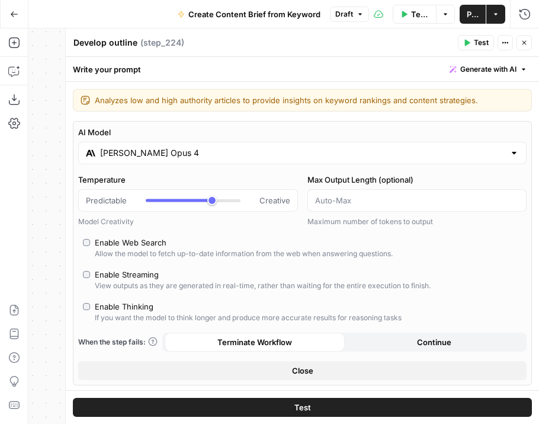
click at [177, 145] on div "Claude Opus 4" at bounding box center [302, 153] width 449 height 23
click at [253, 126] on label "AI Model" at bounding box center [302, 132] width 449 height 12
click at [253, 147] on input "Claude Opus 4" at bounding box center [302, 153] width 405 height 12
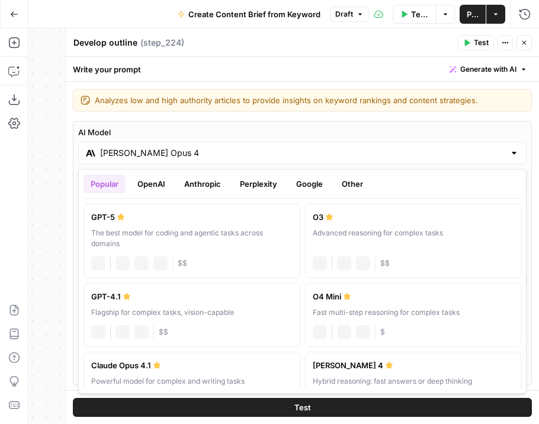
click at [174, 152] on input "Claude Opus 4" at bounding box center [302, 153] width 405 height 12
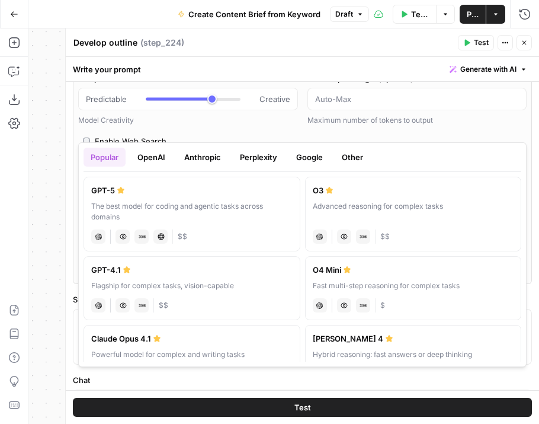
scroll to position [191, 0]
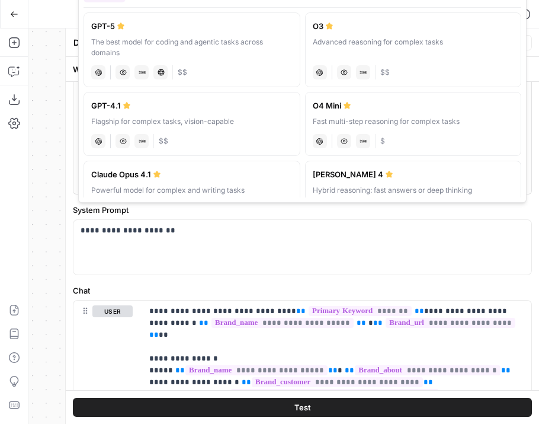
click at [226, 215] on label "System Prompt" at bounding box center [302, 210] width 459 height 12
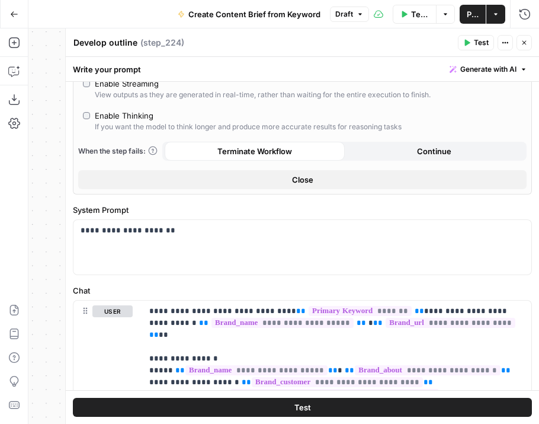
click at [289, 178] on button "Close" at bounding box center [302, 179] width 449 height 19
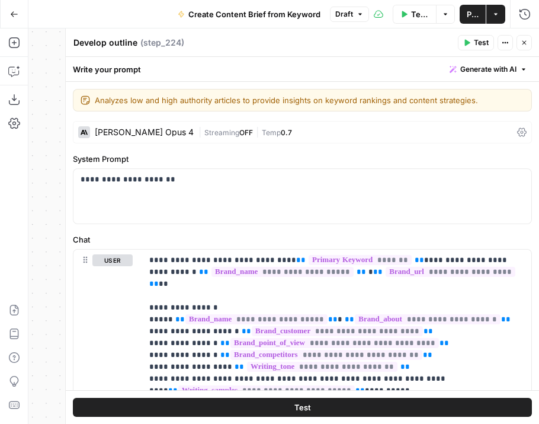
click at [522, 43] on icon "button" at bounding box center [524, 42] width 7 height 7
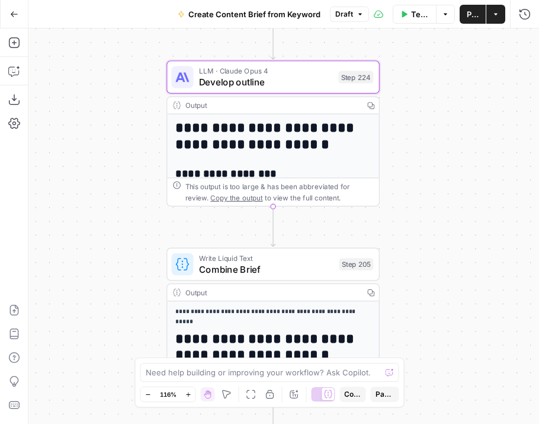
drag, startPoint x: 330, startPoint y: 187, endPoint x: 425, endPoint y: 126, distance: 113.3
click at [425, 126] on div "Workflow Set Inputs Inputs Google Search Perform Google Search Step 51 Output E…" at bounding box center [283, 225] width 511 height 395
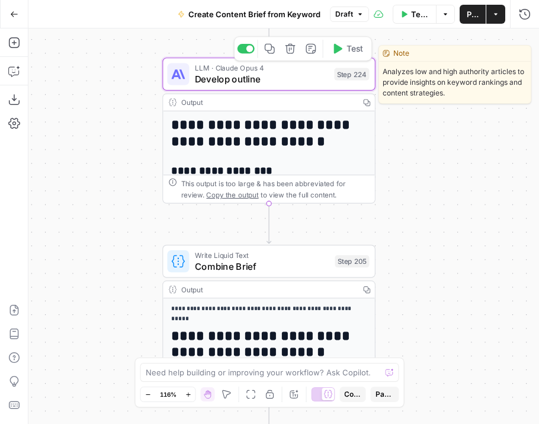
click at [328, 85] on div "LLM · Claude Opus 4 Develop outline Step 224 Copy step Delete step Edit Note Te…" at bounding box center [268, 73] width 213 height 33
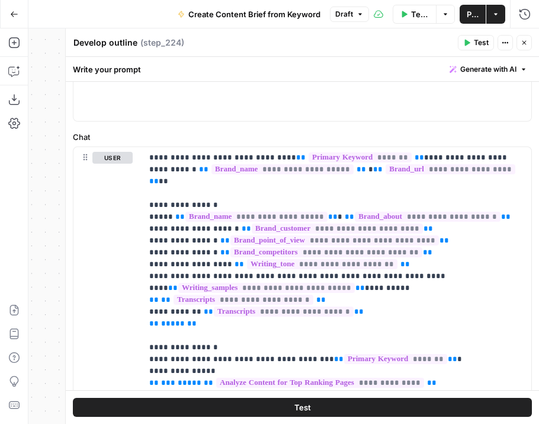
scroll to position [119, 0]
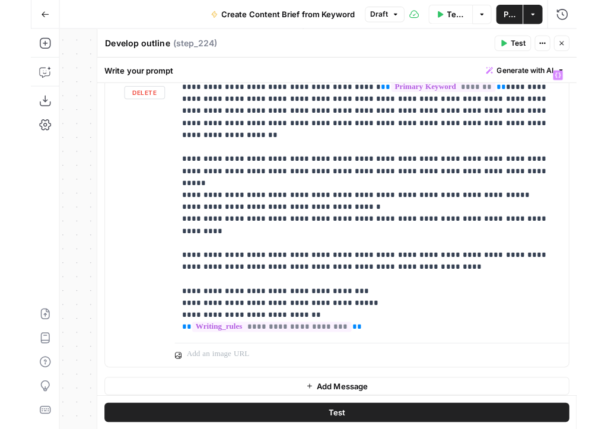
scroll to position [822, 0]
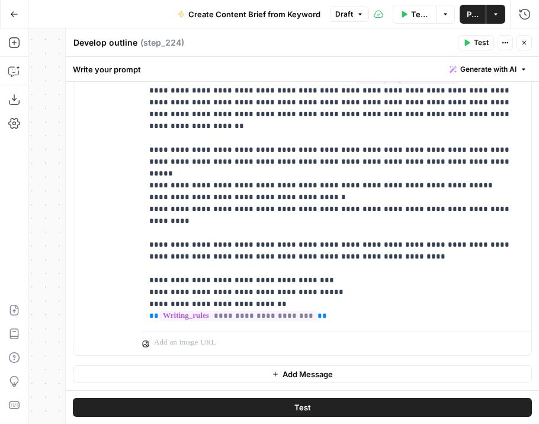
click at [523, 38] on button "Close" at bounding box center [524, 42] width 15 height 15
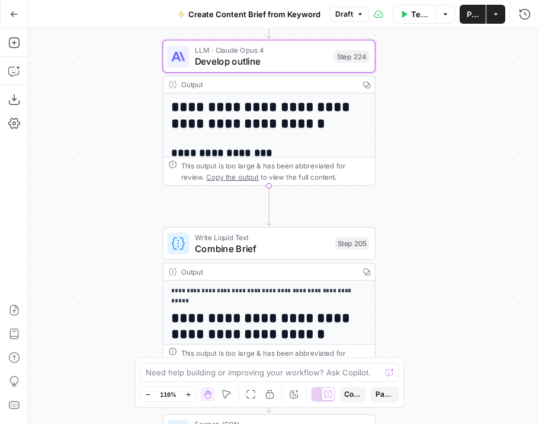
drag, startPoint x: 409, startPoint y: 238, endPoint x: 409, endPoint y: 221, distance: 17.8
click at [409, 221] on div "Workflow Set Inputs Inputs Google Search Perform Google Search Step 51 Output E…" at bounding box center [283, 225] width 511 height 395
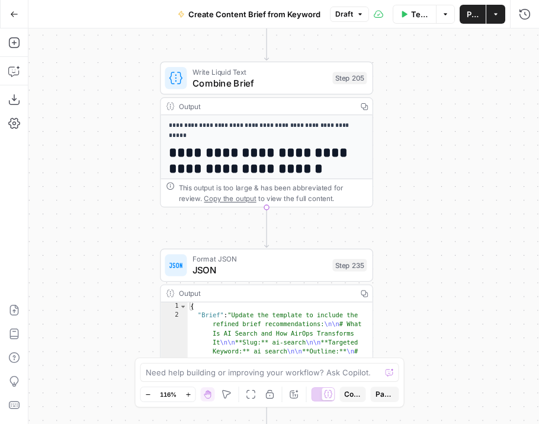
drag, startPoint x: 432, startPoint y: 270, endPoint x: 429, endPoint y: 106, distance: 164.8
click at [429, 105] on div "Workflow Set Inputs Inputs Google Search Perform Google Search Step 51 Output E…" at bounding box center [283, 225] width 511 height 395
click at [286, 90] on span "Combine Brief" at bounding box center [260, 83] width 135 height 14
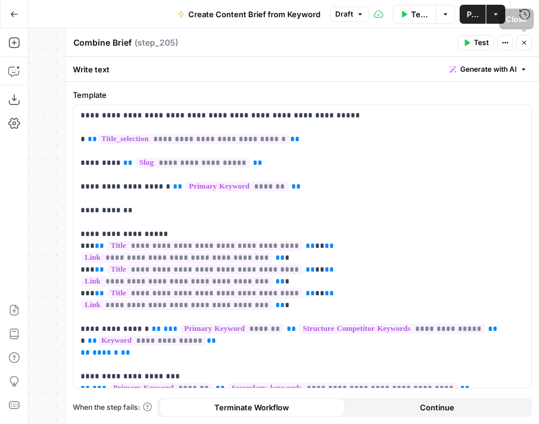
click at [529, 44] on button "Close" at bounding box center [524, 42] width 15 height 15
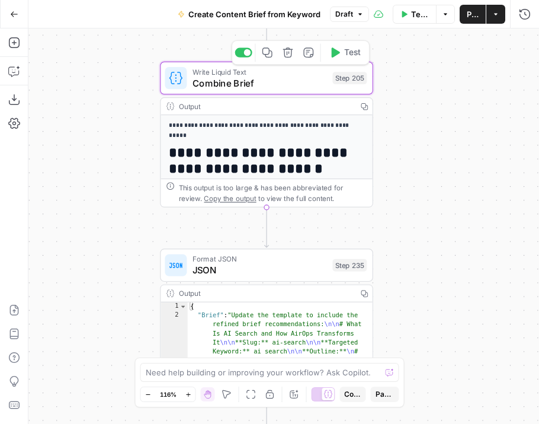
click at [277, 87] on span "Combine Brief" at bounding box center [260, 83] width 135 height 14
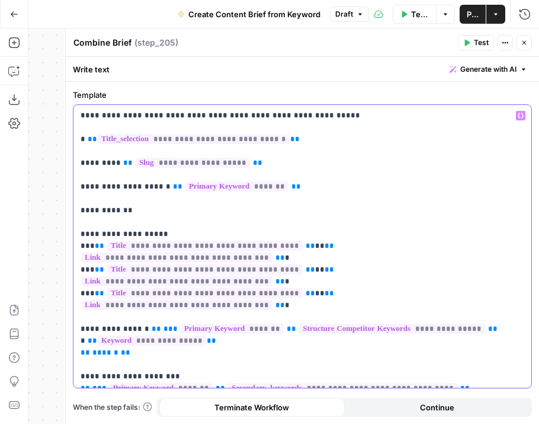
click at [182, 341] on p "**********" at bounding box center [303, 246] width 444 height 273
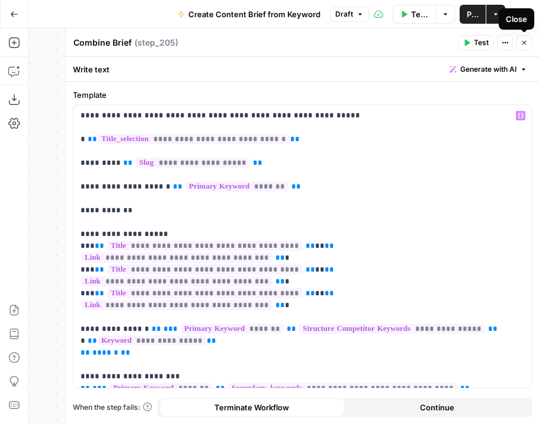
click at [527, 47] on button "Close" at bounding box center [524, 42] width 15 height 15
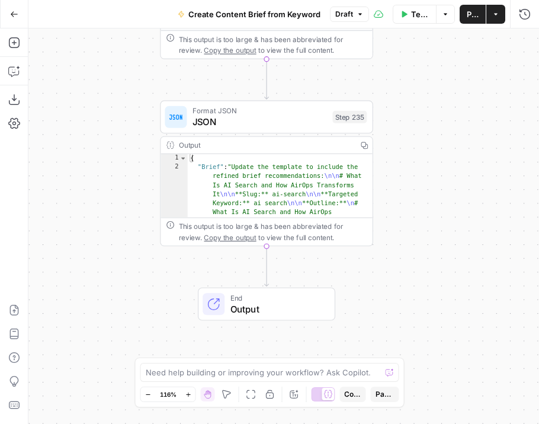
drag, startPoint x: 418, startPoint y: 271, endPoint x: 418, endPoint y: 119, distance: 151.7
click at [418, 119] on div "Workflow Set Inputs Inputs Google Search Perform Google Search Step 51 Output E…" at bounding box center [283, 225] width 511 height 395
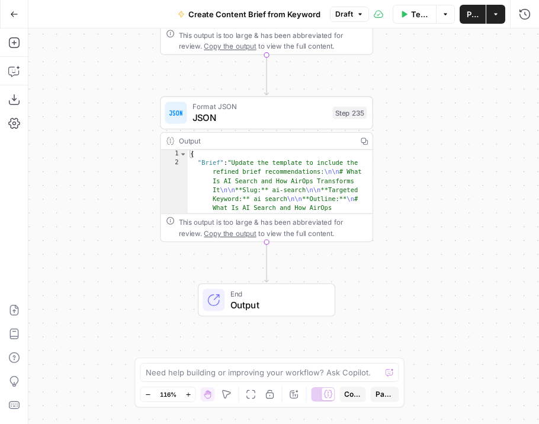
click at [306, 109] on span "Format JSON" at bounding box center [260, 106] width 135 height 11
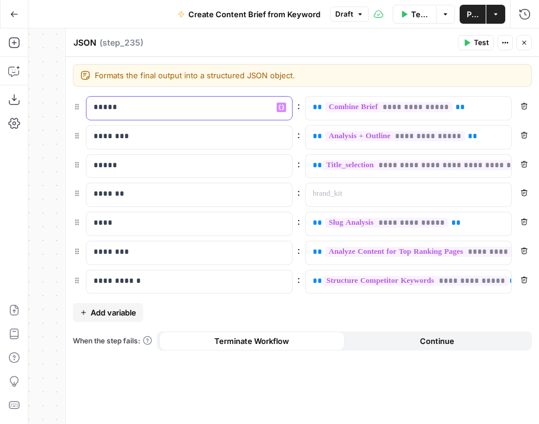
click at [104, 109] on p "*****" at bounding box center [189, 107] width 191 height 12
click at [104, 109] on p "*****" at bounding box center [180, 107] width 172 height 12
click at [110, 138] on p "********" at bounding box center [189, 136] width 191 height 12
click at [110, 138] on p "********" at bounding box center [180, 136] width 172 height 12
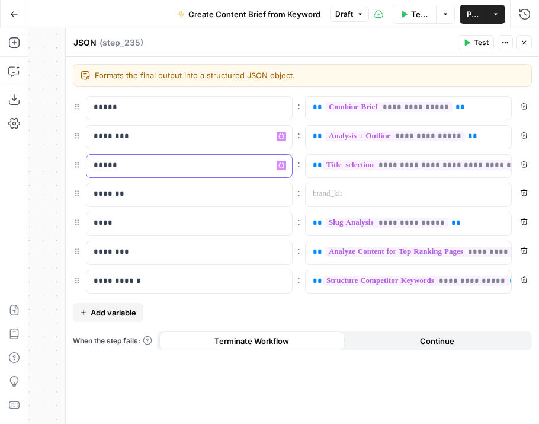
click at [104, 162] on p "*****" at bounding box center [189, 165] width 191 height 12
click at [104, 162] on p "*****" at bounding box center [180, 165] width 172 height 12
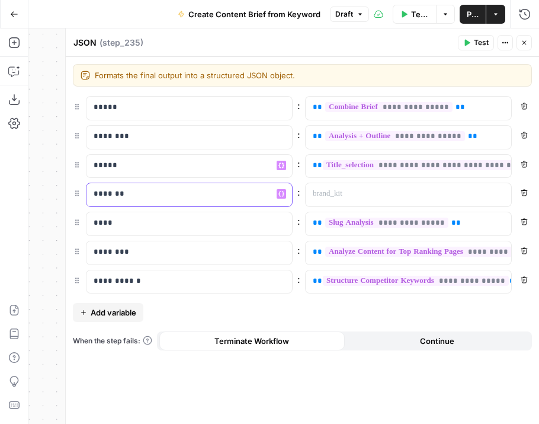
click at [108, 193] on p "*******" at bounding box center [189, 194] width 191 height 12
click at [108, 193] on p "*******" at bounding box center [180, 194] width 172 height 12
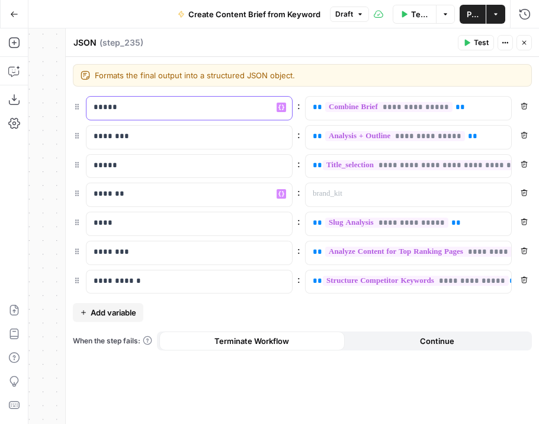
click at [109, 104] on p "*****" at bounding box center [189, 107] width 191 height 12
click at [109, 104] on p "*****" at bounding box center [180, 107] width 172 height 12
click at [477, 110] on p "**********" at bounding box center [399, 107] width 172 height 12
click at [447, 85] on div "Formats the final output into a structured JSON object. Formats the final outpu…" at bounding box center [302, 75] width 459 height 23
click at [527, 41] on icon "button" at bounding box center [524, 42] width 7 height 7
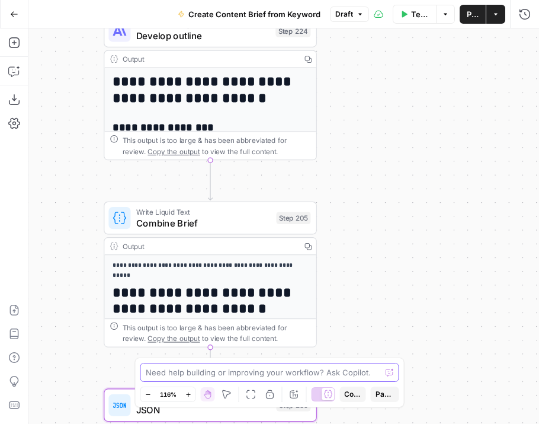
drag, startPoint x: 427, startPoint y: 88, endPoint x: 369, endPoint y: 400, distance: 317.6
click at [369, 400] on body "Cohort 5 New Home Browse Your Data Usage Flightpath Settings Recent Grids New G…" at bounding box center [269, 212] width 539 height 424
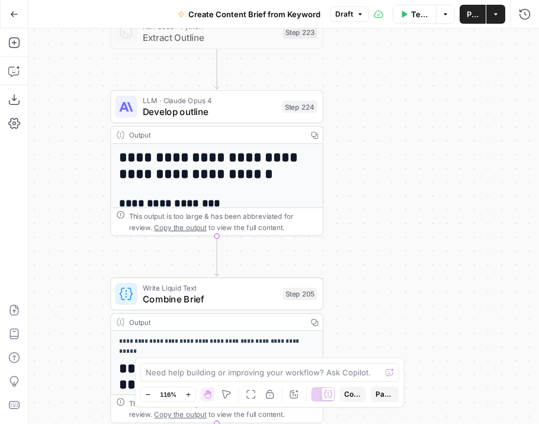
drag, startPoint x: 343, startPoint y: 230, endPoint x: 355, endPoint y: 314, distance: 85.1
click at [355, 314] on div "Workflow Set Inputs Inputs Google Search Perform Google Search Step 51 Output E…" at bounding box center [283, 225] width 511 height 395
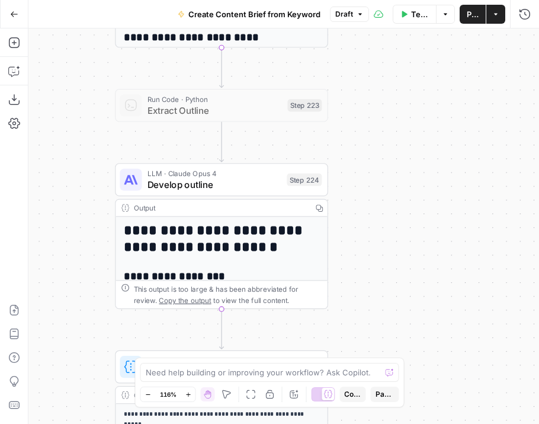
drag, startPoint x: 355, startPoint y: 191, endPoint x: 355, endPoint y: 244, distance: 53.3
click at [355, 244] on div "Workflow Set Inputs Inputs Google Search Perform Google Search Step 51 Output E…" at bounding box center [283, 225] width 511 height 395
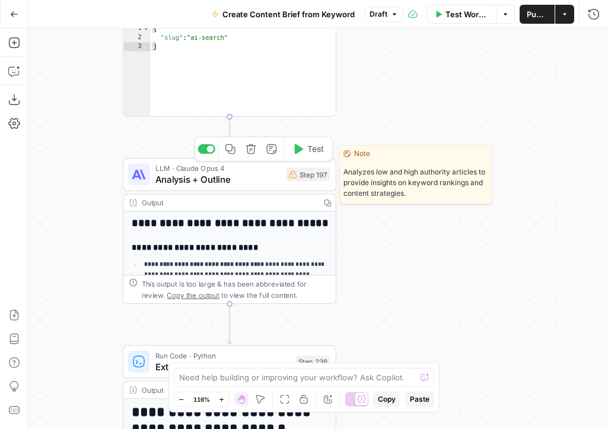
click at [260, 171] on span "LLM · Claude Opus 4" at bounding box center [217, 167] width 125 height 11
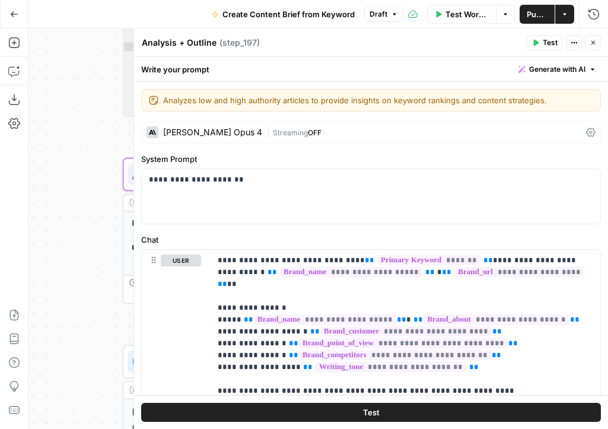
click at [539, 41] on icon "button" at bounding box center [592, 42] width 7 height 7
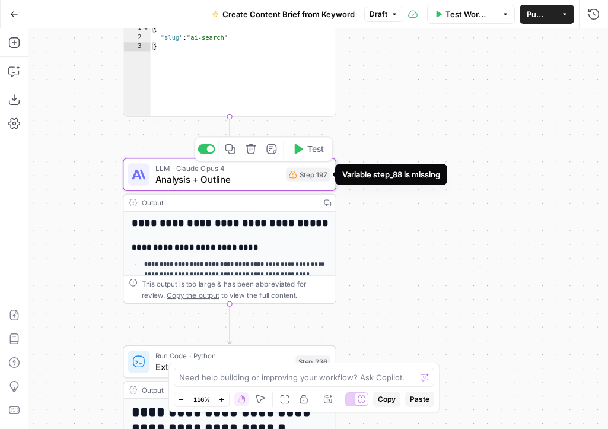
click at [257, 180] on span "Analysis + Outline" at bounding box center [217, 179] width 125 height 14
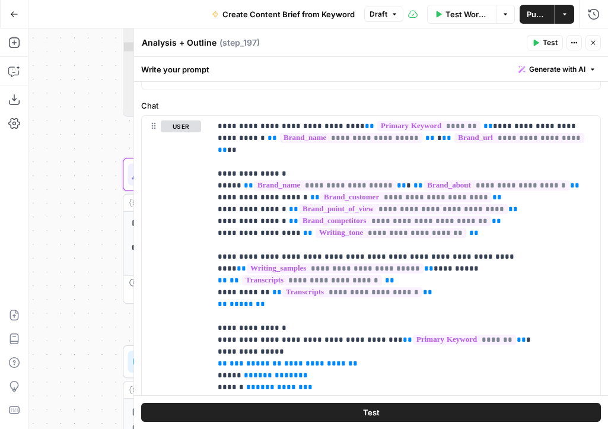
scroll to position [221, 0]
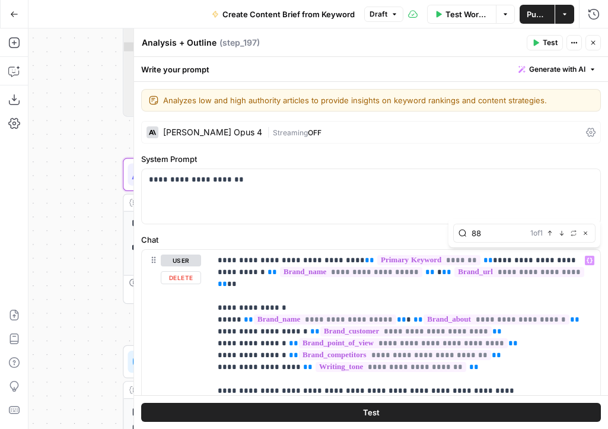
type input "88"
click at [539, 234] on icon "button" at bounding box center [561, 233] width 6 height 6
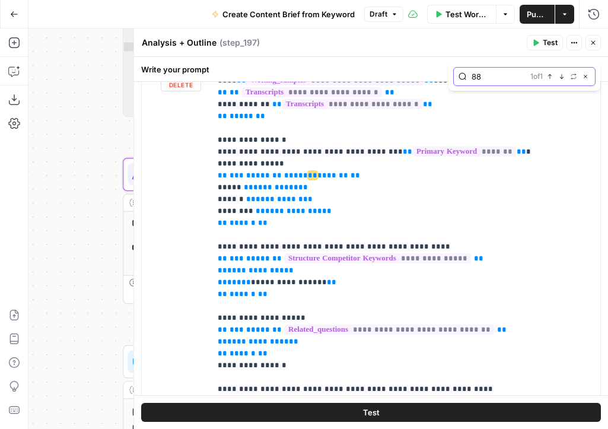
scroll to position [116, 0]
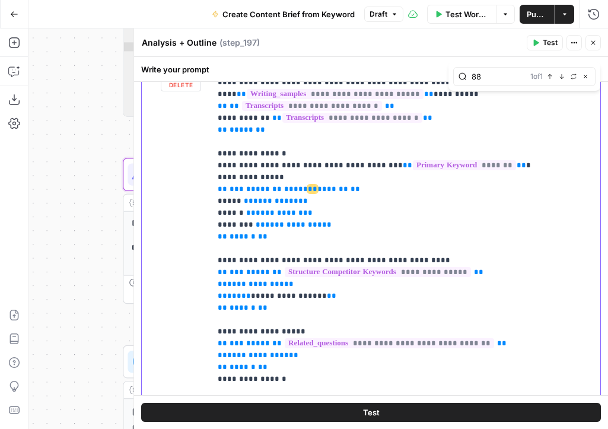
click at [317, 185] on span "*******" at bounding box center [332, 189] width 31 height 8
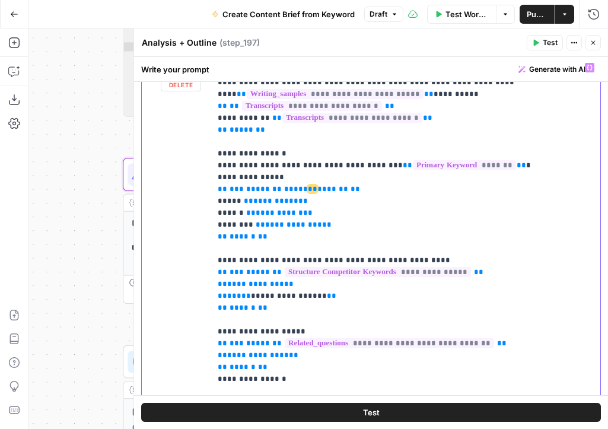
click at [308, 185] on span "**" at bounding box center [312, 189] width 9 height 8
click at [317, 185] on span "*******" at bounding box center [332, 189] width 31 height 8
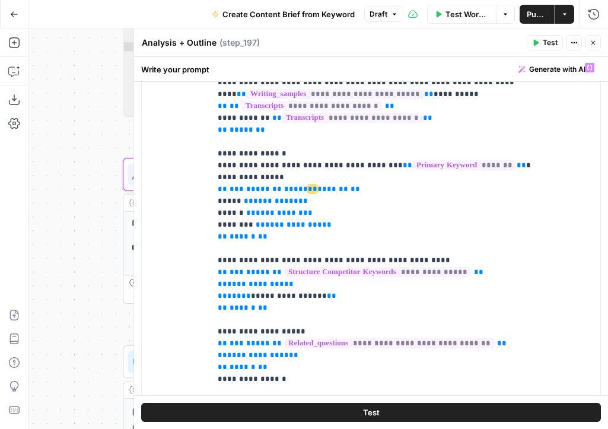
click at [539, 43] on icon "button" at bounding box center [592, 42] width 7 height 7
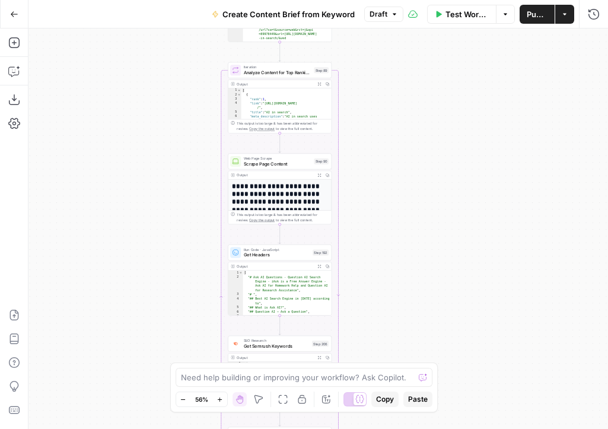
drag, startPoint x: 475, startPoint y: 110, endPoint x: 395, endPoint y: 108, distance: 80.0
click at [395, 108] on div "Workflow Set Inputs Inputs Google Search Perform Google Search Step 51 Output E…" at bounding box center [317, 228] width 579 height 400
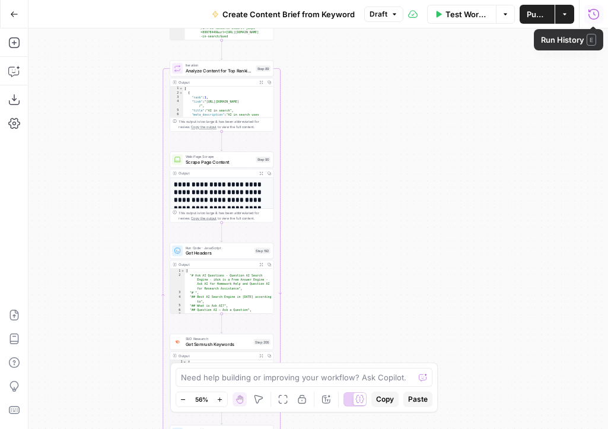
click at [539, 14] on icon "button" at bounding box center [593, 14] width 12 height 12
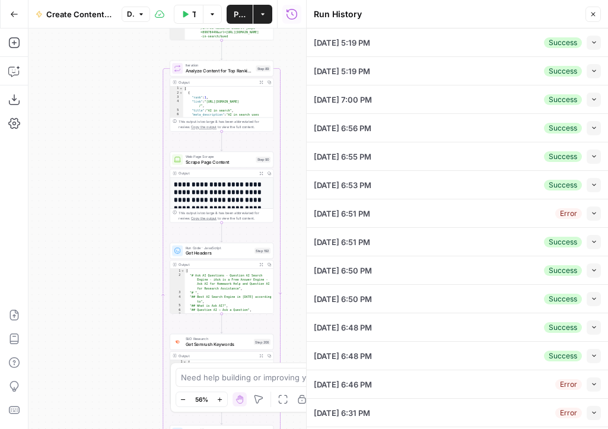
click at [539, 43] on icon "button" at bounding box center [593, 42] width 7 height 7
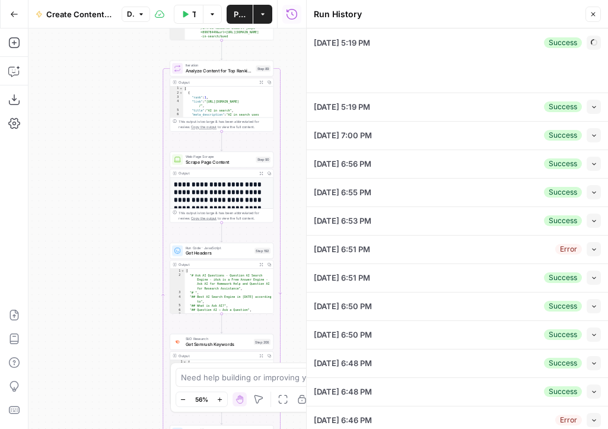
type input "AirOps"
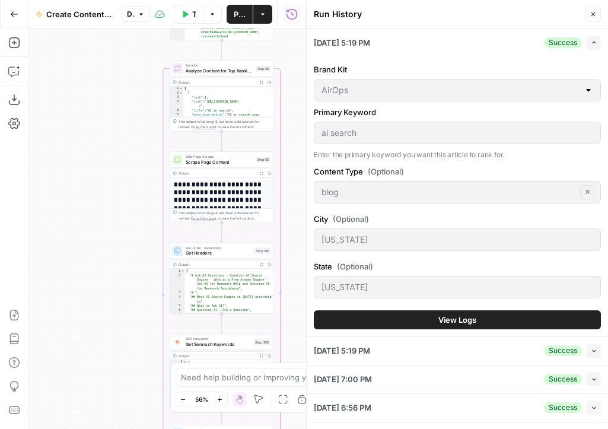
click at [446, 319] on span "View Logs" at bounding box center [457, 320] width 38 height 12
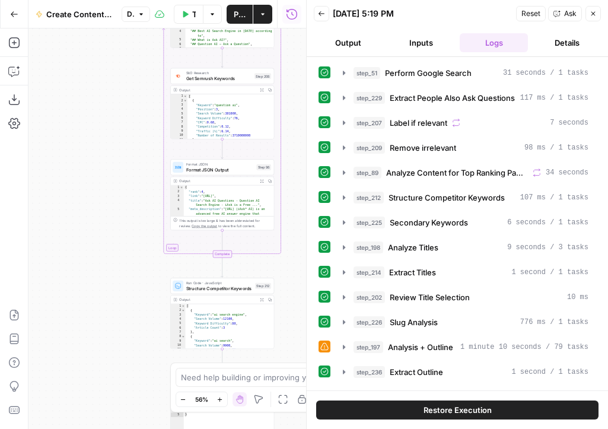
drag, startPoint x: 290, startPoint y: 303, endPoint x: 290, endPoint y: 34, distance: 268.5
click at [290, 35] on div "Workflow Set Inputs Inputs Google Search Perform Google Search Step 51 Output E…" at bounding box center [166, 228] width 277 height 400
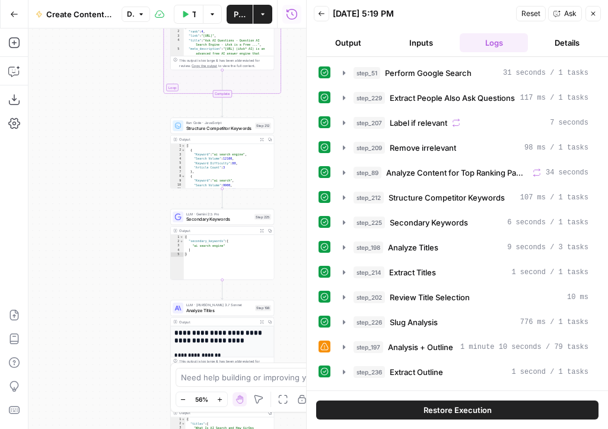
drag, startPoint x: 295, startPoint y: 222, endPoint x: 291, endPoint y: -33, distance: 254.3
click at [291, 0] on html "Cohort 5 New Home Browse Your Data Usage Flightpath Settings Recent Grids New G…" at bounding box center [304, 214] width 608 height 429
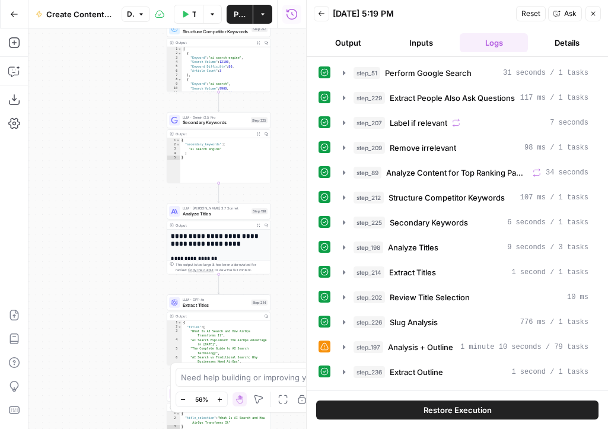
drag, startPoint x: 292, startPoint y: 158, endPoint x: 292, endPoint y: -31, distance: 188.5
click at [292, 0] on html "Cohort 5 New Home Browse Your Data Usage Flightpath Settings Recent Grids New G…" at bounding box center [304, 214] width 608 height 429
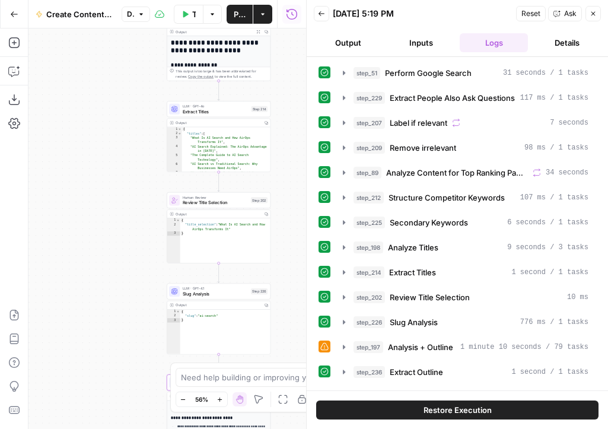
drag, startPoint x: 280, startPoint y: 180, endPoint x: 280, endPoint y: 68, distance: 112.0
click at [280, 68] on div "Workflow Set Inputs Inputs Google Search Perform Google Search Step 51 Output E…" at bounding box center [166, 228] width 277 height 400
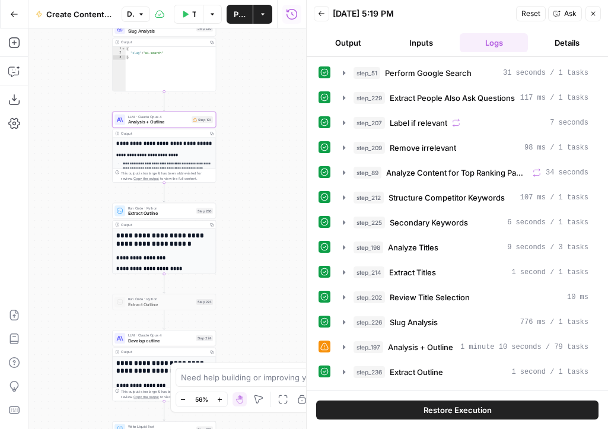
drag, startPoint x: 293, startPoint y: 151, endPoint x: 239, endPoint y: -1, distance: 160.7
click at [239, 0] on div "Go Back Create Content Brief from Keyword Draft Test Workflow Options Publish A…" at bounding box center [153, 214] width 306 height 429
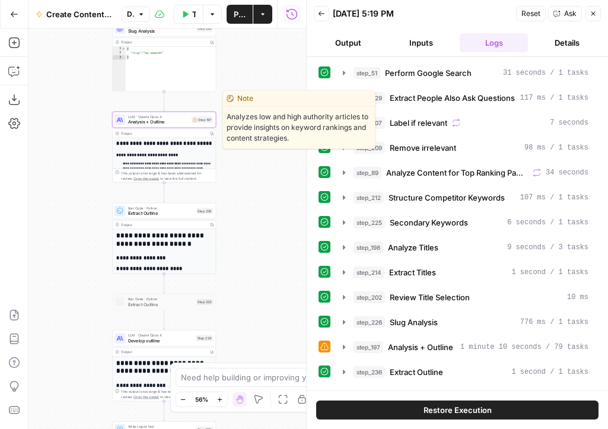
click at [179, 124] on span "Analysis + Outline" at bounding box center [158, 122] width 61 height 7
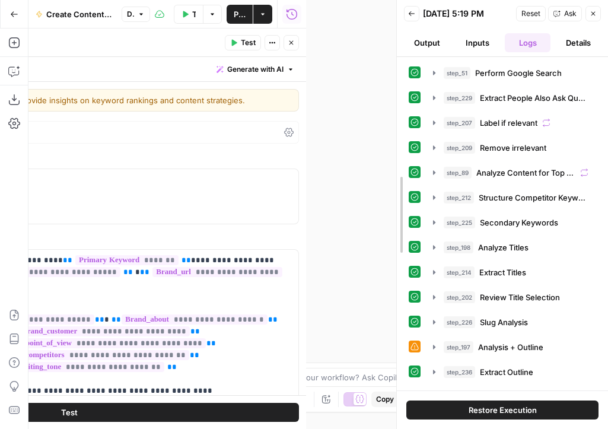
drag, startPoint x: 302, startPoint y: 189, endPoint x: 392, endPoint y: 185, distance: 90.2
click at [392, 185] on div at bounding box center [397, 214] width 12 height 429
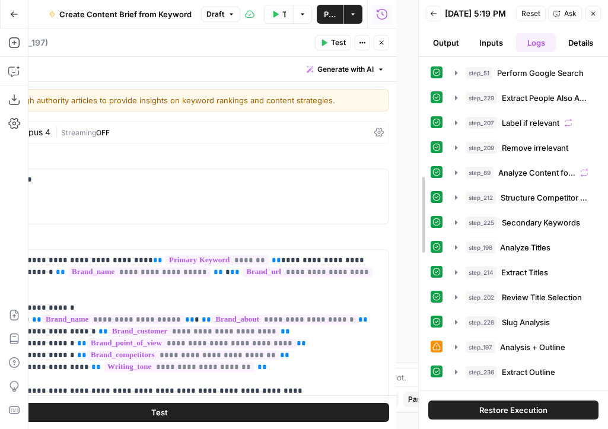
drag, startPoint x: 393, startPoint y: 228, endPoint x: 416, endPoint y: 228, distance: 22.5
click at [416, 228] on div at bounding box center [419, 214] width 12 height 429
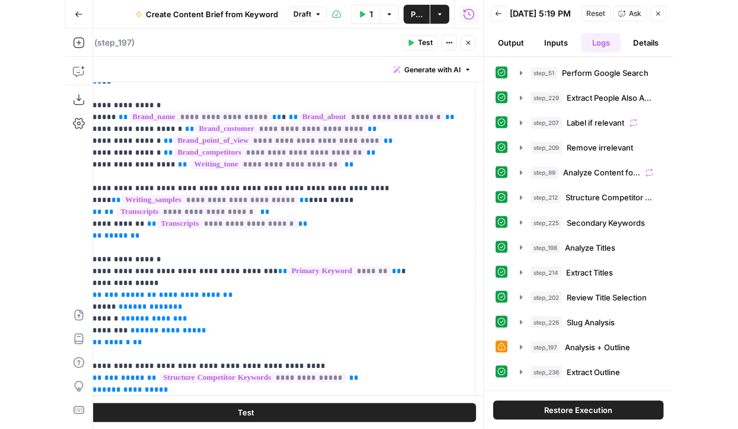
scroll to position [29, 0]
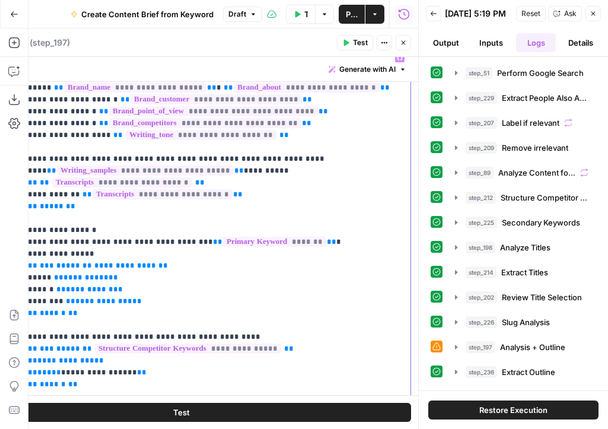
drag, startPoint x: 175, startPoint y: 230, endPoint x: 89, endPoint y: 230, distance: 86.5
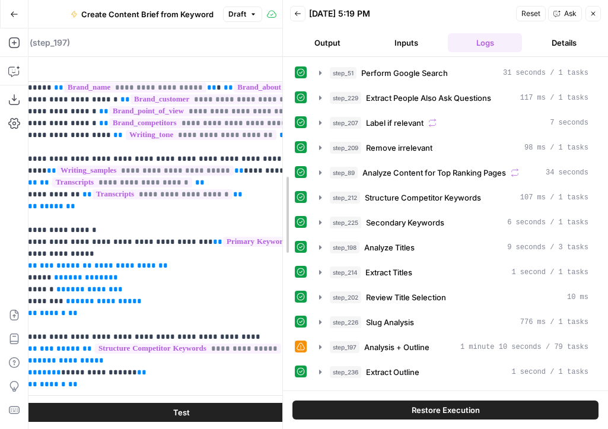
drag, startPoint x: 416, startPoint y: 223, endPoint x: 278, endPoint y: 223, distance: 138.1
click at [278, 223] on div at bounding box center [283, 214] width 12 height 429
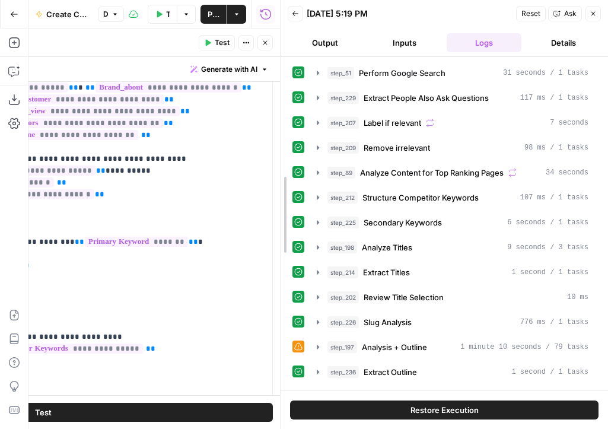
click at [278, 214] on div at bounding box center [280, 214] width 12 height 429
click at [539, 419] on div "Restore Execution" at bounding box center [443, 409] width 327 height 39
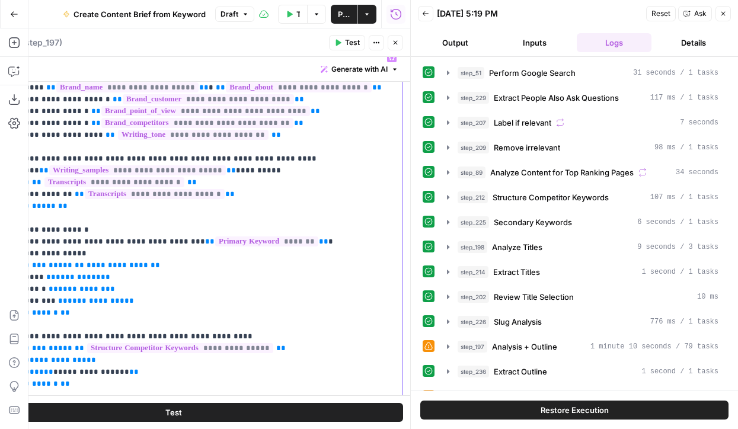
click at [106, 261] on span "**********" at bounding box center [118, 265] width 62 height 8
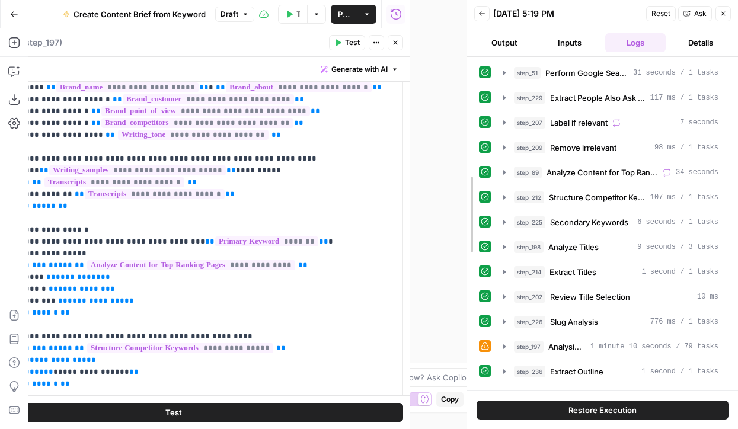
drag, startPoint x: 411, startPoint y: 208, endPoint x: 469, endPoint y: 203, distance: 58.3
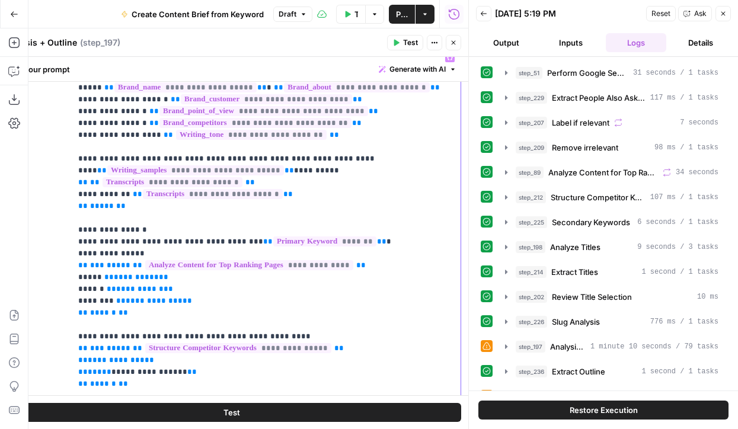
click at [455, 45] on icon "button" at bounding box center [453, 42] width 7 height 7
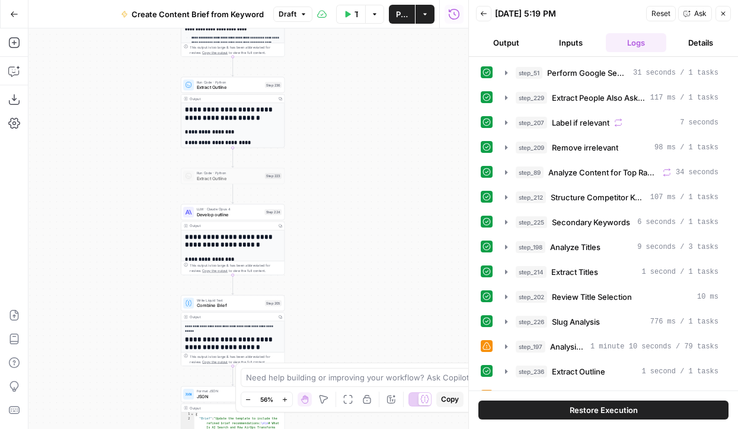
drag, startPoint x: 273, startPoint y: 257, endPoint x: 320, endPoint y: 102, distance: 162.4
click at [320, 103] on div "Workflow Set Inputs Inputs Google Search Perform Google Search Step 51 Output E…" at bounding box center [248, 228] width 440 height 401
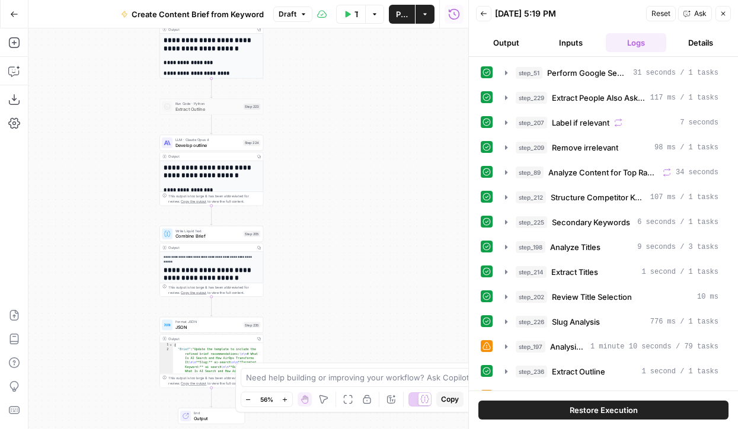
drag, startPoint x: 333, startPoint y: 222, endPoint x: 333, endPoint y: 163, distance: 59.3
click at [333, 162] on div "Workflow Set Inputs Inputs Google Search Perform Google Search Step 51 Output E…" at bounding box center [248, 228] width 440 height 401
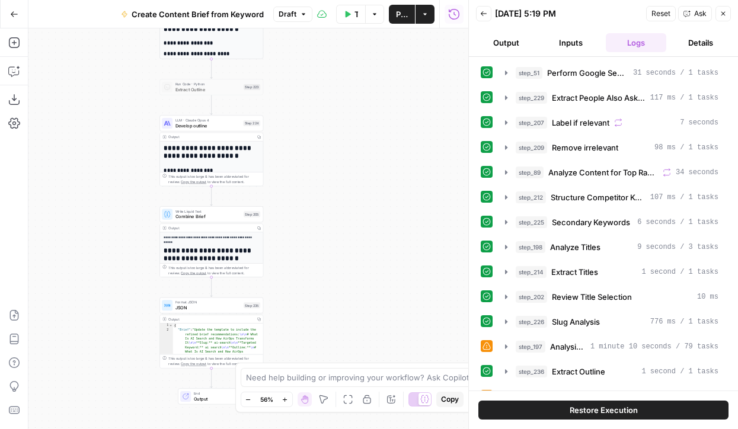
drag, startPoint x: 285, startPoint y: 168, endPoint x: 285, endPoint y: 57, distance: 110.3
click at [285, 57] on div "Workflow Set Inputs Inputs Google Search Perform Google Search Step 51 Output E…" at bounding box center [248, 228] width 440 height 401
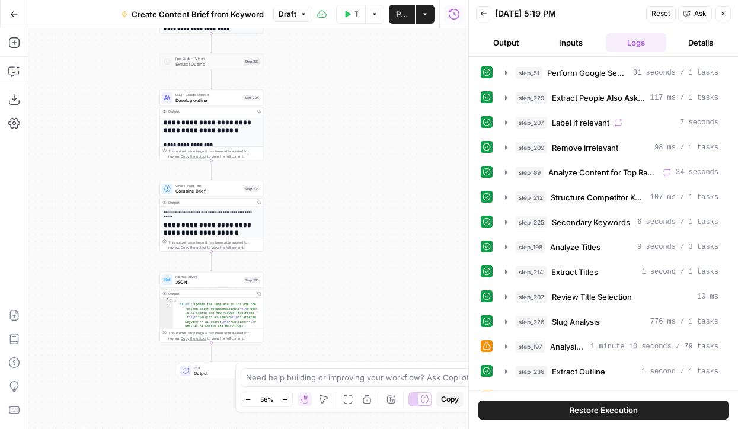
drag, startPoint x: 309, startPoint y: 94, endPoint x: 309, endPoint y: 178, distance: 84.2
click at [309, 179] on div "Workflow Set Inputs Inputs Google Search Perform Google Search Step 51 Output E…" at bounding box center [248, 228] width 440 height 401
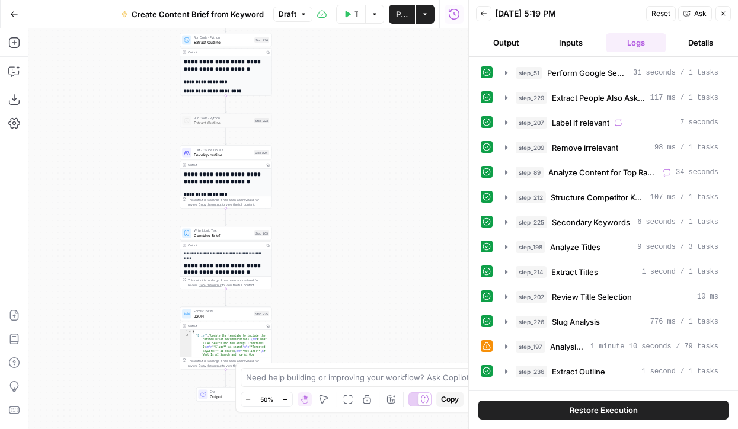
drag, startPoint x: 314, startPoint y: 123, endPoint x: 316, endPoint y: 183, distance: 59.9
click at [316, 183] on div "Workflow Set Inputs Inputs Google Search Perform Google Search Step 51 Output E…" at bounding box center [248, 228] width 440 height 401
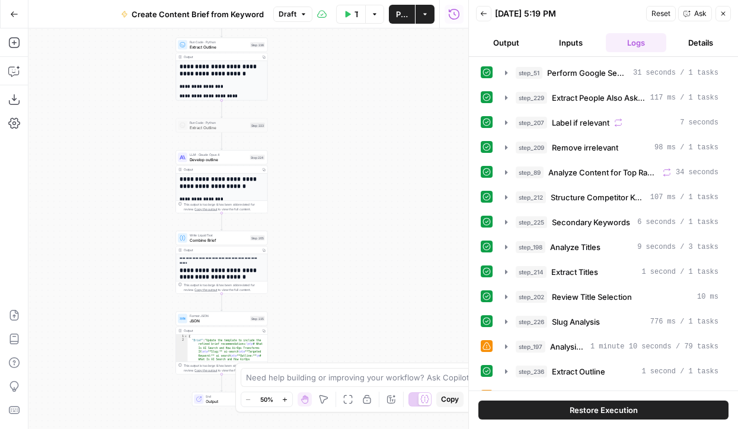
drag, startPoint x: 396, startPoint y: 194, endPoint x: 392, endPoint y: 199, distance: 6.3
click at [392, 199] on div "Workflow Set Inputs Inputs Google Search Perform Google Search Step 51 Output E…" at bounding box center [248, 228] width 440 height 401
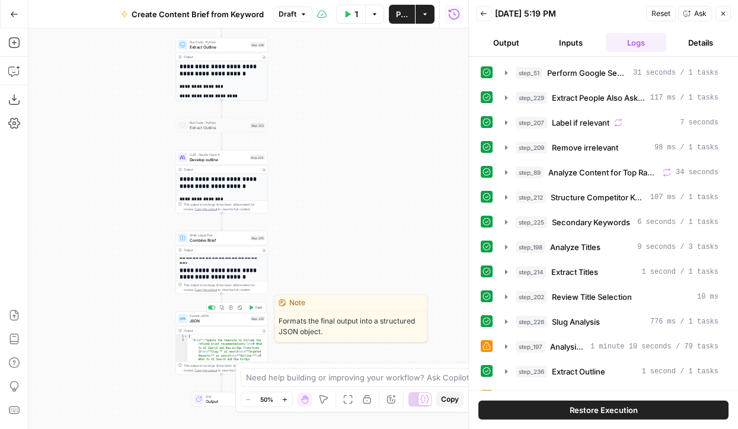
click at [226, 318] on span "JSON" at bounding box center [219, 321] width 58 height 6
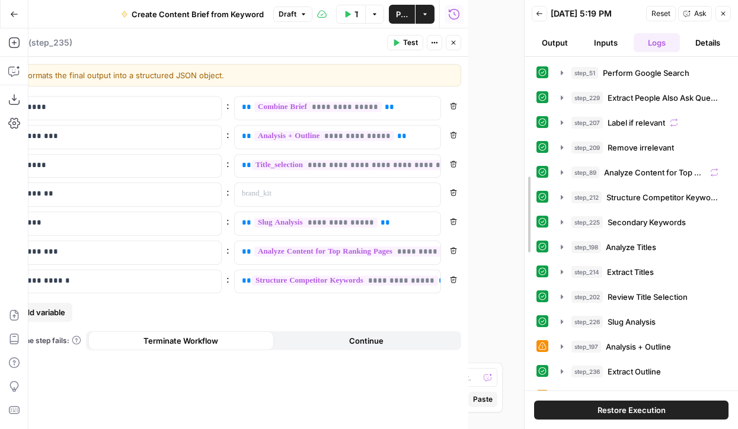
drag, startPoint x: 465, startPoint y: 193, endPoint x: 520, endPoint y: 194, distance: 55.1
click at [521, 194] on div at bounding box center [525, 214] width 12 height 429
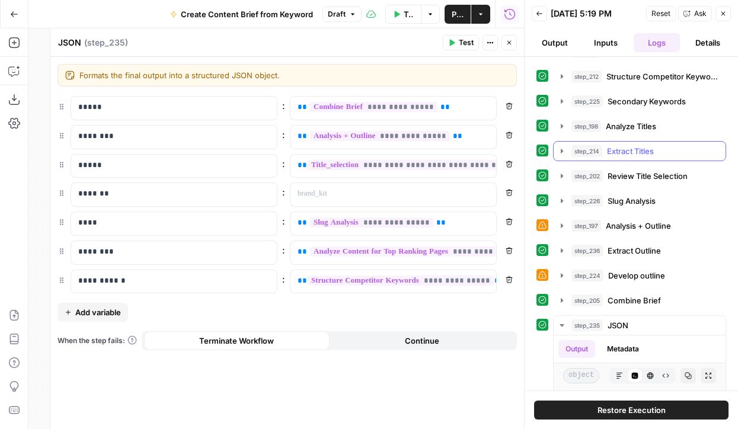
scroll to position [122, 0]
click at [508, 46] on icon "button" at bounding box center [509, 42] width 7 height 7
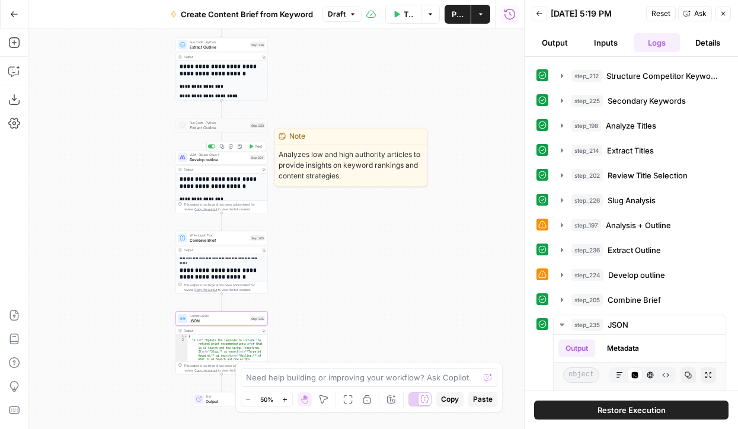
click at [230, 160] on span "Develop outline" at bounding box center [219, 159] width 58 height 6
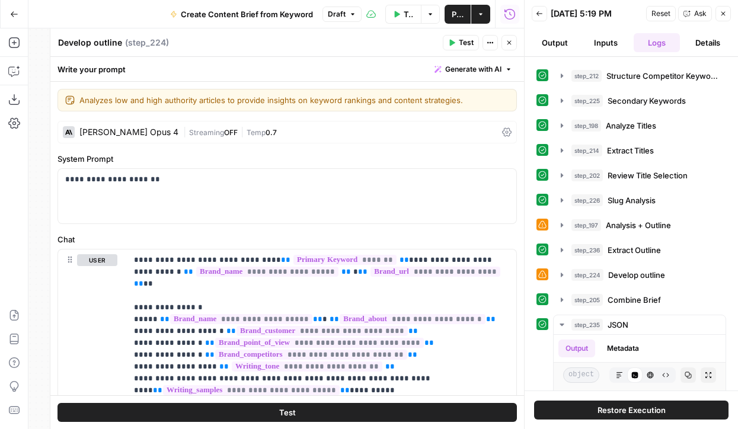
click at [512, 47] on button "Close" at bounding box center [508, 42] width 15 height 15
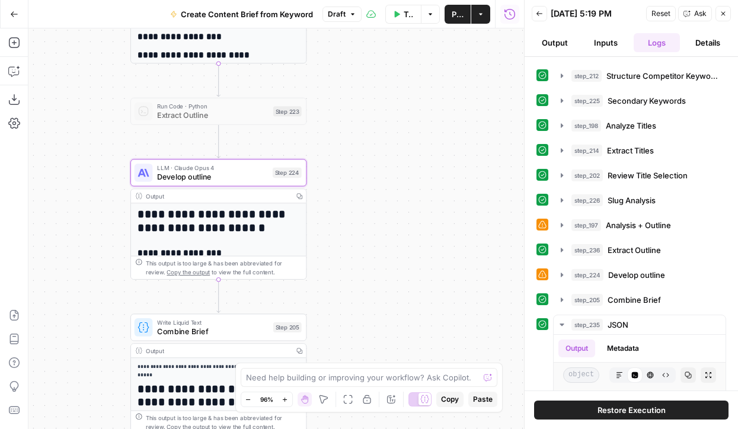
drag, startPoint x: 199, startPoint y: 267, endPoint x: 322, endPoint y: 266, distance: 122.7
click at [322, 266] on div "Workflow Set Inputs Inputs Google Search Perform Google Search Step 51 Output E…" at bounding box center [276, 228] width 496 height 401
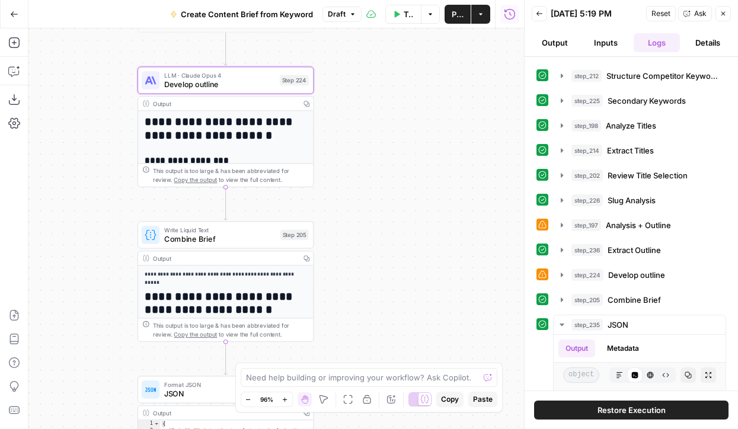
drag, startPoint x: 333, startPoint y: 240, endPoint x: 340, endPoint y: 144, distance: 96.3
click at [340, 144] on div "Workflow Set Inputs Inputs Google Search Perform Google Search Step 51 Output E…" at bounding box center [276, 228] width 496 height 401
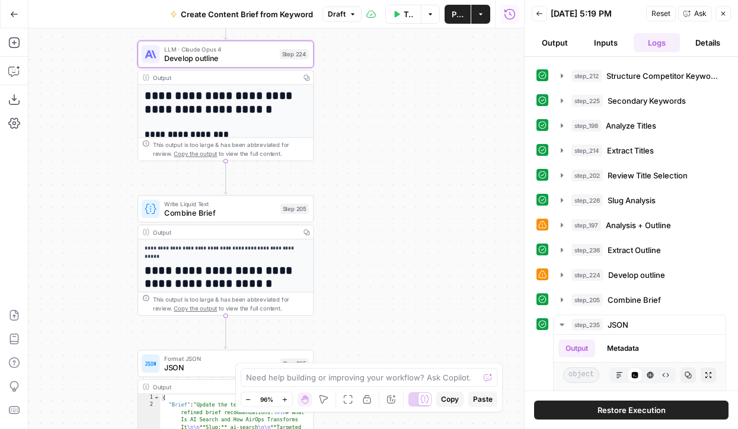
drag, startPoint x: 341, startPoint y: 230, endPoint x: 341, endPoint y: 205, distance: 25.5
click at [341, 205] on div "Workflow Set Inputs Inputs Google Search Perform Google Search Step 51 Output E…" at bounding box center [276, 228] width 496 height 401
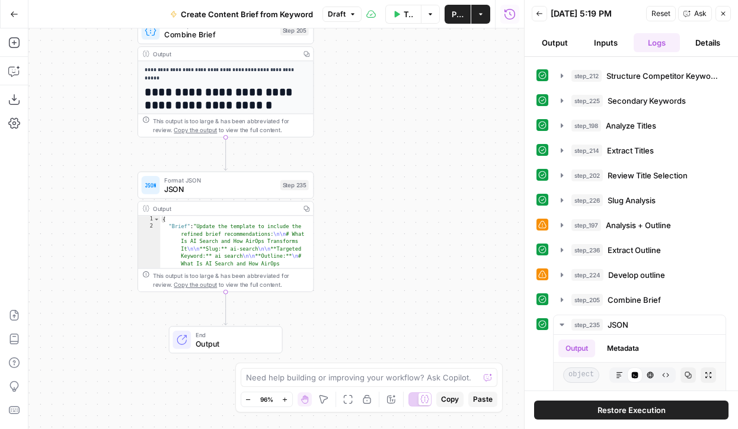
drag, startPoint x: 362, startPoint y: 259, endPoint x: 362, endPoint y: 98, distance: 161.2
click at [362, 98] on div "Workflow Set Inputs Inputs Google Search Perform Google Search Step 51 Output E…" at bounding box center [276, 228] width 496 height 401
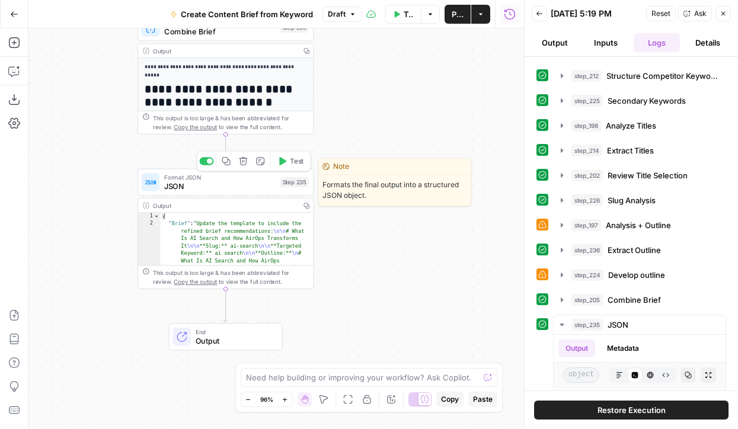
click at [241, 188] on span "JSON" at bounding box center [219, 186] width 111 height 11
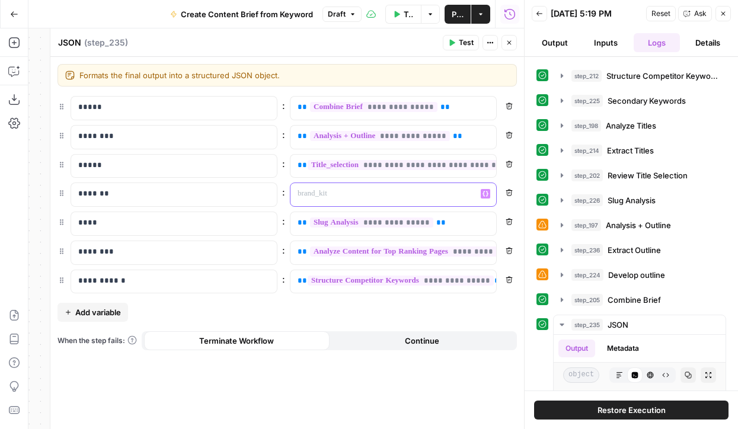
click at [365, 194] on p at bounding box center [384, 194] width 172 height 12
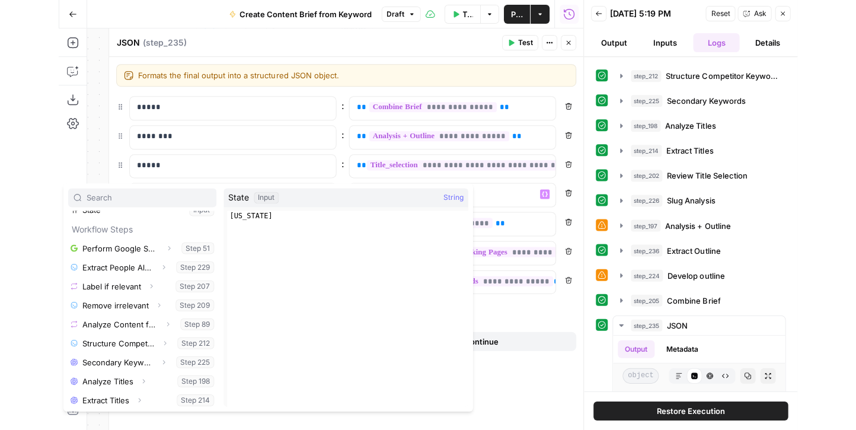
scroll to position [222, 0]
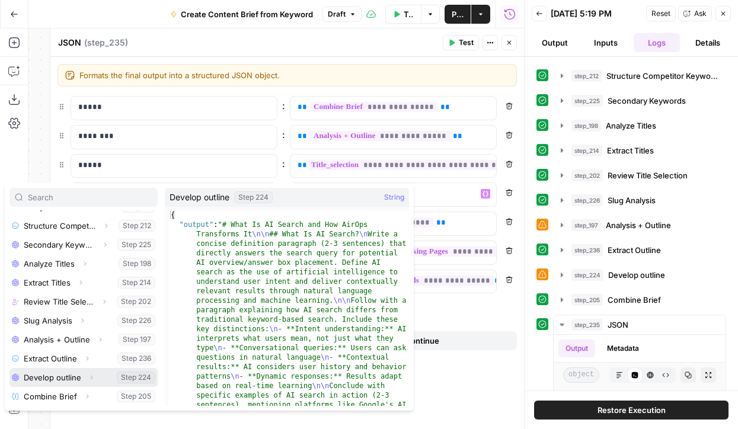
click at [104, 378] on button "Select variable Develop outline" at bounding box center [83, 377] width 148 height 19
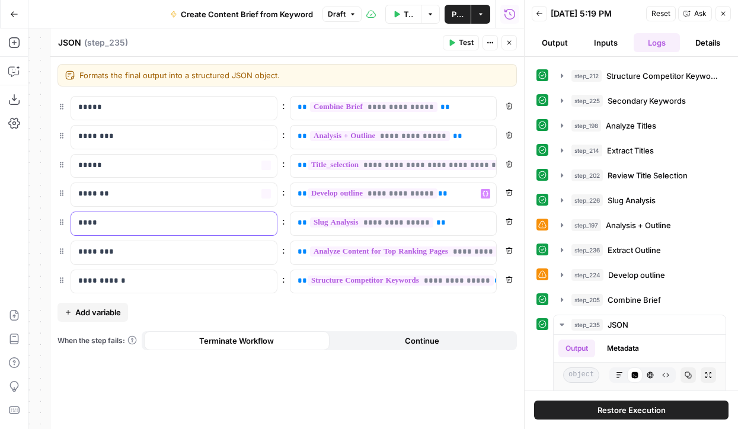
click at [167, 221] on p "****" at bounding box center [173, 223] width 191 height 12
click at [502, 44] on button "Close" at bounding box center [508, 42] width 15 height 15
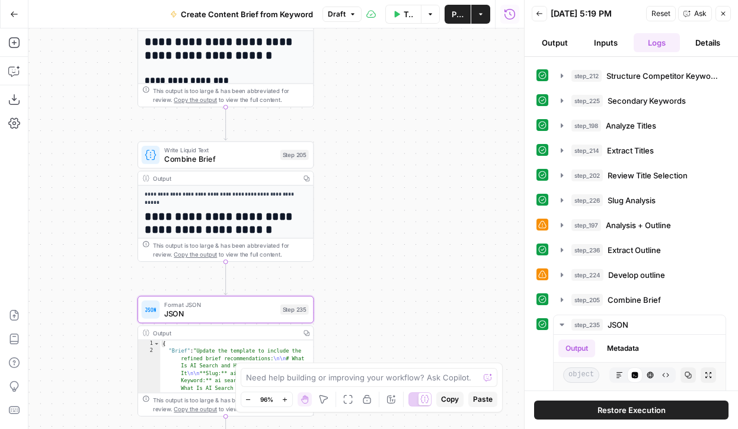
drag, startPoint x: 373, startPoint y: 88, endPoint x: 372, endPoint y: 234, distance: 146.4
click at [373, 234] on div "Workflow Set Inputs Inputs Google Search Perform Google Search Step 51 Output E…" at bounding box center [276, 228] width 496 height 401
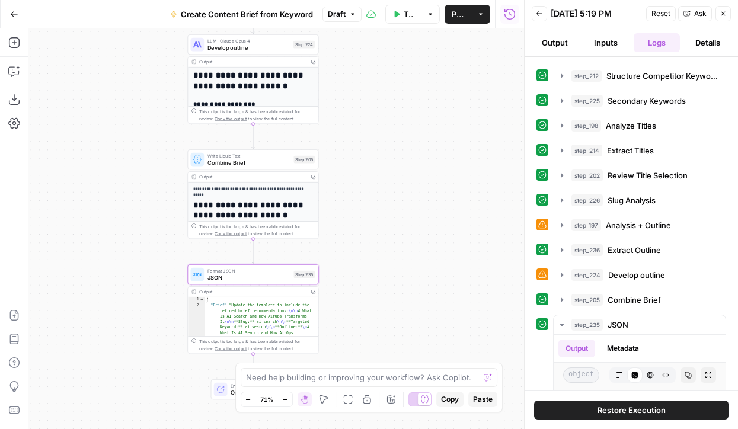
drag, startPoint x: 468, startPoint y: 139, endPoint x: 443, endPoint y: 119, distance: 31.6
click at [443, 119] on div "Workflow Set Inputs Inputs Google Search Perform Google Search Step 51 Output E…" at bounding box center [276, 228] width 496 height 401
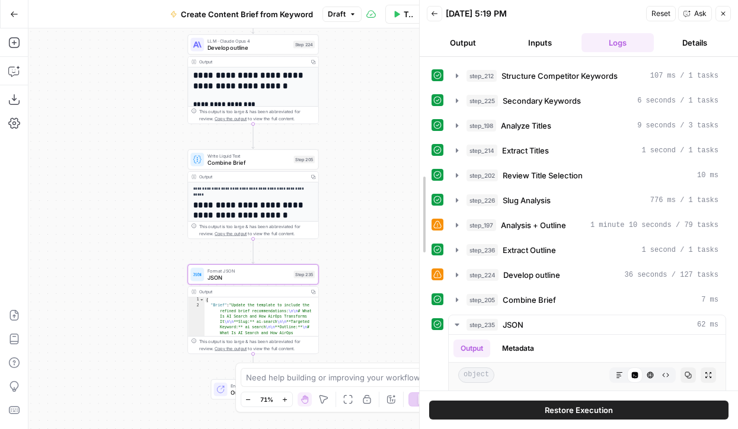
drag, startPoint x: 526, startPoint y: 81, endPoint x: 400, endPoint y: 89, distance: 125.9
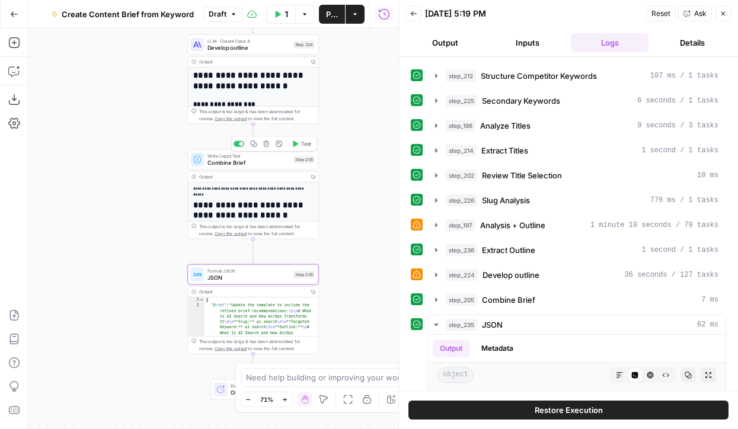
click at [273, 164] on span "Combine Brief" at bounding box center [248, 162] width 83 height 8
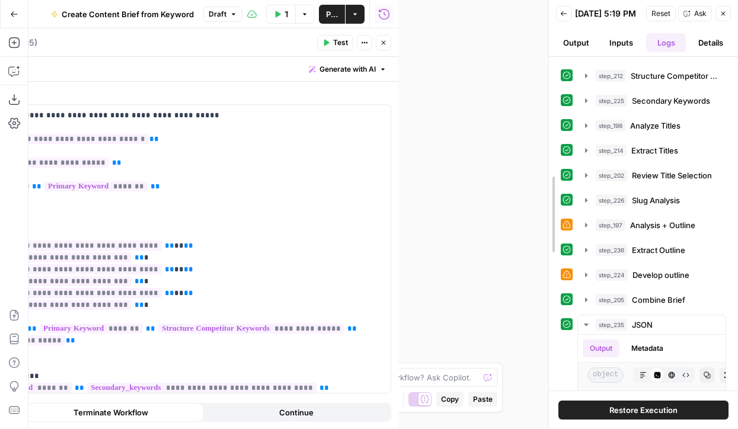
drag, startPoint x: 397, startPoint y: 161, endPoint x: 584, endPoint y: 156, distance: 187.4
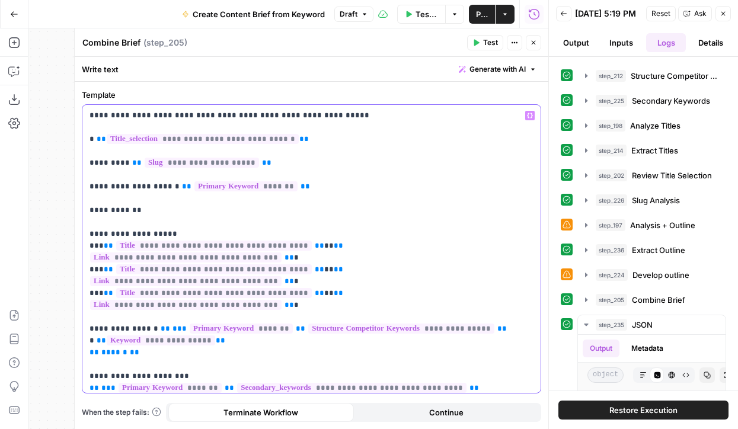
click at [149, 209] on p "**********" at bounding box center [312, 246] width 444 height 273
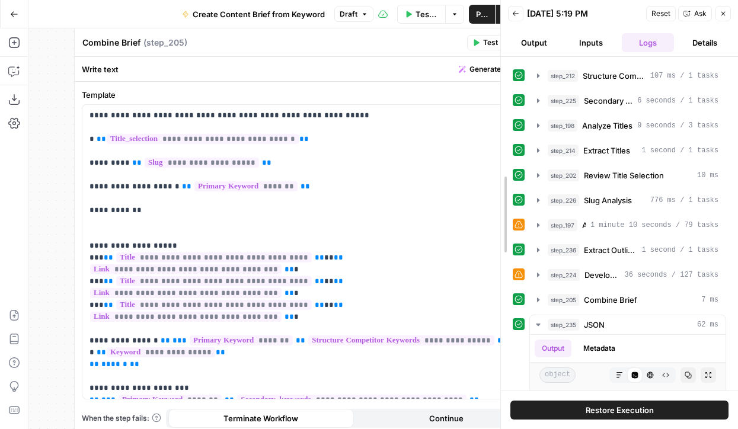
drag, startPoint x: 548, startPoint y: 196, endPoint x: 500, endPoint y: 197, distance: 48.0
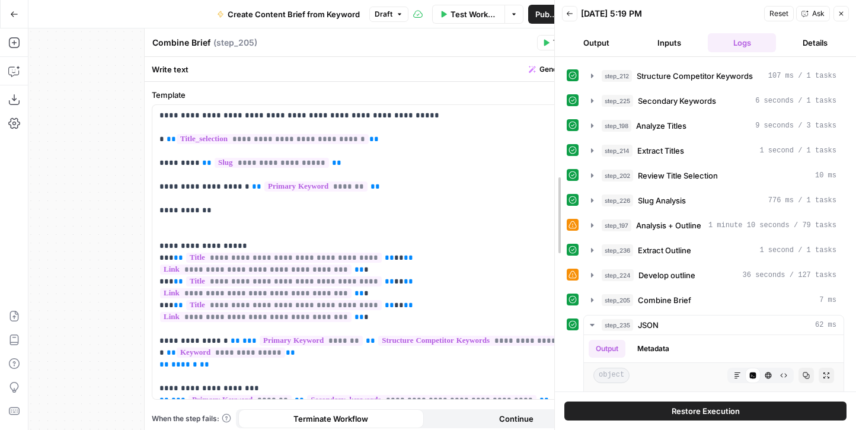
drag, startPoint x: 614, startPoint y: 251, endPoint x: 547, endPoint y: 250, distance: 67.0
click at [539, 250] on div at bounding box center [555, 215] width 12 height 430
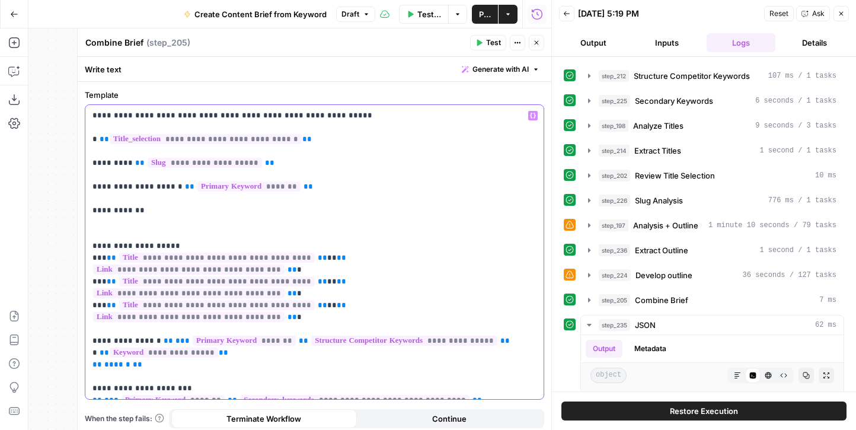
click at [142, 225] on p "**********" at bounding box center [314, 252] width 444 height 285
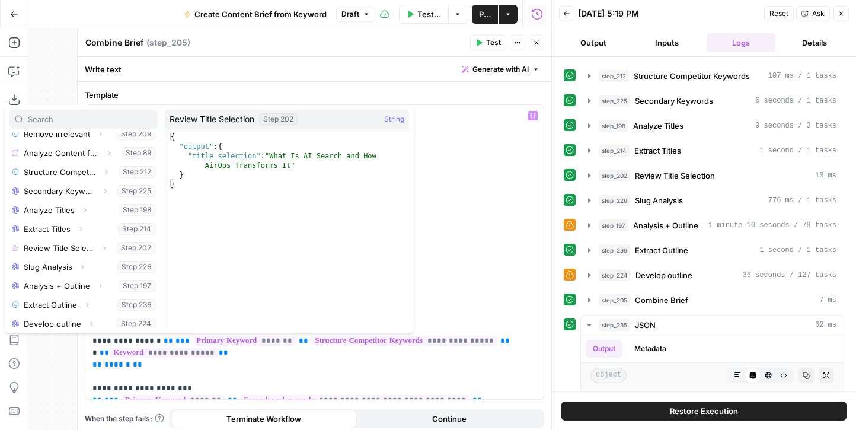
scroll to position [203, 0]
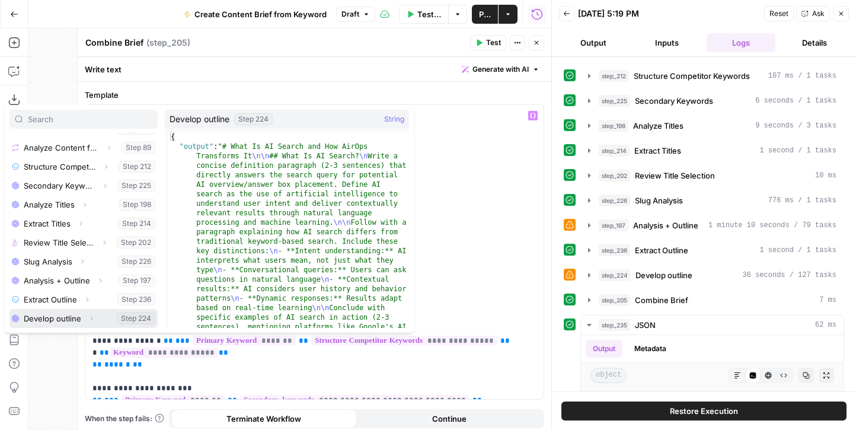
click at [68, 318] on button "Select variable Develop outline" at bounding box center [83, 318] width 148 height 19
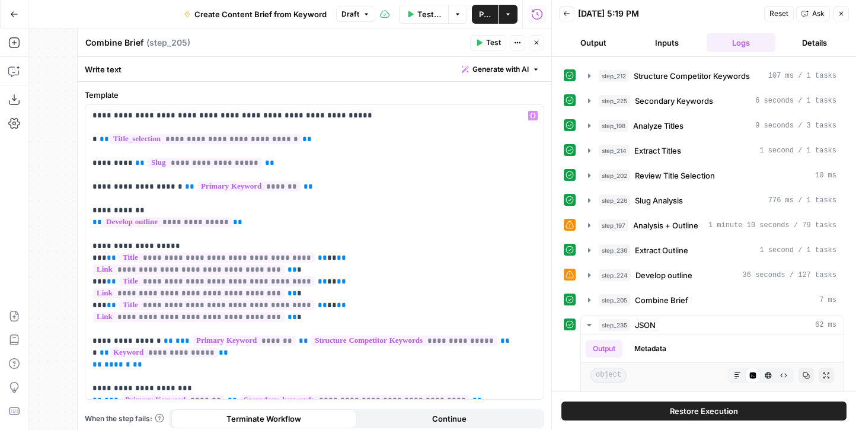
click at [539, 47] on button "Close" at bounding box center [536, 42] width 15 height 15
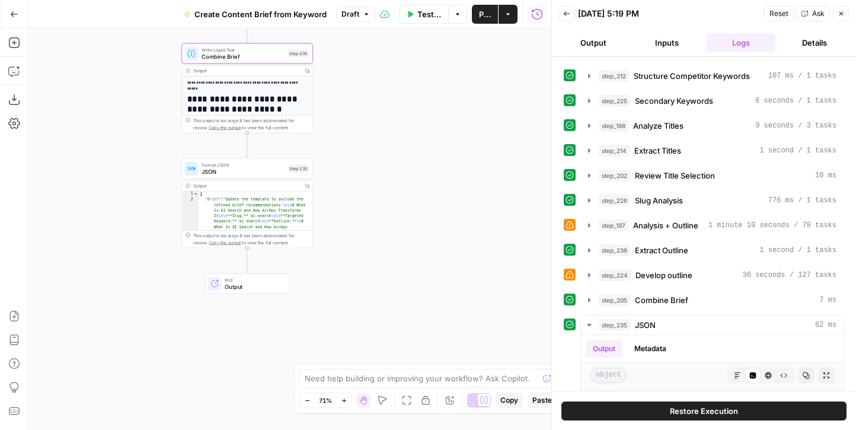
drag, startPoint x: 363, startPoint y: 267, endPoint x: 357, endPoint y: 161, distance: 106.3
click at [357, 161] on div "Workflow Set Inputs Inputs Google Search Perform Google Search Step 51 Output E…" at bounding box center [289, 228] width 523 height 401
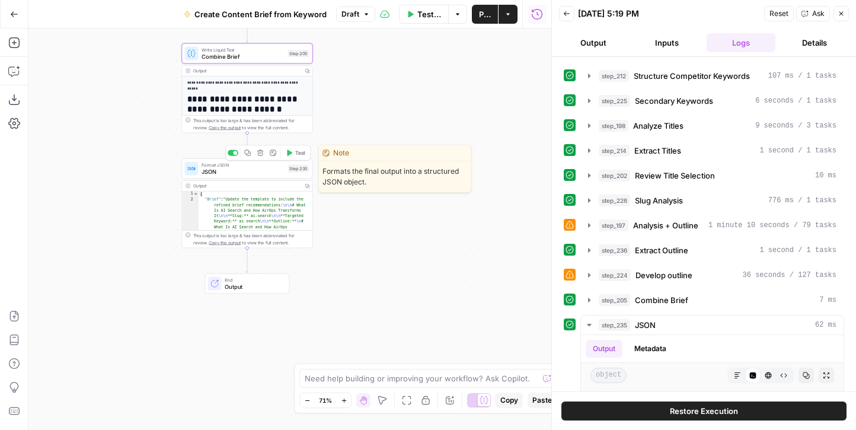
click at [250, 171] on span "JSON" at bounding box center [243, 171] width 83 height 8
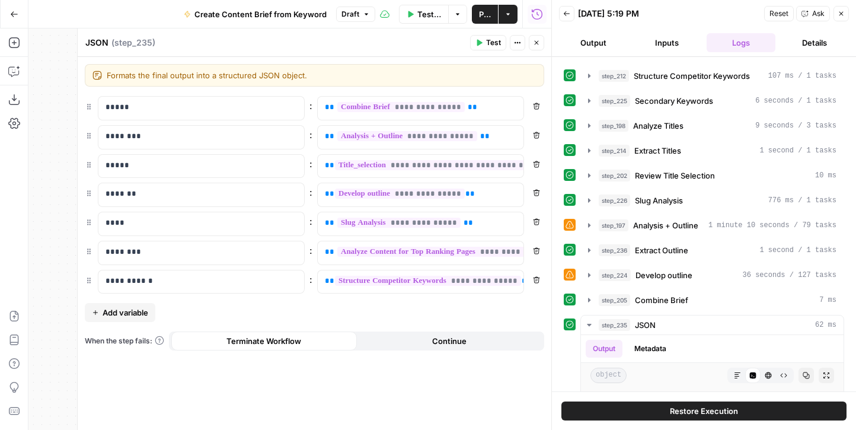
click at [397, 39] on div "JSON JSON ( step_235 )" at bounding box center [276, 42] width 382 height 13
click at [539, 41] on icon "button" at bounding box center [536, 42] width 7 height 7
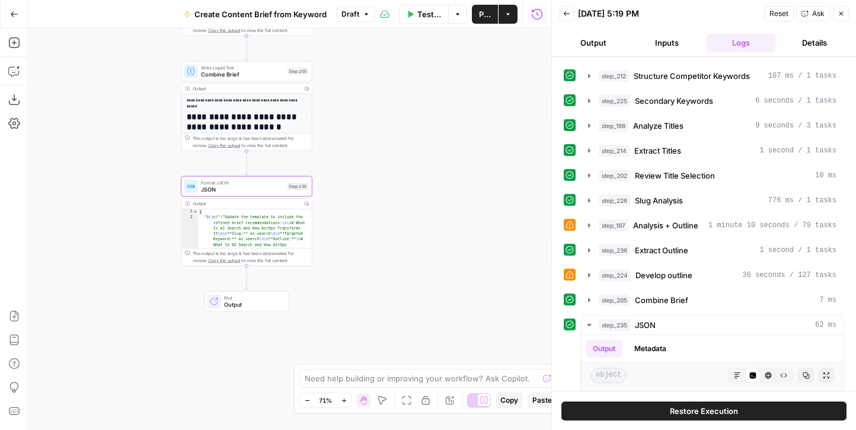
drag, startPoint x: 361, startPoint y: 187, endPoint x: 361, endPoint y: 206, distance: 19.0
click at [361, 206] on div "Workflow Set Inputs Inputs Google Search Perform Google Search Step 51 Output E…" at bounding box center [289, 228] width 523 height 401
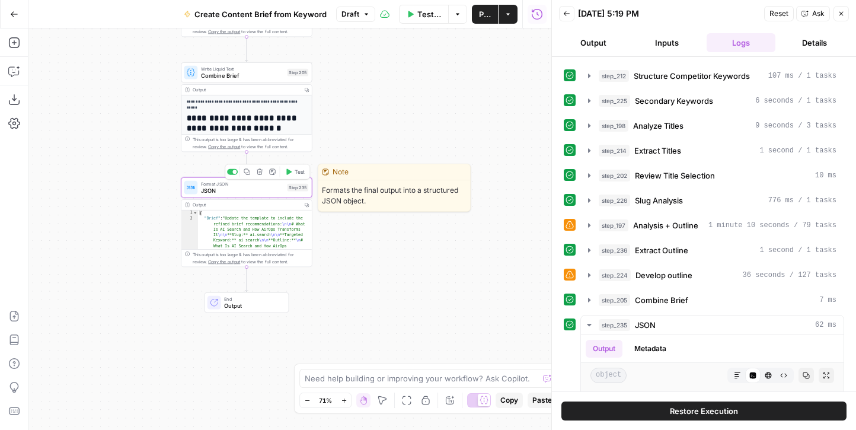
click at [244, 194] on span "JSON" at bounding box center [242, 190] width 83 height 8
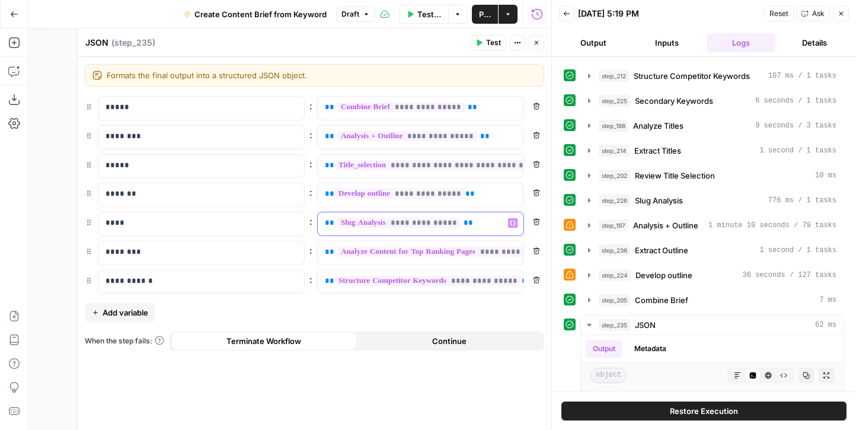
click at [474, 226] on p "**********" at bounding box center [420, 223] width 191 height 12
click at [472, 227] on p "**********" at bounding box center [411, 223] width 172 height 12
click at [512, 221] on icon "button" at bounding box center [513, 223] width 6 height 6
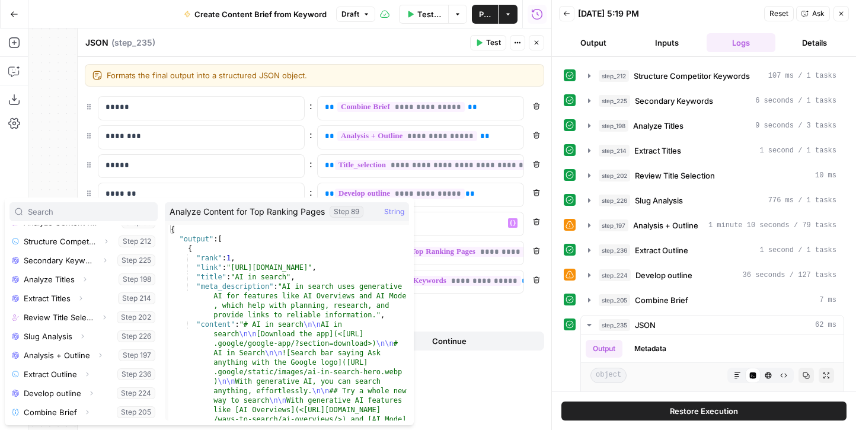
scroll to position [222, 0]
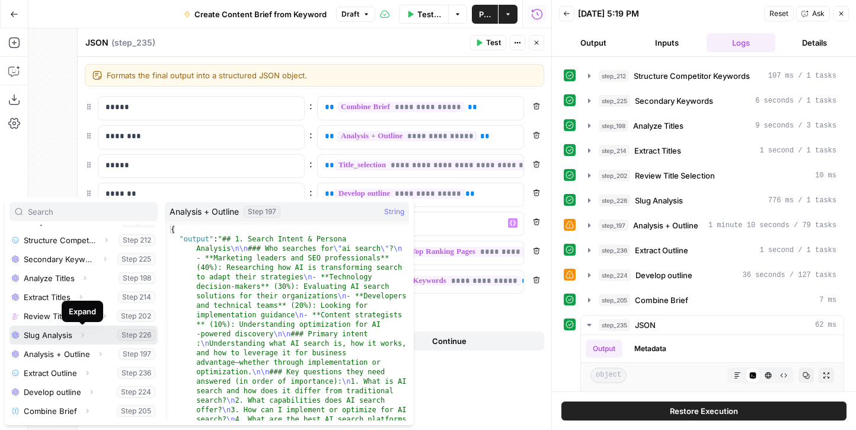
click at [82, 334] on icon "button" at bounding box center [82, 334] width 7 height 7
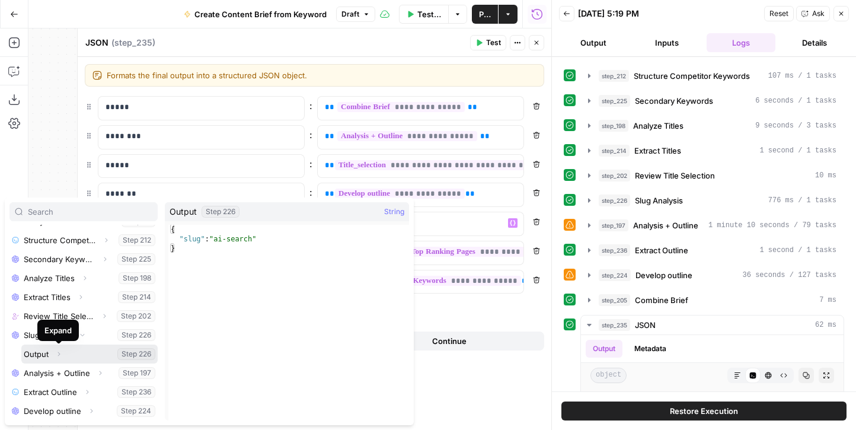
click at [59, 353] on icon "button" at bounding box center [59, 354] width 2 height 4
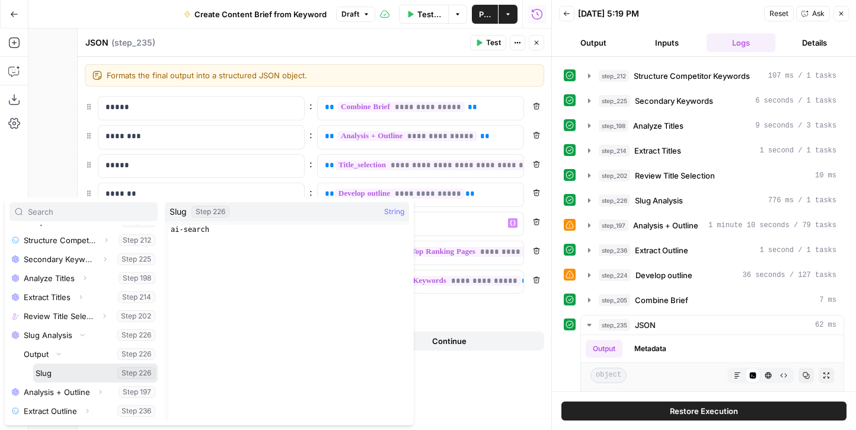
click at [45, 368] on button "Select variable Slug" at bounding box center [95, 372] width 124 height 19
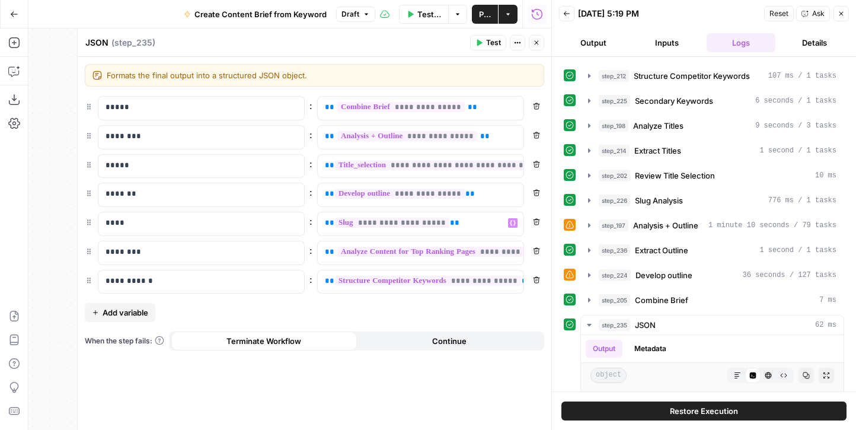
click at [536, 41] on icon "button" at bounding box center [536, 42] width 7 height 7
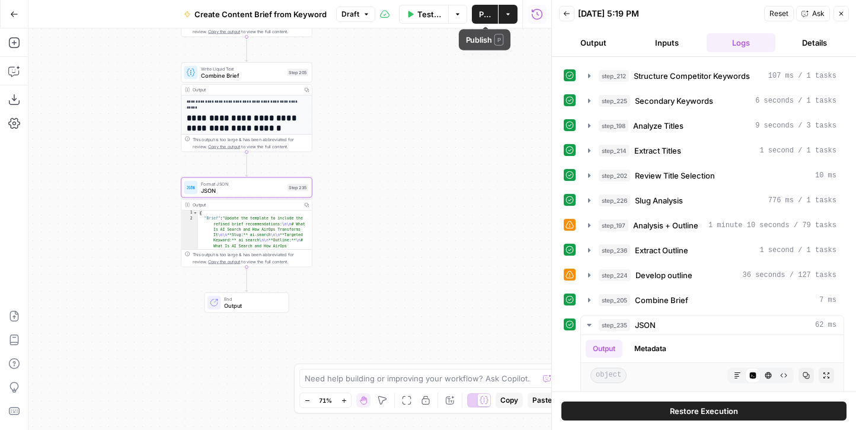
click at [485, 17] on span "Publish" at bounding box center [485, 14] width 12 height 12
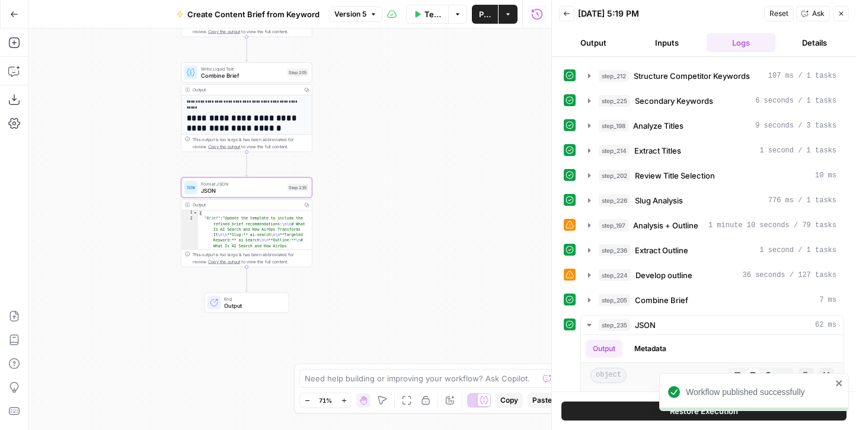
click at [539, 9] on button "Close" at bounding box center [840, 13] width 15 height 15
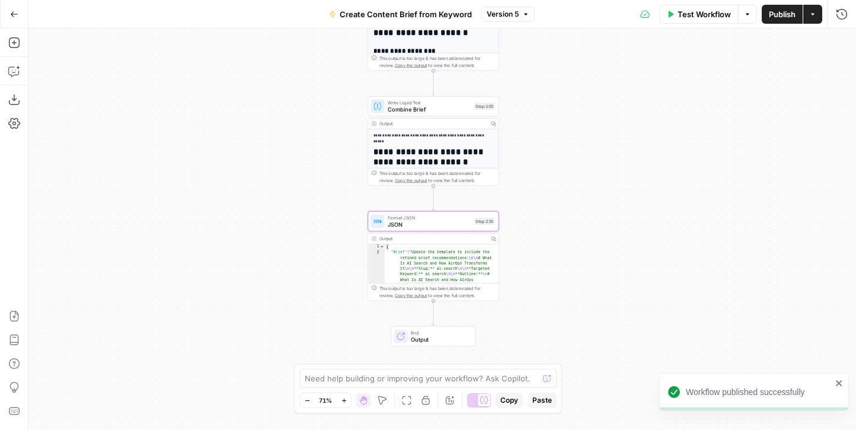
drag, startPoint x: 362, startPoint y: 126, endPoint x: 538, endPoint y: 155, distance: 177.7
click at [538, 155] on div "Workflow Set Inputs Inputs Google Search Perform Google Search Step 51 Output E…" at bounding box center [441, 228] width 827 height 401
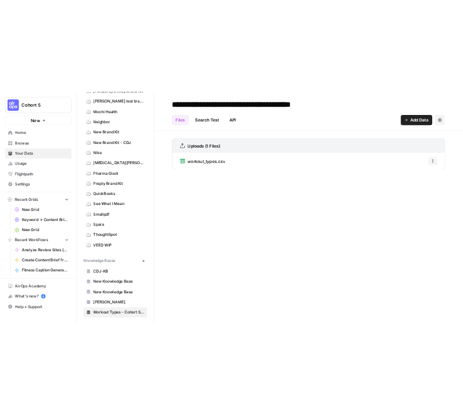
scroll to position [246, 0]
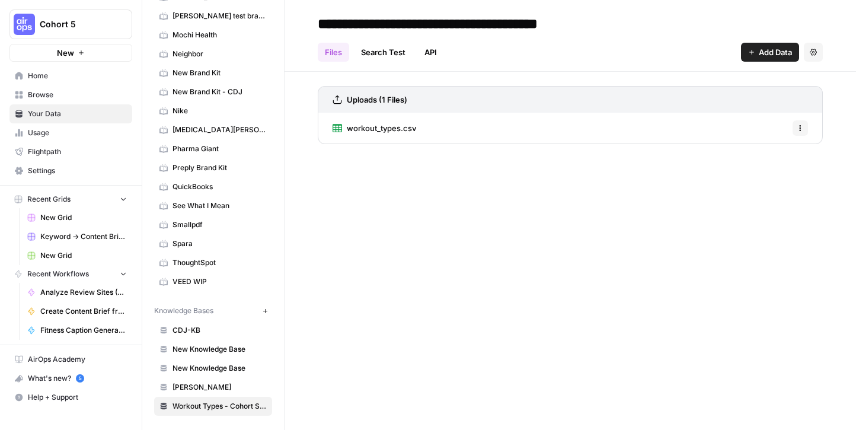
click at [357, 320] on div "**********" at bounding box center [570, 215] width 571 height 430
click at [194, 371] on span "New Knowledge Base" at bounding box center [219, 368] width 94 height 11
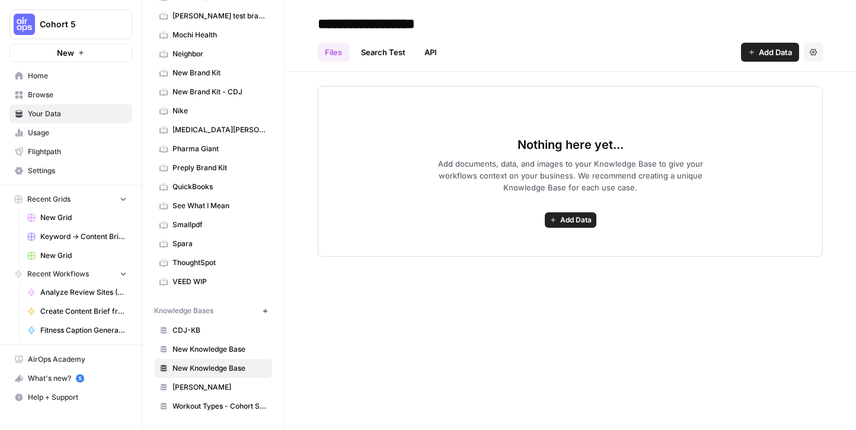
click at [563, 25] on h2 "**********" at bounding box center [570, 23] width 505 height 19
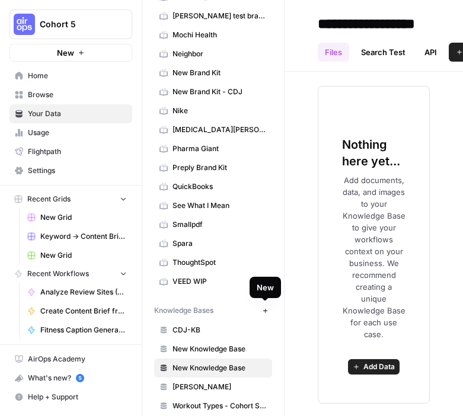
click at [266, 313] on icon "button" at bounding box center [265, 311] width 7 height 7
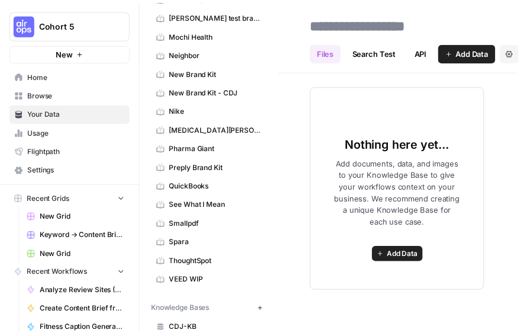
scroll to position [0, 1]
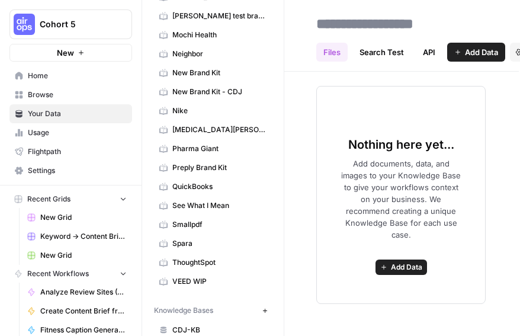
click at [360, 25] on input at bounding box center [407, 24] width 190 height 24
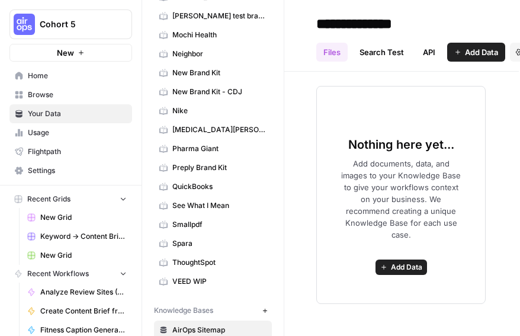
type input "**********"
click at [404, 77] on div "Nothing here yet... Add documents, data, and images to your Knowledge Base to g…" at bounding box center [401, 188] width 236 height 232
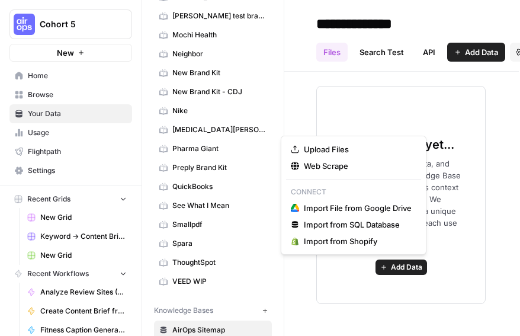
click at [398, 270] on span "Add Data" at bounding box center [406, 267] width 31 height 11
click at [330, 172] on button "Web Scrape" at bounding box center [353, 166] width 135 height 17
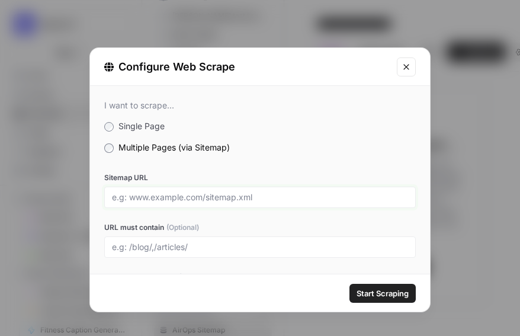
click at [202, 197] on input "Sitemap URL" at bounding box center [260, 197] width 296 height 11
drag, startPoint x: 245, startPoint y: 197, endPoint x: 178, endPoint y: 200, distance: 67.7
click at [178, 200] on input "[DOMAIN_NAME][URL]" at bounding box center [260, 197] width 296 height 11
click at [171, 197] on input "[DOMAIN_NAME][URL]" at bounding box center [260, 197] width 296 height 11
drag, startPoint x: 178, startPoint y: 197, endPoint x: 101, endPoint y: 197, distance: 76.5
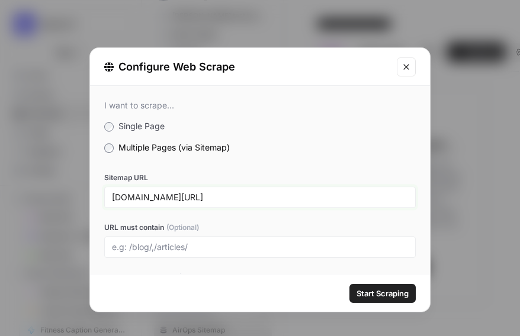
click at [101, 197] on div "I want to scrape... Single Page Multiple Pages (via Sitemap) Sitemap URL [DOMAI…" at bounding box center [260, 218] width 340 height 264
drag, startPoint x: 241, startPoint y: 197, endPoint x: 178, endPoint y: 198, distance: 62.3
click at [178, 198] on input "[DOMAIN_NAME][URL]" at bounding box center [260, 197] width 296 height 11
type input "[DOMAIN_NAME][URL]"
click at [278, 162] on div "I want to scrape... Single Page Multiple Pages (via Sitemap) Sitemap URL [DOMAI…" at bounding box center [260, 218] width 340 height 264
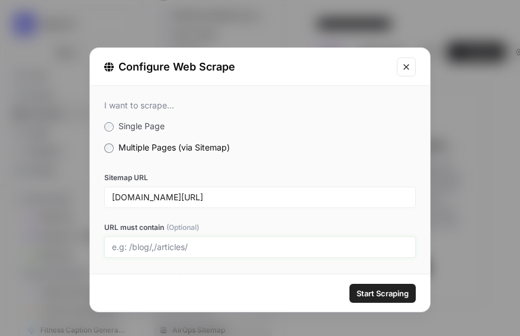
click at [205, 245] on input "URL must contain (Optional)" at bounding box center [260, 247] width 296 height 11
type input "/blog/"
click at [364, 293] on span "Start Scraping" at bounding box center [383, 293] width 52 height 12
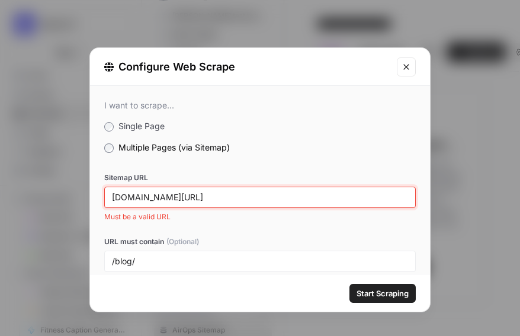
click at [197, 197] on input "[DOMAIN_NAME][URL]" at bounding box center [260, 197] width 296 height 11
click at [238, 201] on input "[DOMAIN_NAME][URL]" at bounding box center [260, 197] width 296 height 11
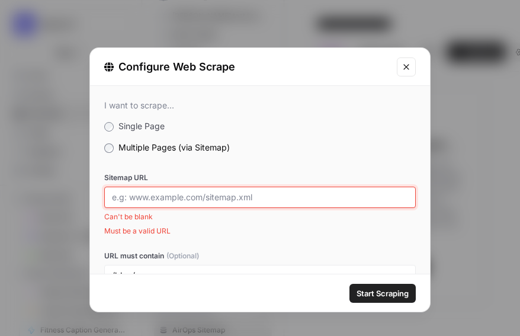
paste input "[DOMAIN_NAME][URL]"
type input "[DOMAIN_NAME][URL]"
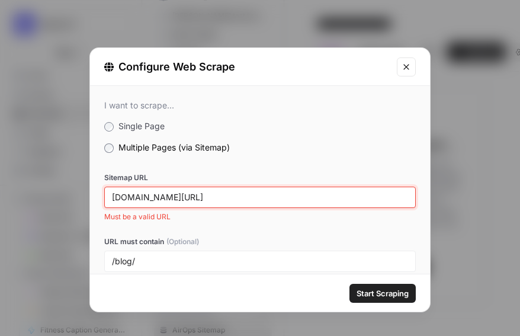
click at [234, 199] on input "[DOMAIN_NAME][URL]" at bounding box center [260, 197] width 296 height 11
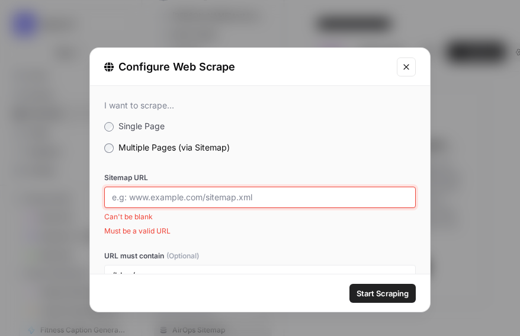
click at [296, 195] on input "Sitemap URL" at bounding box center [260, 197] width 296 height 11
paste input "[DOMAIN_NAME][URL]"
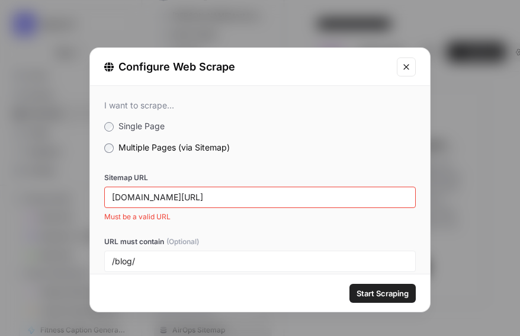
click at [373, 289] on span "Start Scraping" at bounding box center [383, 293] width 52 height 12
click at [145, 203] on div "[DOMAIN_NAME][URL]" at bounding box center [260, 197] width 312 height 21
click at [116, 197] on input "[DOMAIN_NAME][URL]" at bounding box center [260, 197] width 296 height 11
click at [238, 200] on input "[DOMAIN_NAME][URL]" at bounding box center [260, 197] width 296 height 11
click at [113, 193] on input "[DOMAIN_NAME][URL]" at bounding box center [260, 197] width 296 height 11
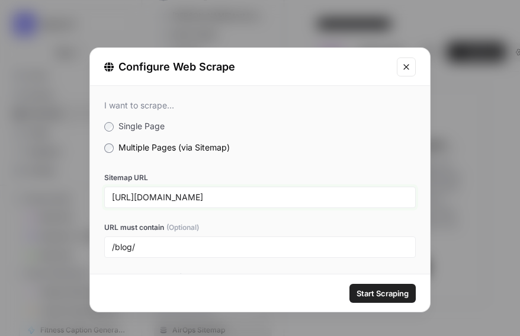
click at [270, 193] on input "[URL][DOMAIN_NAME]" at bounding box center [260, 197] width 296 height 11
type input "[URL][DOMAIN_NAME]"
click at [370, 136] on div "I want to scrape... Single Page Multiple Pages (via Sitemap) Sitemap URL [URL][…" at bounding box center [260, 218] width 340 height 264
click at [140, 198] on input "[URL][DOMAIN_NAME]" at bounding box center [260, 197] width 296 height 11
click at [365, 299] on button "Start Scraping" at bounding box center [383, 293] width 66 height 19
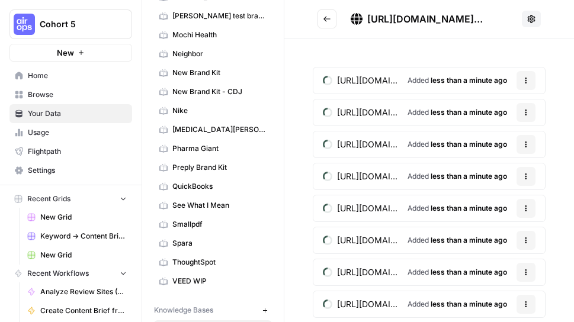
click at [536, 23] on icon at bounding box center [531, 18] width 9 height 9
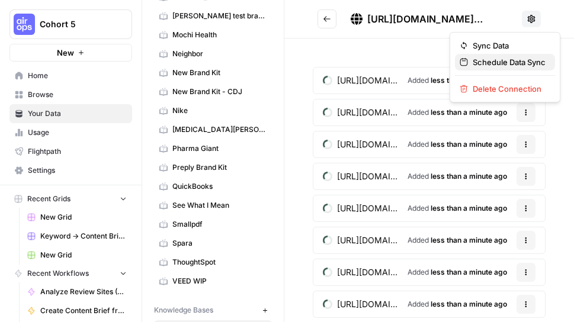
click at [528, 62] on span "Schedule Data Sync" at bounding box center [509, 62] width 73 height 12
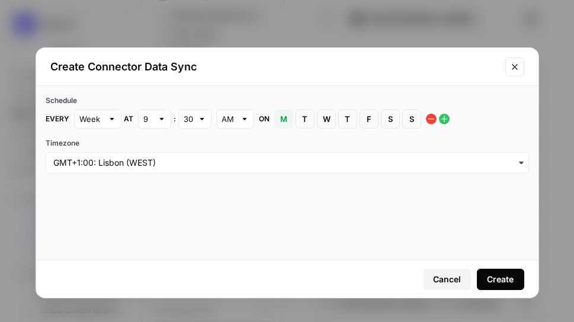
click at [140, 192] on div "Schedule Every Week at 9 : 30 AM on M Monday T Tuesday W Wednesday T Thursday F…" at bounding box center [287, 173] width 503 height 174
click at [494, 284] on div "Create" at bounding box center [500, 280] width 27 height 12
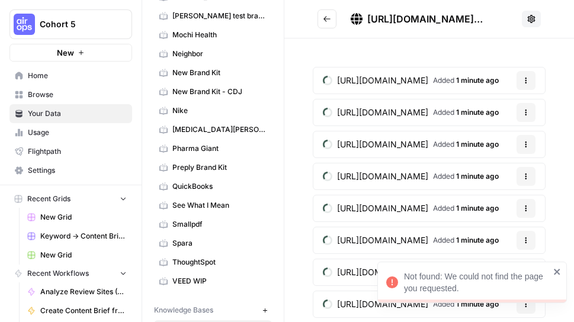
click at [558, 271] on icon "close" at bounding box center [557, 272] width 6 height 6
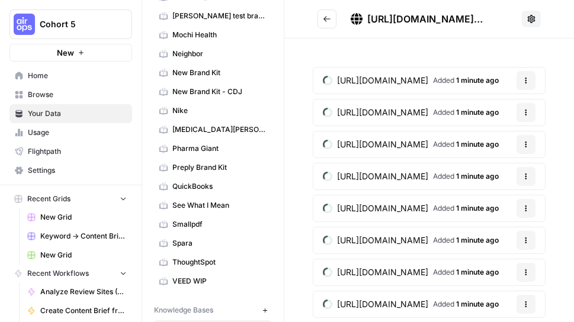
click at [536, 23] on icon at bounding box center [531, 18] width 9 height 9
click at [329, 20] on icon "Go back" at bounding box center [327, 19] width 8 height 8
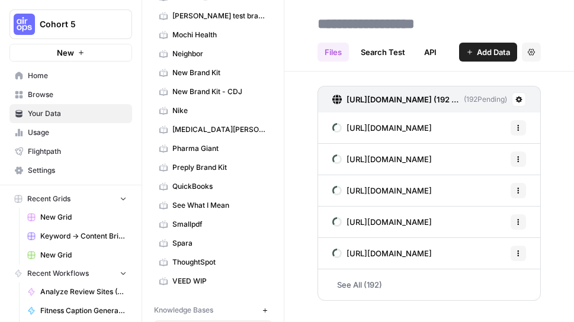
click at [308, 192] on div "https://www.airops.com/sitemap.xml (192 Files) ( 192 Pending) https://www.airop…" at bounding box center [430, 191] width 290 height 239
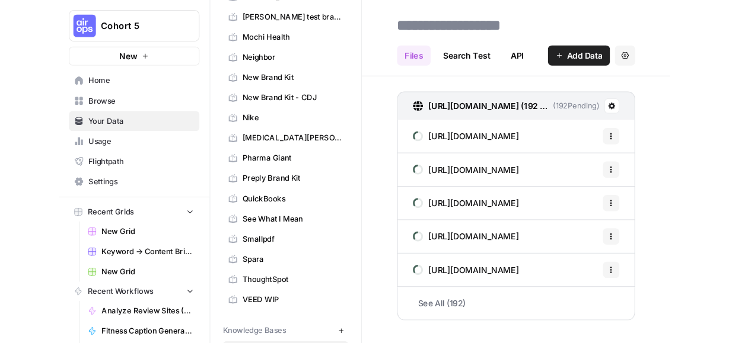
scroll to position [372, 0]
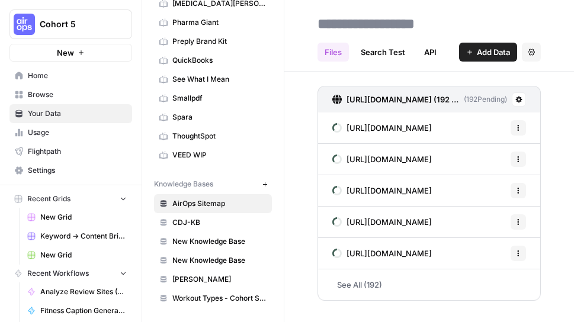
click at [347, 21] on input at bounding box center [408, 24] width 190 height 24
type input "**********"
click at [539, 17] on h2 "**********" at bounding box center [429, 23] width 223 height 19
click at [520, 103] on icon at bounding box center [519, 100] width 7 height 7
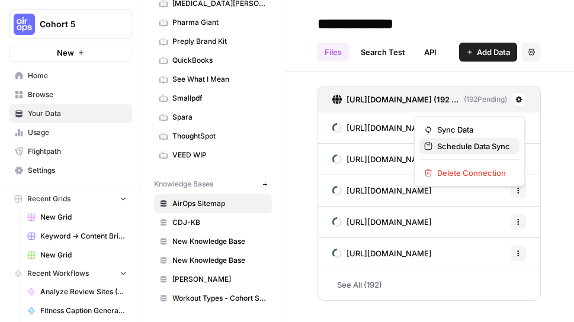
click at [472, 149] on span "Schedule Data Sync" at bounding box center [473, 146] width 73 height 12
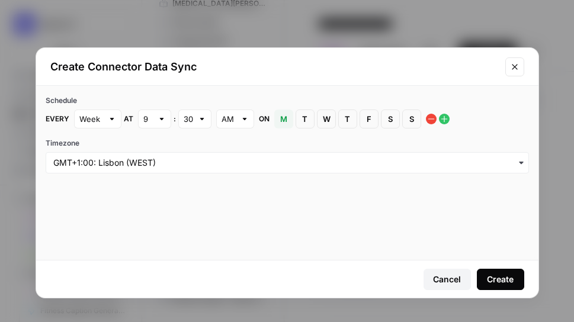
click at [489, 65] on h2 "Create Connector Data Sync" at bounding box center [274, 67] width 448 height 17
click at [305, 59] on h2 "Create Connector Data Sync" at bounding box center [274, 67] width 448 height 17
click at [500, 68] on div "Create Connector Data Sync" at bounding box center [287, 67] width 503 height 38
click at [516, 69] on icon "Close modal" at bounding box center [514, 66] width 9 height 9
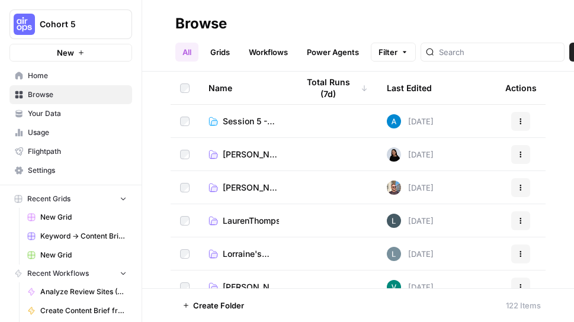
click at [250, 123] on span "Session 5 - Internal Linking" at bounding box center [251, 122] width 56 height 12
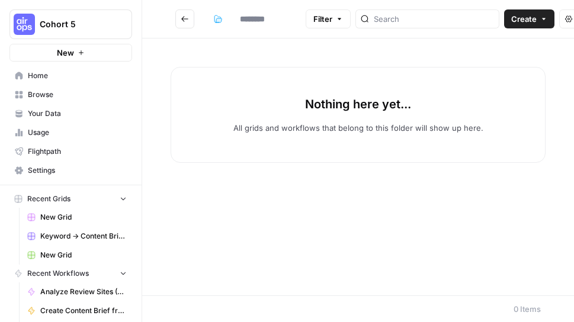
type input "**********"
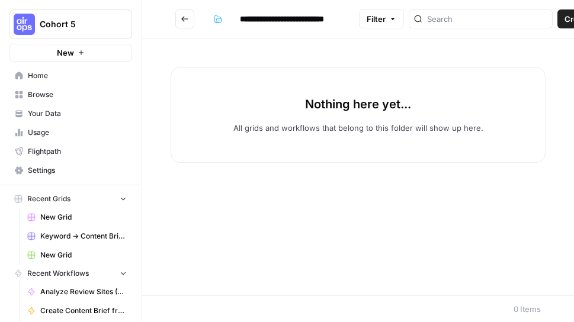
click at [558, 24] on button "Create" at bounding box center [583, 18] width 50 height 19
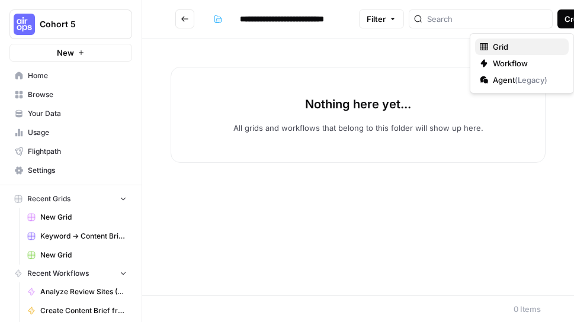
click at [523, 49] on span "Grid" at bounding box center [526, 47] width 66 height 12
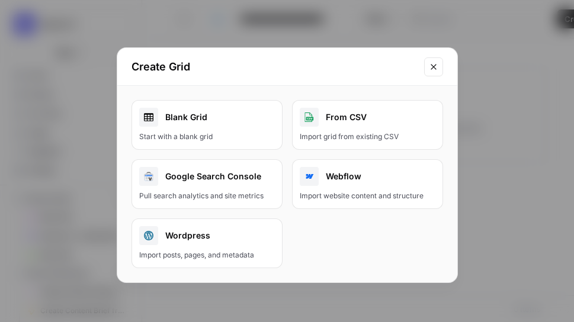
click at [205, 124] on div "Blank Grid" at bounding box center [207, 117] width 136 height 19
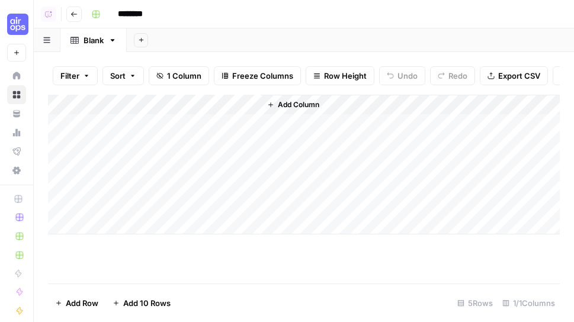
click at [156, 13] on input "********" at bounding box center [146, 14] width 66 height 19
type input "*"
type input "**********"
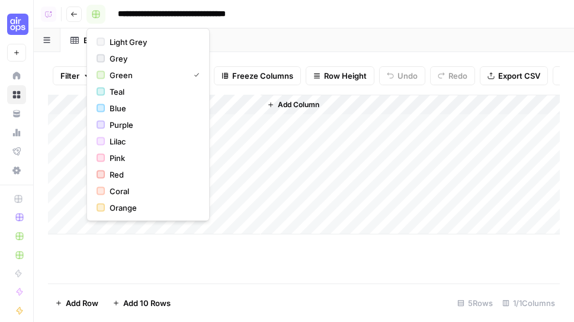
click at [93, 14] on icon "button" at bounding box center [95, 14] width 7 height 7
click at [115, 94] on span "Teal" at bounding box center [152, 92] width 85 height 12
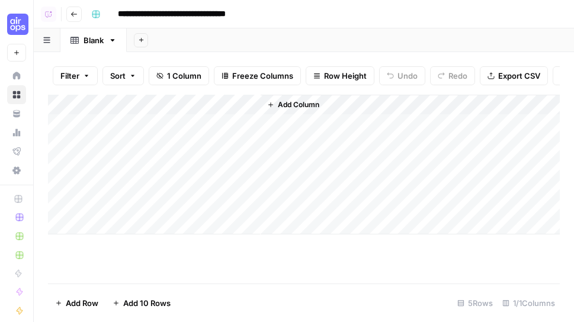
click at [328, 30] on div "Add Sheet" at bounding box center [351, 40] width 448 height 24
click at [141, 104] on div "Add Column" at bounding box center [304, 165] width 512 height 140
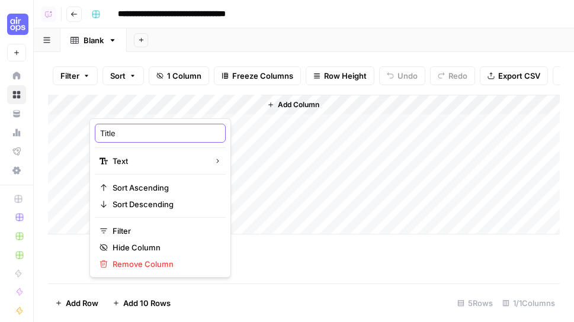
click at [142, 130] on input "Title" at bounding box center [160, 133] width 120 height 12
type input "Keyword"
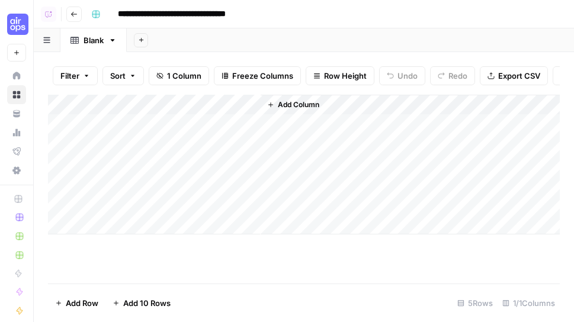
click at [165, 125] on div "Add Column" at bounding box center [304, 165] width 512 height 140
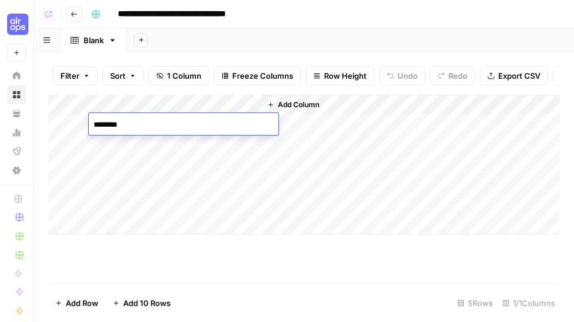
type textarea "*********"
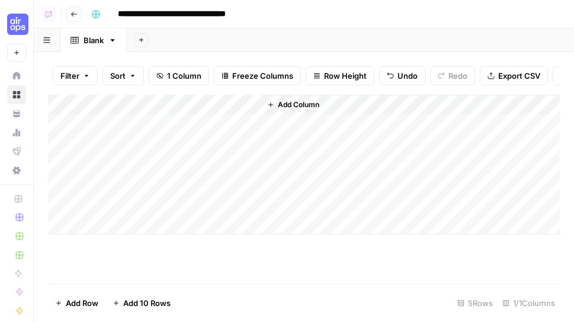
click at [300, 103] on span "Add Column" at bounding box center [298, 105] width 41 height 11
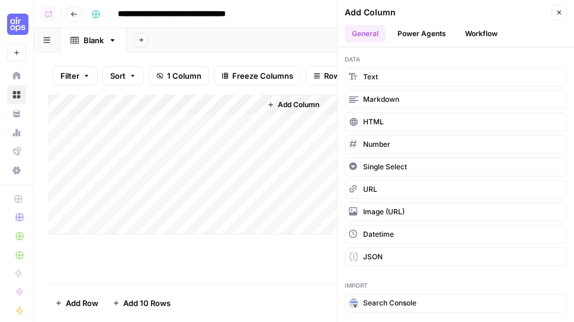
click at [439, 32] on button "Power Agents" at bounding box center [422, 34] width 63 height 18
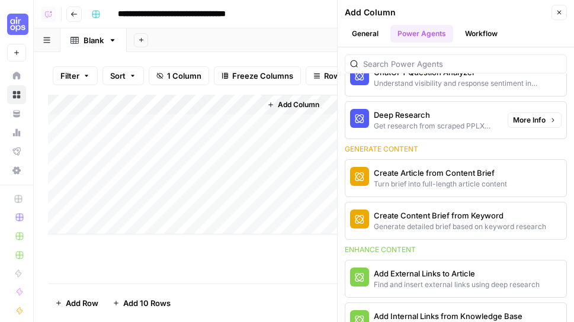
scroll to position [145, 0]
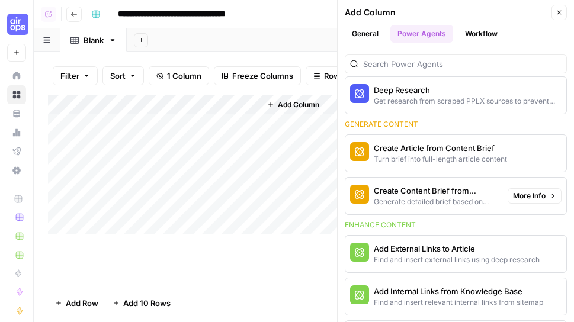
click at [440, 199] on div "Generate detailed brief based on keyword research" at bounding box center [436, 202] width 124 height 11
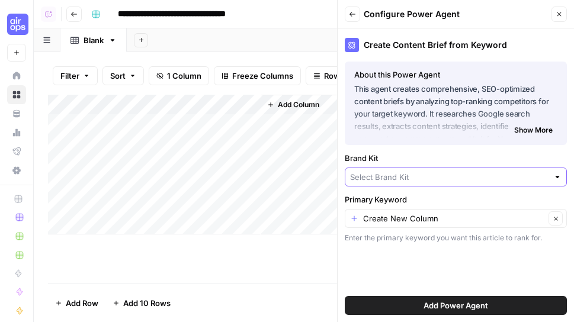
click at [412, 172] on input "Brand Kit" at bounding box center [449, 177] width 199 height 12
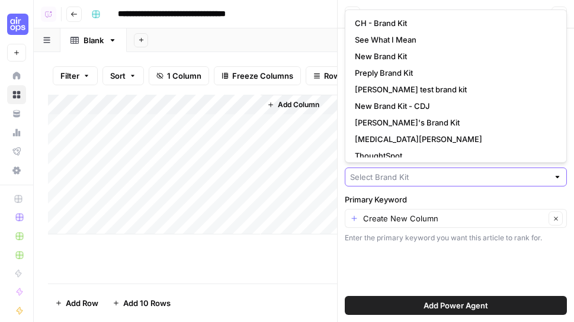
click at [386, 178] on input "Brand Kit" at bounding box center [449, 177] width 199 height 12
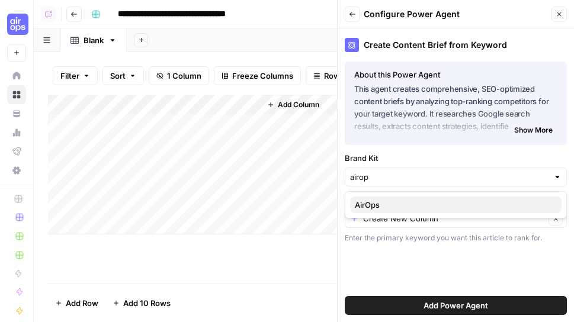
click at [385, 203] on span "AirOps" at bounding box center [453, 205] width 197 height 12
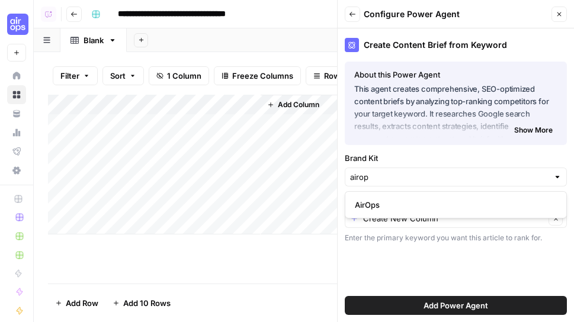
type input "AirOps"
click at [413, 216] on input "Primary Keyword" at bounding box center [454, 219] width 182 height 12
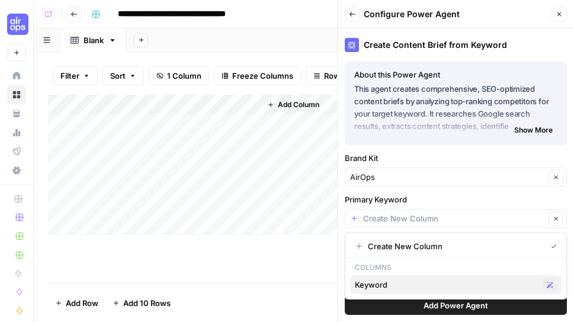
click at [391, 280] on span "Keyword" at bounding box center [446, 285] width 183 height 12
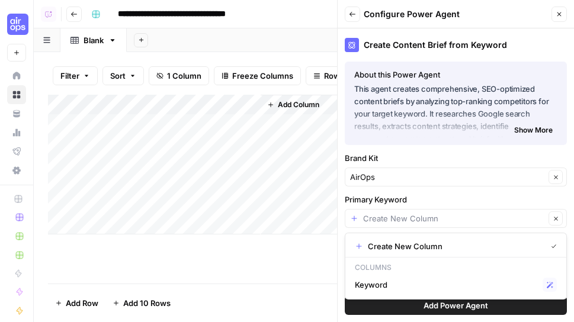
type input "Keyword"
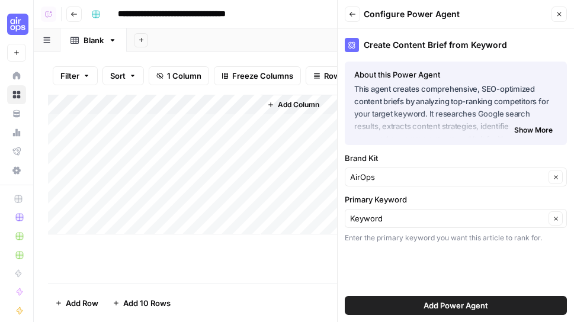
click at [433, 302] on span "Add Power Agent" at bounding box center [456, 306] width 65 height 12
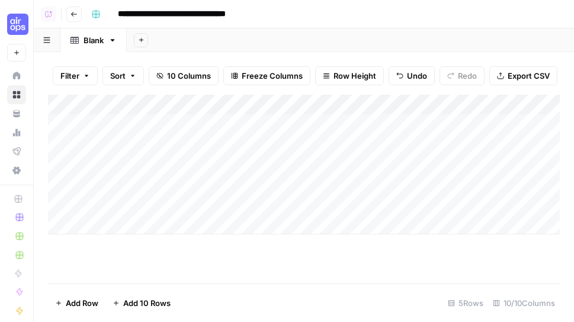
click at [354, 107] on div "Add Column" at bounding box center [304, 165] width 512 height 140
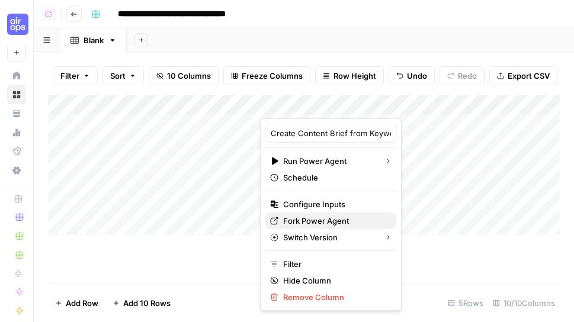
click at [317, 220] on span "Fork Power Agent" at bounding box center [335, 221] width 104 height 12
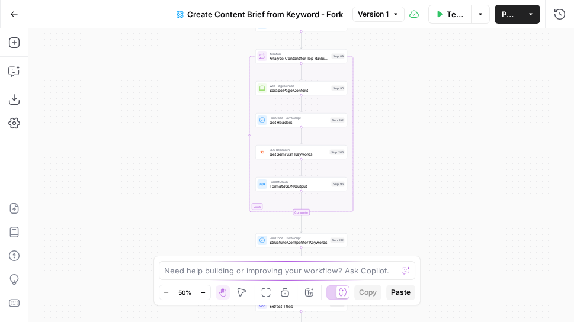
drag, startPoint x: 392, startPoint y: 72, endPoint x: 394, endPoint y: 212, distance: 139.3
click at [394, 212] on div "Workflow Set Inputs Inputs Google Search Perform Google Search Step 51 Loop Ite…" at bounding box center [301, 175] width 546 height 294
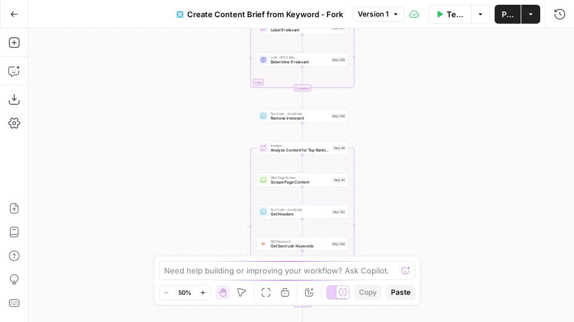
drag, startPoint x: 391, startPoint y: 107, endPoint x: 391, endPoint y: 231, distance: 124.5
click at [391, 231] on div "Workflow Set Inputs Inputs Google Search Perform Google Search Step 51 Loop Ite…" at bounding box center [301, 175] width 546 height 294
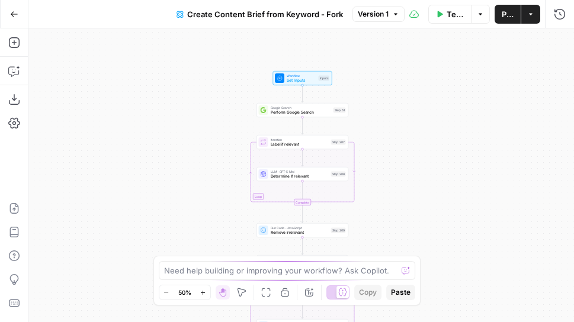
drag, startPoint x: 391, startPoint y: 194, endPoint x: 391, endPoint y: 94, distance: 99.6
click at [391, 94] on div "Workflow Set Inputs Inputs Google Search Perform Google Search Step 51 Loop Ite…" at bounding box center [301, 175] width 546 height 294
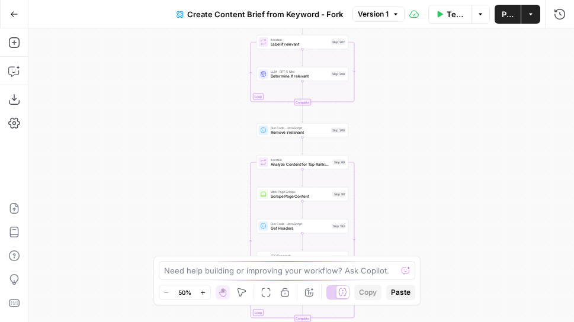
drag, startPoint x: 405, startPoint y: 241, endPoint x: 405, endPoint y: 118, distance: 123.3
click at [405, 118] on div "Workflow Set Inputs Inputs Google Search Perform Google Search Step 51 Loop Ite…" at bounding box center [301, 175] width 546 height 294
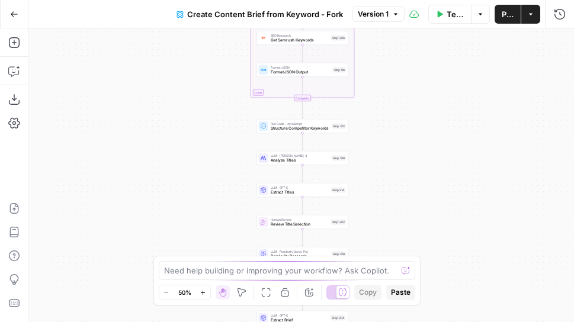
drag, startPoint x: 405, startPoint y: 197, endPoint x: 404, endPoint y: 85, distance: 111.4
click at [404, 86] on div "Workflow Set Inputs Inputs Google Search Perform Google Search Step 51 Loop Ite…" at bounding box center [301, 175] width 546 height 294
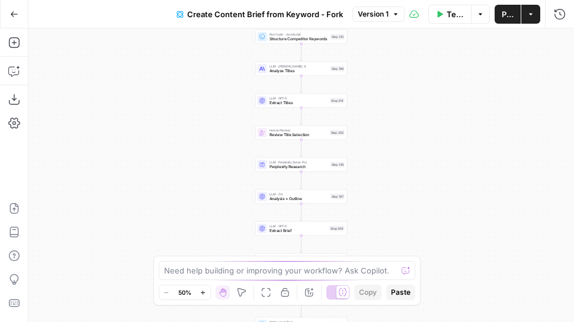
drag, startPoint x: 384, startPoint y: 216, endPoint x: 383, endPoint y: 94, distance: 122.1
click at [383, 94] on div "Workflow Set Inputs Inputs Google Search Perform Google Search Step 51 Loop Ite…" at bounding box center [301, 175] width 546 height 294
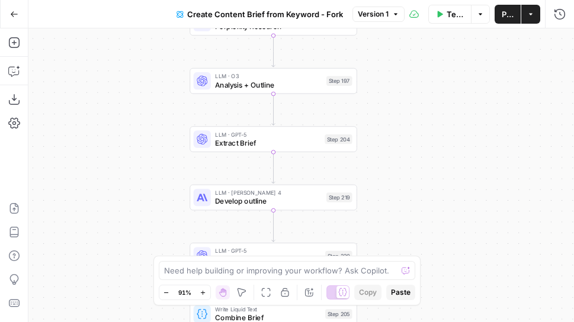
drag, startPoint x: 369, startPoint y: 190, endPoint x: 410, endPoint y: 76, distance: 121.1
click at [410, 75] on div "Workflow Set Inputs Inputs Google Search Perform Google Search Step 51 Loop Ite…" at bounding box center [301, 175] width 546 height 294
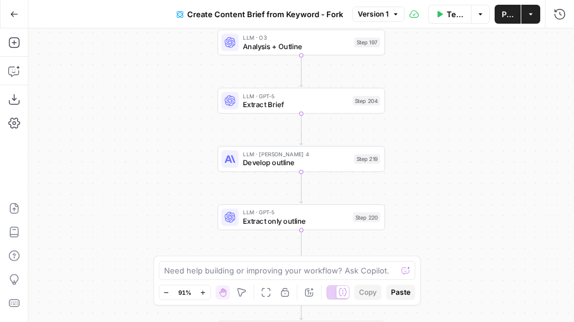
drag, startPoint x: 409, startPoint y: 147, endPoint x: 436, endPoint y: 111, distance: 45.3
click at [436, 111] on div "Workflow Set Inputs Inputs Google Search Perform Google Search Step 51 Loop Ite…" at bounding box center [301, 175] width 546 height 294
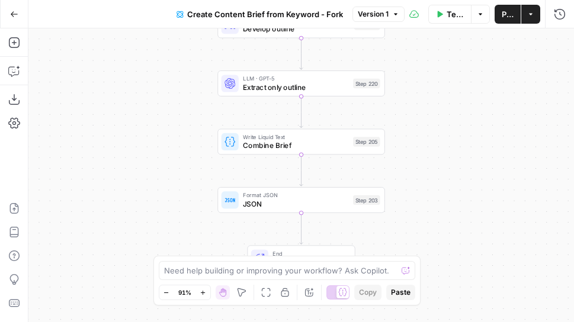
drag, startPoint x: 437, startPoint y: 188, endPoint x: 437, endPoint y: 55, distance: 134.0
click at [437, 55] on div "Workflow Set Inputs Inputs Google Search Perform Google Search Step 51 Loop Ite…" at bounding box center [301, 175] width 546 height 294
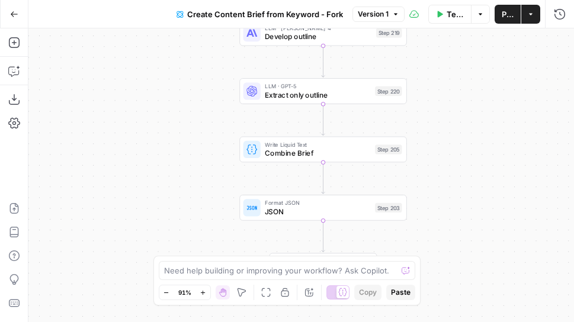
drag, startPoint x: 423, startPoint y: 117, endPoint x: 455, endPoint y: 127, distance: 33.0
click at [455, 127] on div "Workflow Set Inputs Inputs Google Search Perform Google Search Step 51 Loop Ite…" at bounding box center [301, 175] width 546 height 294
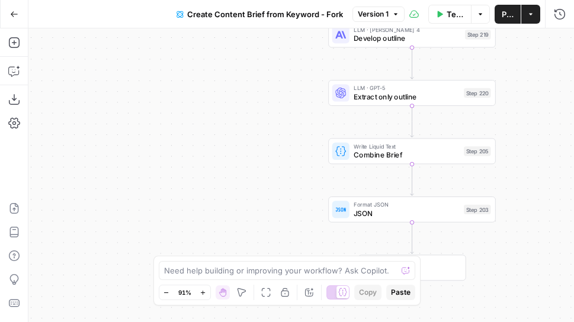
drag, startPoint x: 455, startPoint y: 127, endPoint x: 535, endPoint y: 126, distance: 80.0
click at [535, 126] on div "Workflow Set Inputs Inputs Google Search Perform Google Search Step 51 Loop Ite…" at bounding box center [301, 175] width 546 height 294
click at [10, 44] on icon "button" at bounding box center [14, 43] width 12 height 12
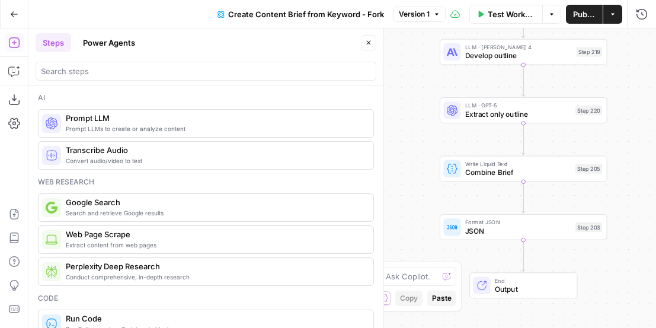
drag, startPoint x: 593, startPoint y: 282, endPoint x: 644, endPoint y: 301, distance: 53.8
click at [574, 301] on div "Workflow Set Inputs Inputs Google Search Perform Google Search Step 51 Loop Ite…" at bounding box center [342, 177] width 628 height 299
click at [103, 40] on button "Power Agents" at bounding box center [109, 42] width 66 height 19
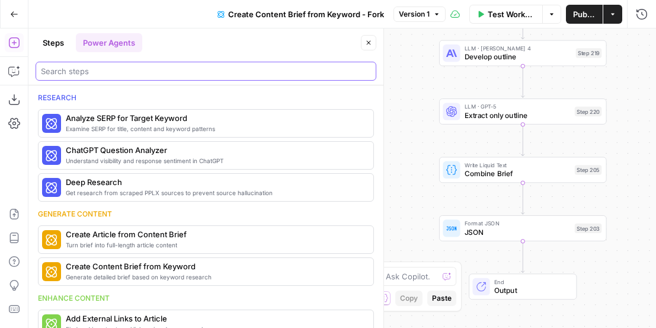
click at [111, 71] on input "search" at bounding box center [206, 71] width 330 height 12
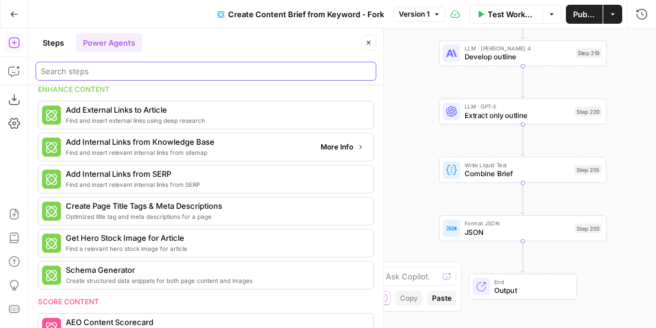
scroll to position [191, 0]
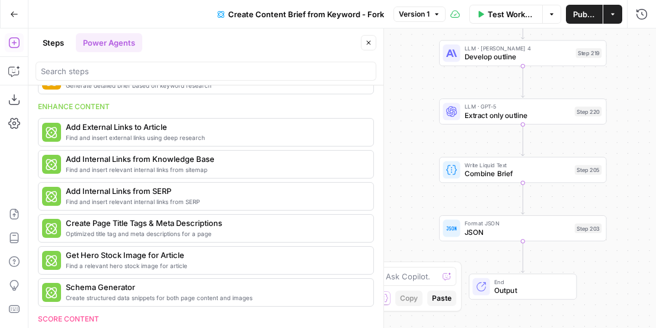
drag, startPoint x: 122, startPoint y: 105, endPoint x: 41, endPoint y: 105, distance: 80.6
click at [41, 105] on div "Enhance content" at bounding box center [206, 106] width 336 height 11
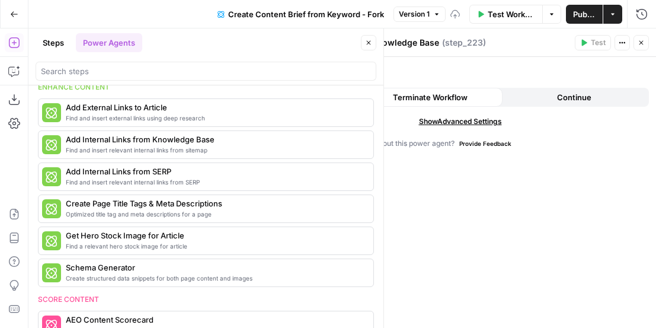
scroll to position [343, 0]
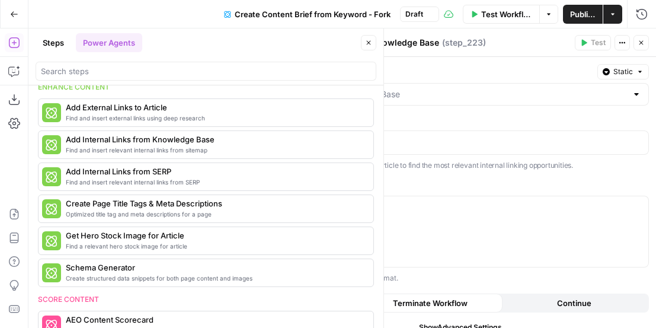
click at [370, 43] on icon "button" at bounding box center [368, 42] width 7 height 7
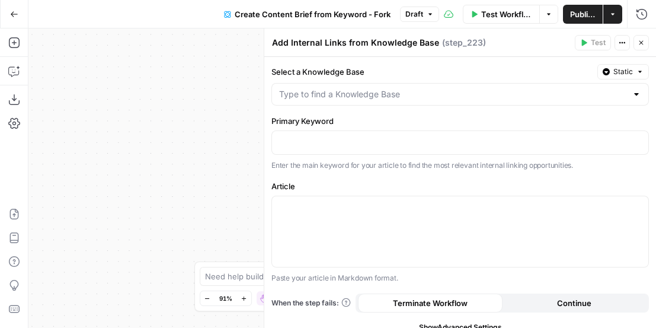
drag, startPoint x: 231, startPoint y: 164, endPoint x: 50, endPoint y: 158, distance: 180.9
click at [50, 158] on div "Workflow Set Inputs Inputs Google Search Perform Google Search Step 51 Loop Ite…" at bounding box center [342, 177] width 628 height 299
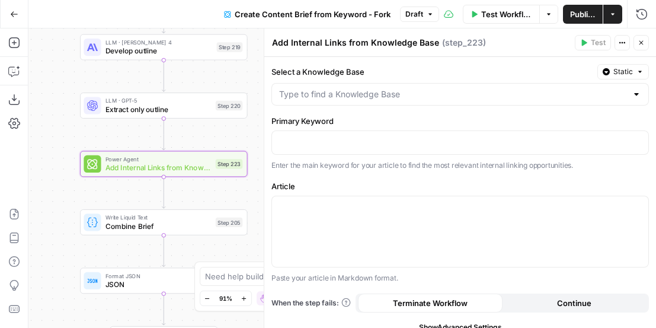
drag, startPoint x: 186, startPoint y: 171, endPoint x: -2, endPoint y: 171, distance: 187.9
click at [0, 171] on html "Cohort 5 New Home Browse Your Data Usage Flightpath Settings Recent Grids Keywo…" at bounding box center [328, 164] width 656 height 328
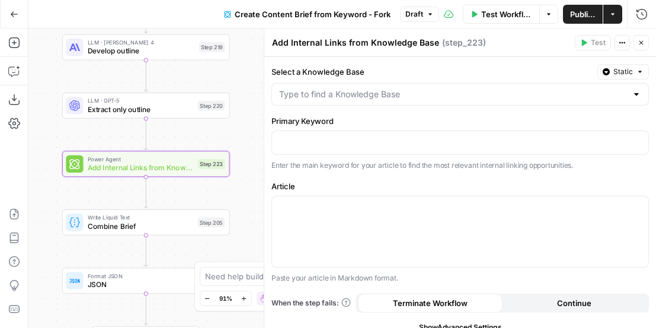
drag, startPoint x: 253, startPoint y: 123, endPoint x: 245, endPoint y: 123, distance: 7.7
click at [245, 123] on div "Workflow Set Inputs Inputs Google Search Perform Google Search Step 51 Loop Ite…" at bounding box center [342, 177] width 628 height 299
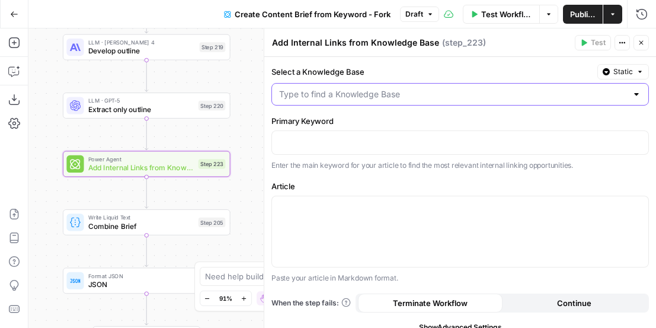
click at [321, 92] on input "Select a Knowledge Base" at bounding box center [453, 94] width 348 height 12
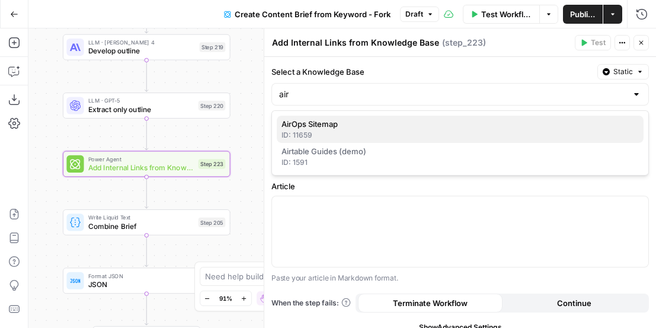
click at [355, 129] on span "AirOps Sitemap" at bounding box center [458, 124] width 353 height 12
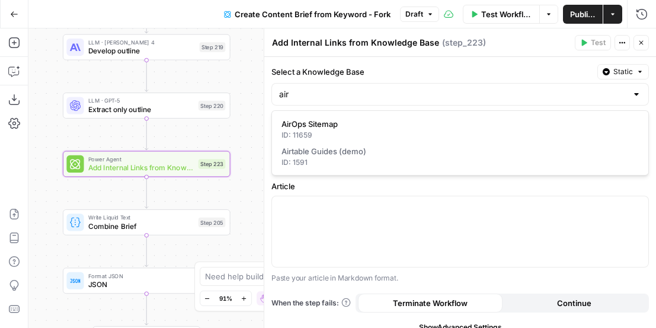
type input "AirOps Sitemap"
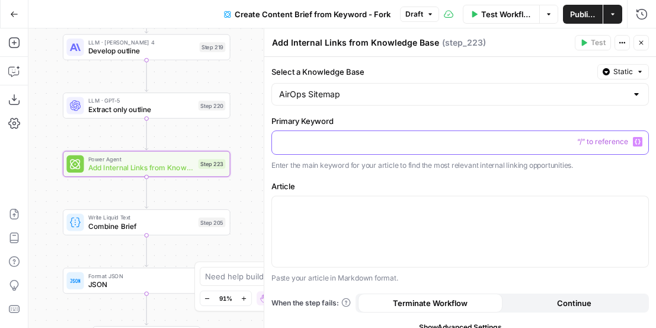
click at [344, 145] on p at bounding box center [460, 142] width 362 height 12
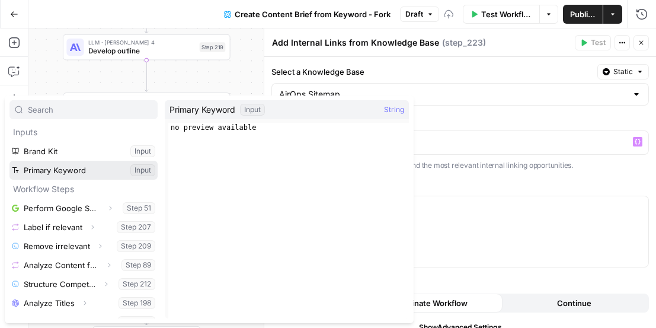
click at [88, 169] on button "Select variable Primary Keyword" at bounding box center [83, 170] width 148 height 19
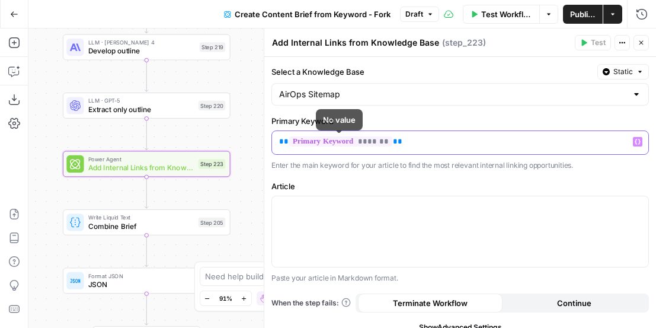
drag, startPoint x: 430, startPoint y: 145, endPoint x: 270, endPoint y: 143, distance: 160.6
click at [270, 143] on div "Add Internal Links from Knowledge Base Add Internal Links from Knowledge Base (…" at bounding box center [460, 177] width 392 height 299
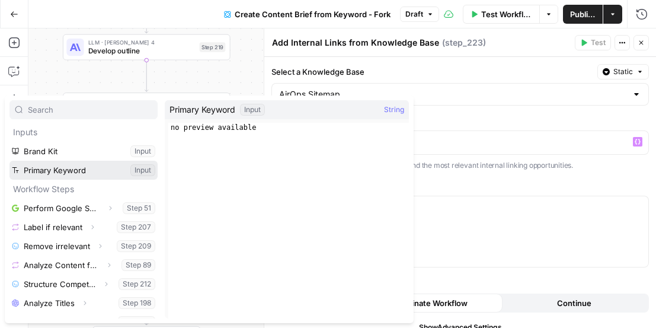
click at [90, 172] on button "Select variable Primary Keyword" at bounding box center [83, 170] width 148 height 19
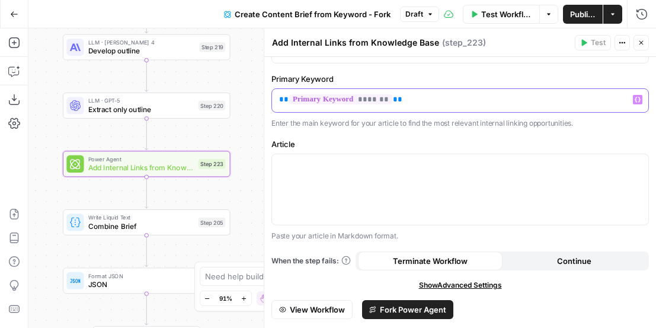
scroll to position [59, 0]
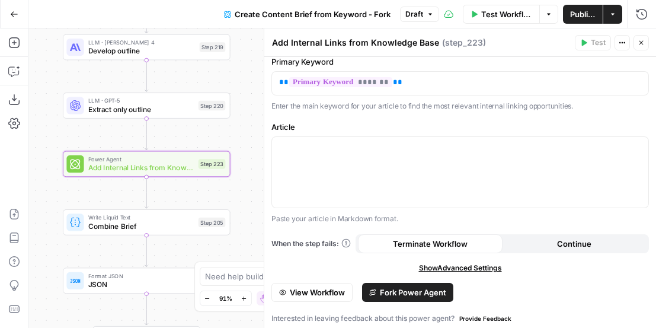
drag, startPoint x: 299, startPoint y: 128, endPoint x: 273, endPoint y: 129, distance: 26.1
click at [273, 129] on label "Article" at bounding box center [460, 127] width 378 height 12
click at [279, 129] on label "Article" at bounding box center [460, 127] width 378 height 12
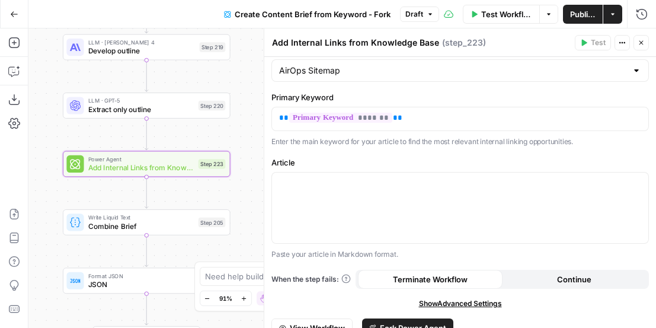
scroll to position [64, 0]
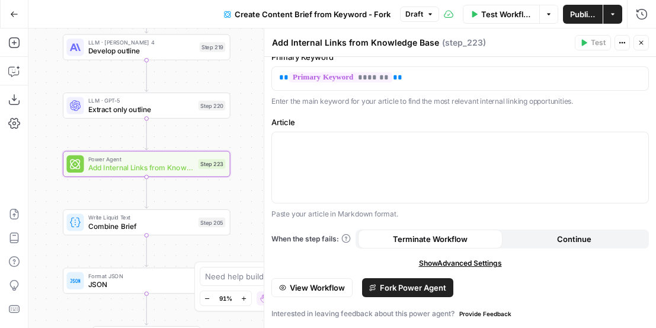
click at [400, 290] on span "Fork Power Agent" at bounding box center [413, 288] width 66 height 12
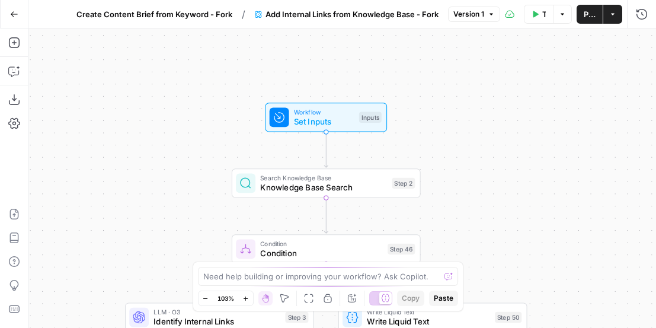
drag, startPoint x: 398, startPoint y: 74, endPoint x: 478, endPoint y: 181, distance: 134.0
click at [478, 181] on div "true false Workflow Set Inputs Inputs Search Knowledge Base Knowledge Base Sear…" at bounding box center [342, 177] width 628 height 299
click at [364, 130] on div "Workflow Set Inputs Inputs Test Step" at bounding box center [327, 118] width 122 height 29
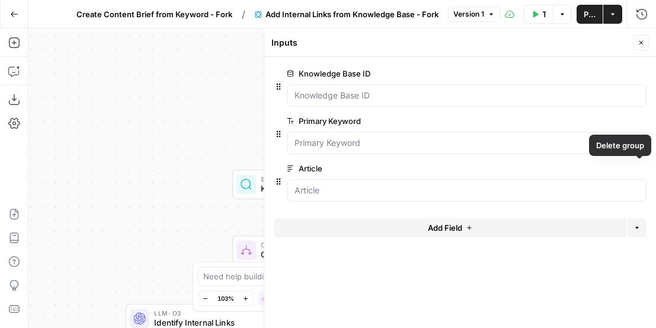
click at [574, 167] on icon "button" at bounding box center [640, 168] width 7 height 7
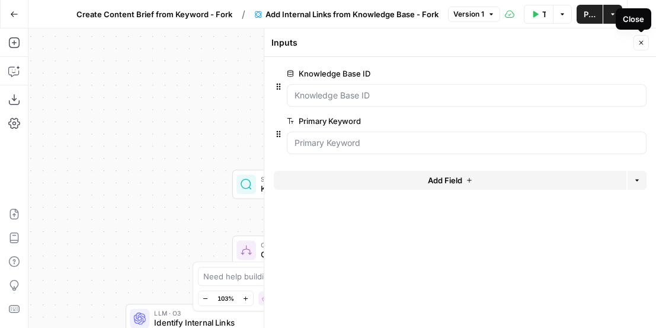
click at [574, 44] on icon "button" at bounding box center [641, 42] width 7 height 7
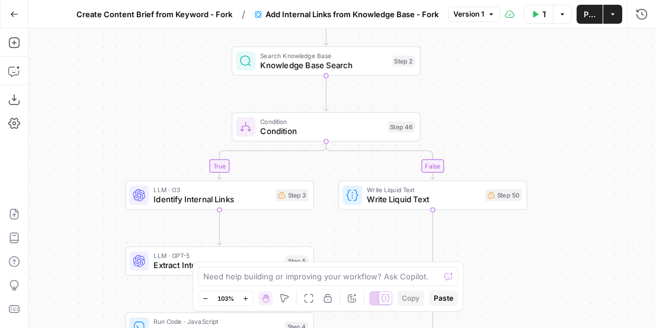
drag, startPoint x: 465, startPoint y: 206, endPoint x: 465, endPoint y: 83, distance: 122.7
click at [465, 84] on div "true false Workflow Set Inputs Inputs Search Knowledge Base Knowledge Base Sear…" at bounding box center [342, 177] width 628 height 299
click at [360, 72] on span "Knowledge Base Search" at bounding box center [323, 66] width 127 height 12
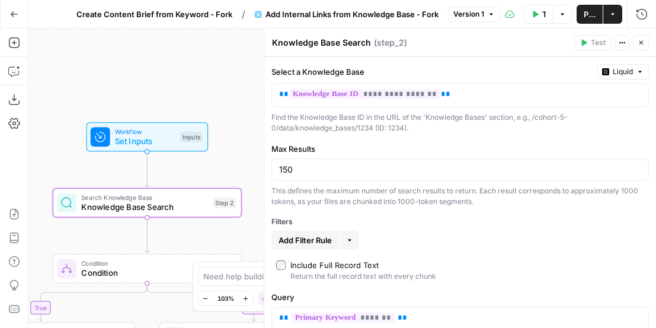
drag, startPoint x: 248, startPoint y: 94, endPoint x: 74, endPoint y: 225, distance: 217.9
click at [69, 234] on div "true false Workflow Set Inputs Inputs Search Knowledge Base Knowledge Base Sear…" at bounding box center [342, 177] width 628 height 299
click at [169, 143] on span "Set Inputs" at bounding box center [145, 141] width 60 height 12
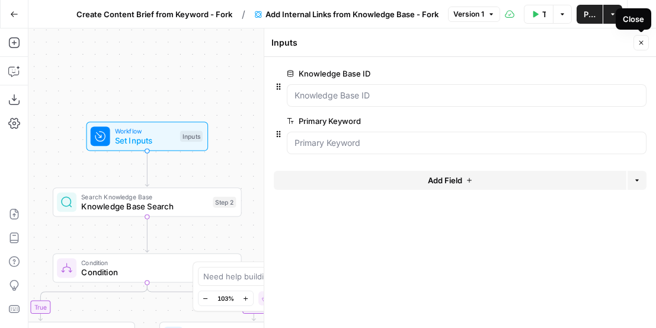
click at [574, 41] on icon "button" at bounding box center [641, 42] width 7 height 7
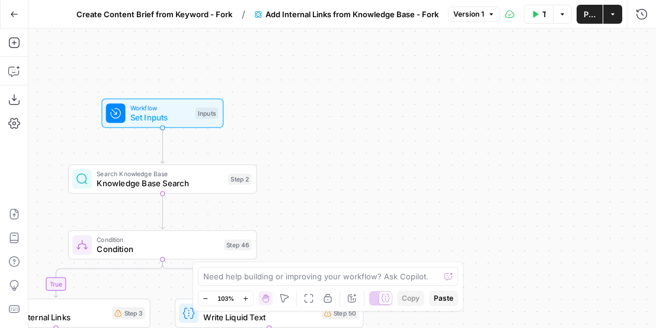
drag, startPoint x: 346, startPoint y: 150, endPoint x: 399, endPoint y: 68, distance: 97.8
click at [399, 68] on div "true false Workflow Set Inputs Inputs Search Knowledge Base Knowledge Base Sear…" at bounding box center [342, 177] width 628 height 299
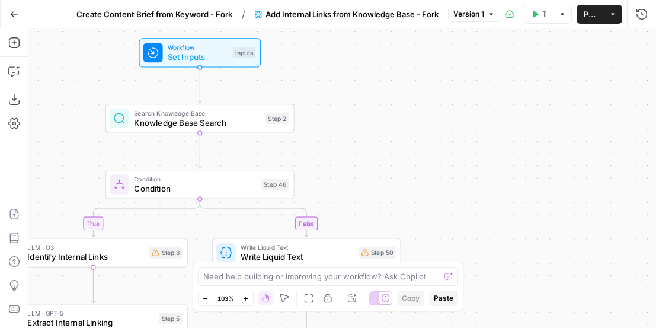
click at [251, 123] on span "Knowledge Base Search" at bounding box center [197, 123] width 127 height 12
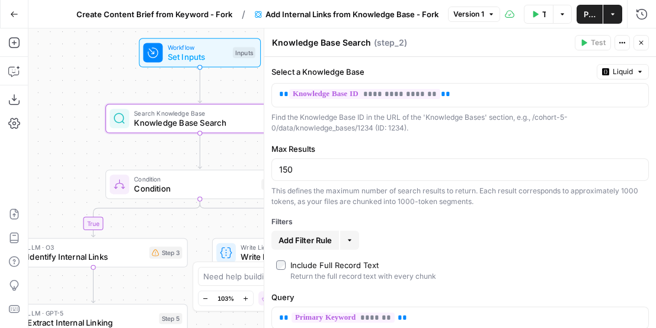
scroll to position [37, 0]
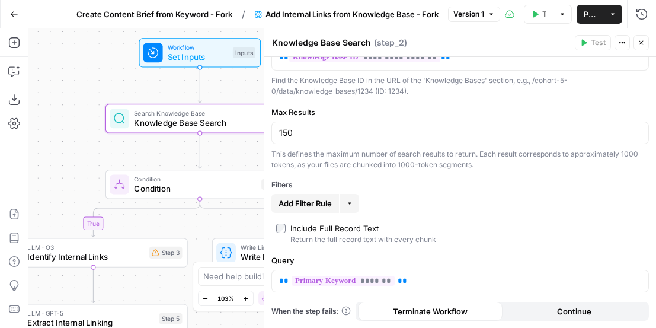
click at [306, 201] on span "Add Filter Rule" at bounding box center [305, 203] width 53 height 12
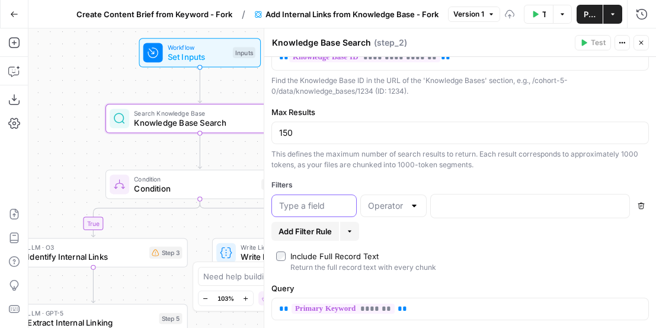
click at [322, 206] on input "text" at bounding box center [314, 206] width 70 height 12
click at [319, 202] on input "text" at bounding box center [314, 206] width 70 height 12
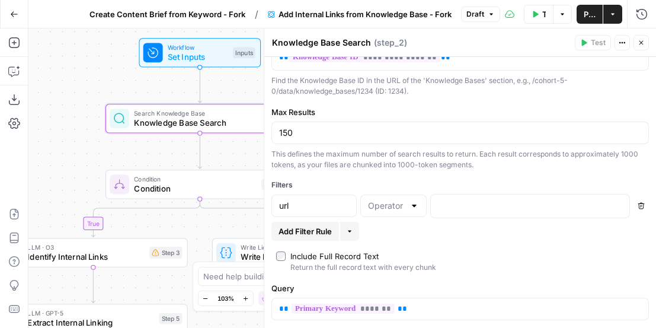
click at [399, 212] on div at bounding box center [393, 205] width 66 height 23
click at [304, 204] on input "url" at bounding box center [314, 206] width 70 height 12
type input "u"
click at [367, 178] on div "**********" at bounding box center [460, 188] width 392 height 336
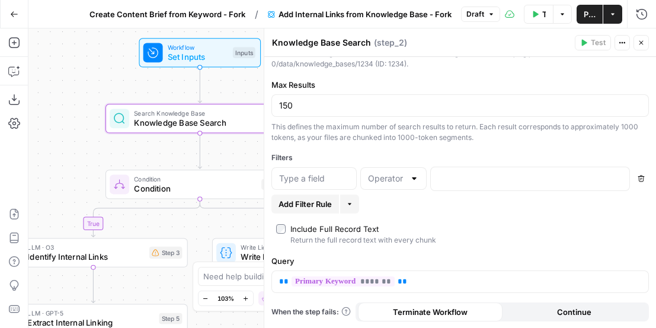
click at [574, 178] on icon "button" at bounding box center [641, 178] width 7 height 7
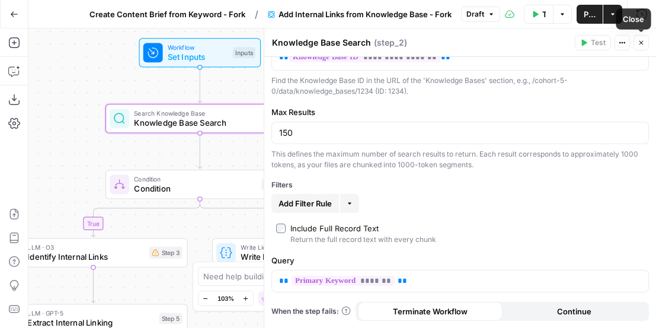
click at [574, 41] on icon "button" at bounding box center [641, 42] width 7 height 7
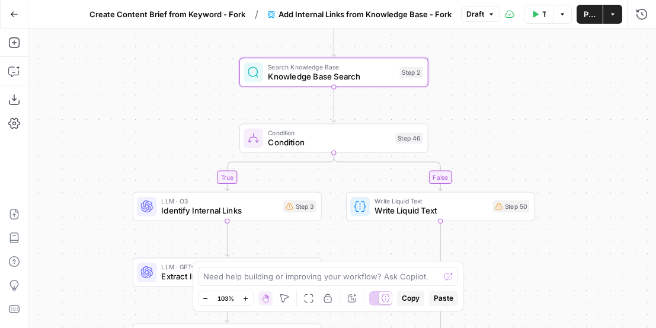
drag, startPoint x: 344, startPoint y: 142, endPoint x: 480, endPoint y: 95, distance: 143.4
click at [481, 95] on div "true false Workflow Set Inputs Inputs Search Knowledge Base Knowledge Base Sear…" at bounding box center [342, 177] width 628 height 299
click at [346, 140] on span "Condition" at bounding box center [331, 142] width 123 height 12
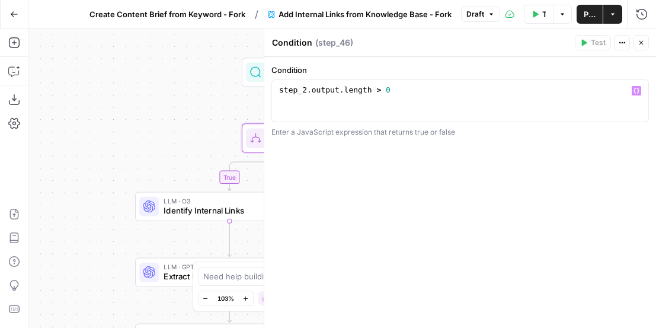
type textarea "**********"
drag, startPoint x: 371, startPoint y: 93, endPoint x: 262, endPoint y: 91, distance: 109.1
click at [264, 91] on div "**********" at bounding box center [460, 177] width 392 height 299
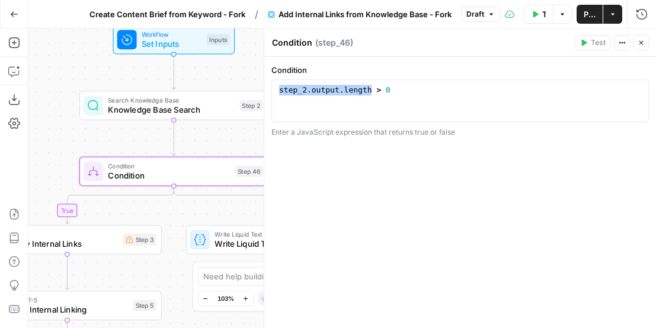
drag, startPoint x: 222, startPoint y: 103, endPoint x: 39, endPoint y: 154, distance: 190.5
click at [39, 154] on div "true false Workflow Set Inputs Inputs Search Knowledge Base Knowledge Base Sear…" at bounding box center [342, 177] width 628 height 299
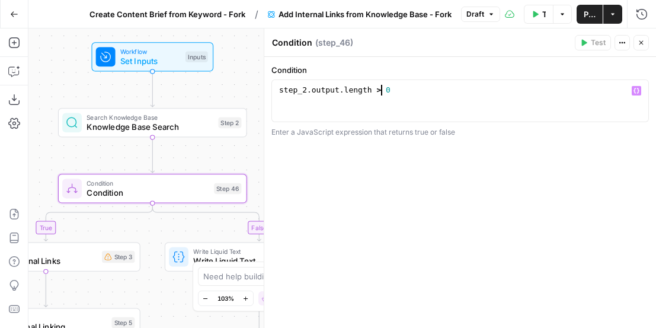
click at [381, 92] on div "step_2 . output . length > 0" at bounding box center [460, 111] width 367 height 53
click at [574, 44] on icon "button" at bounding box center [641, 42] width 7 height 7
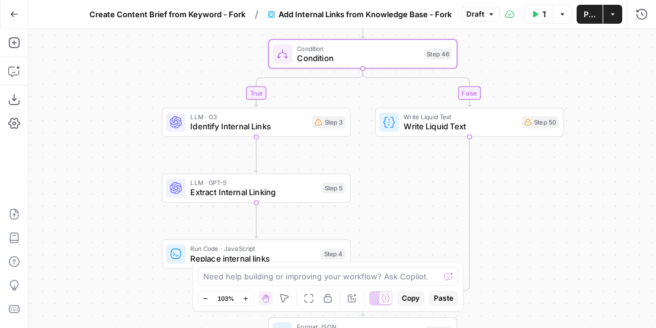
drag, startPoint x: 341, startPoint y: 173, endPoint x: 551, endPoint y: 39, distance: 249.8
click at [551, 39] on div "true false Workflow Set Inputs Inputs Search Knowledge Base Knowledge Base Sear…" at bounding box center [342, 177] width 628 height 299
click at [500, 122] on span "Write Liquid Text" at bounding box center [460, 126] width 113 height 12
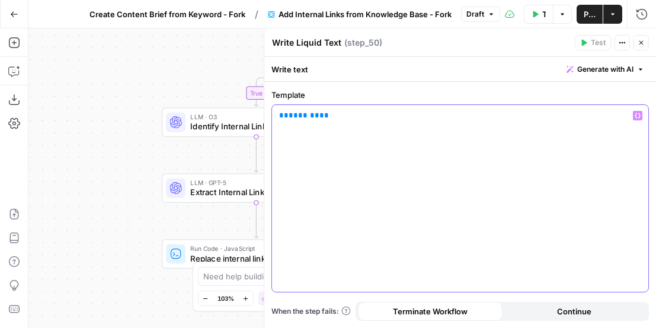
drag, startPoint x: 338, startPoint y: 114, endPoint x: 271, endPoint y: 114, distance: 67.0
click at [272, 114] on div "** ******* **" at bounding box center [460, 198] width 376 height 187
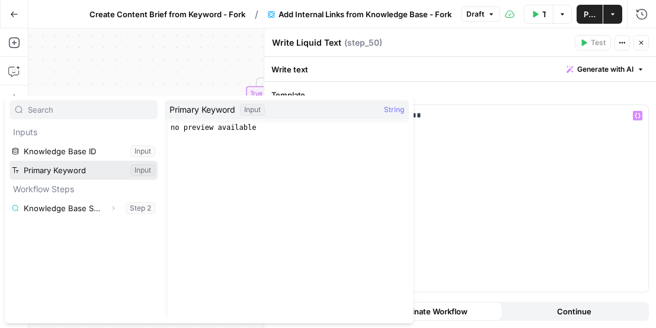
click at [111, 174] on button "Select variable Primary Keyword" at bounding box center [83, 170] width 148 height 19
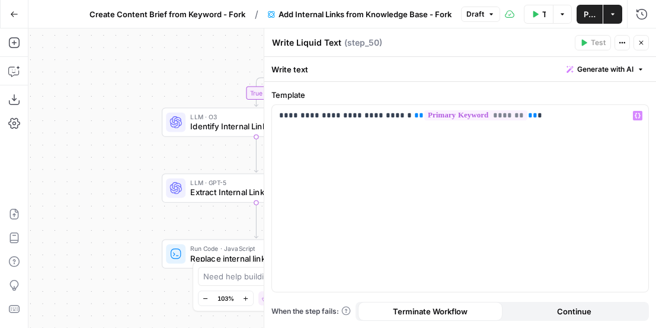
click at [574, 42] on button "Close" at bounding box center [641, 42] width 15 height 15
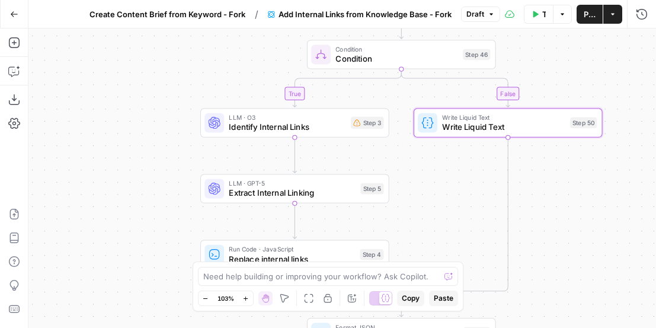
drag, startPoint x: 519, startPoint y: 181, endPoint x: 558, endPoint y: 180, distance: 39.7
click at [559, 180] on div "true false Workflow Set Inputs Inputs Search Knowledge Base Knowledge Base Sear…" at bounding box center [342, 177] width 628 height 299
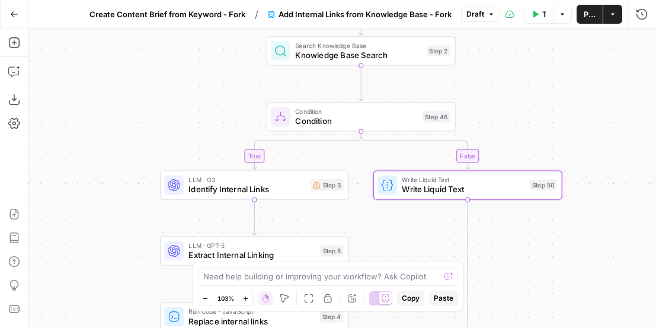
drag, startPoint x: 563, startPoint y: 77, endPoint x: 519, endPoint y: 151, distance: 85.6
click at [519, 151] on div "true false Workflow Set Inputs Inputs Search Knowledge Base Knowledge Base Sear…" at bounding box center [342, 177] width 628 height 299
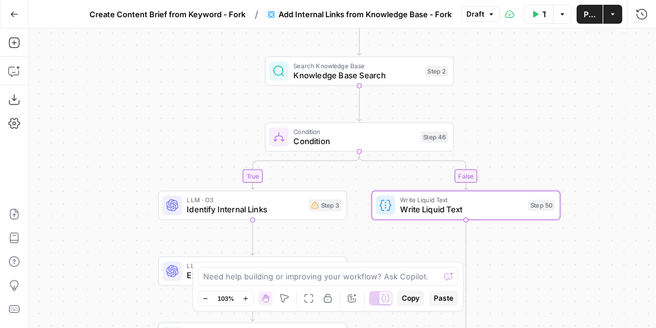
drag, startPoint x: 513, startPoint y: 90, endPoint x: 513, endPoint y: 124, distance: 33.8
click at [513, 124] on div "true false Workflow Set Inputs Inputs Search Knowledge Base Knowledge Base Sear…" at bounding box center [342, 177] width 628 height 299
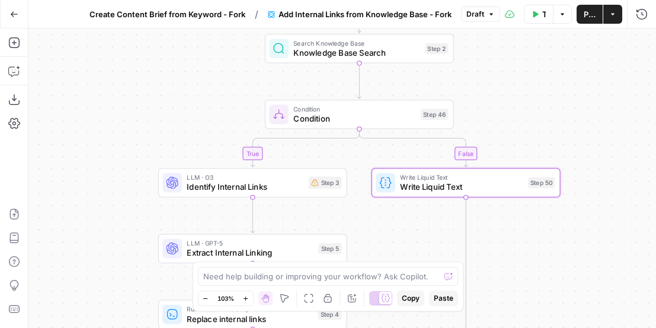
drag, startPoint x: 154, startPoint y: 193, endPoint x: 153, endPoint y: 92, distance: 100.8
click at [154, 92] on div "true false Workflow Set Inputs Inputs Search Knowledge Base Knowledge Base Sear…" at bounding box center [342, 177] width 628 height 299
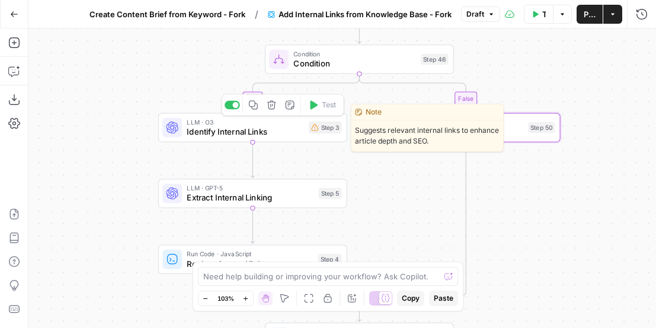
click at [219, 129] on span "Identify Internal Links" at bounding box center [245, 132] width 117 height 12
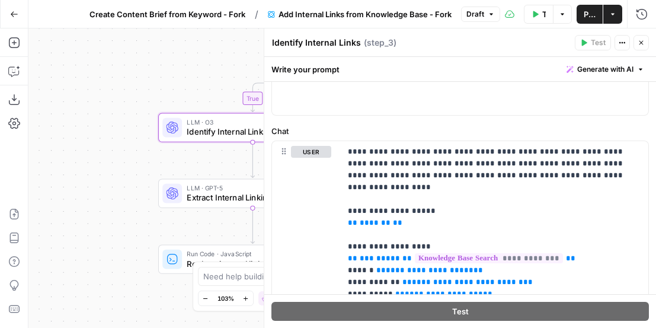
scroll to position [111, 0]
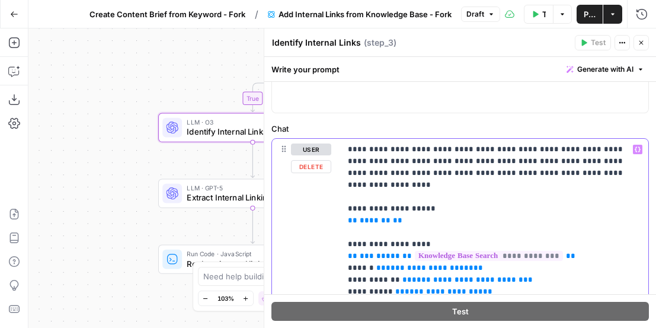
drag, startPoint x: 432, startPoint y: 148, endPoint x: 411, endPoint y: 149, distance: 21.3
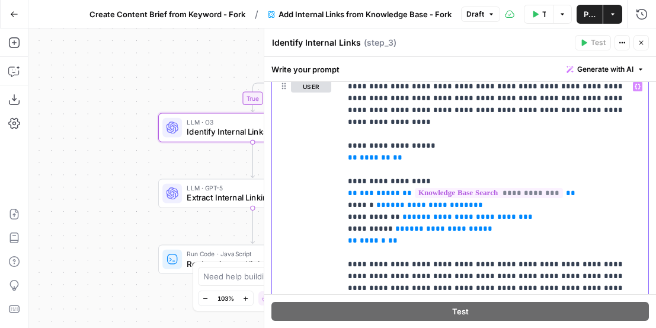
scroll to position [156, 0]
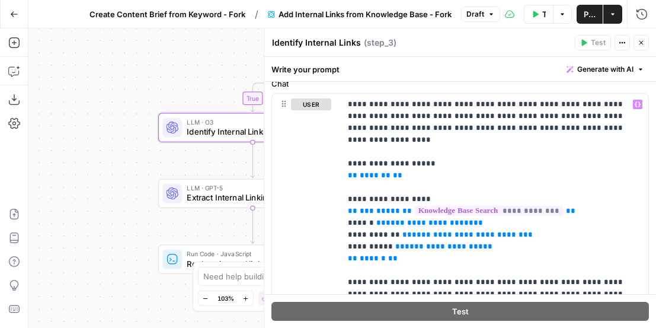
click at [574, 44] on icon "button" at bounding box center [641, 42] width 7 height 7
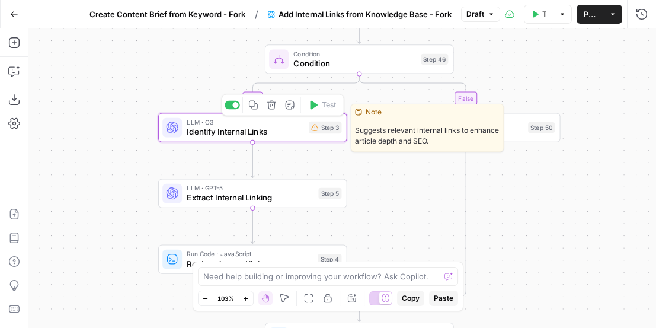
click at [290, 130] on span "Identify Internal Links" at bounding box center [245, 132] width 117 height 12
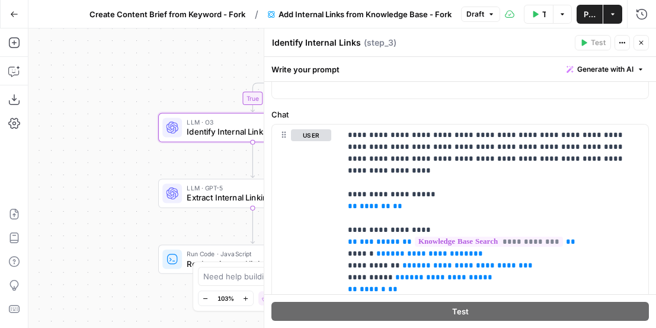
scroll to position [131, 0]
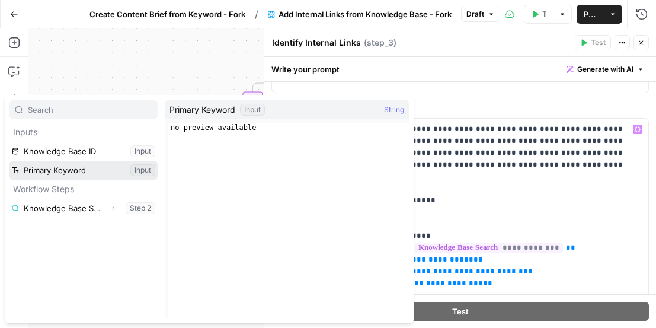
click at [84, 173] on button "Select variable Primary Keyword" at bounding box center [83, 170] width 148 height 19
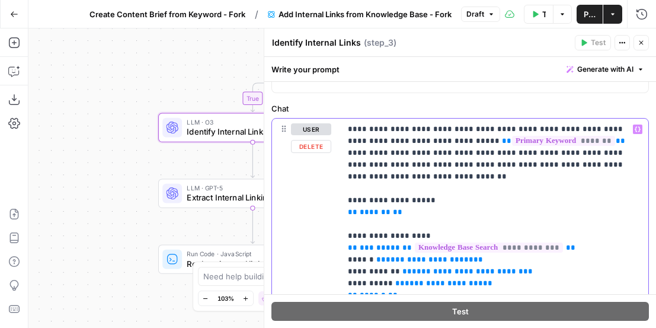
drag, startPoint x: 534, startPoint y: 142, endPoint x: 439, endPoint y: 156, distance: 96.6
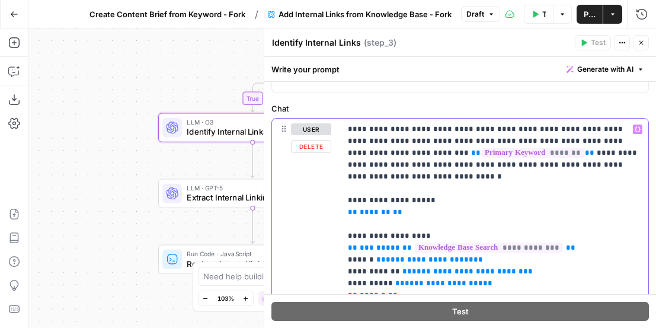
drag, startPoint x: 629, startPoint y: 163, endPoint x: 474, endPoint y: 151, distance: 155.8
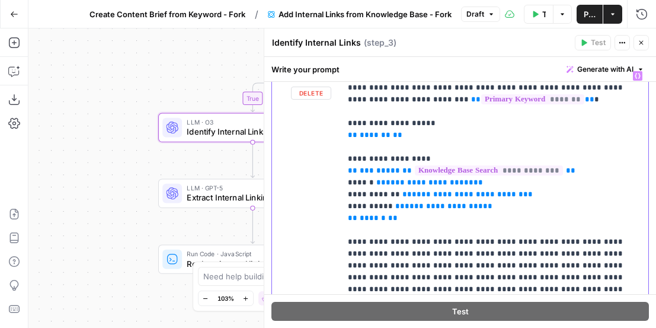
scroll to position [158, 0]
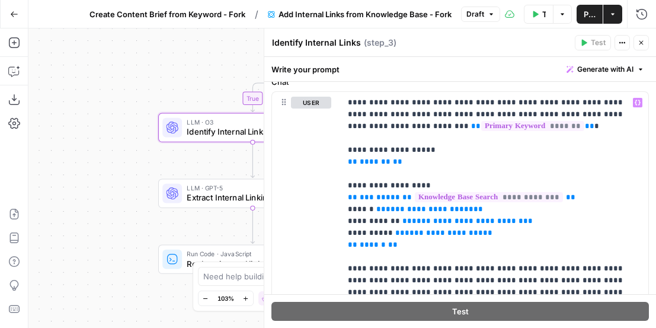
click at [442, 81] on div "Write your prompt Generate with AI" at bounding box center [460, 69] width 392 height 25
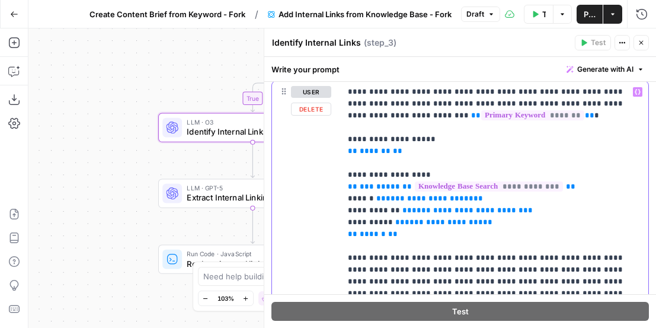
drag, startPoint x: 397, startPoint y: 154, endPoint x: 344, endPoint y: 139, distance: 55.0
click at [344, 139] on div "**********" at bounding box center [495, 311] width 308 height 460
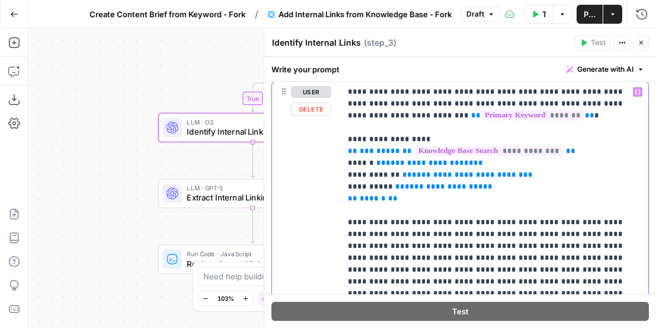
click at [475, 191] on p "**********" at bounding box center [494, 293] width 293 height 415
click at [405, 199] on p "**********" at bounding box center [494, 293] width 293 height 415
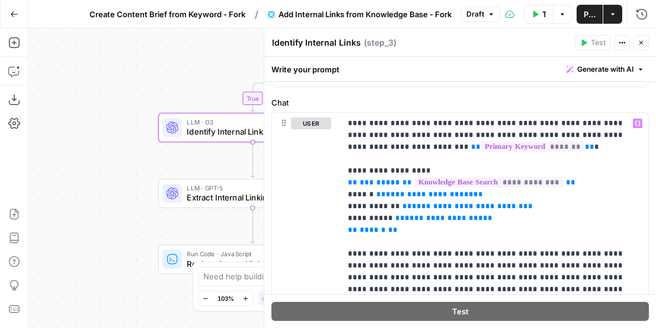
click at [574, 41] on icon "button" at bounding box center [641, 42] width 7 height 7
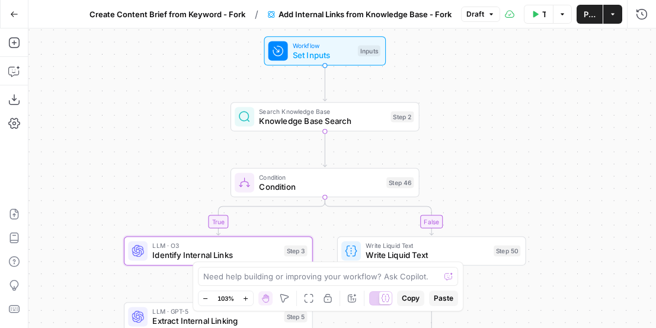
drag, startPoint x: 532, startPoint y: 36, endPoint x: 489, endPoint y: 172, distance: 142.5
click at [490, 172] on div "true false Workflow Set Inputs Inputs Search Knowledge Base Knowledge Base Sear…" at bounding box center [342, 177] width 628 height 299
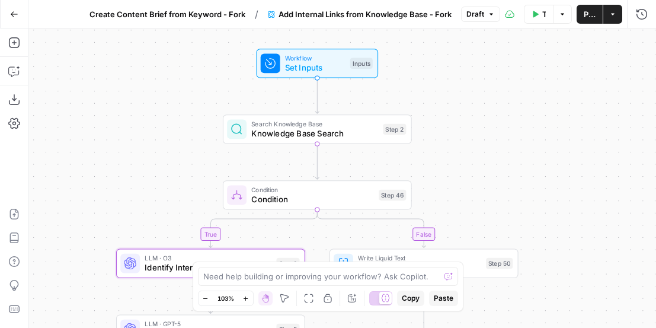
click at [332, 139] on span "Knowledge Base Search" at bounding box center [314, 133] width 127 height 12
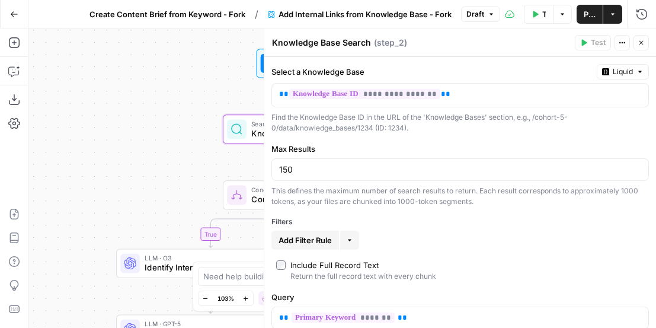
click at [574, 41] on icon "button" at bounding box center [641, 42] width 7 height 7
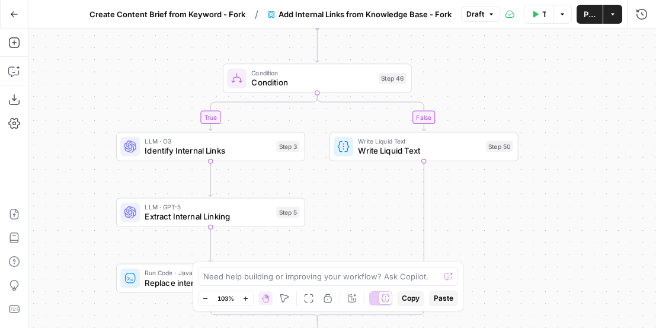
drag, startPoint x: 487, startPoint y: 187, endPoint x: 487, endPoint y: 67, distance: 120.3
click at [487, 67] on div "true false Workflow Set Inputs Inputs Search Knowledge Base Knowledge Base Sear…" at bounding box center [342, 177] width 628 height 299
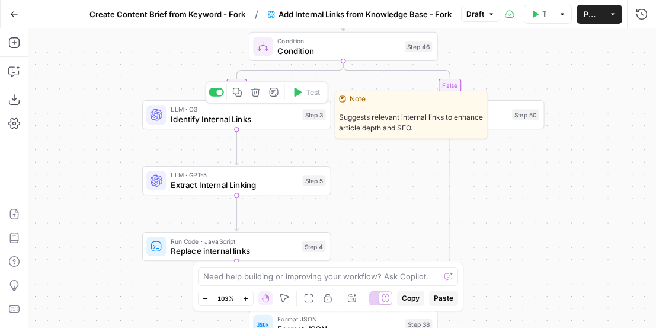
click at [243, 118] on span "Identify Internal Links" at bounding box center [234, 119] width 127 height 12
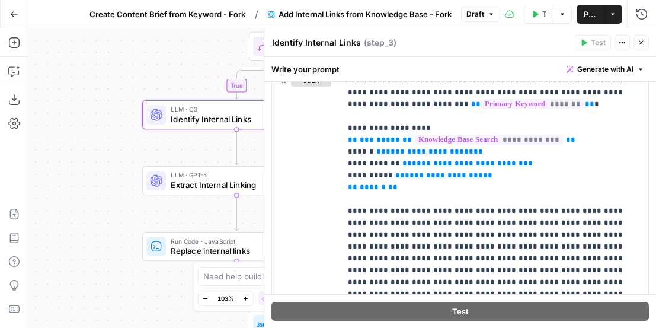
scroll to position [183, 0]
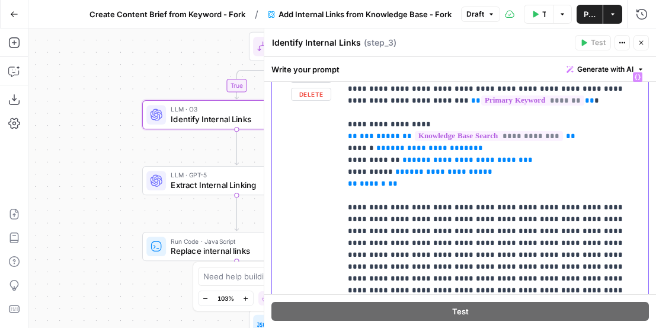
drag, startPoint x: 359, startPoint y: 138, endPoint x: 340, endPoint y: 138, distance: 19.0
click at [340, 138] on div "**********" at bounding box center [460, 292] width 376 height 453
click at [407, 181] on p "**********" at bounding box center [494, 278] width 293 height 415
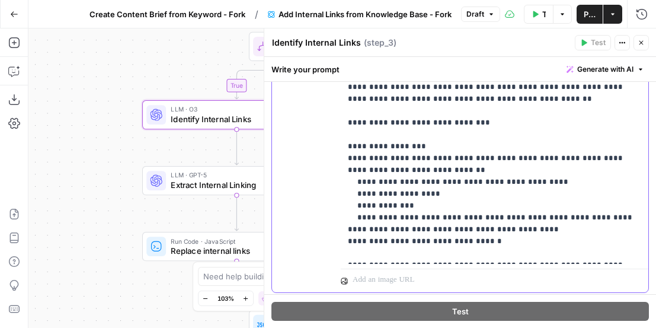
scroll to position [414, 0]
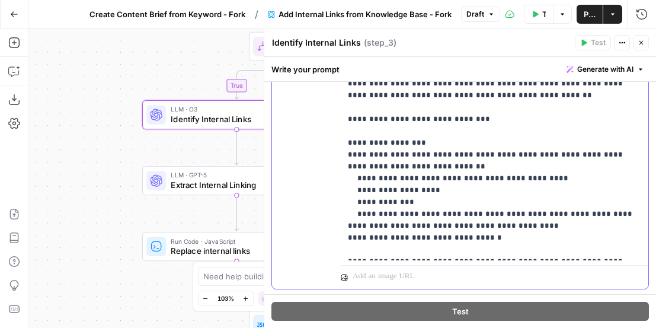
click at [436, 132] on p "**********" at bounding box center [494, 48] width 293 height 415
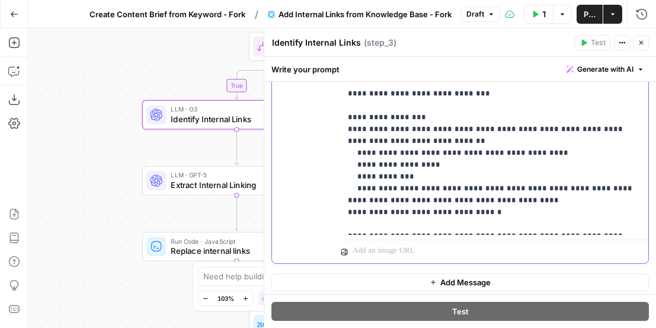
scroll to position [443, 0]
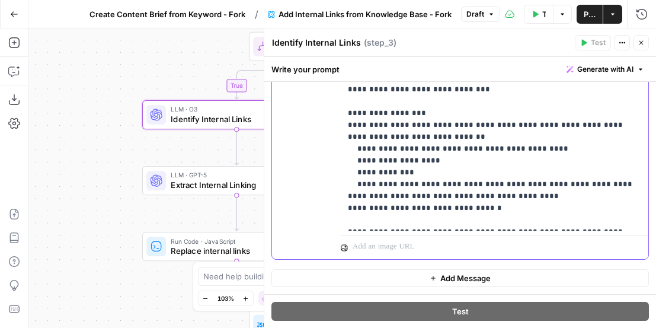
click at [386, 151] on p "**********" at bounding box center [494, 18] width 293 height 415
click at [415, 161] on p "**********" at bounding box center [494, 18] width 293 height 415
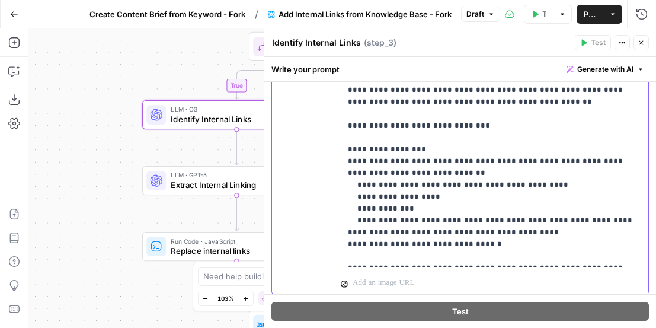
scroll to position [401, 0]
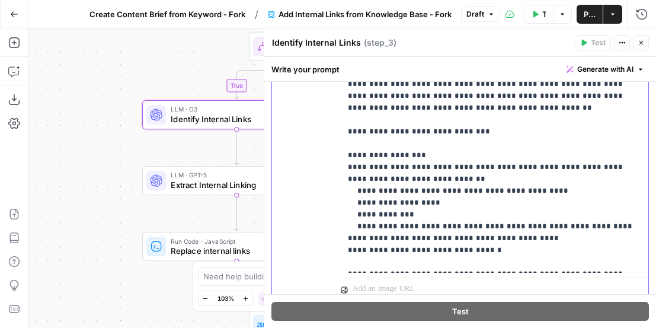
click at [413, 206] on p "**********" at bounding box center [494, 60] width 293 height 415
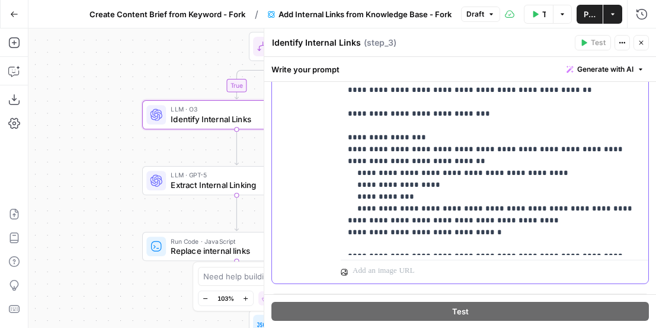
scroll to position [418, 0]
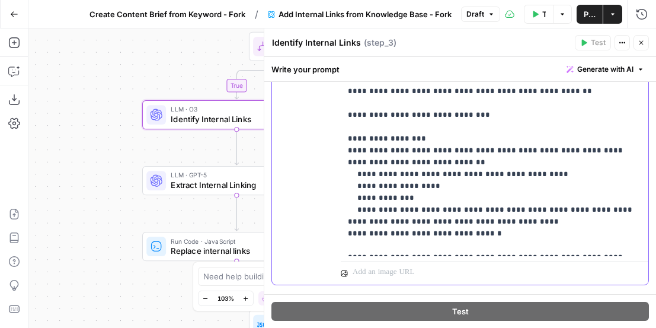
drag, startPoint x: 542, startPoint y: 151, endPoint x: 439, endPoint y: 130, distance: 105.8
click at [439, 130] on p "**********" at bounding box center [494, 43] width 293 height 415
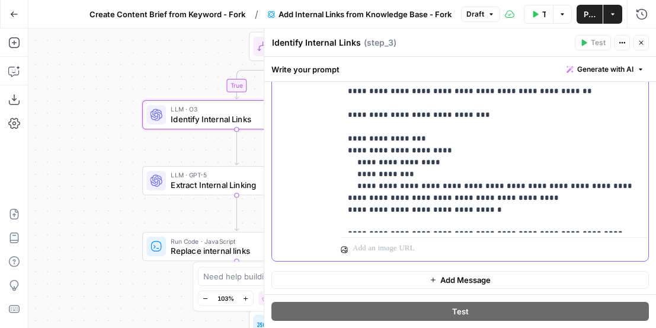
drag, startPoint x: 424, startPoint y: 128, endPoint x: 359, endPoint y: 129, distance: 65.2
click at [359, 129] on p "**********" at bounding box center [494, 31] width 293 height 391
click at [383, 155] on p "**********" at bounding box center [494, 31] width 293 height 391
drag, startPoint x: 498, startPoint y: 178, endPoint x: 327, endPoint y: 165, distance: 171.8
click at [327, 165] on div "**********" at bounding box center [460, 46] width 376 height 429
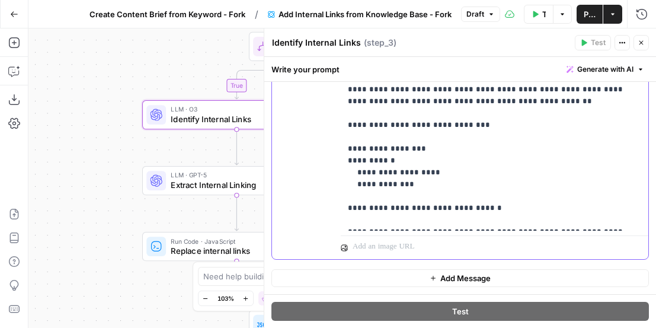
scroll to position [396, 0]
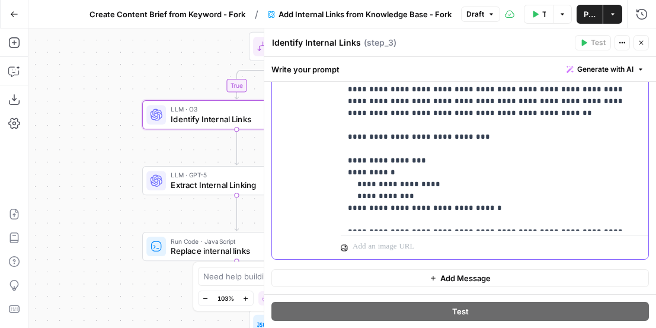
click at [354, 187] on p "**********" at bounding box center [494, 42] width 293 height 368
click at [487, 186] on p "**********" at bounding box center [494, 42] width 293 height 368
click at [488, 185] on p "**********" at bounding box center [494, 42] width 293 height 368
drag, startPoint x: 488, startPoint y: 185, endPoint x: 477, endPoint y: 185, distance: 11.9
click at [477, 185] on p "**********" at bounding box center [494, 42] width 293 height 368
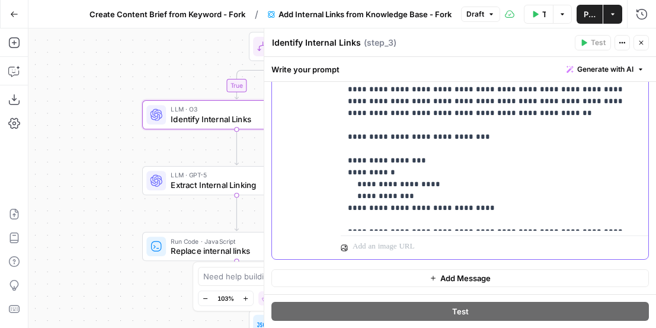
click at [349, 187] on p "**********" at bounding box center [494, 42] width 293 height 368
click at [404, 187] on p "**********" at bounding box center [494, 42] width 293 height 368
drag, startPoint x: 493, startPoint y: 186, endPoint x: 477, endPoint y: 186, distance: 16.0
click at [477, 186] on p "**********" at bounding box center [494, 42] width 293 height 368
drag, startPoint x: 356, startPoint y: 188, endPoint x: 471, endPoint y: 189, distance: 115.6
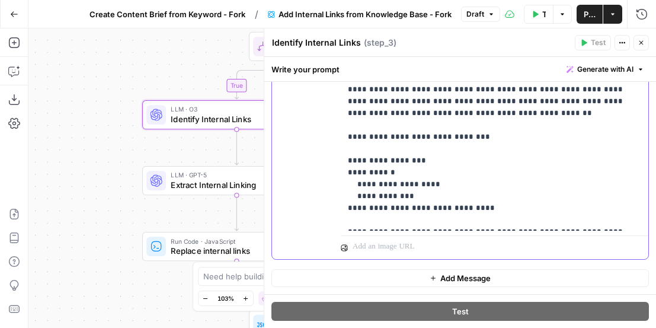
click at [471, 189] on p "**********" at bounding box center [494, 42] width 293 height 368
drag, startPoint x: 389, startPoint y: 150, endPoint x: 332, endPoint y: 150, distance: 56.9
click at [332, 150] on div "**********" at bounding box center [460, 56] width 376 height 405
click at [353, 139] on p "**********" at bounding box center [494, 42] width 293 height 368
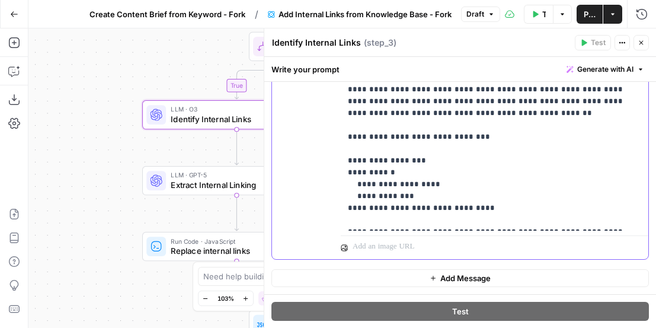
drag, startPoint x: 396, startPoint y: 146, endPoint x: 344, endPoint y: 146, distance: 52.2
click at [344, 146] on div "**********" at bounding box center [495, 42] width 308 height 377
click at [387, 151] on p "**********" at bounding box center [494, 42] width 293 height 368
drag, startPoint x: 408, startPoint y: 172, endPoint x: 352, endPoint y: 164, distance: 56.9
click at [352, 164] on p "**********" at bounding box center [494, 42] width 293 height 368
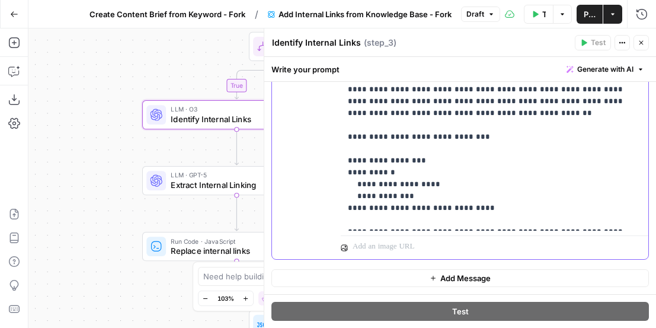
click at [484, 186] on p "**********" at bounding box center [494, 42] width 293 height 368
drag, startPoint x: 484, startPoint y: 186, endPoint x: 475, endPoint y: 185, distance: 8.9
click at [475, 185] on p "**********" at bounding box center [494, 42] width 293 height 368
click at [349, 187] on p "**********" at bounding box center [494, 42] width 293 height 368
click at [494, 183] on p "**********" at bounding box center [494, 42] width 293 height 368
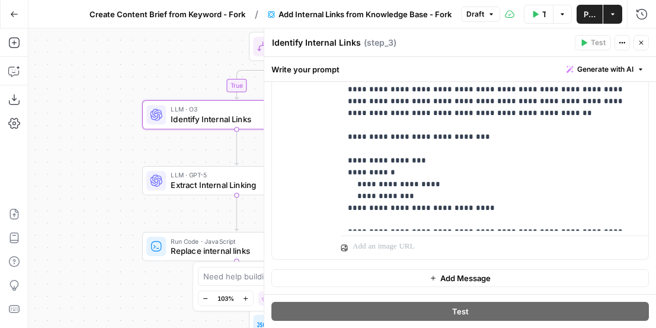
click at [574, 45] on button "Close" at bounding box center [641, 42] width 15 height 15
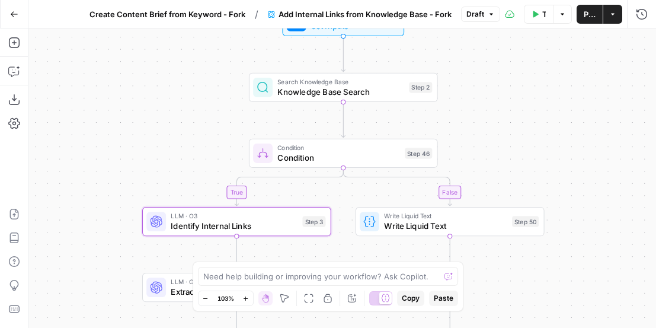
drag, startPoint x: 561, startPoint y: 78, endPoint x: 561, endPoint y: 185, distance: 107.3
click at [561, 184] on div "true false Workflow Set Inputs Inputs Search Knowledge Base Knowledge Base Sear…" at bounding box center [342, 177] width 628 height 299
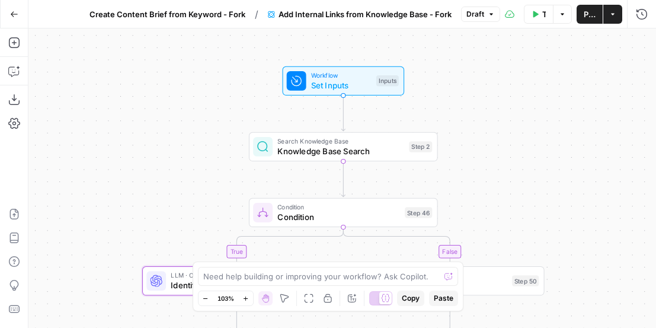
drag, startPoint x: 513, startPoint y: 95, endPoint x: 513, endPoint y: 155, distance: 59.9
click at [513, 155] on div "true false Workflow Set Inputs Inputs Search Knowledge Base Knowledge Base Sear…" at bounding box center [342, 177] width 628 height 299
click at [357, 78] on span "Workflow" at bounding box center [341, 75] width 60 height 9
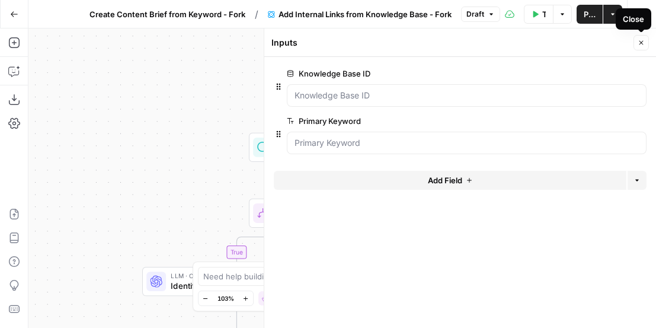
click at [574, 43] on icon "button" at bounding box center [641, 42] width 7 height 7
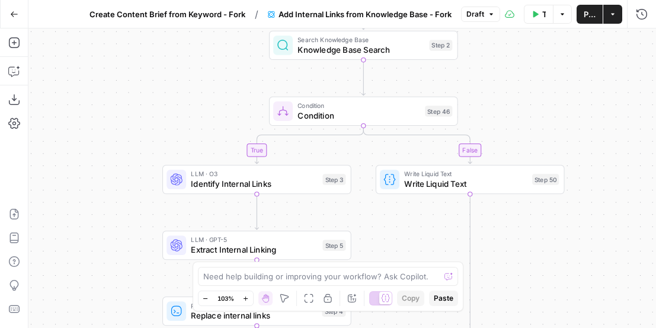
drag, startPoint x: 505, startPoint y: 187, endPoint x: 541, endPoint y: 46, distance: 145.5
click at [541, 46] on div "true false Workflow Set Inputs Inputs Search Knowledge Base Knowledge Base Sear…" at bounding box center [342, 177] width 628 height 299
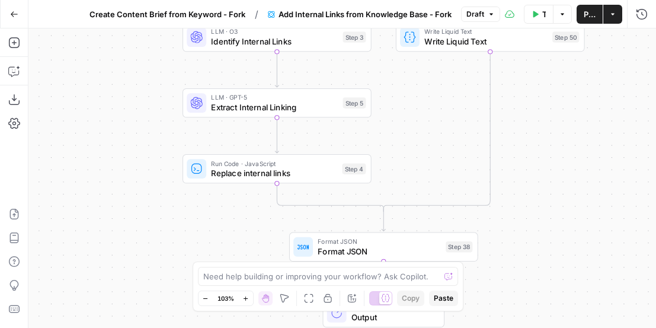
drag, startPoint x: 145, startPoint y: 202, endPoint x: 151, endPoint y: 92, distance: 109.8
click at [151, 92] on div "true false Workflow Set Inputs Inputs Search Knowledge Base Knowledge Base Sear…" at bounding box center [342, 177] width 628 height 299
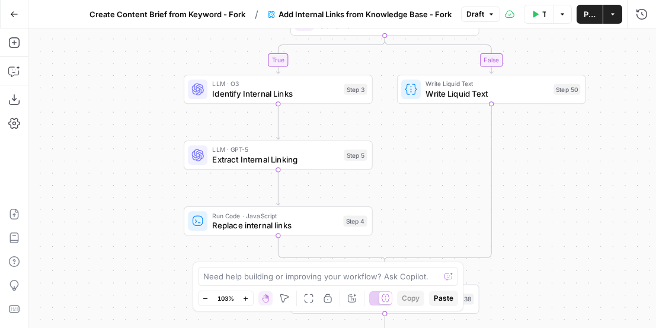
drag, startPoint x: 151, startPoint y: 92, endPoint x: 151, endPoint y: 151, distance: 58.1
click at [151, 151] on div "true false Workflow Set Inputs Inputs Search Knowledge Base Knowledge Base Sear…" at bounding box center [342, 177] width 628 height 299
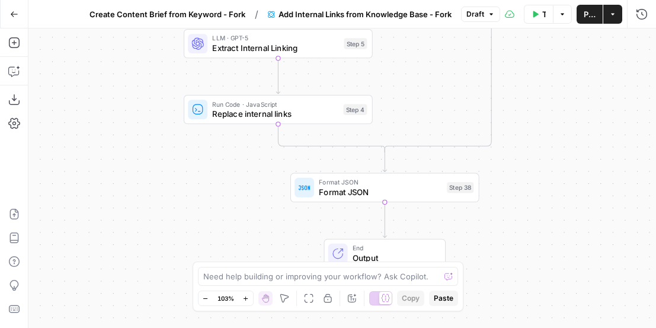
drag, startPoint x: 168, startPoint y: 209, endPoint x: 168, endPoint y: 97, distance: 111.4
click at [168, 97] on div "true false Workflow Set Inputs Inputs Search Knowledge Base Knowledge Base Sear…" at bounding box center [342, 177] width 628 height 299
click at [303, 90] on button "Delete step" at bounding box center [297, 87] width 16 height 16
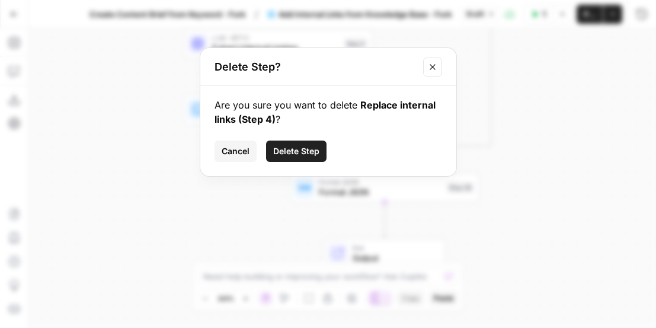
click at [301, 151] on span "Delete Step" at bounding box center [296, 151] width 46 height 12
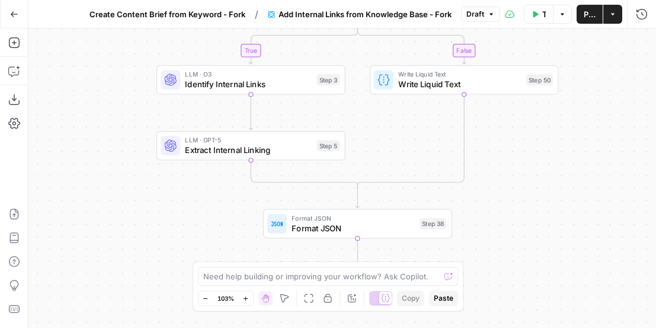
drag, startPoint x: 229, startPoint y: 112, endPoint x: 199, endPoint y: 225, distance: 116.8
click at [199, 225] on div "true false Workflow Set Inputs Inputs Search Knowledge Base Knowledge Base Sear…" at bounding box center [342, 177] width 628 height 299
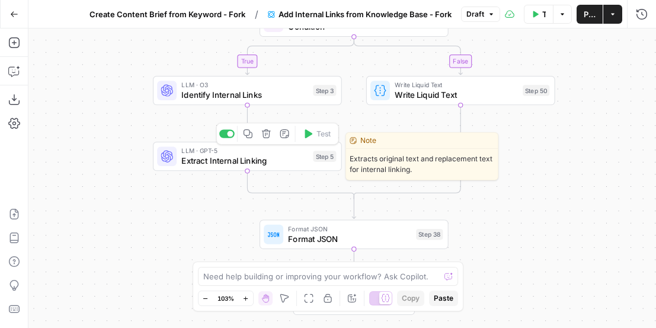
click at [215, 157] on span "Extract Internal Linking" at bounding box center [244, 161] width 127 height 12
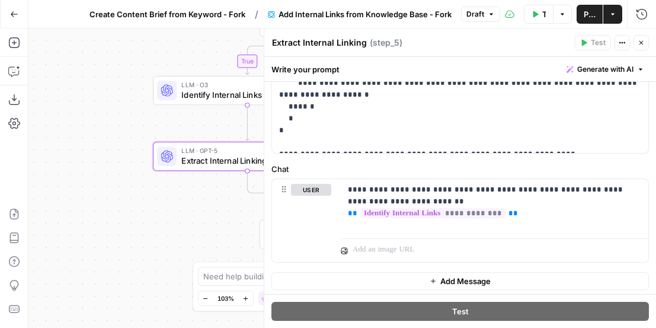
scroll to position [194, 0]
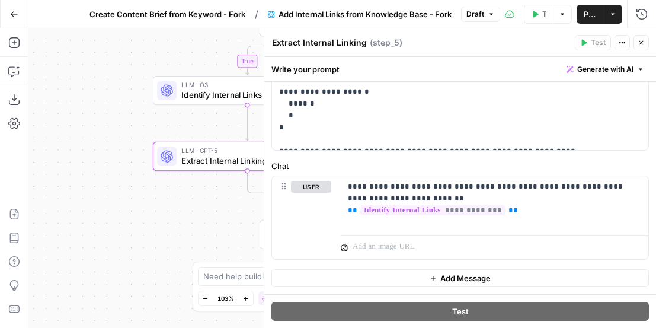
click at [574, 38] on button "Close" at bounding box center [641, 42] width 15 height 15
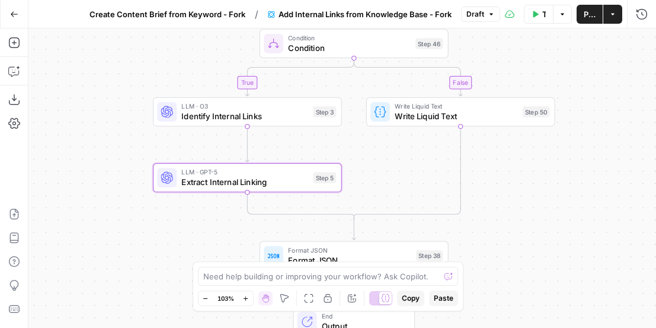
drag, startPoint x: 506, startPoint y: 127, endPoint x: 506, endPoint y: 188, distance: 60.5
click at [506, 188] on div "true false Workflow Set Inputs Inputs Search Knowledge Base Knowledge Base Sear…" at bounding box center [342, 177] width 628 height 299
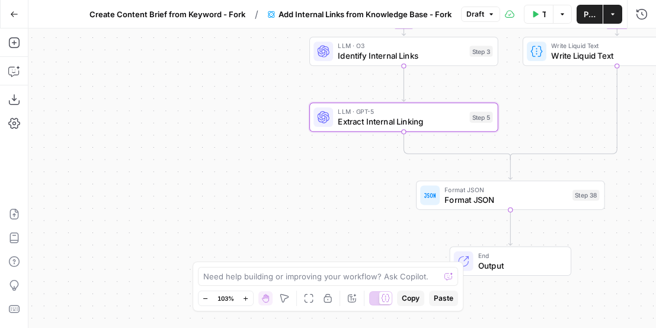
drag, startPoint x: 126, startPoint y: 232, endPoint x: 287, endPoint y: 122, distance: 195.0
click at [287, 122] on div "true false Workflow Set Inputs Inputs Search Knowledge Base Knowledge Base Sear…" at bounding box center [342, 177] width 628 height 299
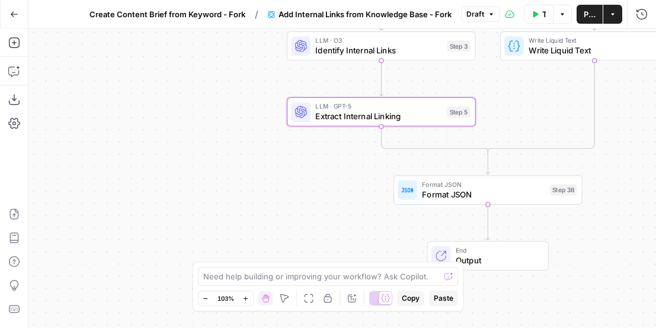
drag, startPoint x: 259, startPoint y: 138, endPoint x: 231, endPoint y: 143, distance: 28.3
click at [231, 143] on div "true false Workflow Set Inputs Inputs Search Knowledge Base Knowledge Base Sear…" at bounding box center [342, 177] width 628 height 299
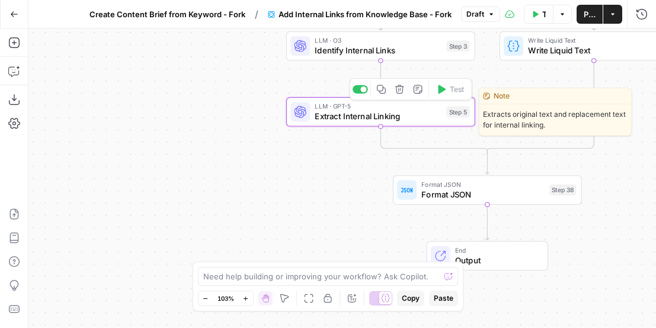
click at [332, 122] on span "Extract Internal Linking" at bounding box center [378, 116] width 127 height 12
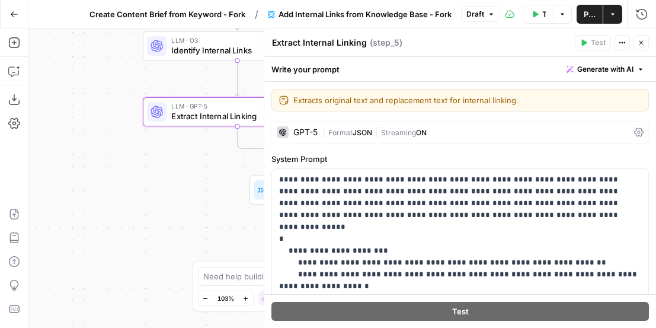
drag, startPoint x: 245, startPoint y: 206, endPoint x: 98, endPoint y: 206, distance: 147.0
click at [98, 206] on div "true false Workflow Set Inputs Inputs Search Knowledge Base Knowledge Base Sear…" at bounding box center [342, 177] width 628 height 299
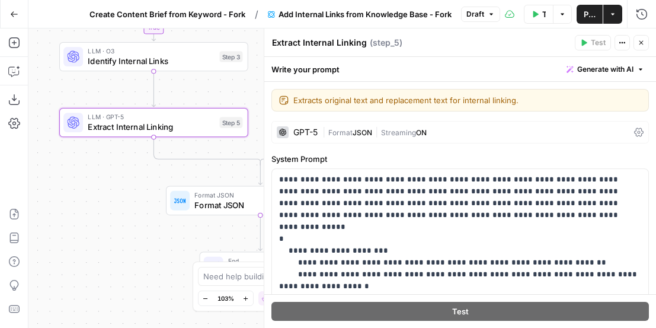
drag, startPoint x: 201, startPoint y: 168, endPoint x: 120, endPoint y: 178, distance: 81.3
click at [120, 178] on div "true false Workflow Set Inputs Inputs Search Knowledge Base Knowledge Base Sear…" at bounding box center [342, 177] width 628 height 299
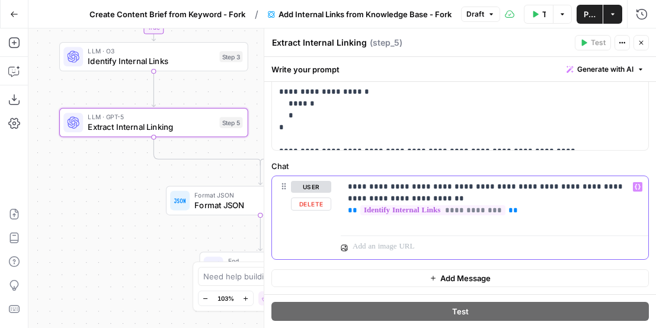
click at [417, 193] on p "**********" at bounding box center [494, 199] width 293 height 36
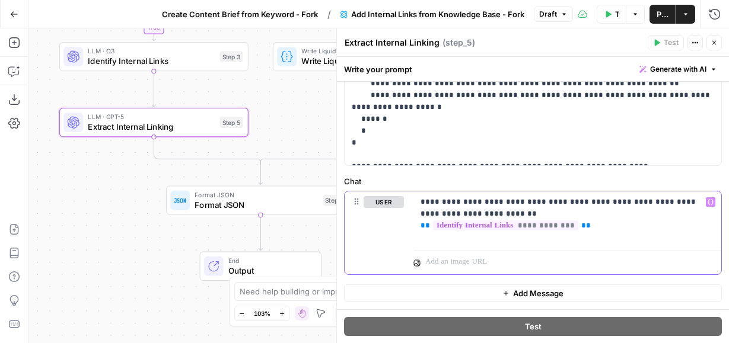
scroll to position [179, 0]
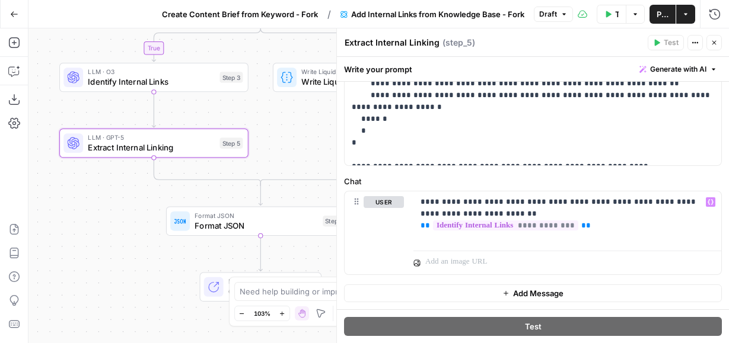
drag, startPoint x: 276, startPoint y: 99, endPoint x: 276, endPoint y: 163, distance: 64.0
click at [276, 163] on div "true false Workflow Set Inputs Inputs Search Knowledge Base Knowledge Base Sear…" at bounding box center [378, 185] width 700 height 315
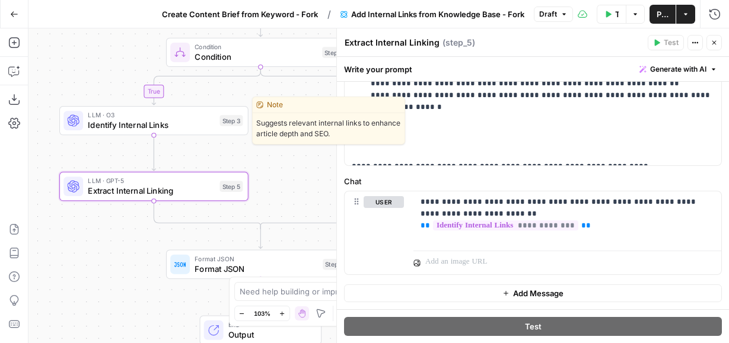
click at [183, 124] on span "Identify Internal Links" at bounding box center [151, 125] width 127 height 12
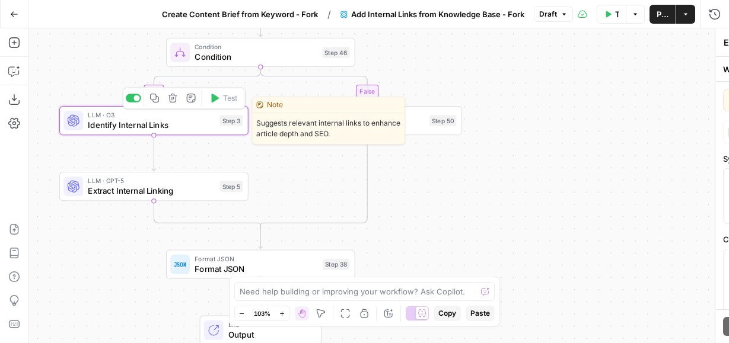
type textarea "Identify Internal Links"
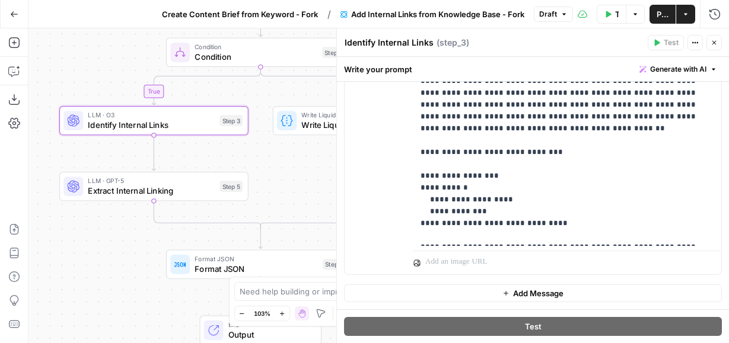
scroll to position [357, 0]
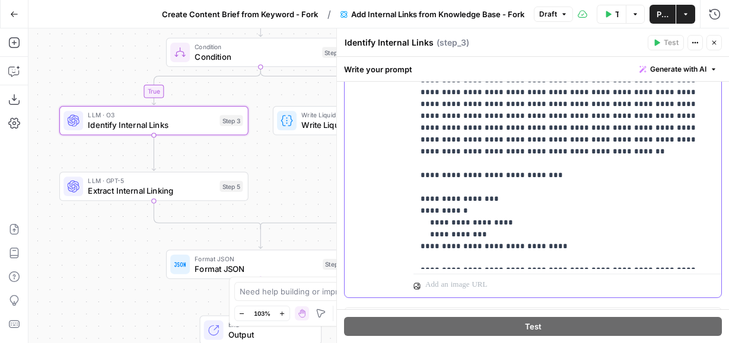
click at [440, 191] on p "**********" at bounding box center [566, 81] width 293 height 368
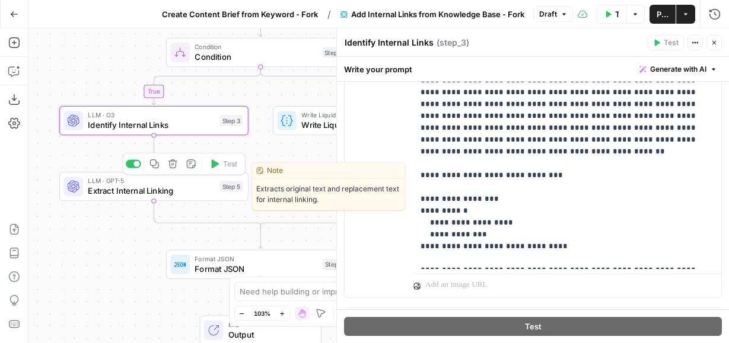
click at [177, 194] on span "Extract Internal Linking" at bounding box center [151, 191] width 127 height 12
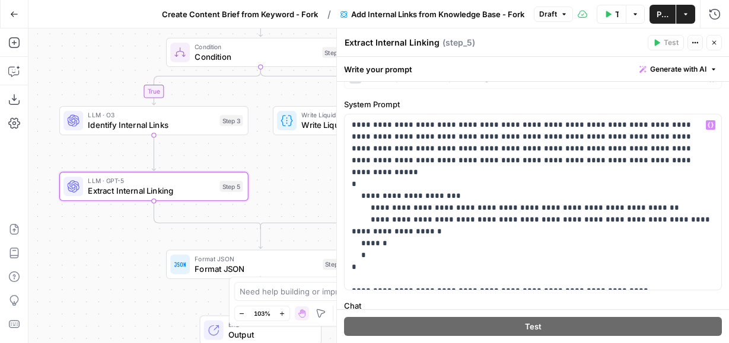
scroll to position [56, 0]
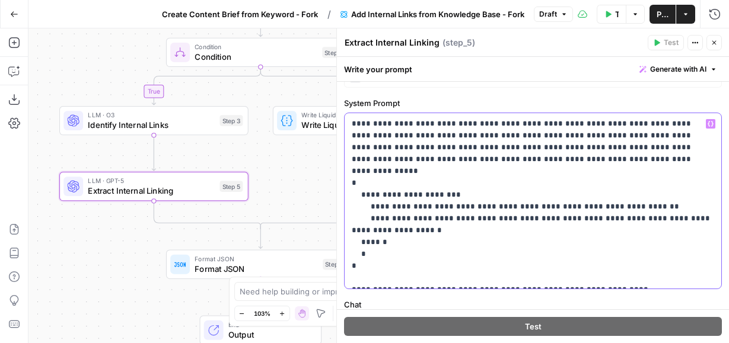
click at [395, 195] on p "**********" at bounding box center [533, 201] width 362 height 166
click at [398, 207] on p "**********" at bounding box center [533, 201] width 362 height 166
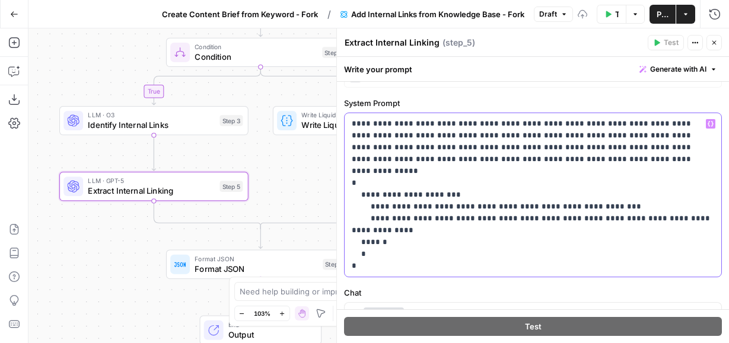
click at [538, 118] on p "**********" at bounding box center [533, 195] width 362 height 154
click at [436, 138] on p "**********" at bounding box center [533, 195] width 362 height 154
drag, startPoint x: 393, startPoint y: 123, endPoint x: 512, endPoint y: 129, distance: 119.3
click at [512, 129] on p "**********" at bounding box center [533, 195] width 362 height 154
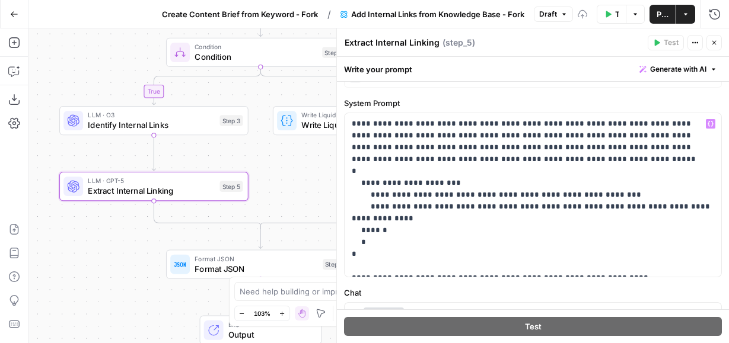
click at [551, 103] on label "System Prompt" at bounding box center [533, 103] width 378 height 12
drag, startPoint x: 587, startPoint y: 194, endPoint x: 401, endPoint y: 194, distance: 186.1
click at [401, 194] on p "**********" at bounding box center [533, 195] width 362 height 154
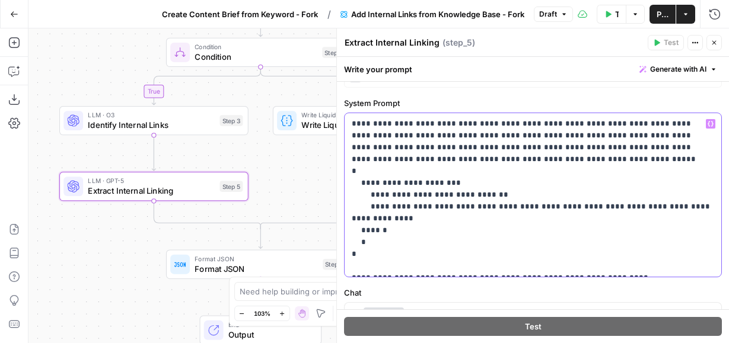
drag, startPoint x: 708, startPoint y: 208, endPoint x: 423, endPoint y: 209, distance: 285.7
click at [423, 209] on p "**********" at bounding box center [533, 195] width 362 height 154
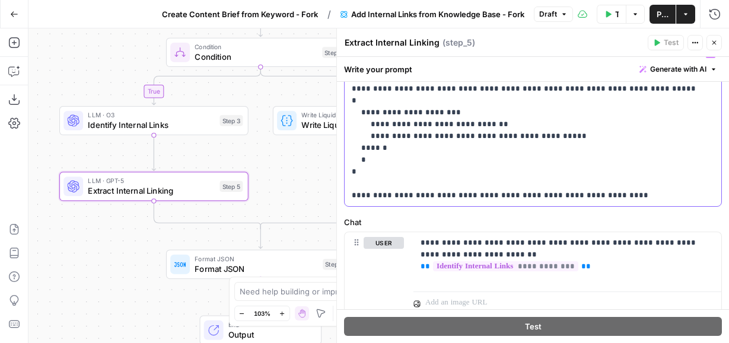
scroll to position [167, 0]
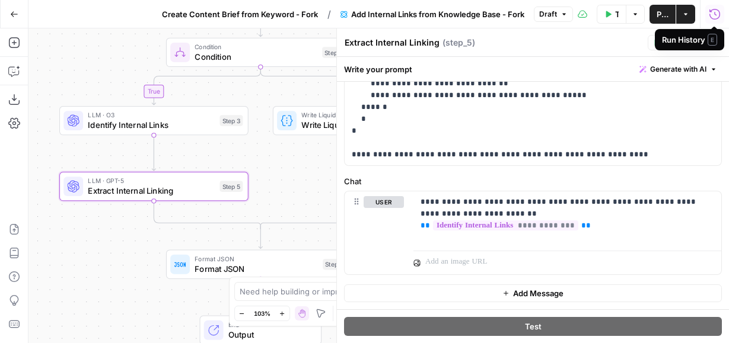
click at [574, 49] on div "Extract Internal Linking Extract Internal Linking ( step_5 )" at bounding box center [494, 42] width 300 height 13
click at [574, 41] on button "Close" at bounding box center [713, 42] width 15 height 15
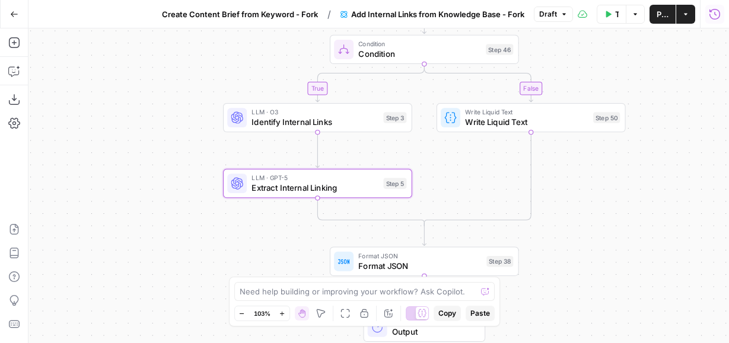
drag, startPoint x: 448, startPoint y: 192, endPoint x: 609, endPoint y: 188, distance: 160.7
click at [574, 188] on div "true false Workflow Set Inputs Inputs Search Knowledge Base Knowledge Base Sear…" at bounding box center [378, 185] width 700 height 315
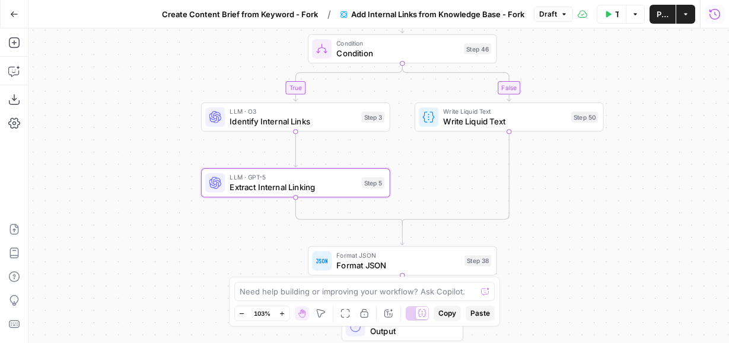
drag, startPoint x: 609, startPoint y: 188, endPoint x: 590, endPoint y: 188, distance: 19.0
click at [574, 188] on div "true false Workflow Set Inputs Inputs Search Knowledge Base Knowledge Base Sear…" at bounding box center [378, 185] width 700 height 315
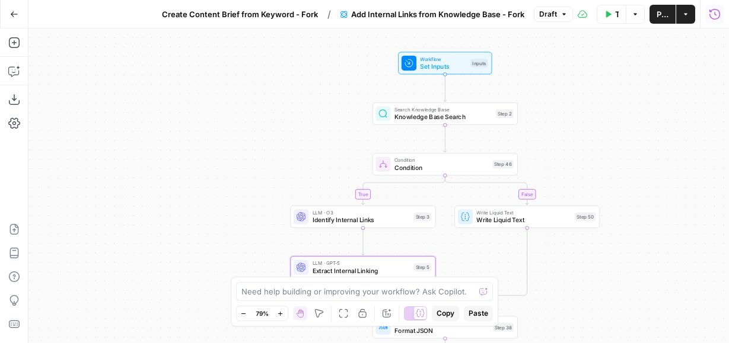
drag, startPoint x: 620, startPoint y: 84, endPoint x: 620, endPoint y: 170, distance: 86.0
click at [574, 170] on div "true false Workflow Set Inputs Inputs Search Knowledge Base Knowledge Base Sear…" at bounding box center [378, 185] width 700 height 315
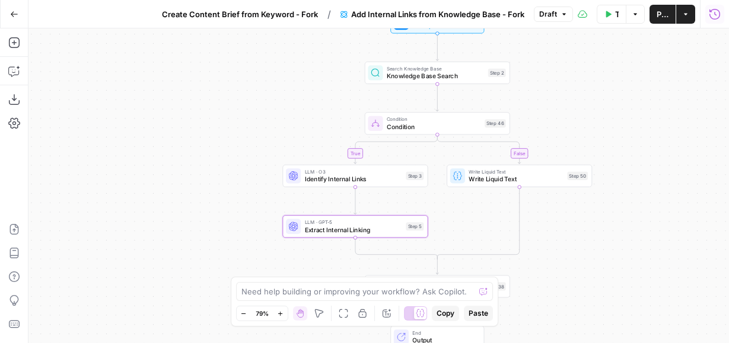
drag, startPoint x: 579, startPoint y: 178, endPoint x: 571, endPoint y: 131, distance: 48.0
click at [571, 131] on div "true false Workflow Set Inputs Inputs Search Knowledge Base Knowledge Base Sear…" at bounding box center [378, 185] width 700 height 315
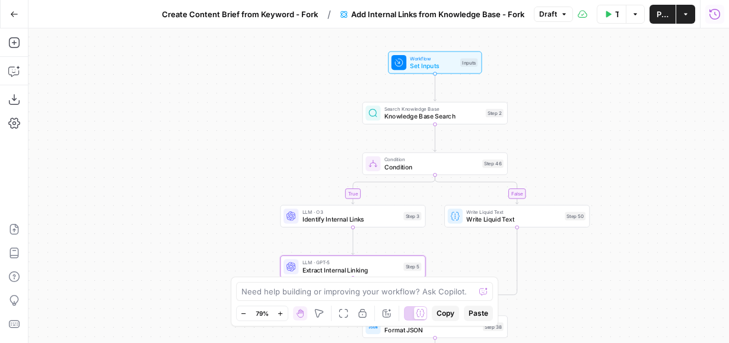
drag, startPoint x: 572, startPoint y: 58, endPoint x: 570, endPoint y: 100, distance: 42.2
click at [570, 100] on div "true false Workflow Set Inputs Inputs Search Knowledge Base Knowledge Base Sear…" at bounding box center [378, 185] width 700 height 315
click at [574, 18] on span "Publish" at bounding box center [662, 14] width 12 height 12
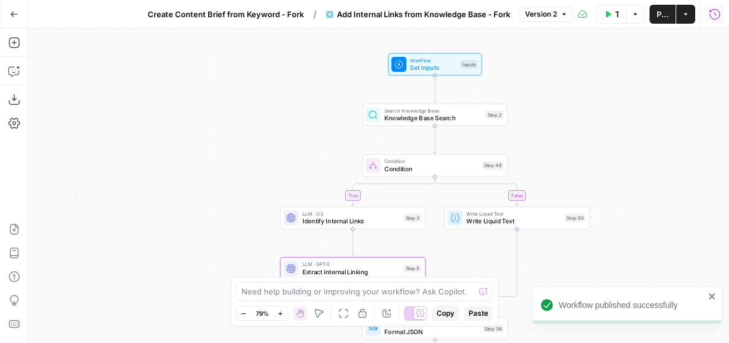
click at [264, 18] on span "Create Content Brief from Keyword - Fork" at bounding box center [226, 14] width 156 height 12
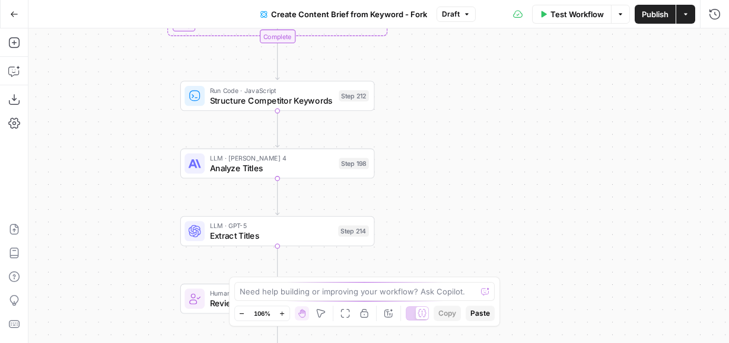
drag, startPoint x: 465, startPoint y: 211, endPoint x: 471, endPoint y: 9, distance: 202.2
click at [467, 10] on div "Go Back Create Content Brief from Keyword - Fork Draft Test Workflow Options Pu…" at bounding box center [364, 171] width 729 height 343
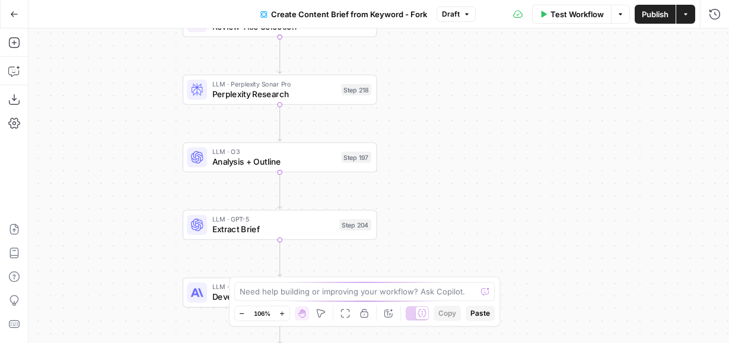
drag, startPoint x: 439, startPoint y: 165, endPoint x: 439, endPoint y: 36, distance: 129.2
click at [439, 36] on div "Workflow Set Inputs Inputs Google Search Perform Google Search Step 51 Loop Ite…" at bounding box center [378, 185] width 700 height 315
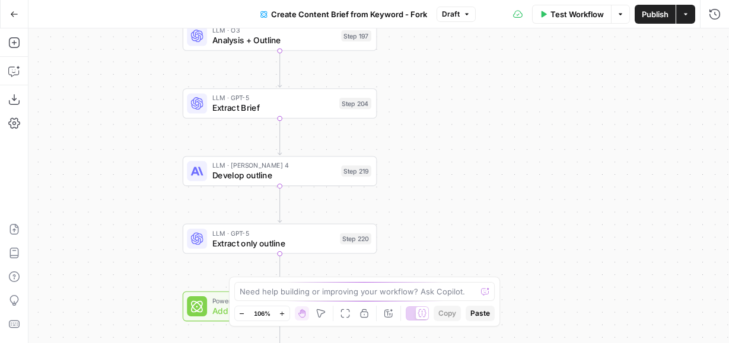
drag, startPoint x: 422, startPoint y: 146, endPoint x: 422, endPoint y: 39, distance: 106.7
click at [422, 39] on div "Workflow Set Inputs Inputs Google Search Perform Google Search Step 51 Loop Ite…" at bounding box center [378, 185] width 700 height 315
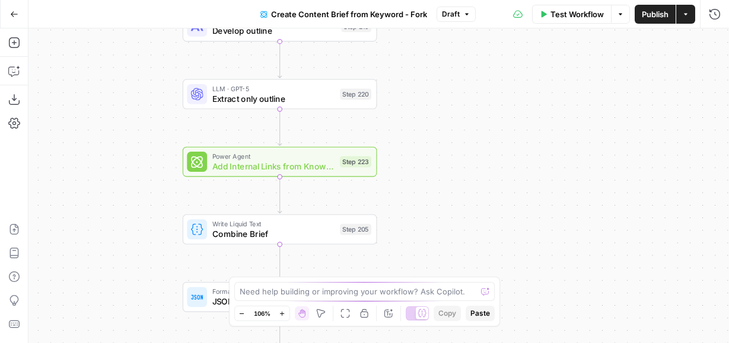
drag, startPoint x: 400, startPoint y: 115, endPoint x: 400, endPoint y: 40, distance: 74.7
click at [400, 40] on div "Workflow Set Inputs Inputs Google Search Perform Google Search Step 51 Loop Ite…" at bounding box center [378, 185] width 700 height 315
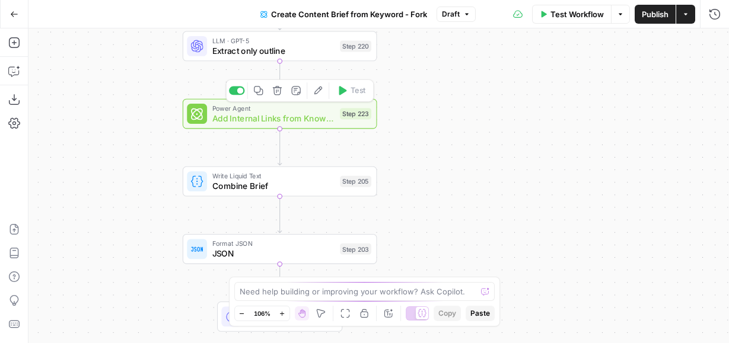
click at [279, 121] on span "Add Internal Links from Knowledge Base - Fork" at bounding box center [273, 118] width 123 height 12
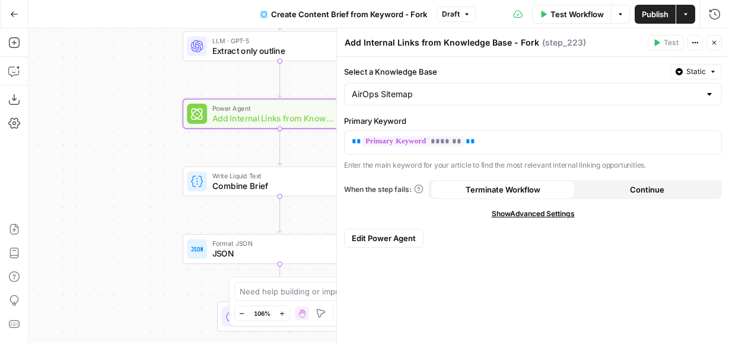
click at [574, 44] on icon "button" at bounding box center [713, 42] width 7 height 7
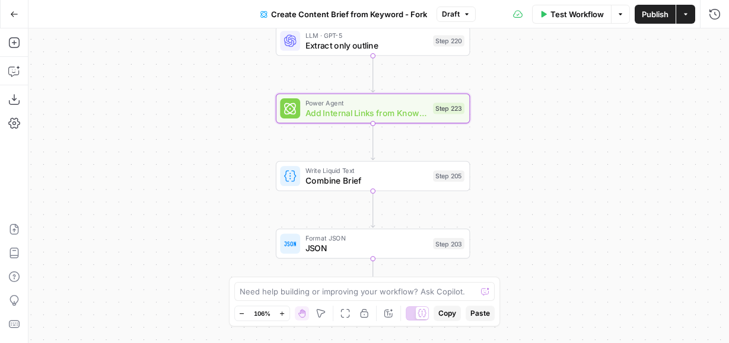
drag, startPoint x: 396, startPoint y: 129, endPoint x: 489, endPoint y: 124, distance: 93.2
click at [489, 124] on div "Workflow Set Inputs Inputs Google Search Perform Google Search Step 51 Loop Ite…" at bounding box center [378, 185] width 700 height 315
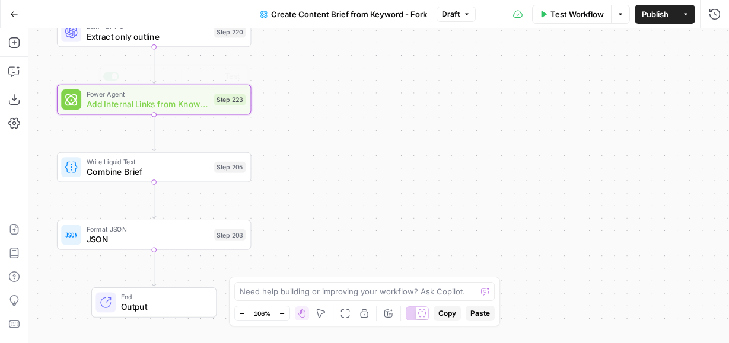
drag, startPoint x: 481, startPoint y: 123, endPoint x: 261, endPoint y: 113, distance: 219.5
click at [261, 113] on div "Workflow Set Inputs Inputs Google Search Perform Google Search Step 51 Loop Ite…" at bounding box center [378, 185] width 700 height 315
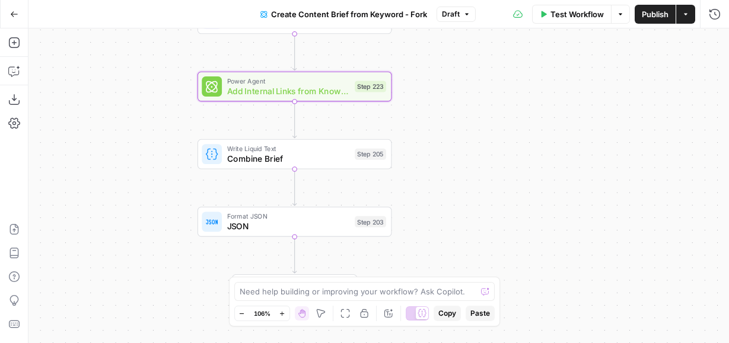
drag, startPoint x: 279, startPoint y: 116, endPoint x: 406, endPoint y: 101, distance: 128.4
click at [406, 101] on div "Workflow Set Inputs Inputs Google Search Perform Google Search Step 51 Loop Ite…" at bounding box center [378, 185] width 700 height 315
